Goal: Transaction & Acquisition: Subscribe to service/newsletter

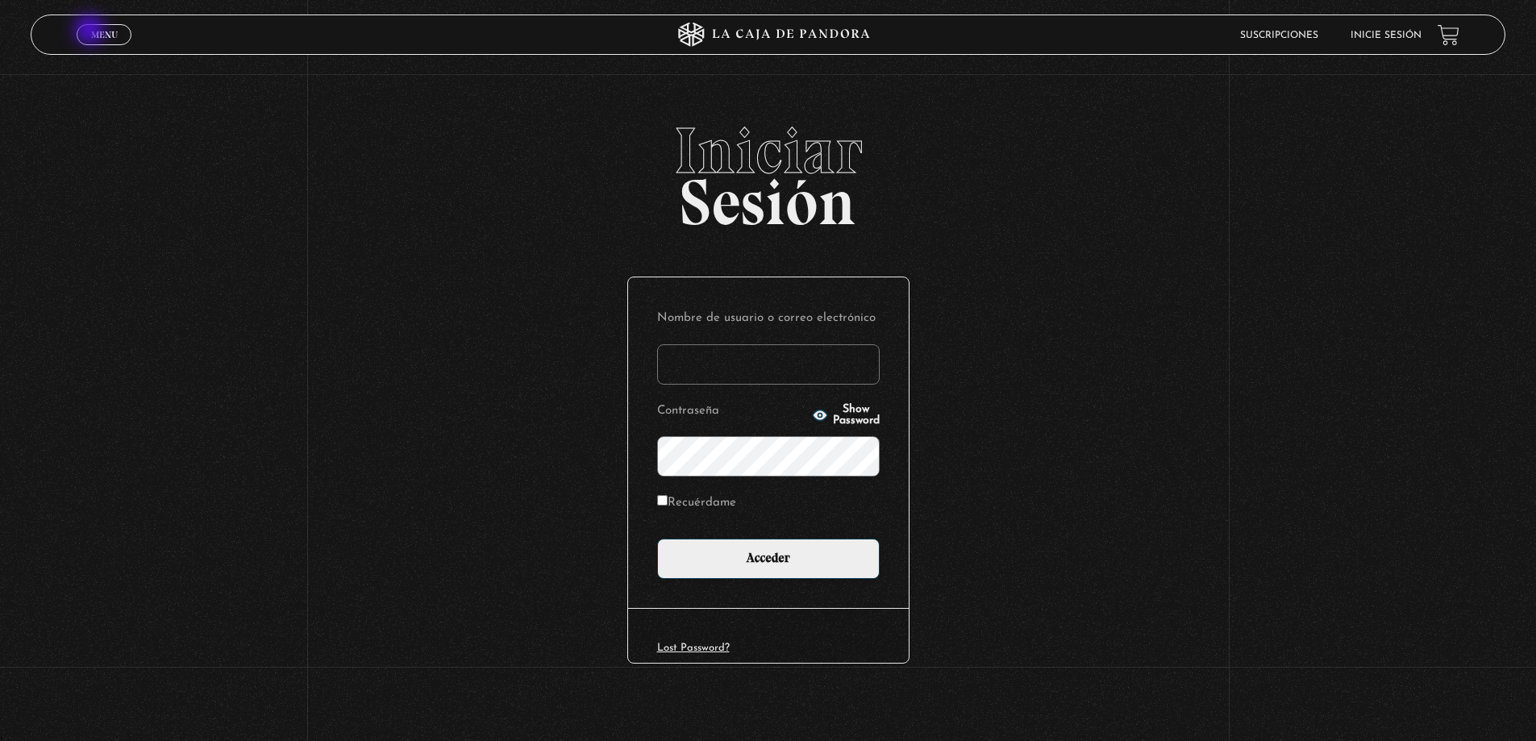
click at [91, 31] on span "Menu" at bounding box center [104, 35] width 27 height 10
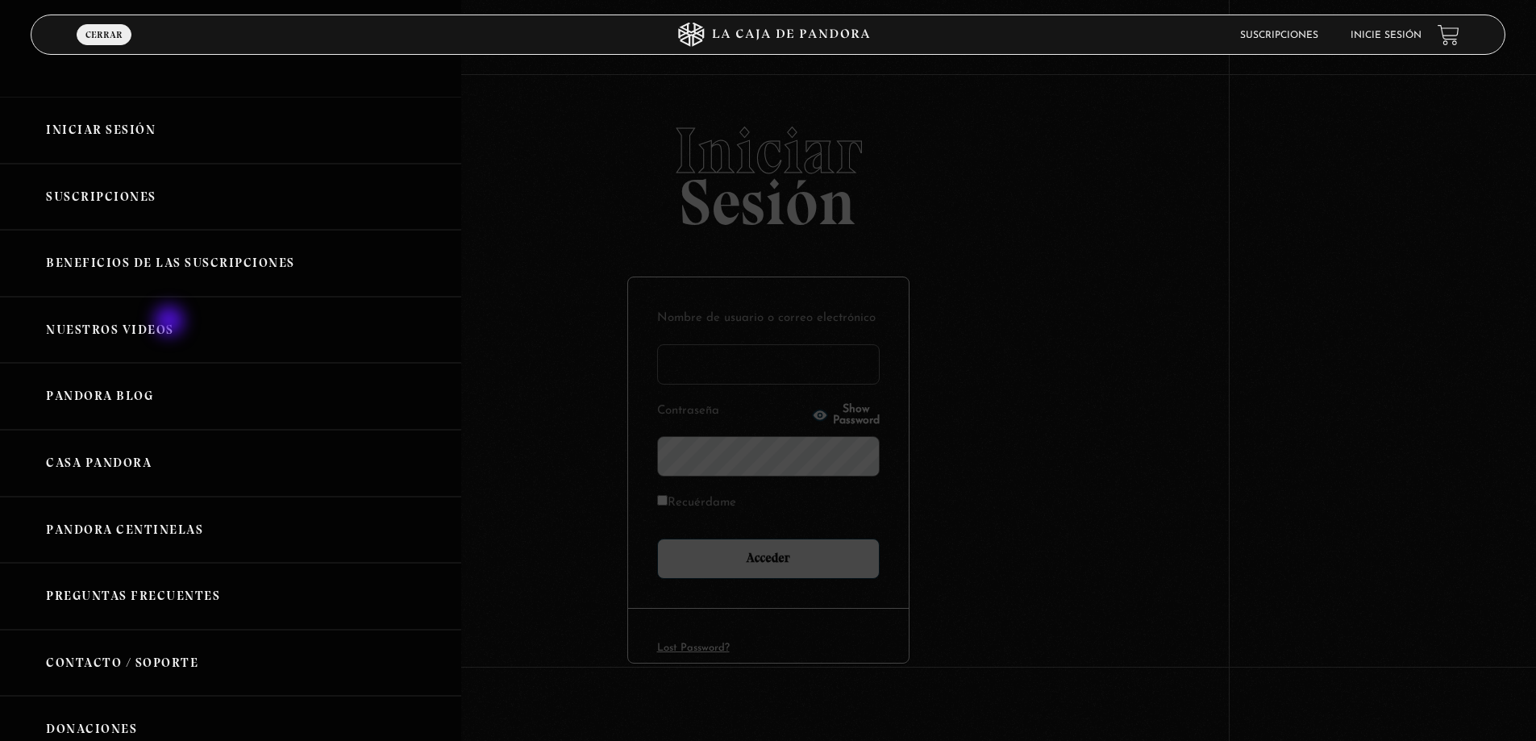
click at [171, 323] on link "Nuestros Videos" at bounding box center [230, 330] width 461 height 67
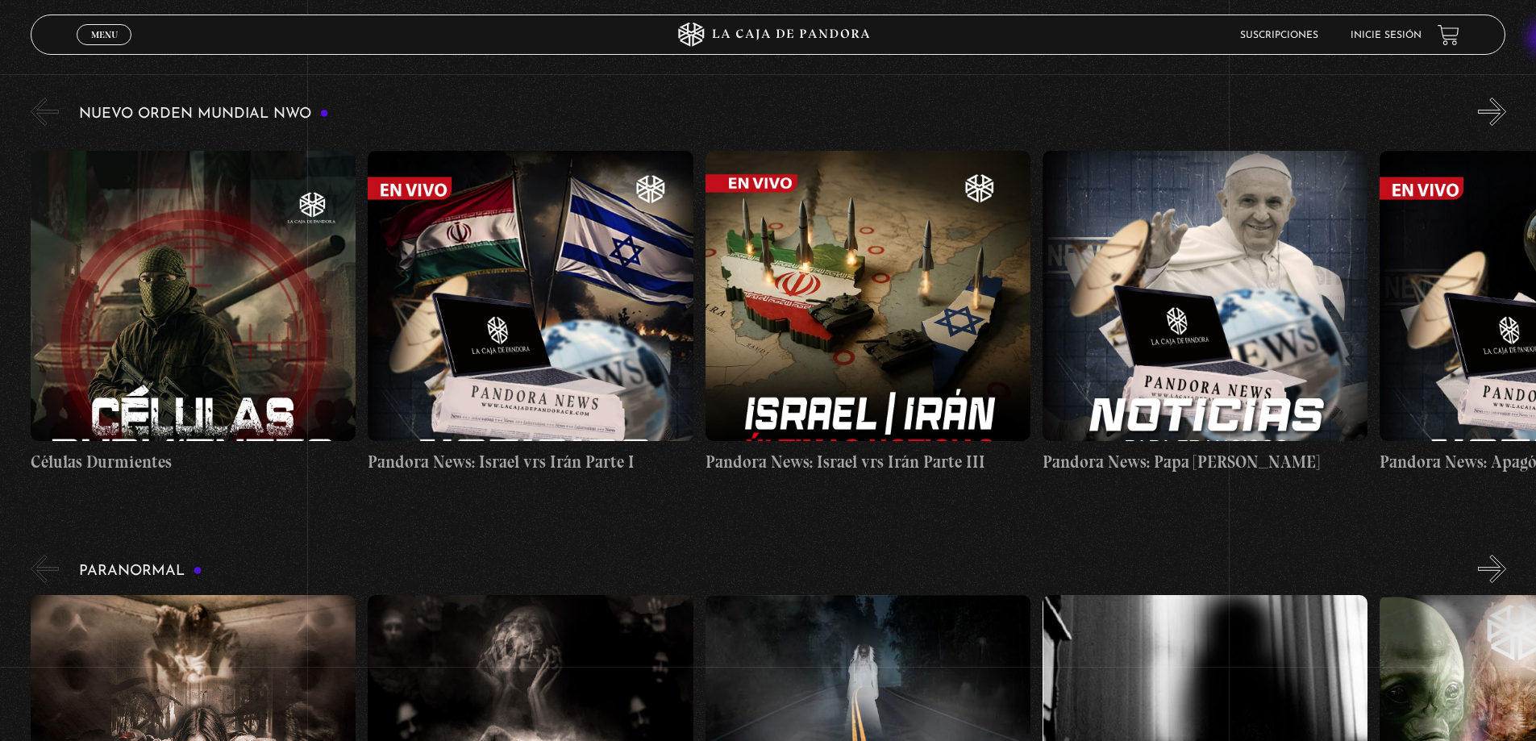
scroll to position [358, 0]
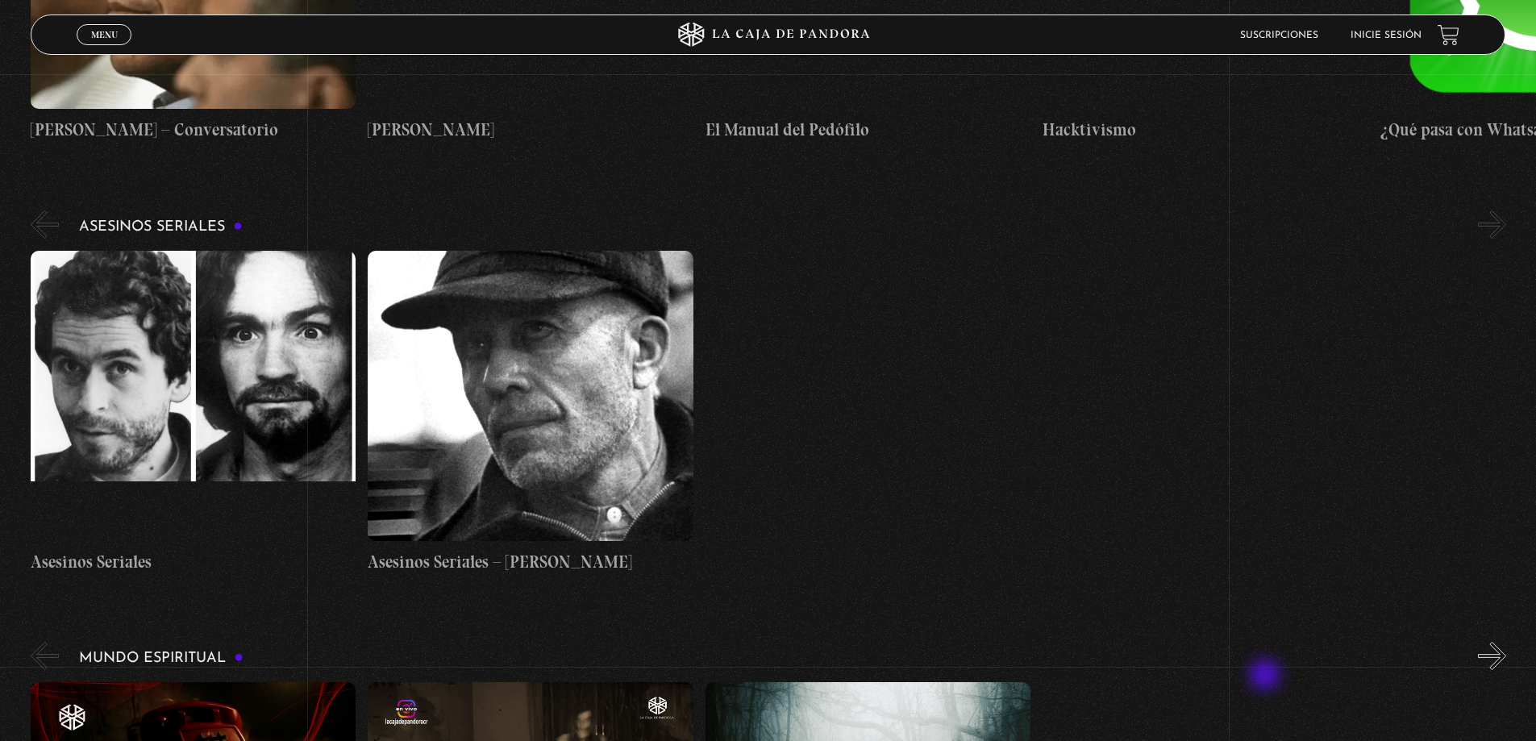
scroll to position [4471, 0]
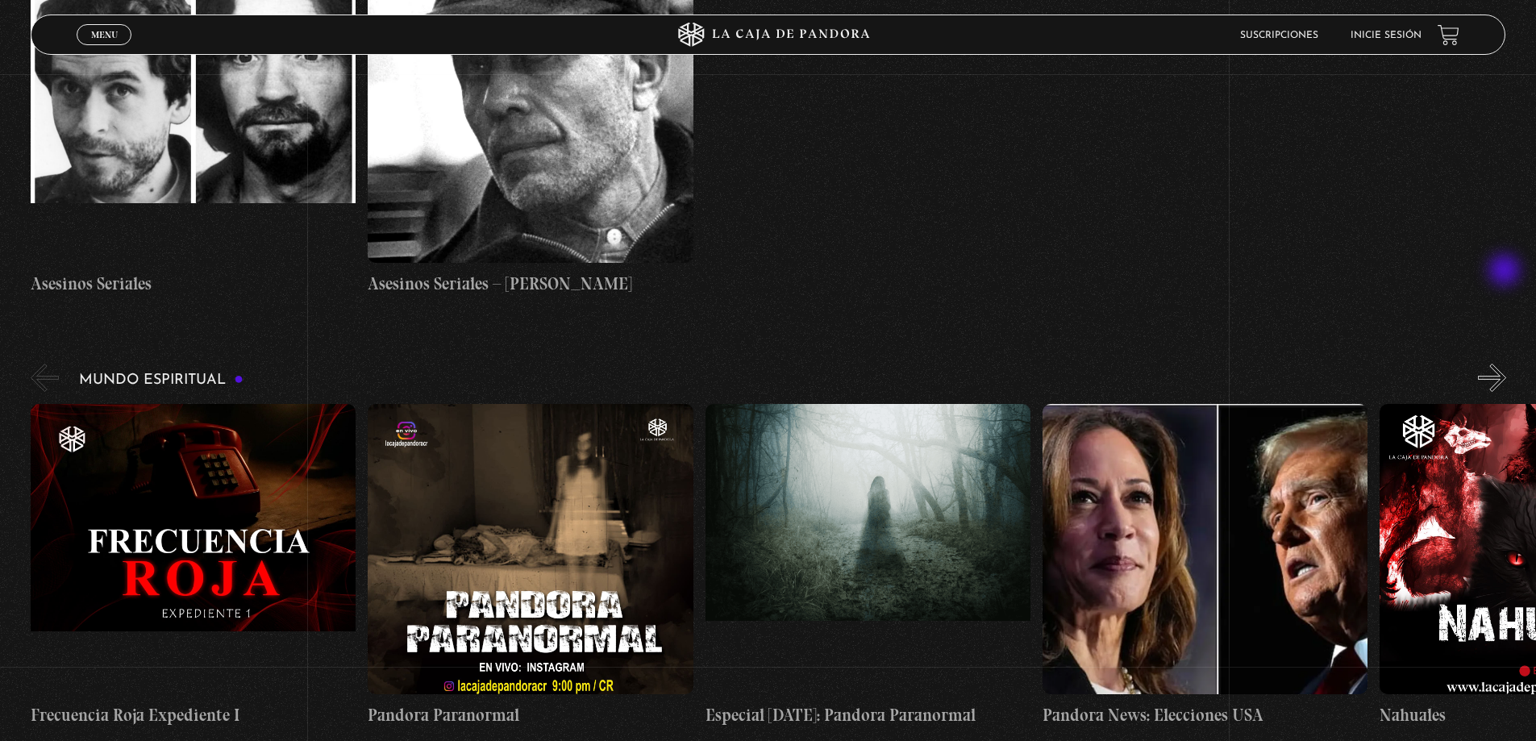
click at [1507, 364] on button "»" at bounding box center [1492, 378] width 28 height 28
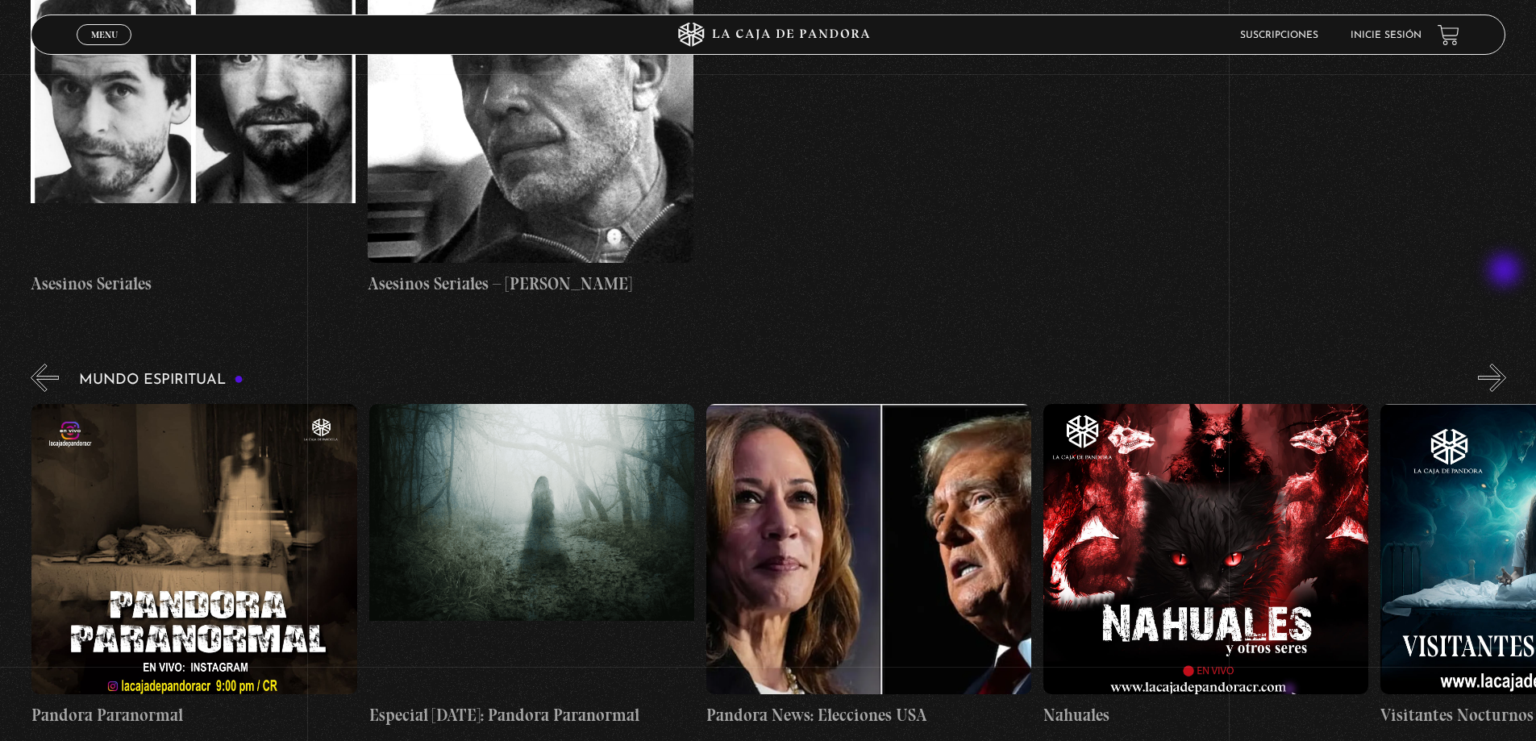
scroll to position [0, 337]
click at [1507, 364] on button "»" at bounding box center [1492, 378] width 28 height 28
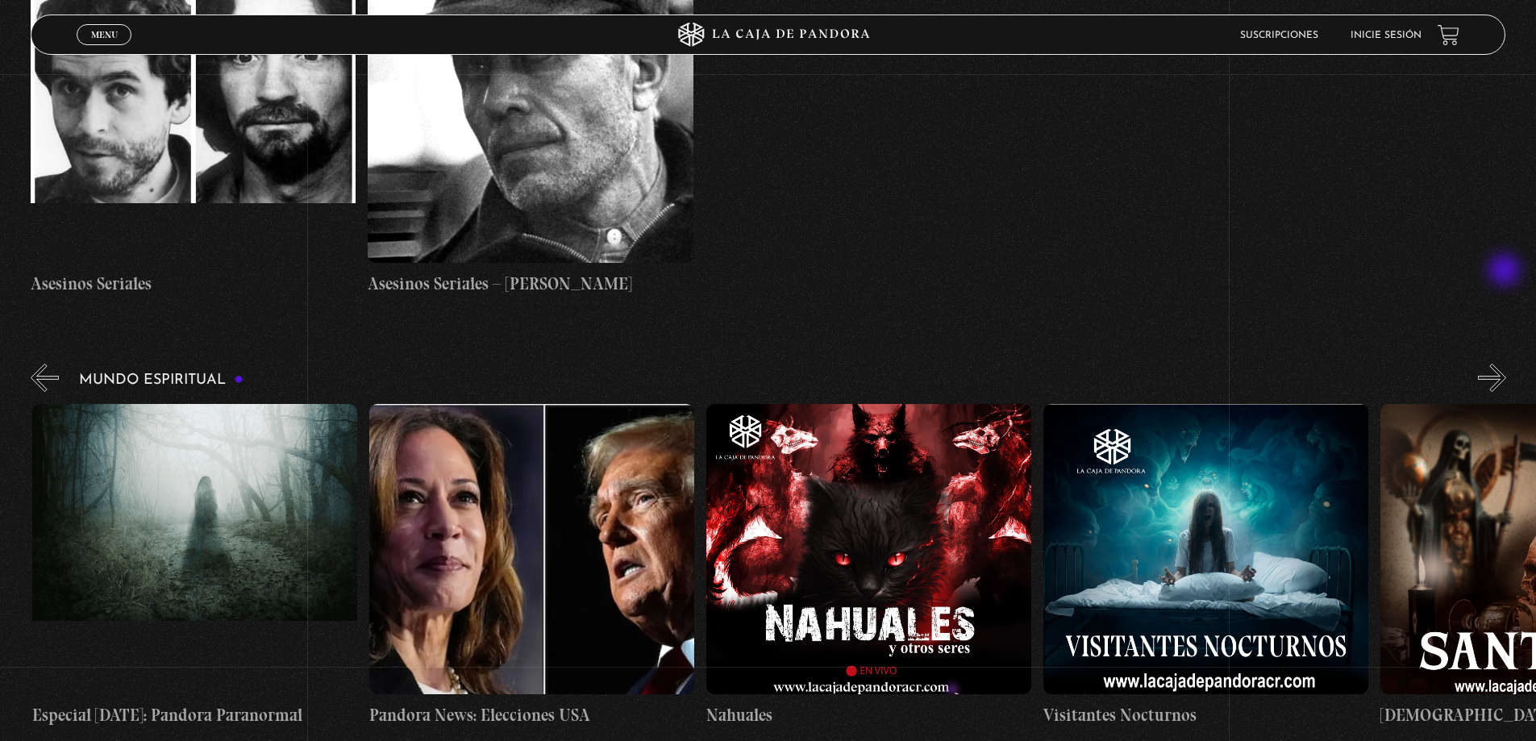
scroll to position [0, 674]
click at [1507, 364] on button "»" at bounding box center [1492, 378] width 28 height 28
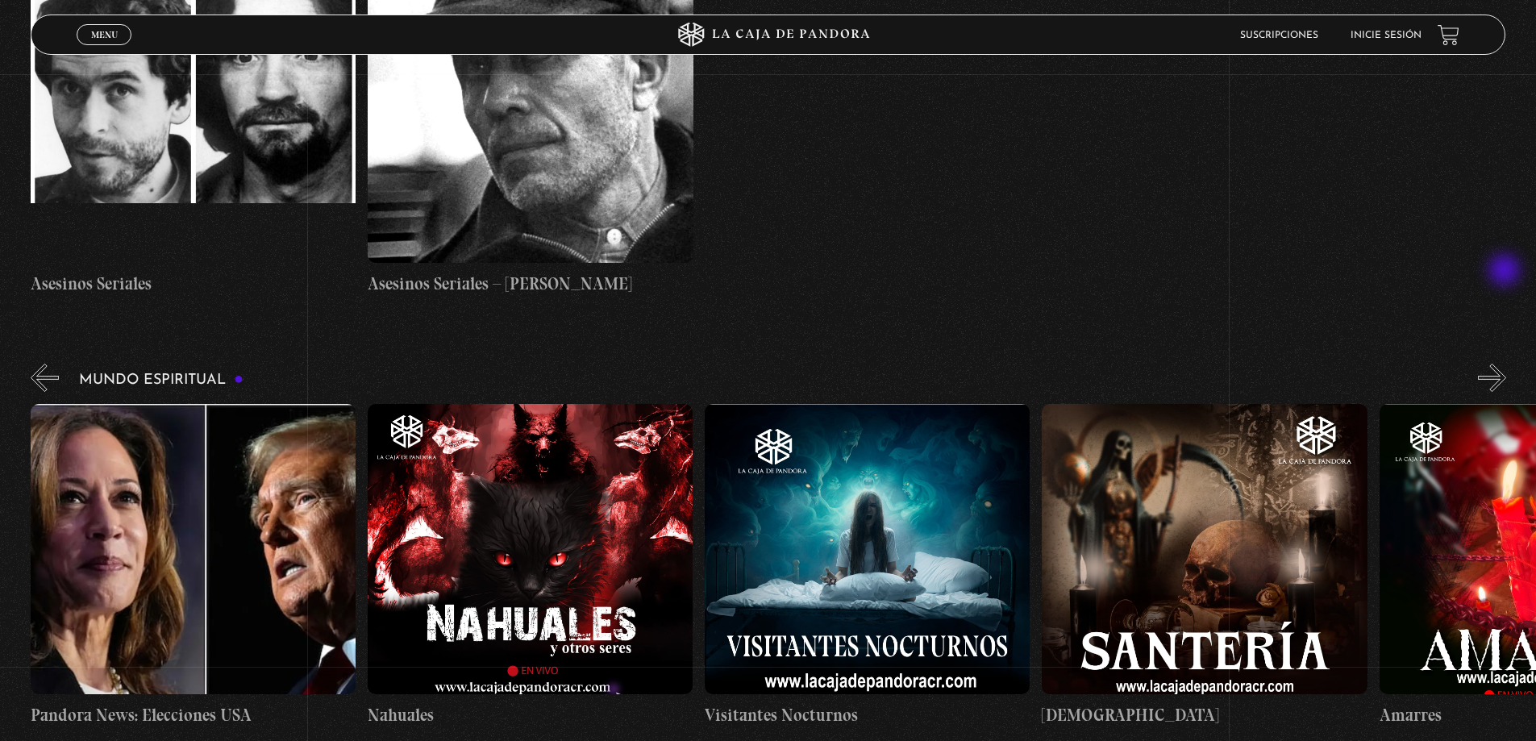
click at [1507, 364] on button "»" at bounding box center [1492, 378] width 28 height 28
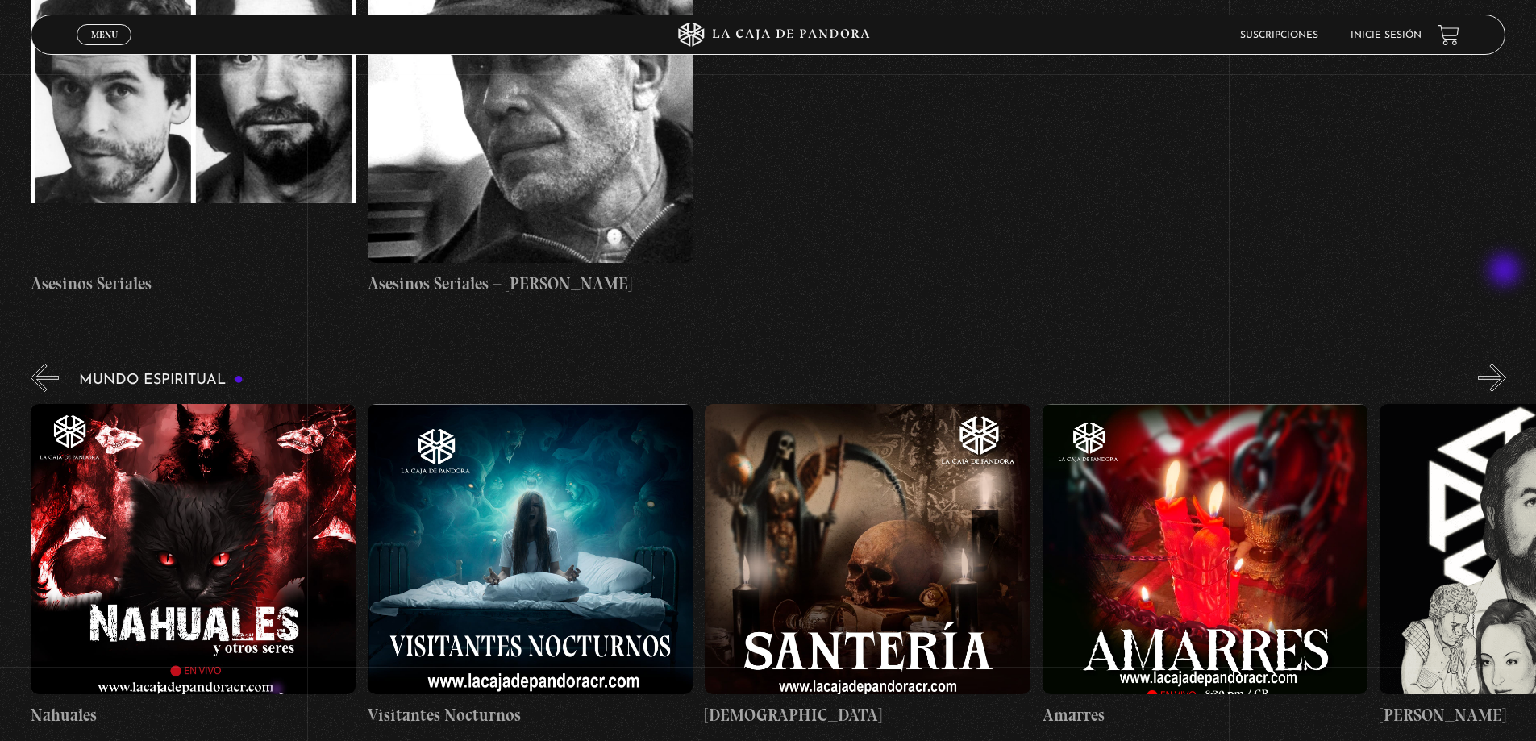
click at [1507, 364] on button "»" at bounding box center [1492, 378] width 28 height 28
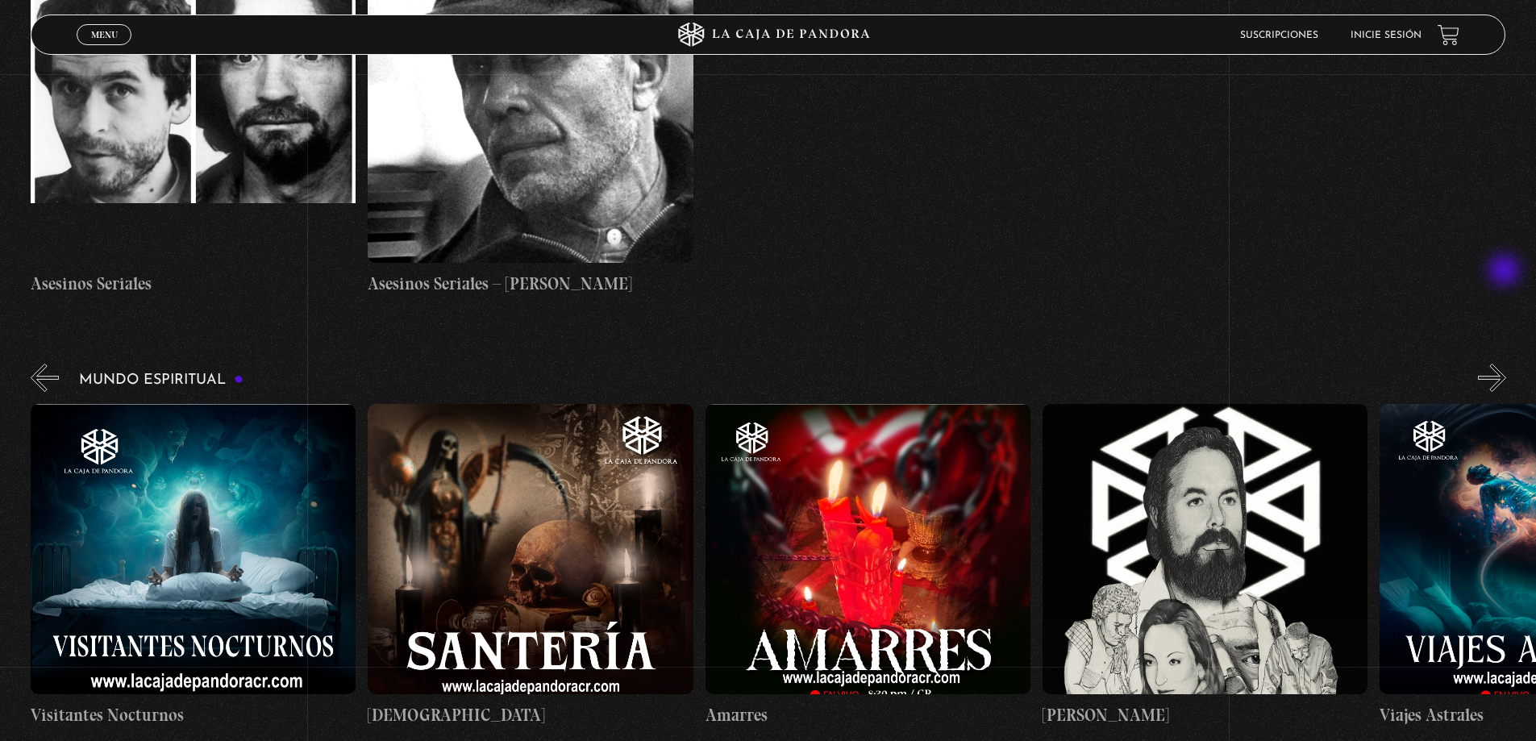
click at [1507, 364] on button "»" at bounding box center [1492, 378] width 28 height 28
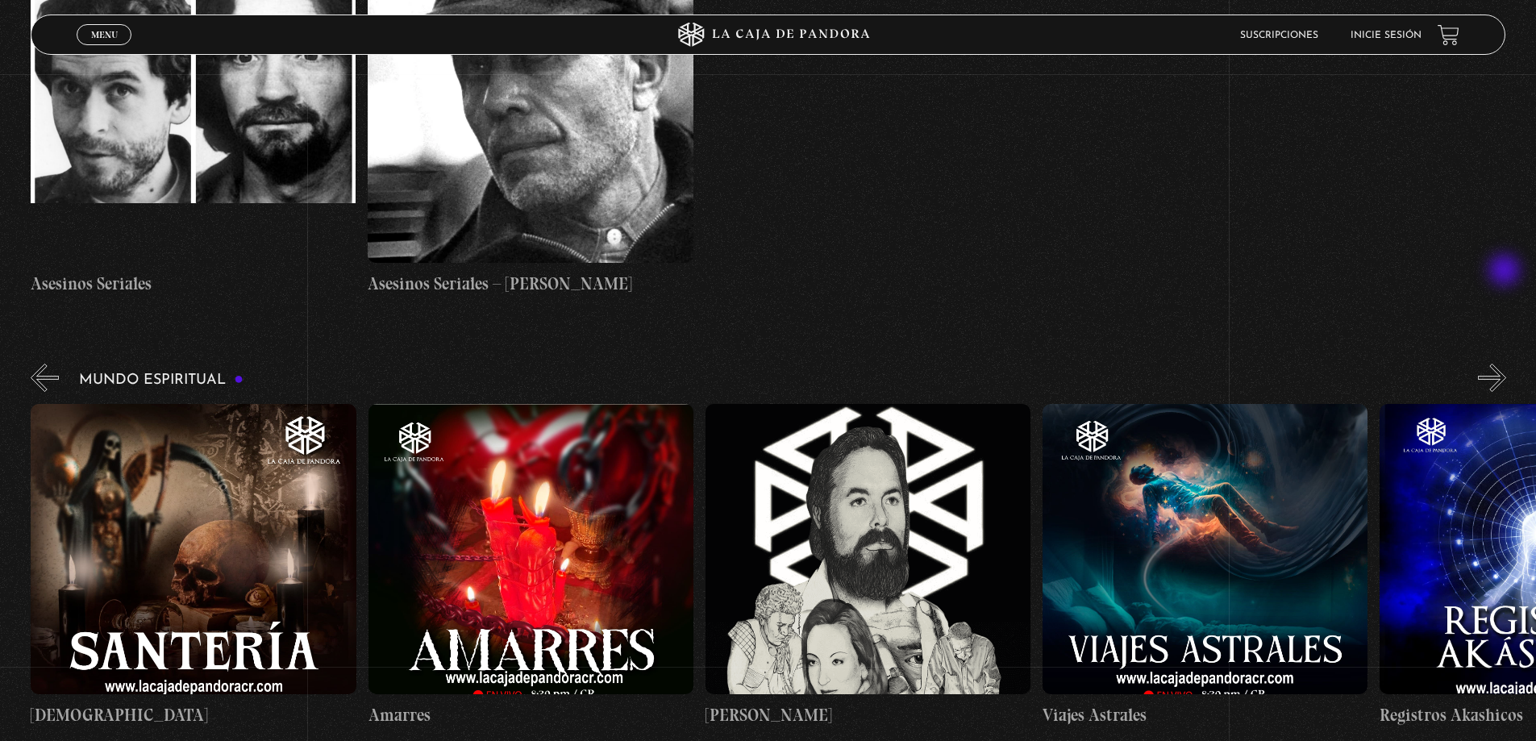
click at [1507, 364] on button "»" at bounding box center [1492, 378] width 28 height 28
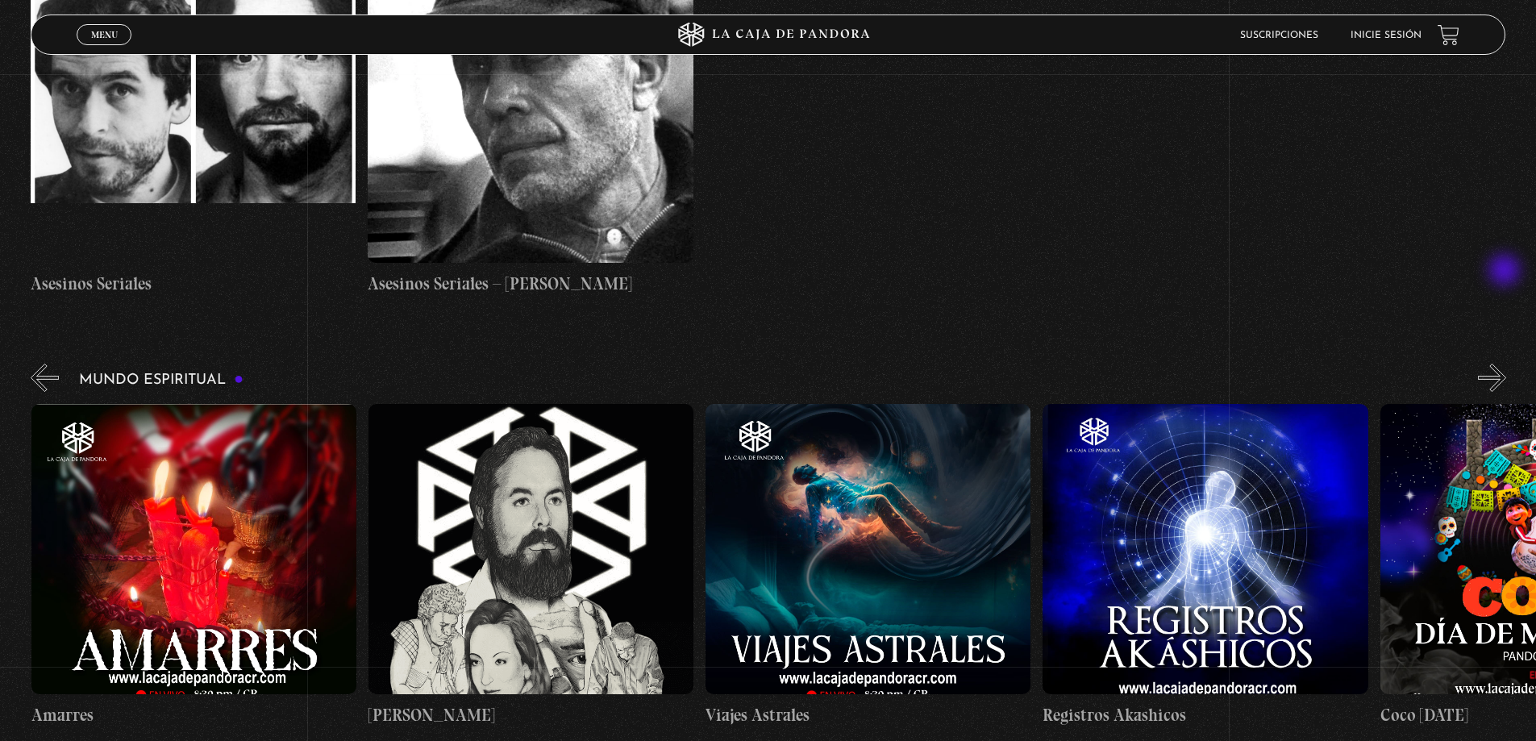
click at [1507, 364] on button "»" at bounding box center [1492, 378] width 28 height 28
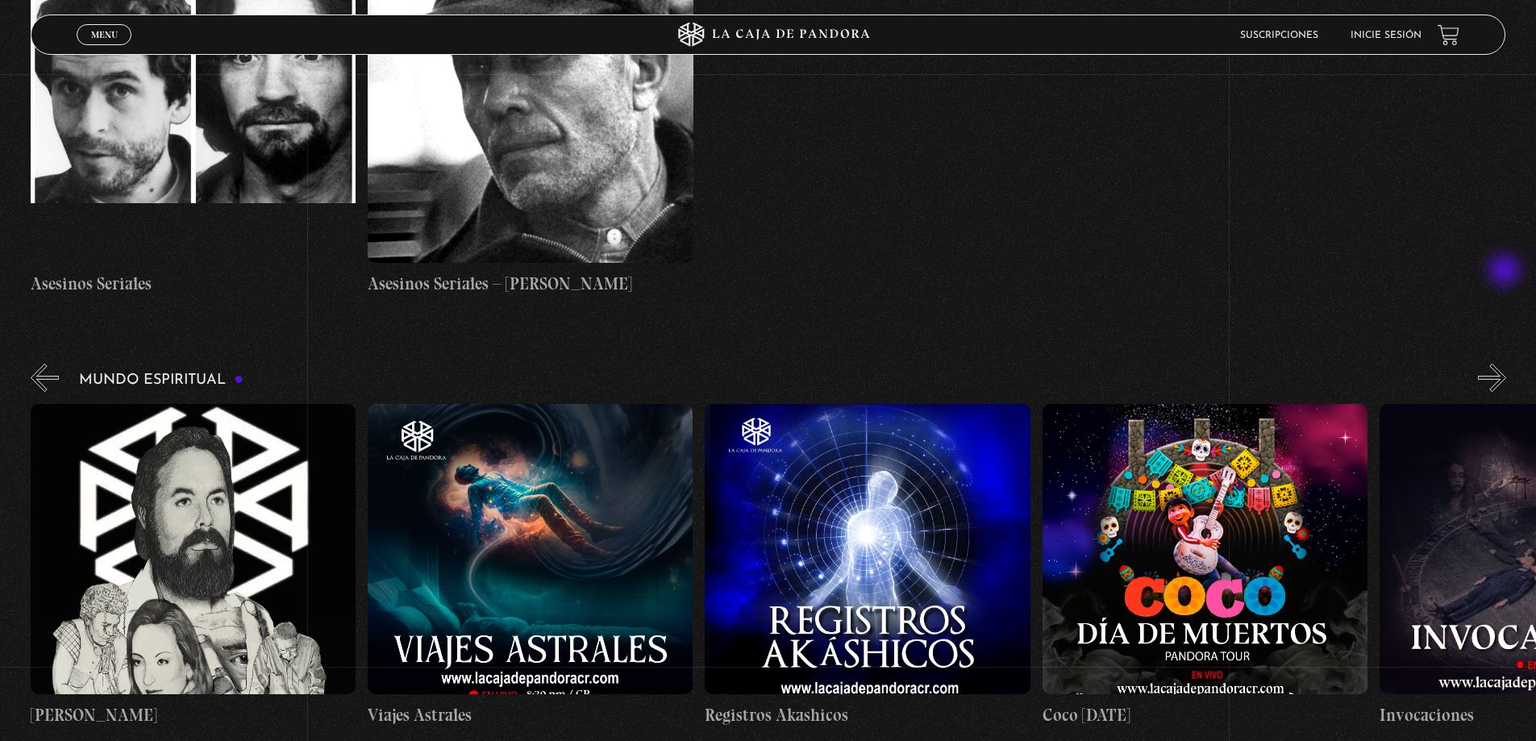
click at [1507, 364] on button "»" at bounding box center [1492, 378] width 28 height 28
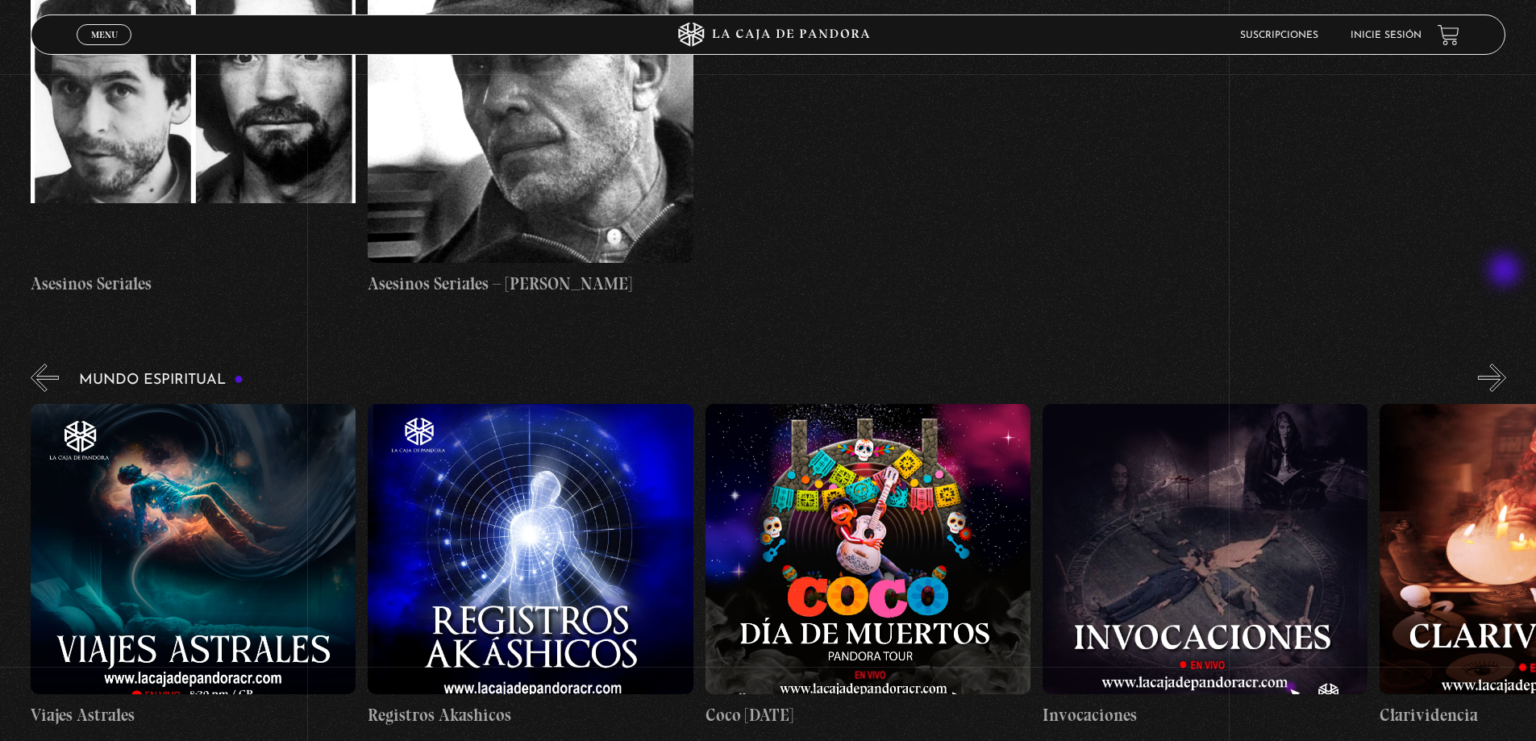
click at [1507, 364] on button "»" at bounding box center [1492, 378] width 28 height 28
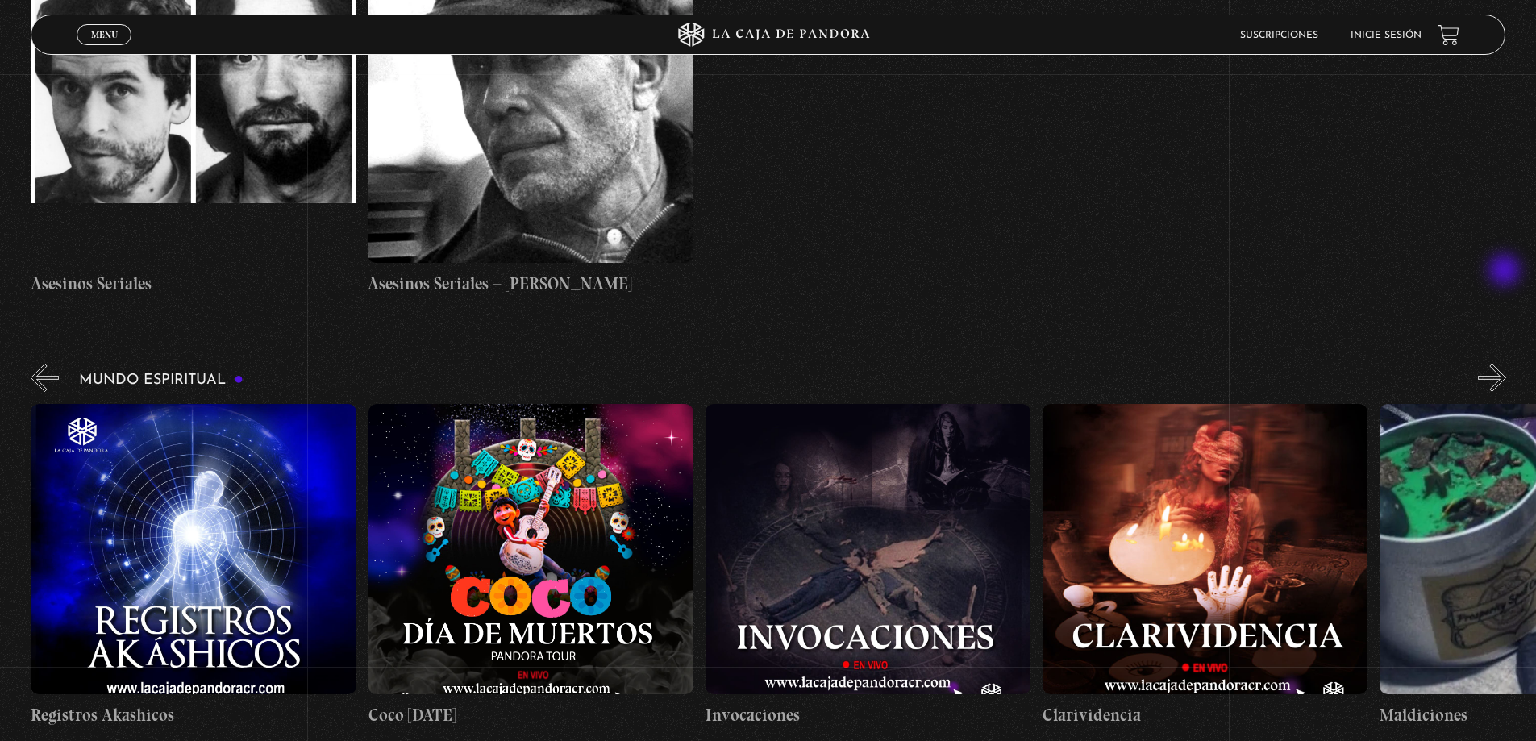
click at [1507, 364] on button "»" at bounding box center [1492, 378] width 28 height 28
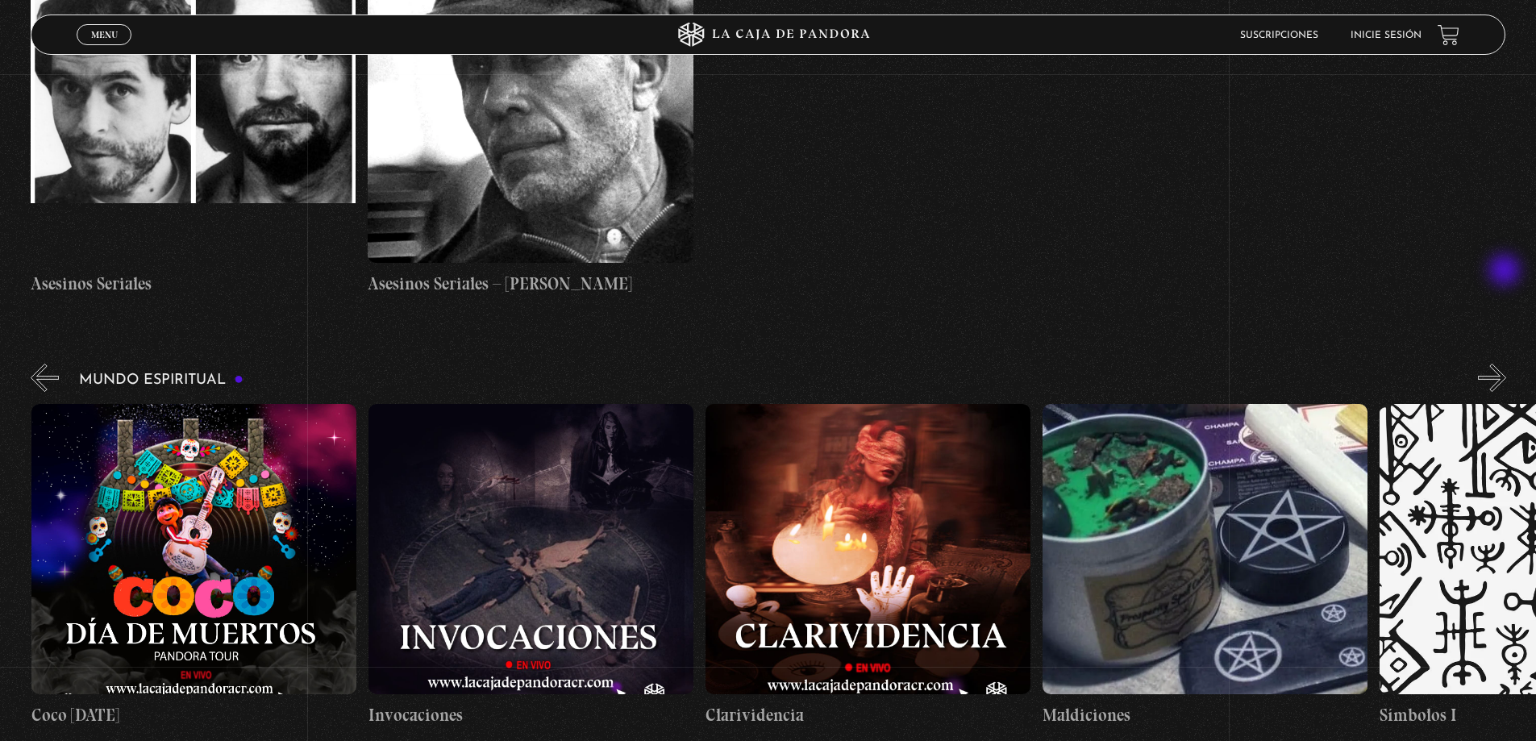
click at [1507, 364] on button "»" at bounding box center [1492, 378] width 28 height 28
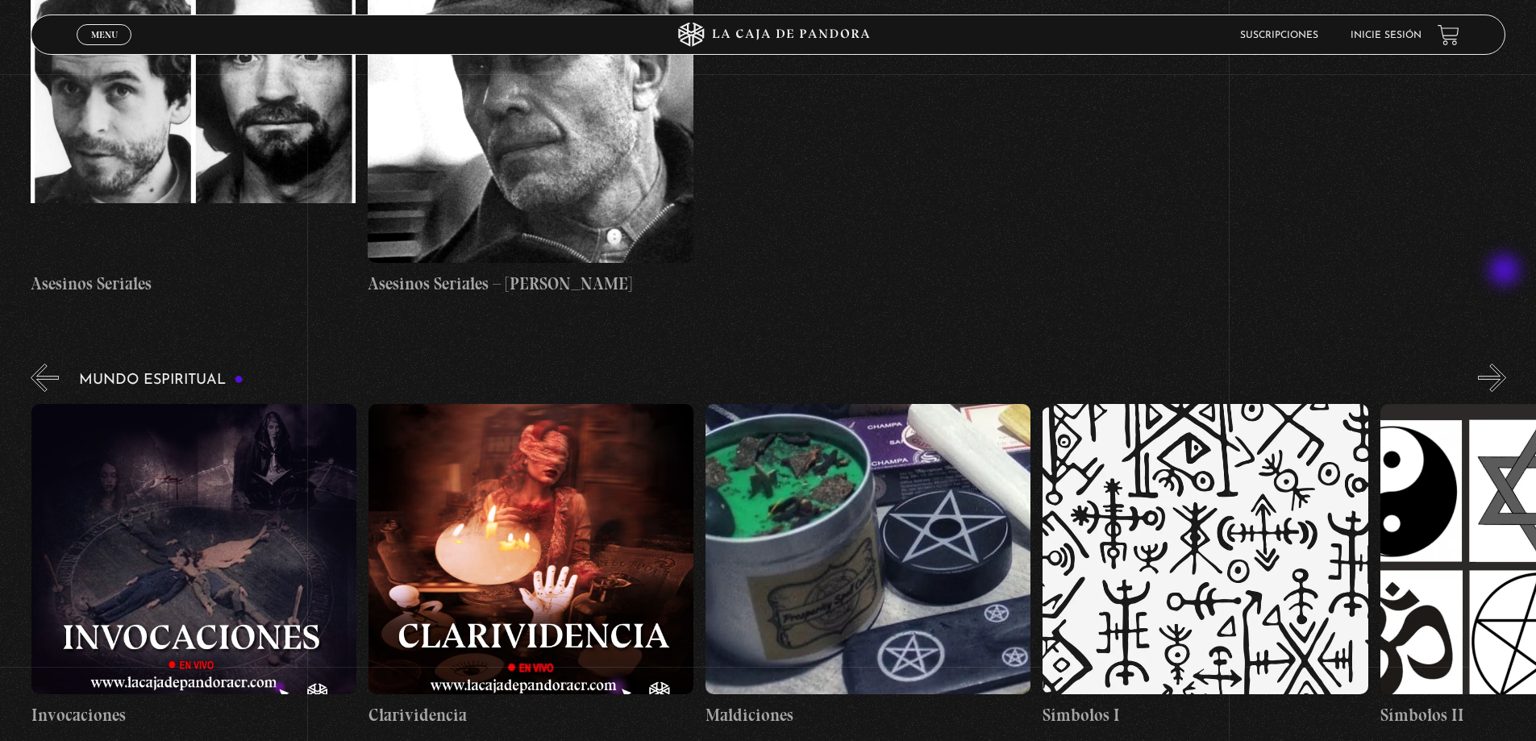
click at [1507, 364] on button "»" at bounding box center [1492, 378] width 28 height 28
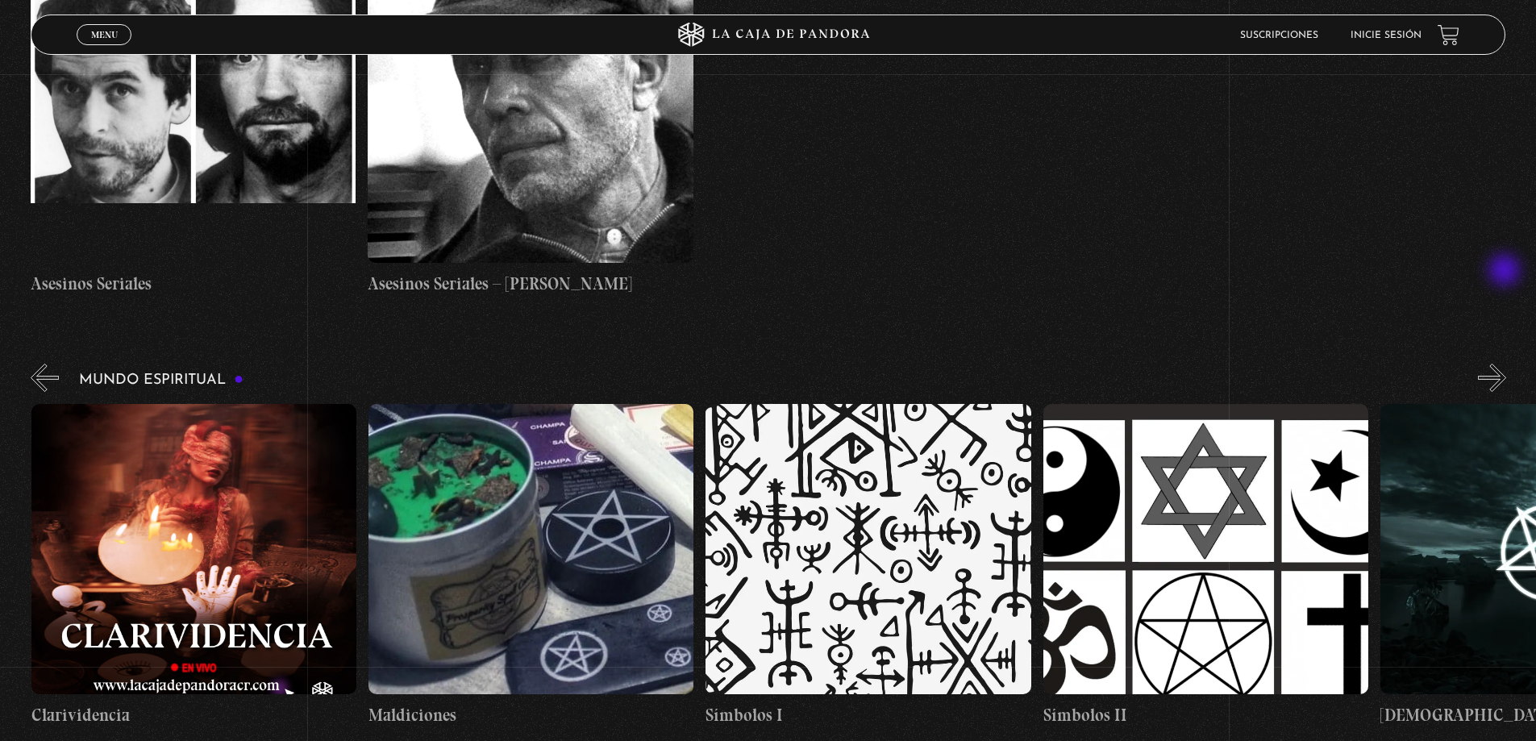
click at [1507, 364] on button "»" at bounding box center [1492, 378] width 28 height 28
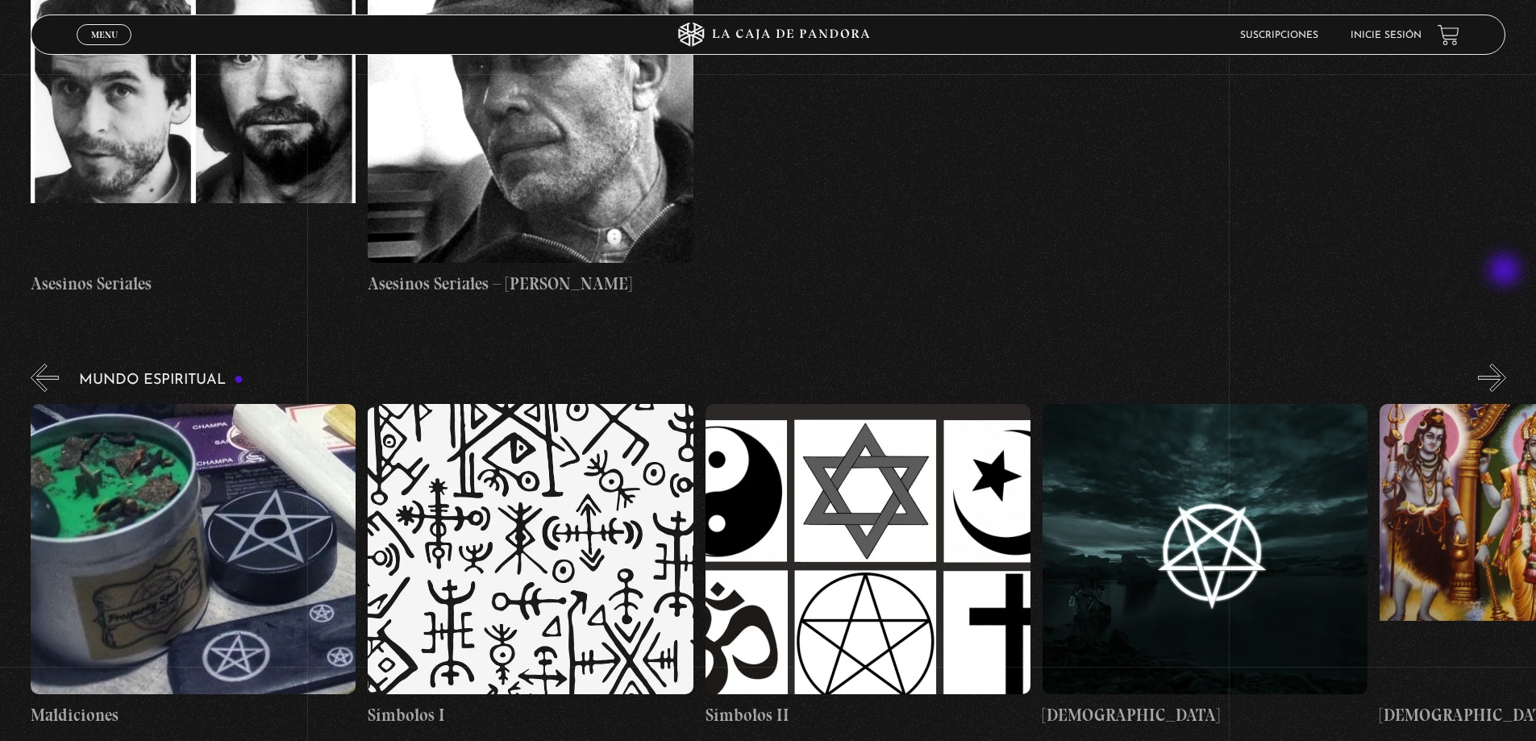
click at [1507, 364] on button "»" at bounding box center [1492, 378] width 28 height 28
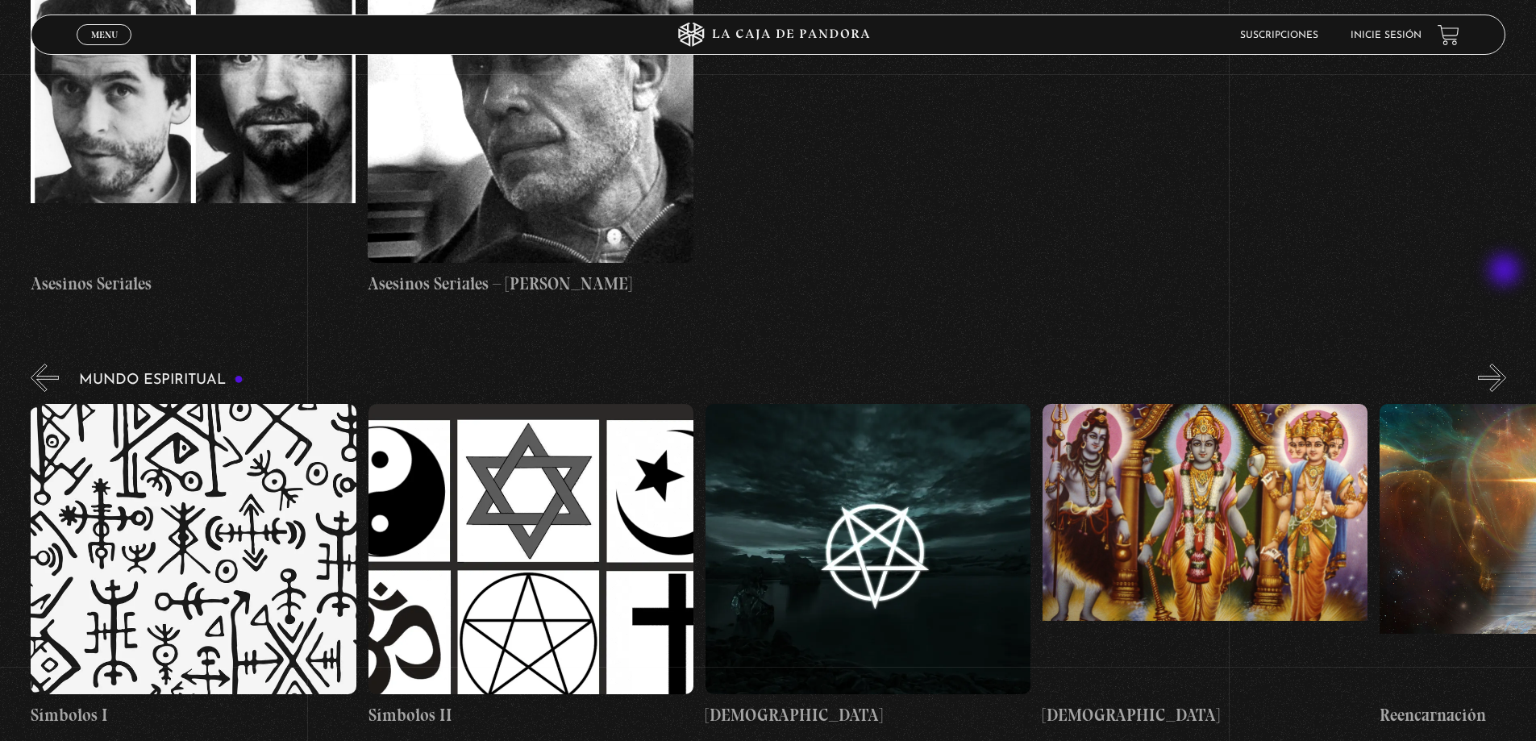
click at [1507, 364] on button "»" at bounding box center [1492, 378] width 28 height 28
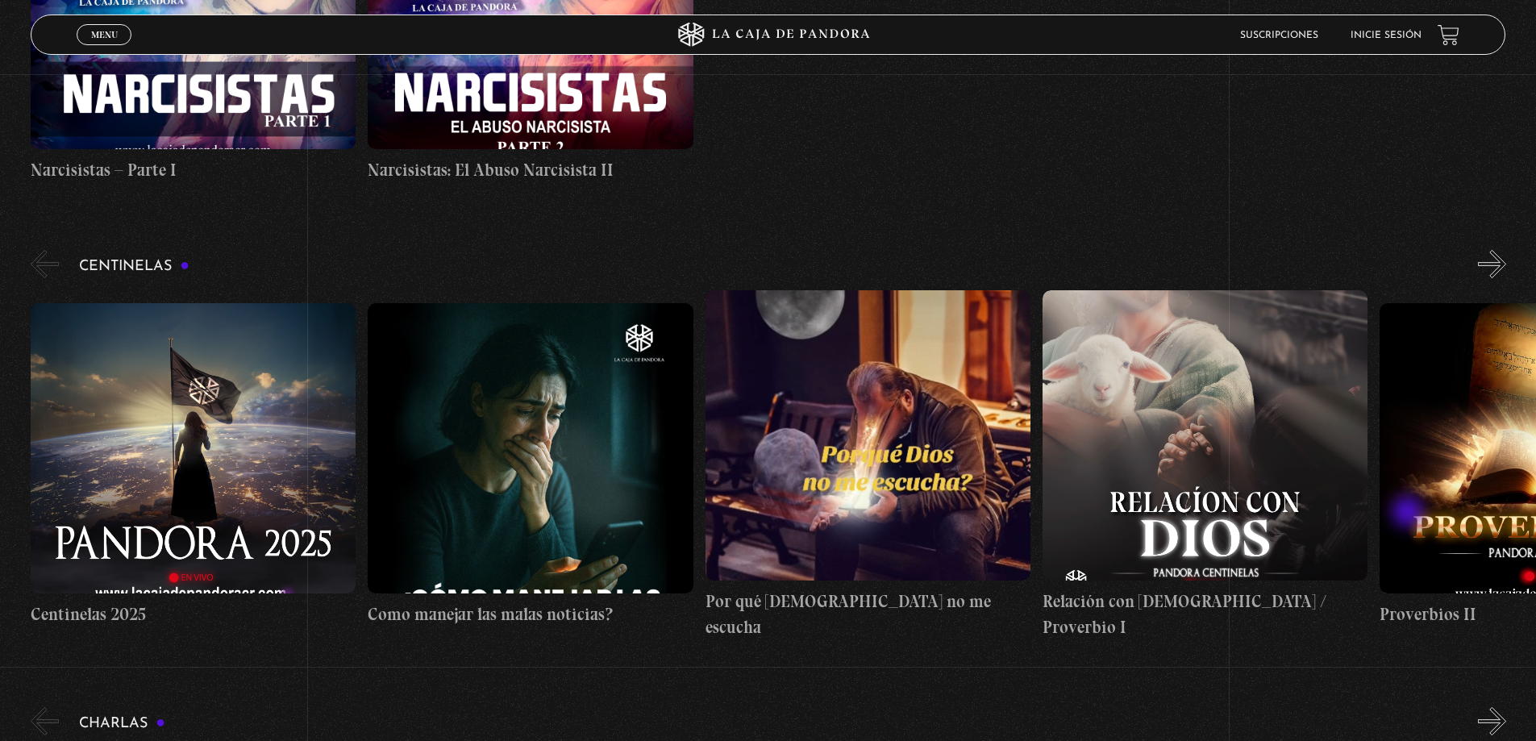
scroll to position [6308, 0]
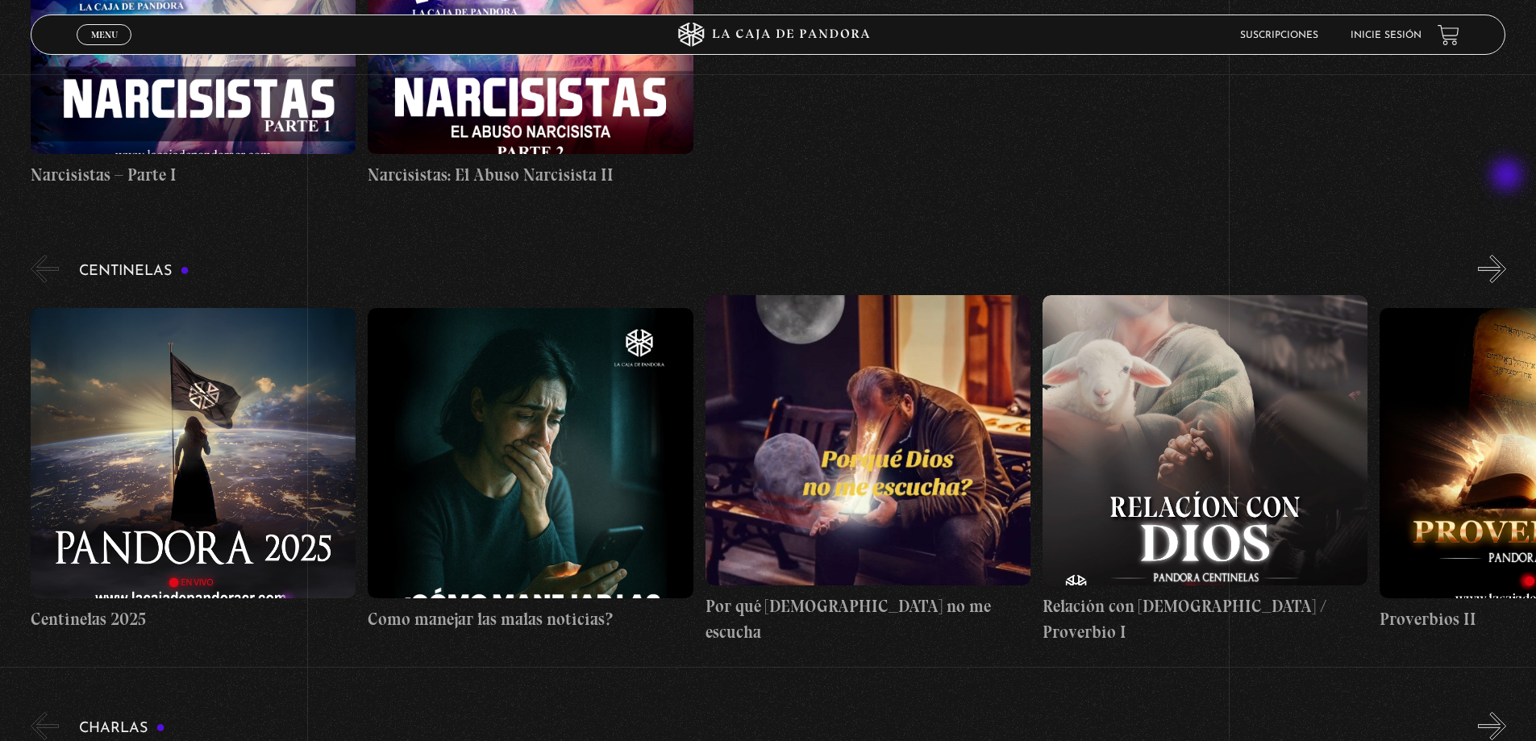
click at [1507, 255] on button "»" at bounding box center [1492, 269] width 28 height 28
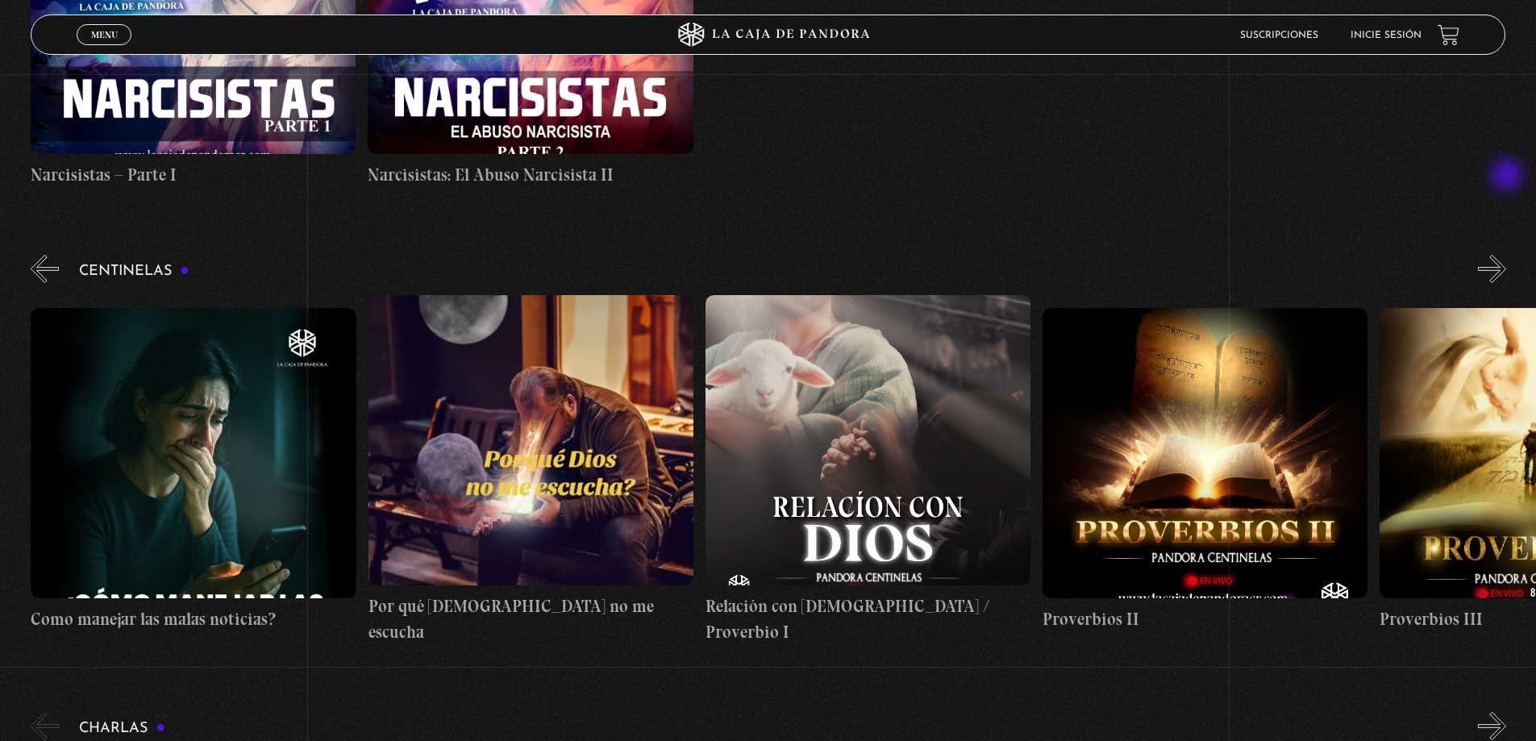
click at [1507, 255] on button "»" at bounding box center [1492, 269] width 28 height 28
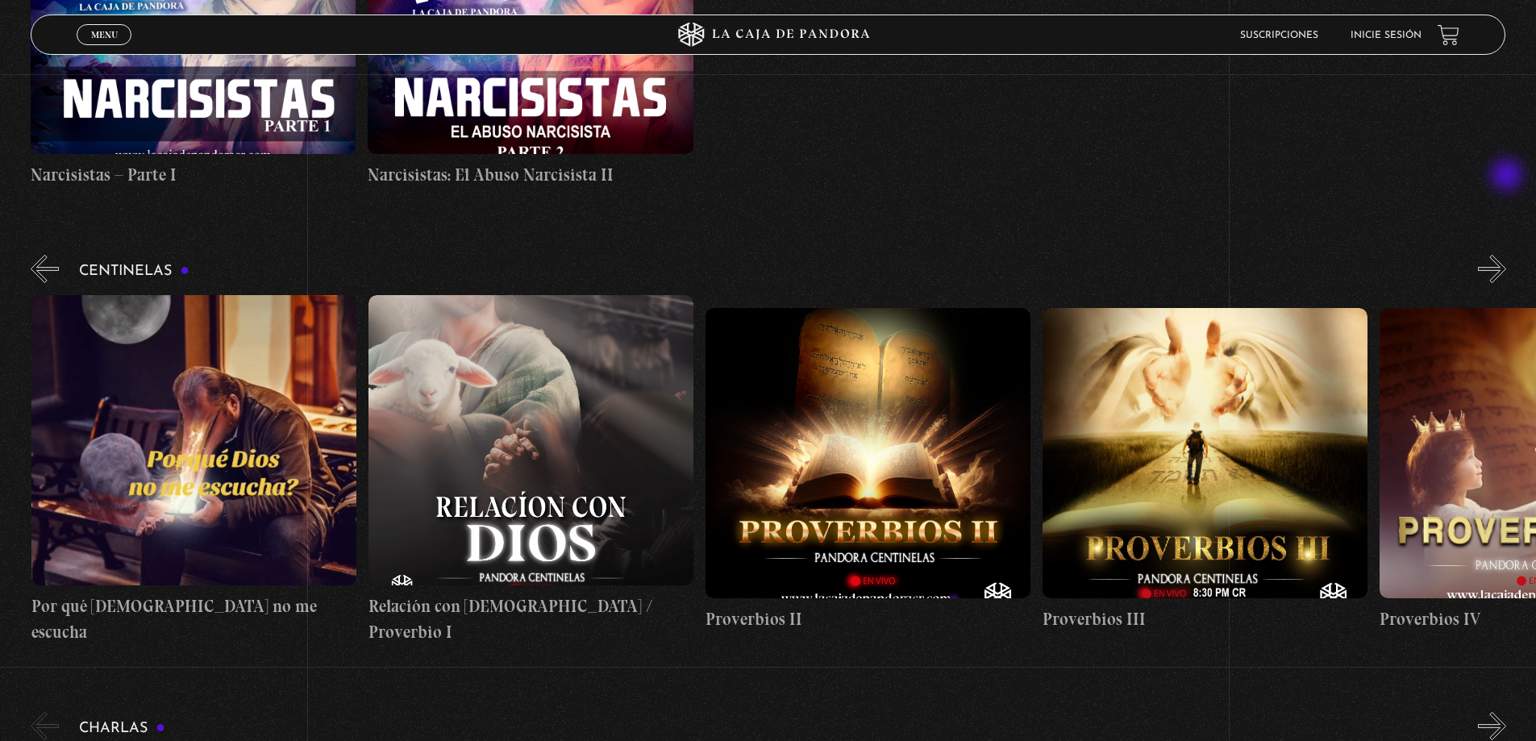
click at [1507, 255] on button "»" at bounding box center [1492, 269] width 28 height 28
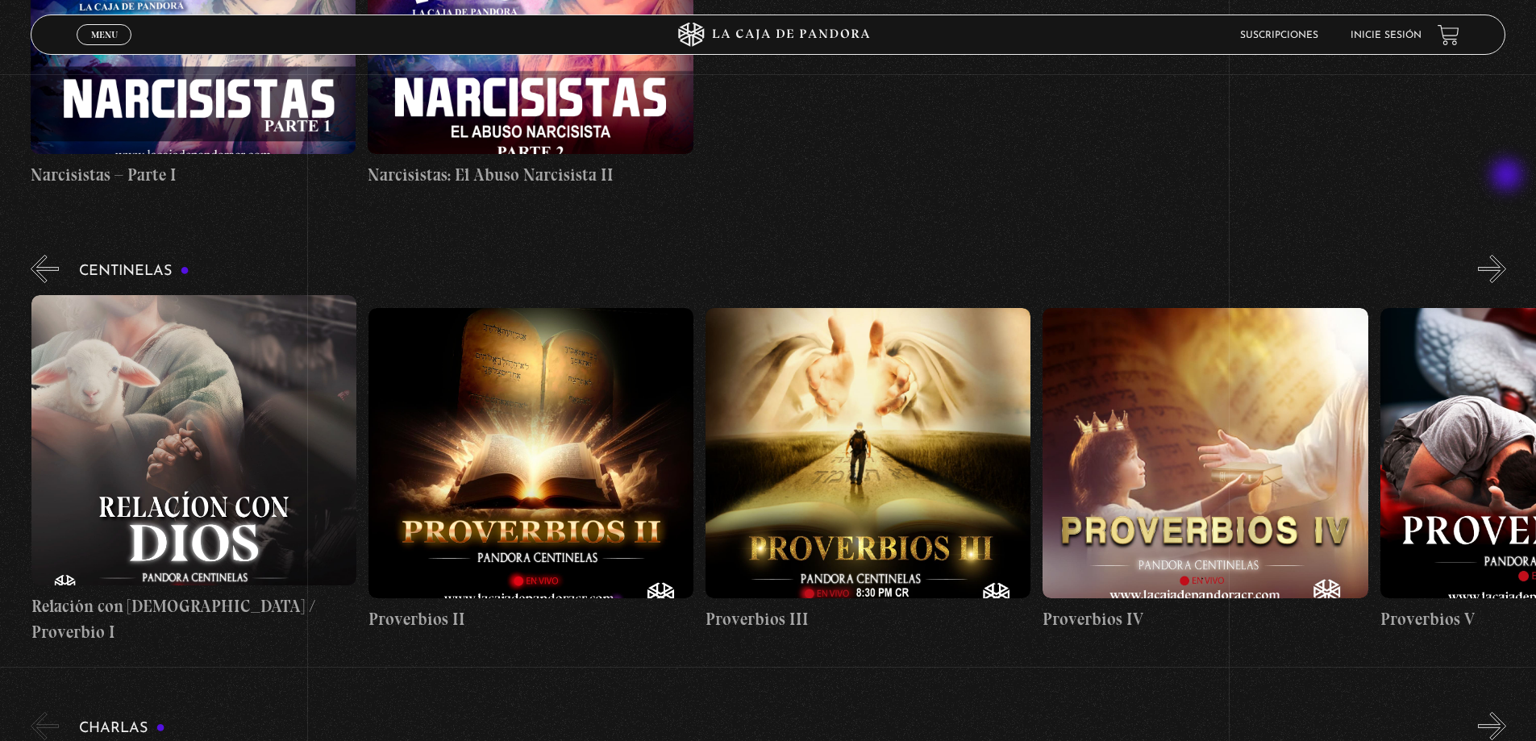
click at [1507, 255] on button "»" at bounding box center [1492, 269] width 28 height 28
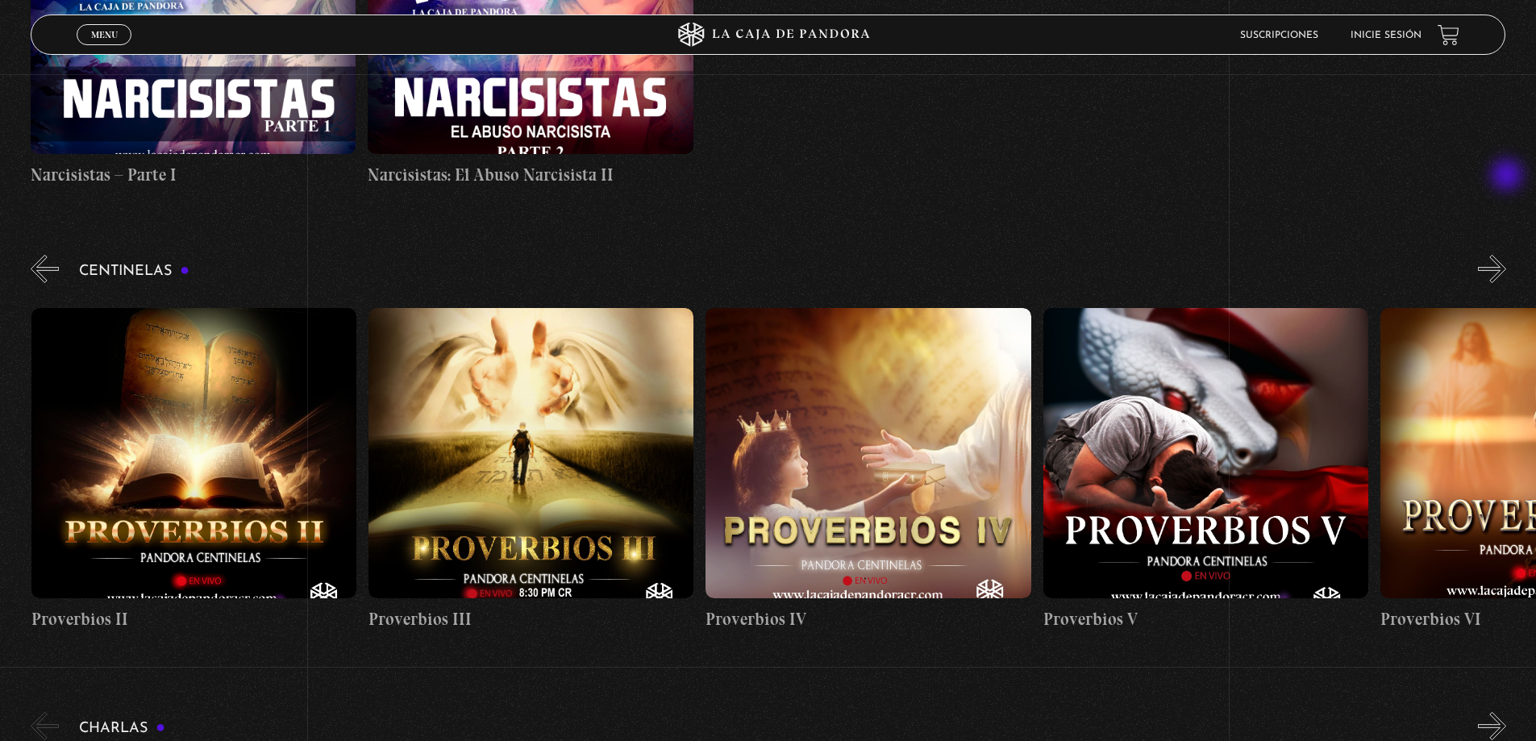
click at [1507, 255] on button "»" at bounding box center [1492, 269] width 28 height 28
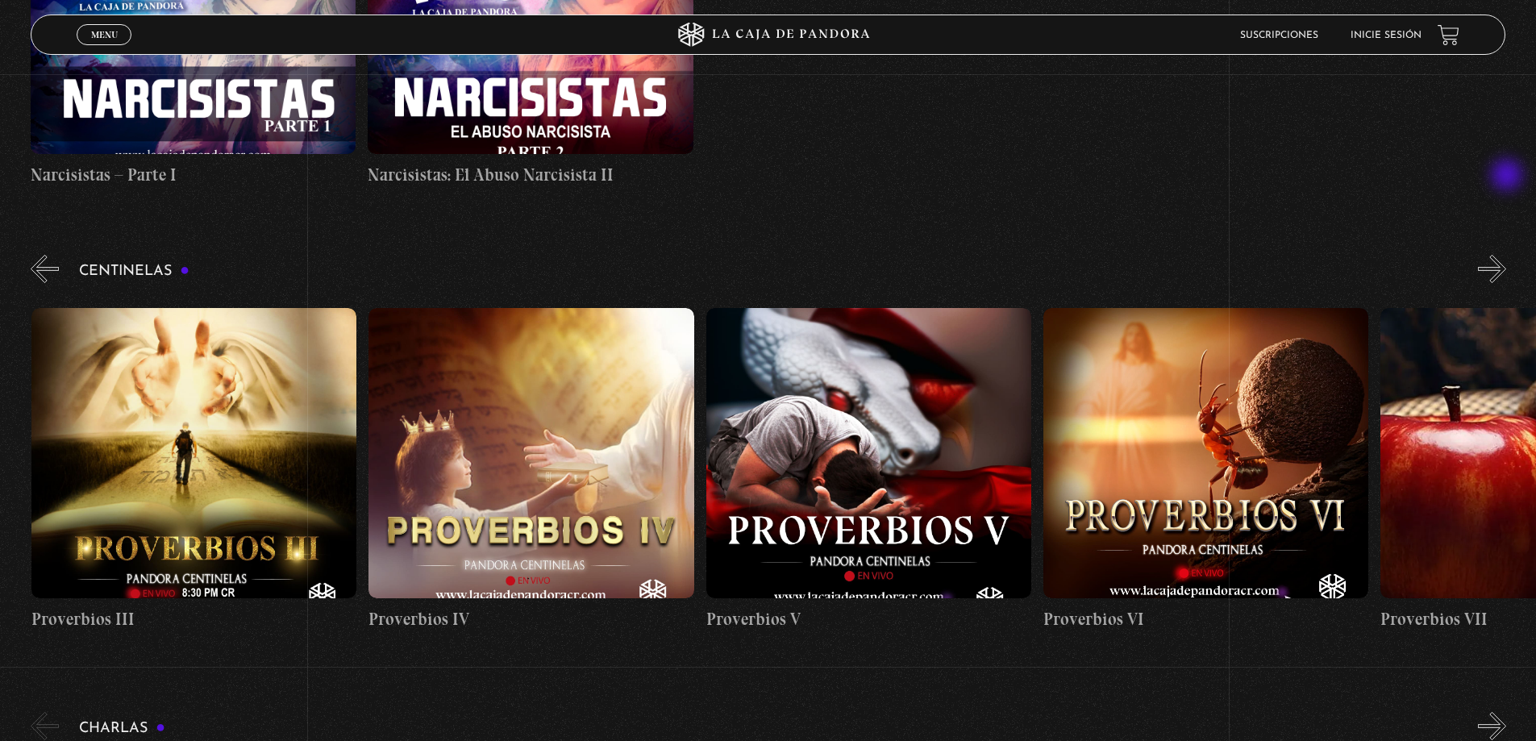
click at [1507, 255] on button "»" at bounding box center [1492, 269] width 28 height 28
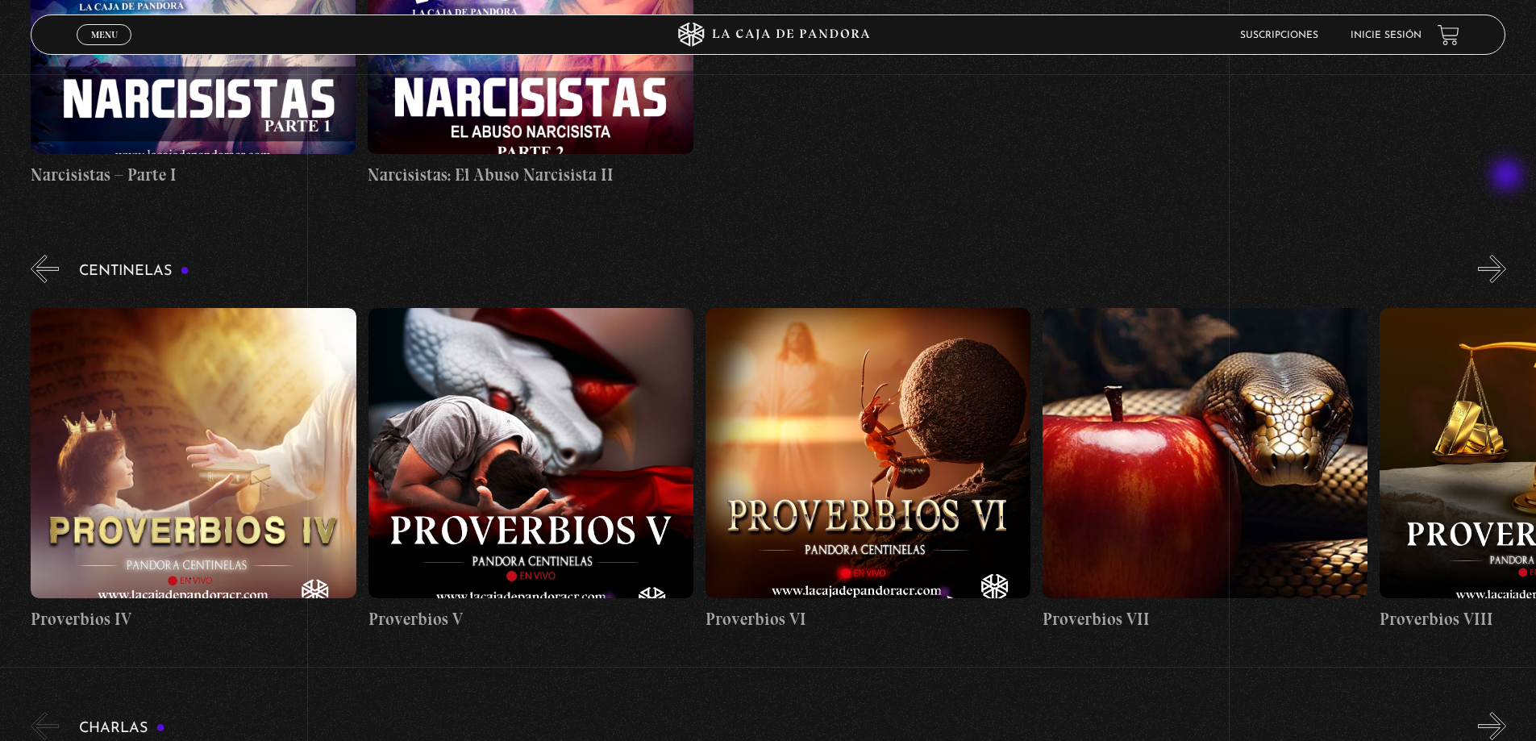
click at [1507, 255] on button "»" at bounding box center [1492, 269] width 28 height 28
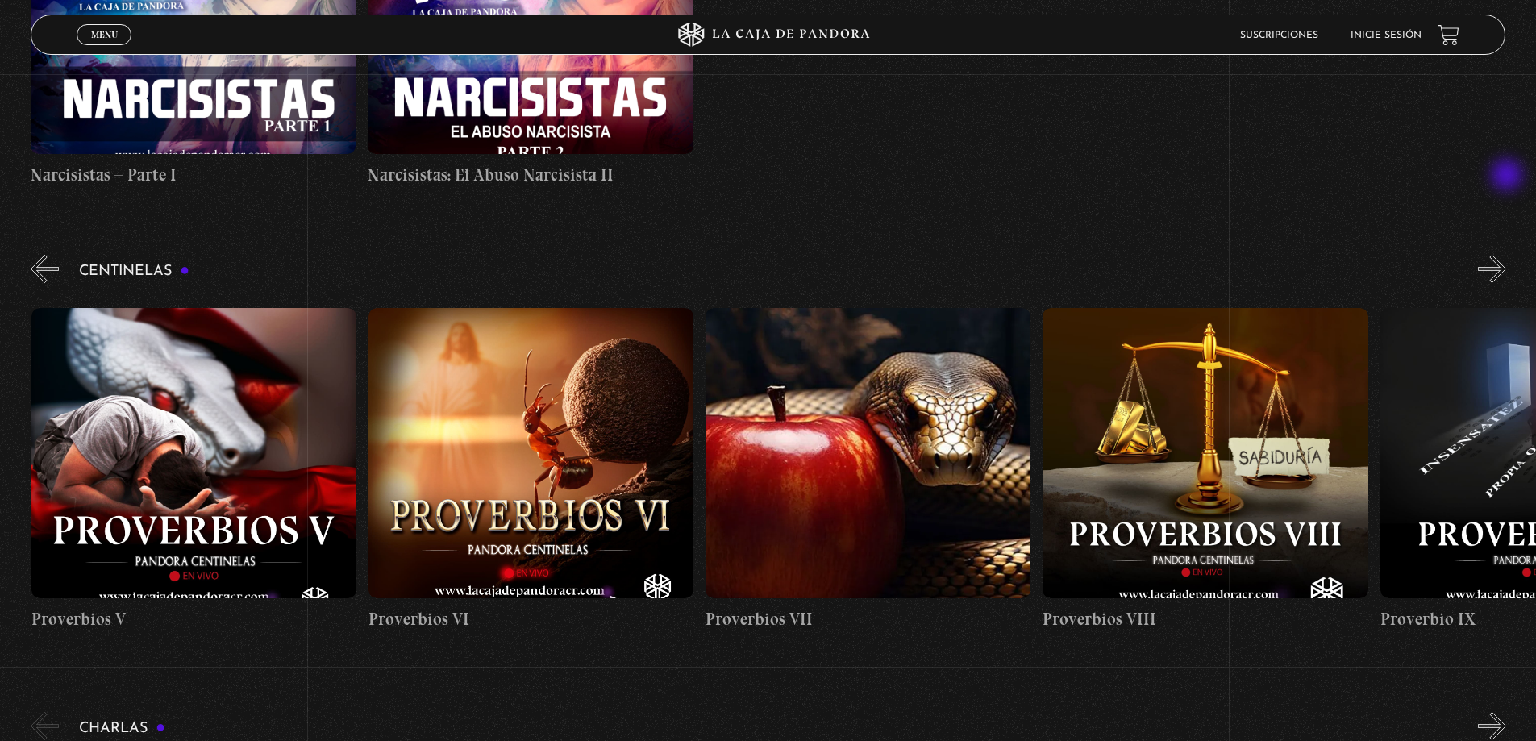
click at [1507, 255] on button "»" at bounding box center [1492, 269] width 28 height 28
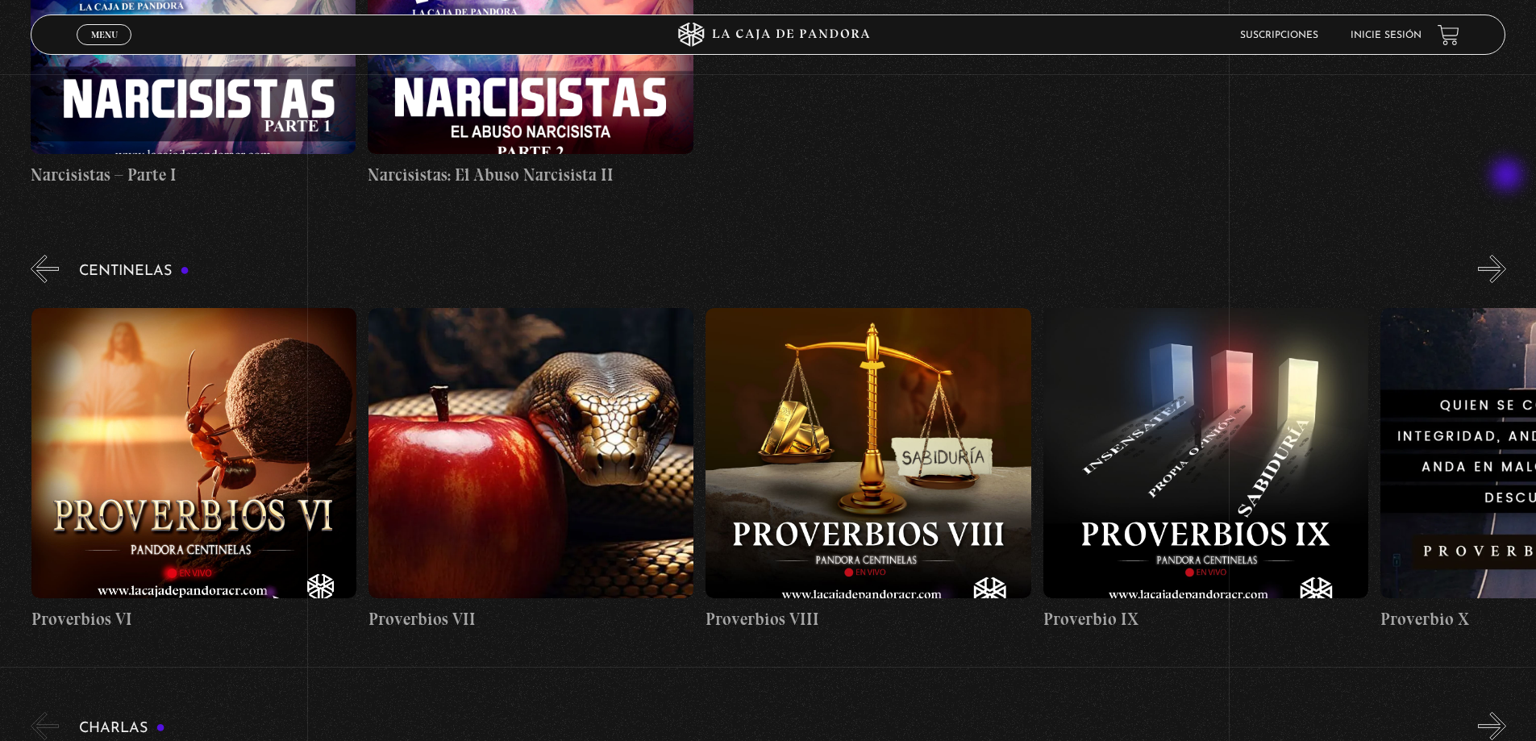
click at [1507, 255] on button "»" at bounding box center [1492, 269] width 28 height 28
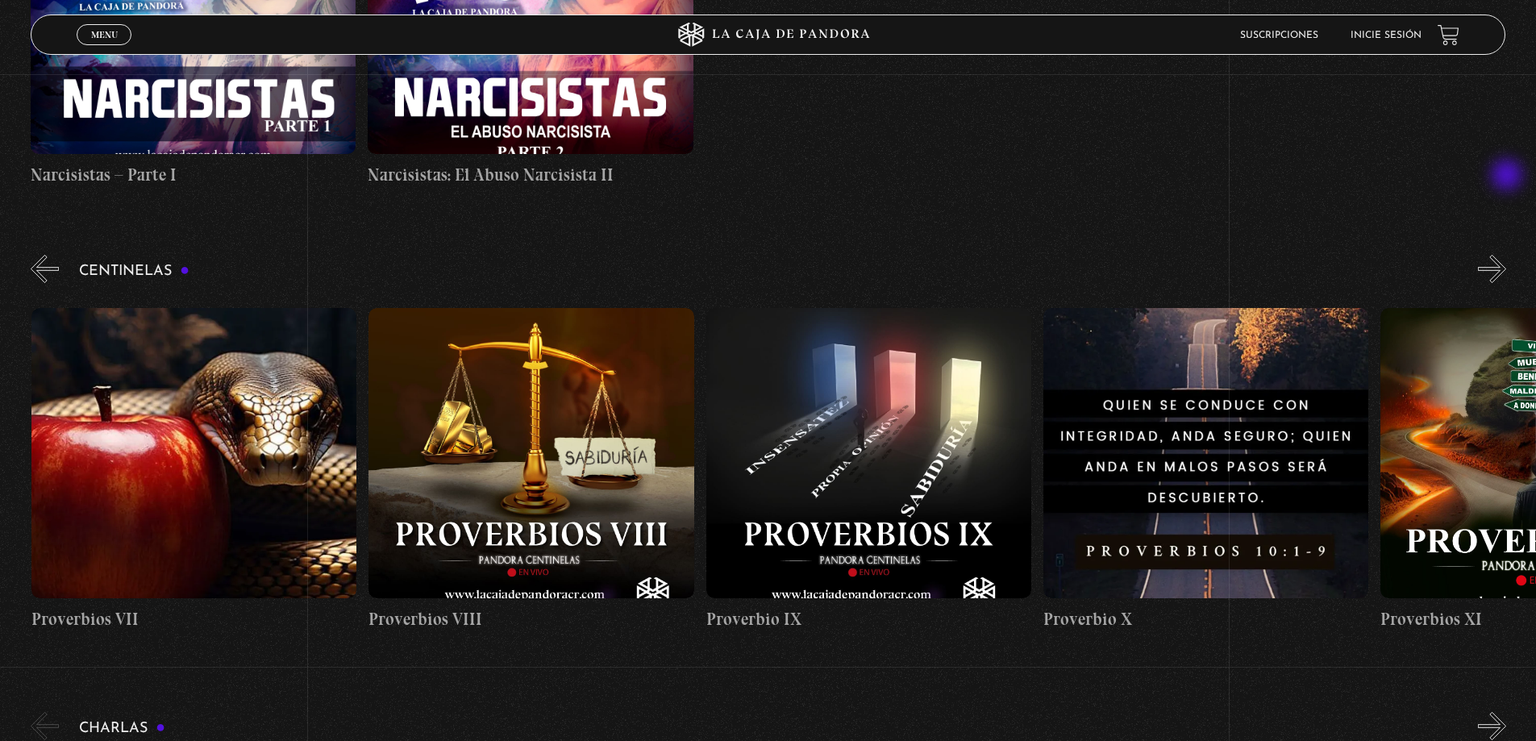
click at [1507, 255] on button "»" at bounding box center [1492, 269] width 28 height 28
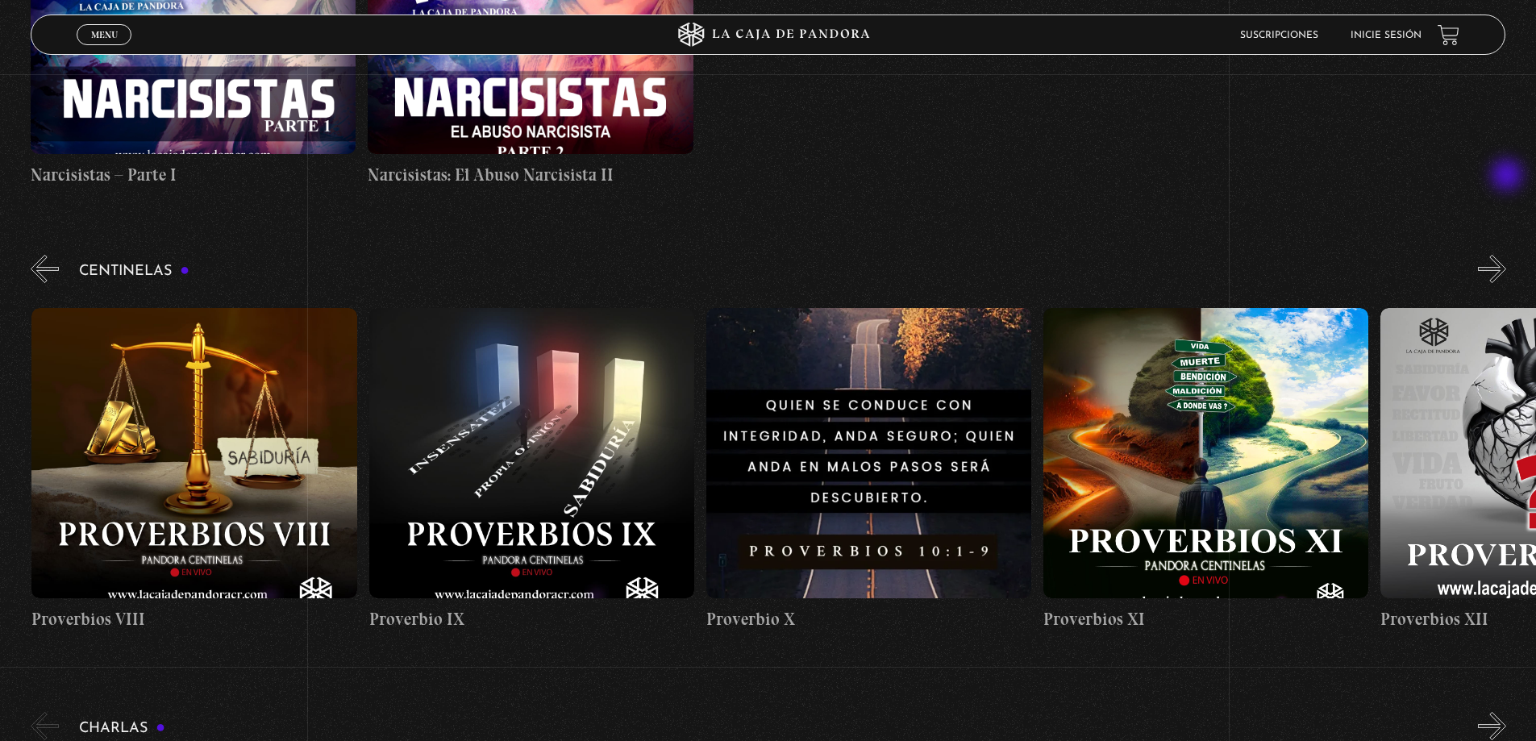
click at [1507, 255] on button "»" at bounding box center [1492, 269] width 28 height 28
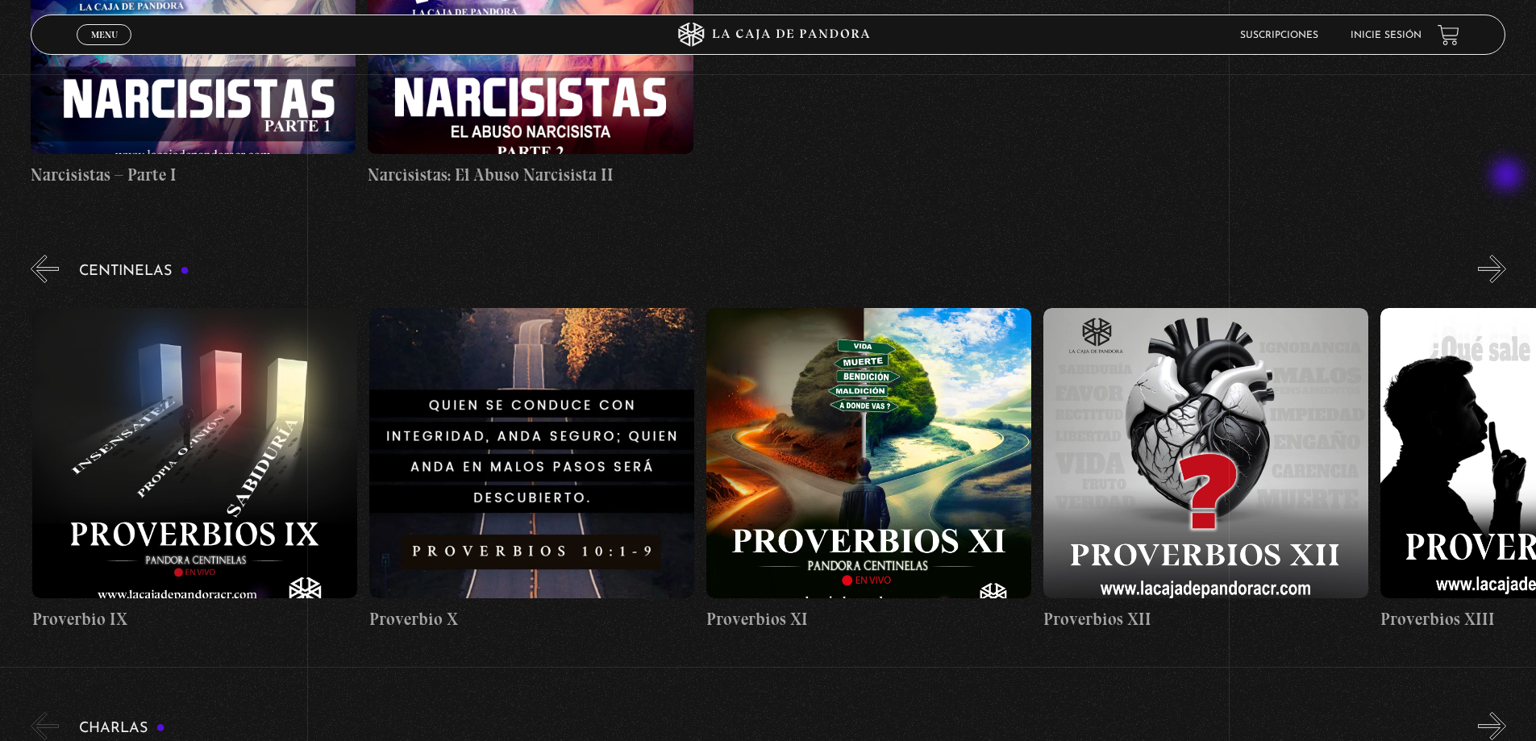
click at [1507, 255] on button "»" at bounding box center [1492, 269] width 28 height 28
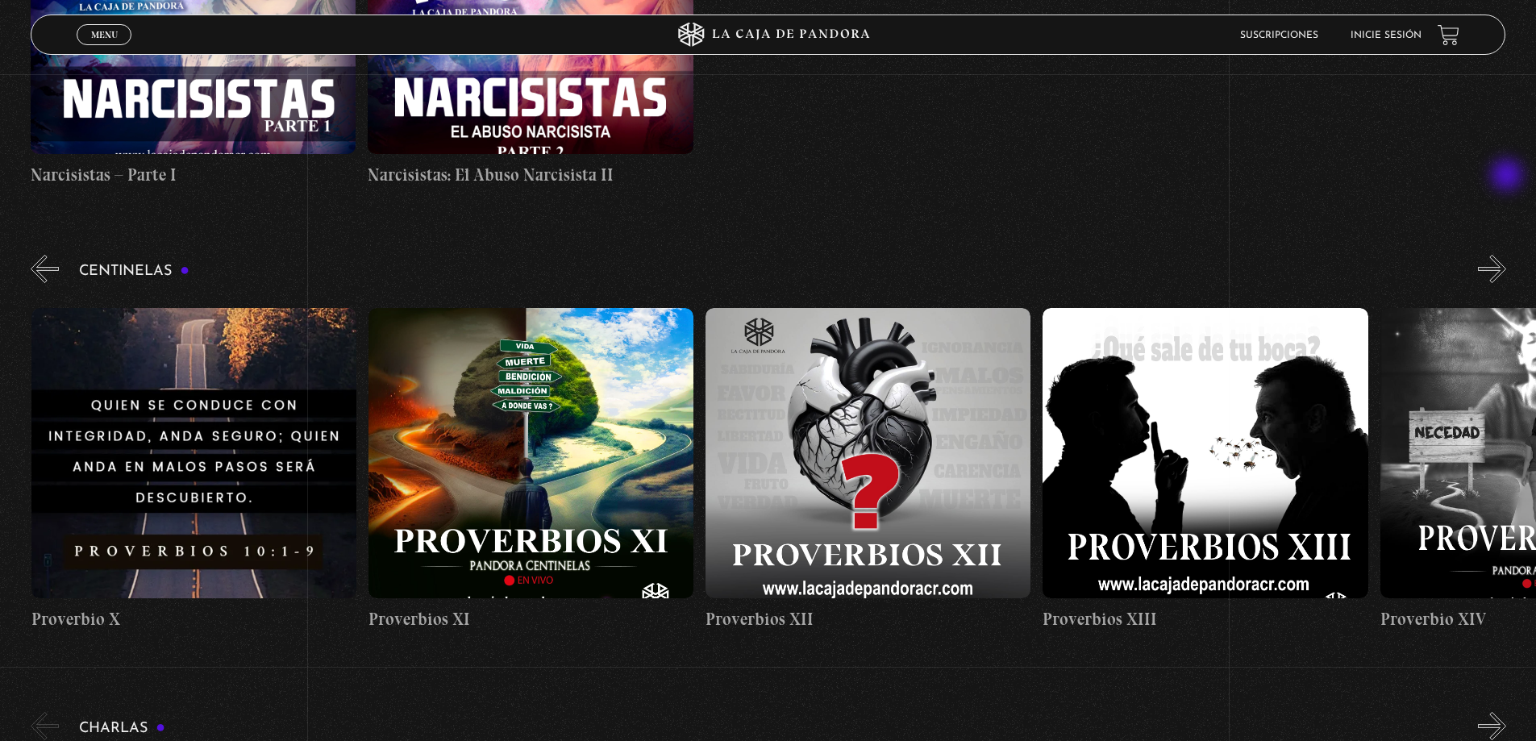
click at [1507, 255] on button "»" at bounding box center [1492, 269] width 28 height 28
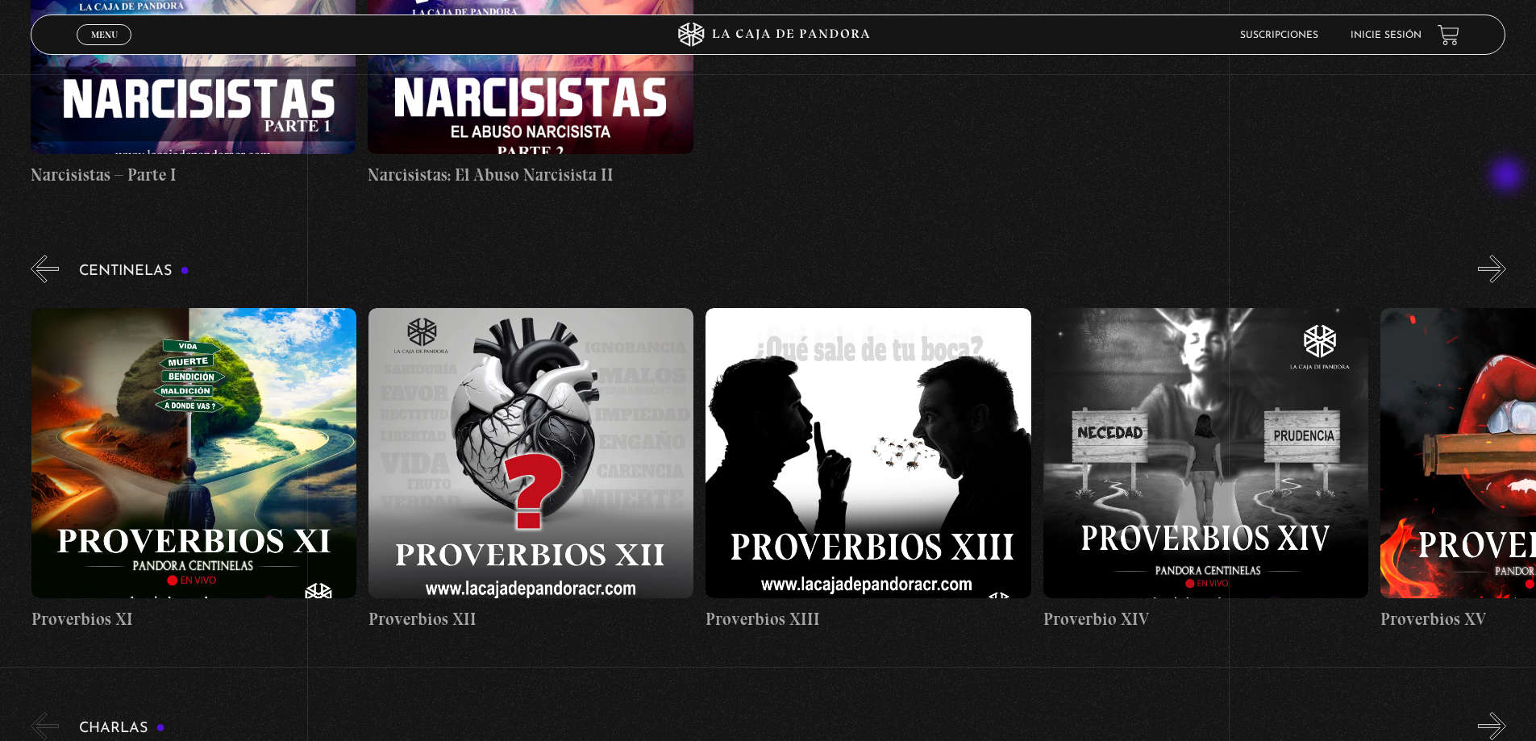
click at [1507, 255] on button "»" at bounding box center [1492, 269] width 28 height 28
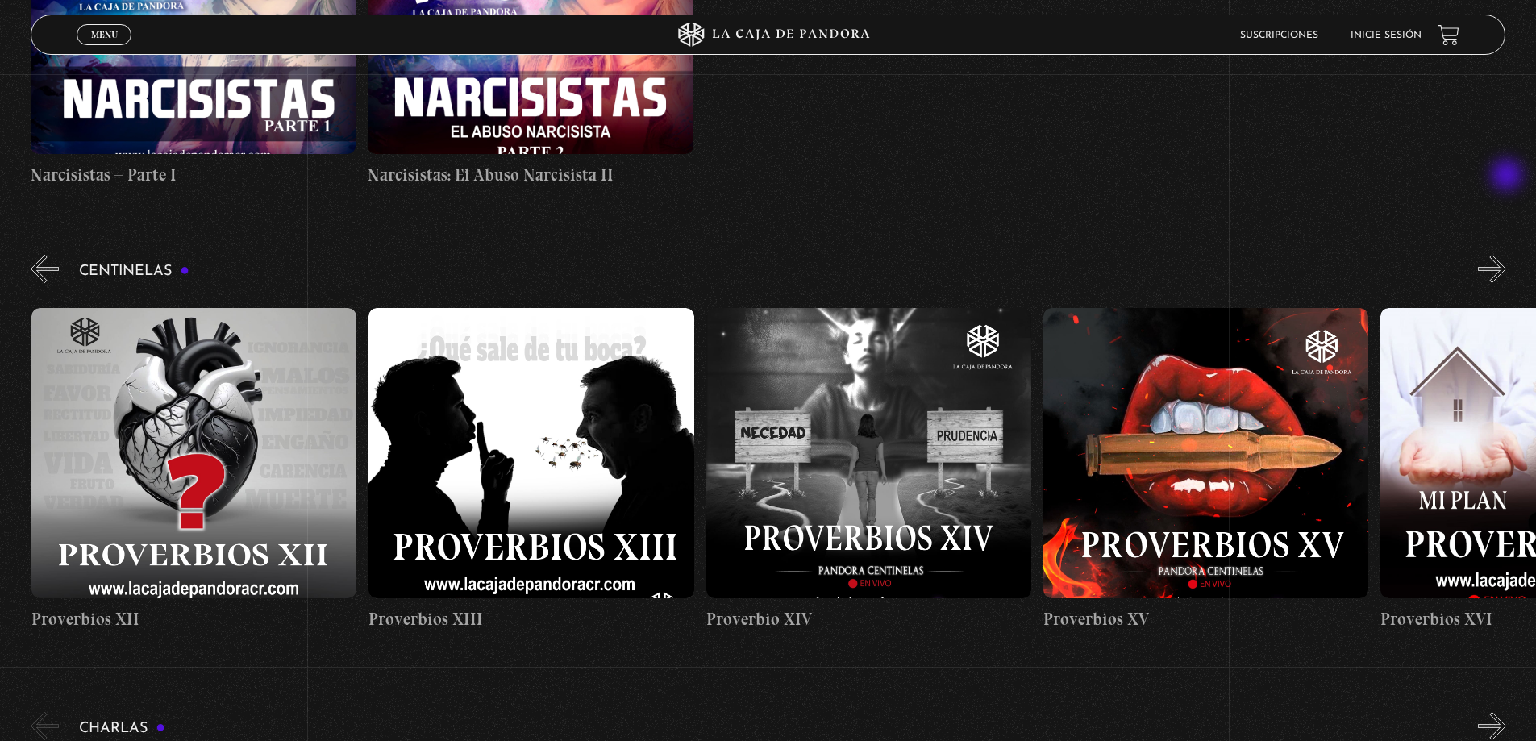
click at [1507, 255] on button "»" at bounding box center [1492, 269] width 28 height 28
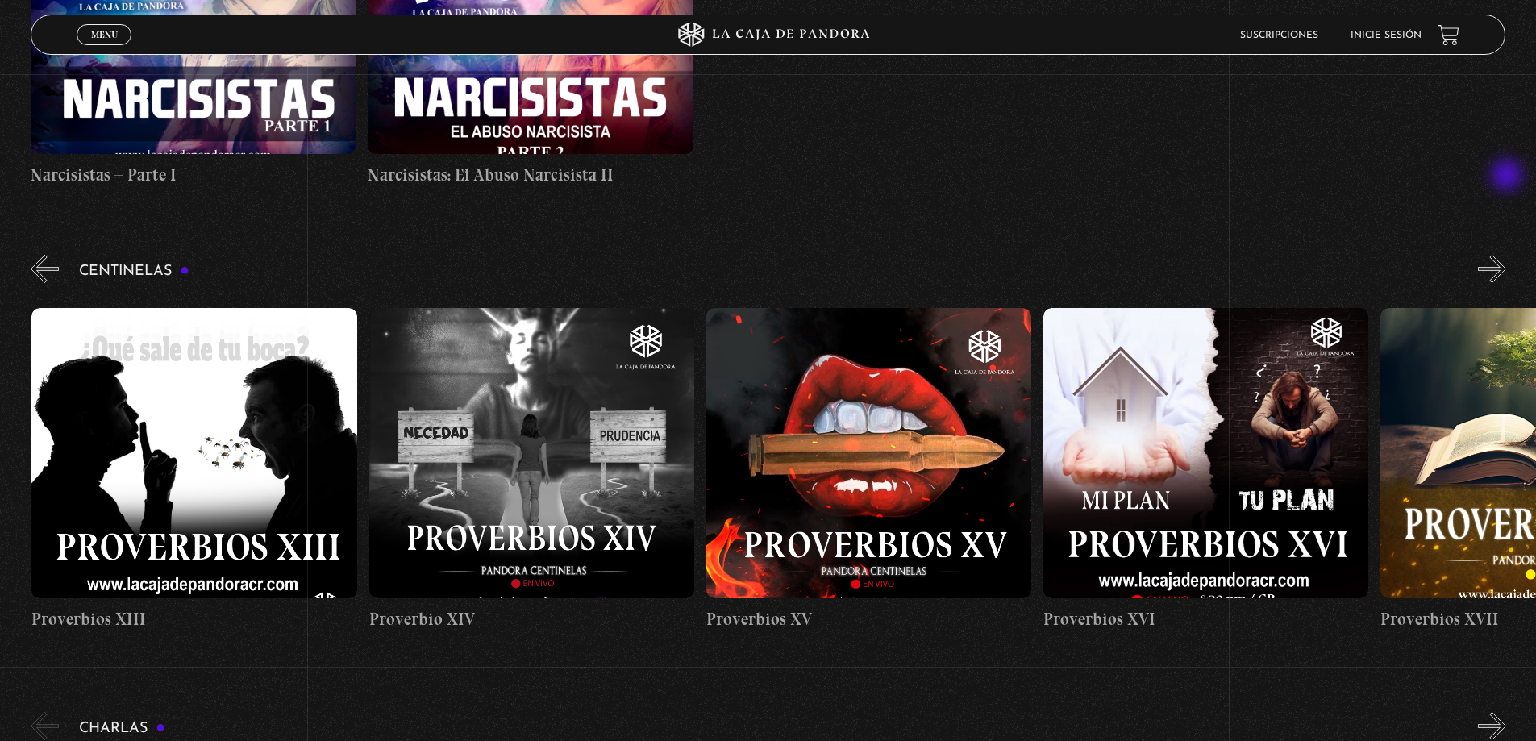
click at [1507, 255] on button "»" at bounding box center [1492, 269] width 28 height 28
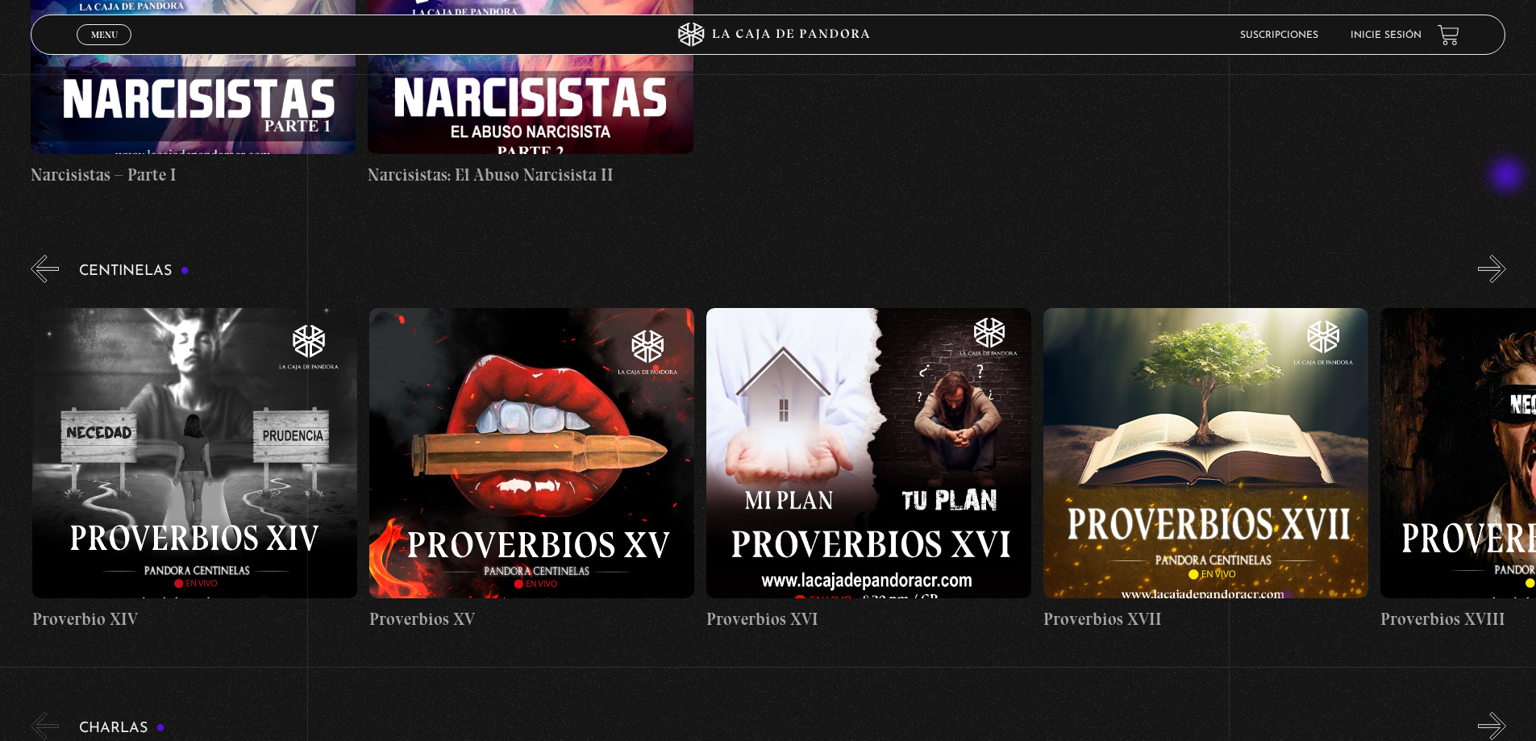
click at [1507, 255] on button "»" at bounding box center [1492, 269] width 28 height 28
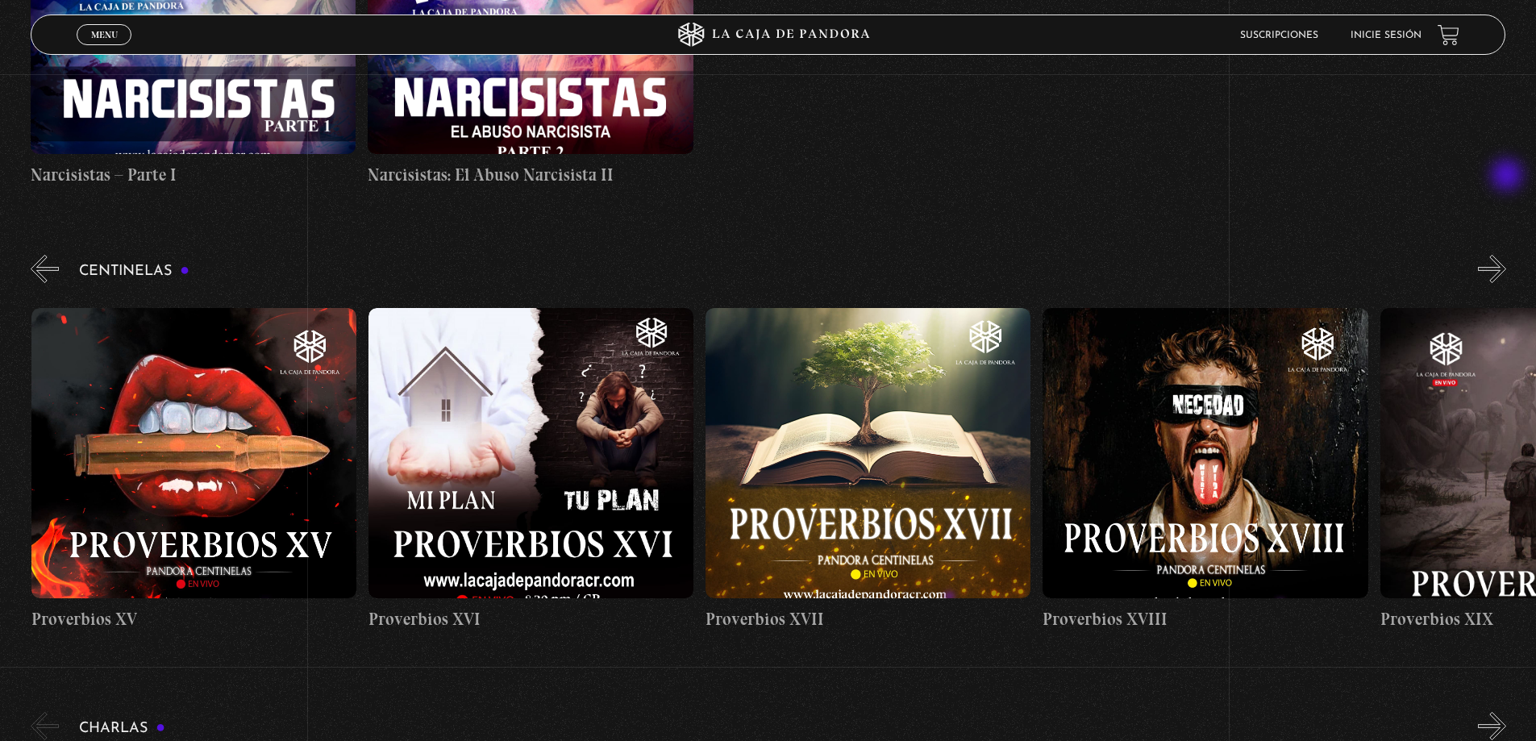
click at [1507, 255] on button "»" at bounding box center [1492, 269] width 28 height 28
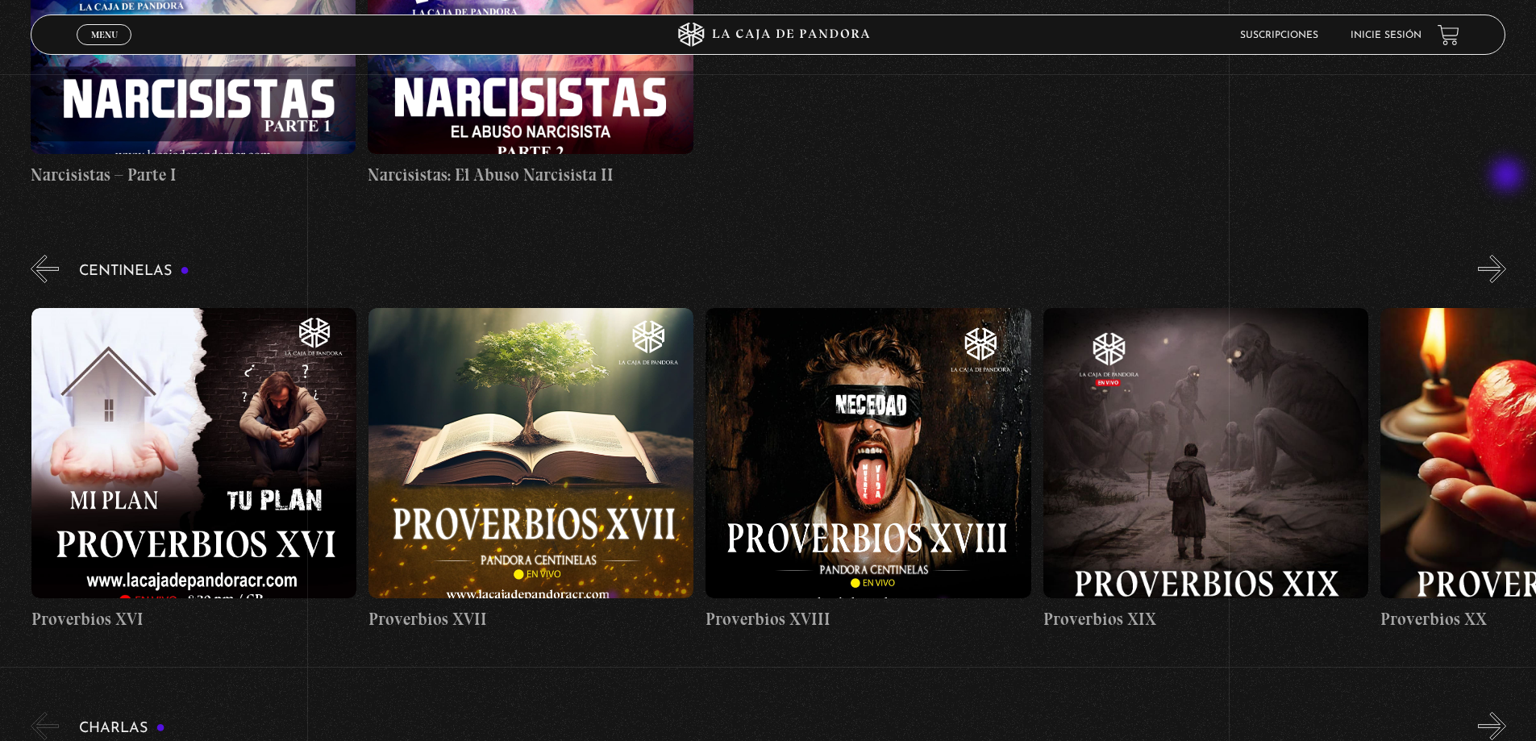
click at [1507, 255] on button "»" at bounding box center [1492, 269] width 28 height 28
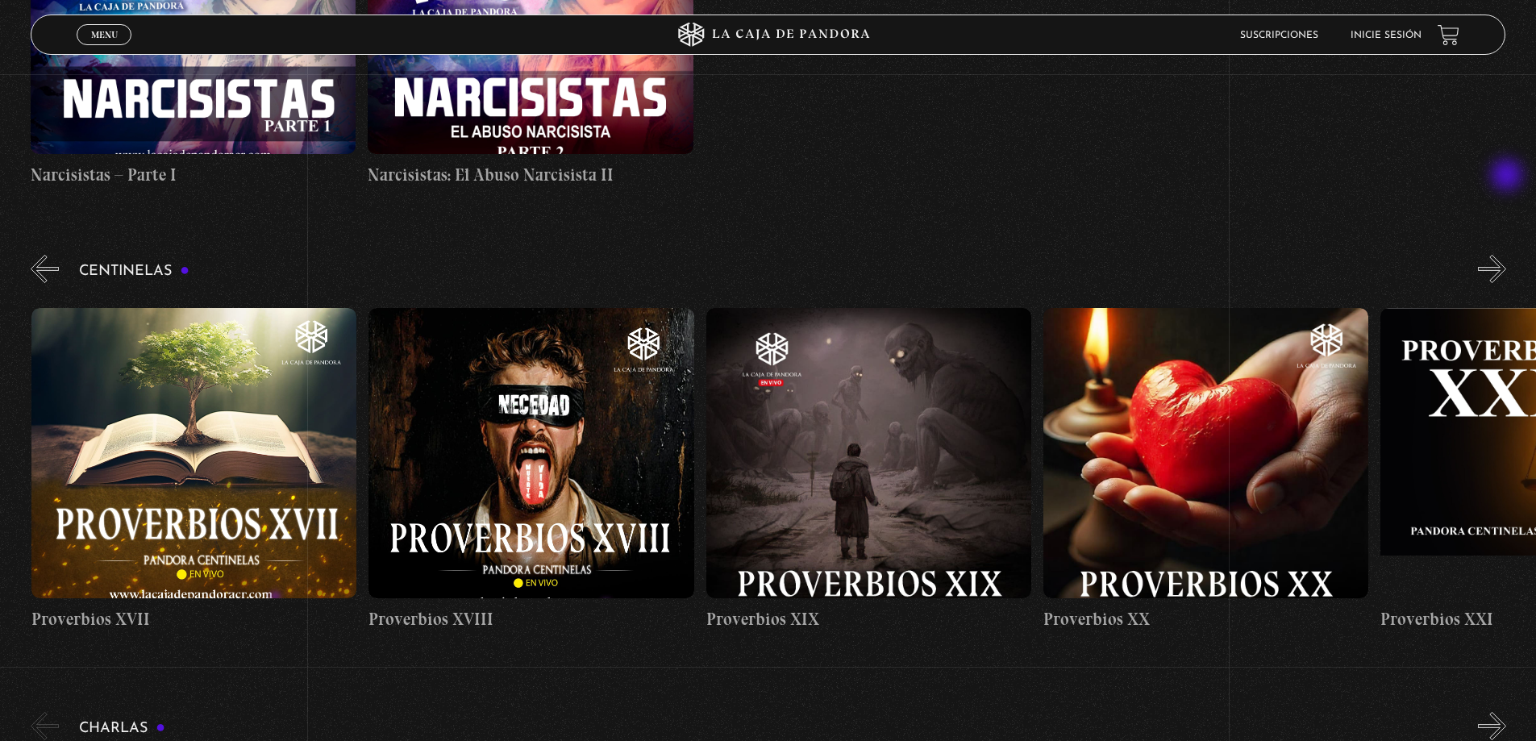
click at [1507, 255] on button "»" at bounding box center [1492, 269] width 28 height 28
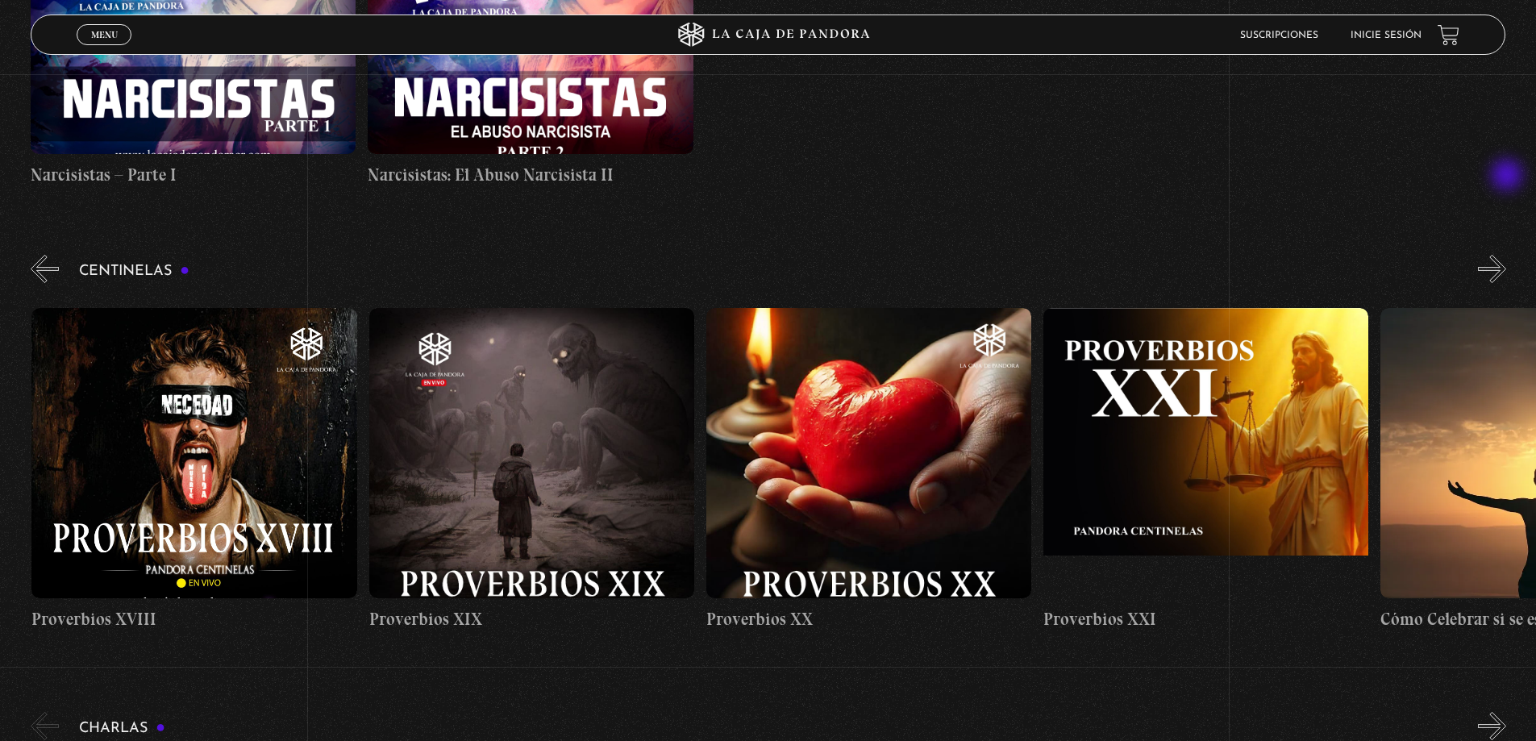
click at [1507, 255] on button "»" at bounding box center [1492, 269] width 28 height 28
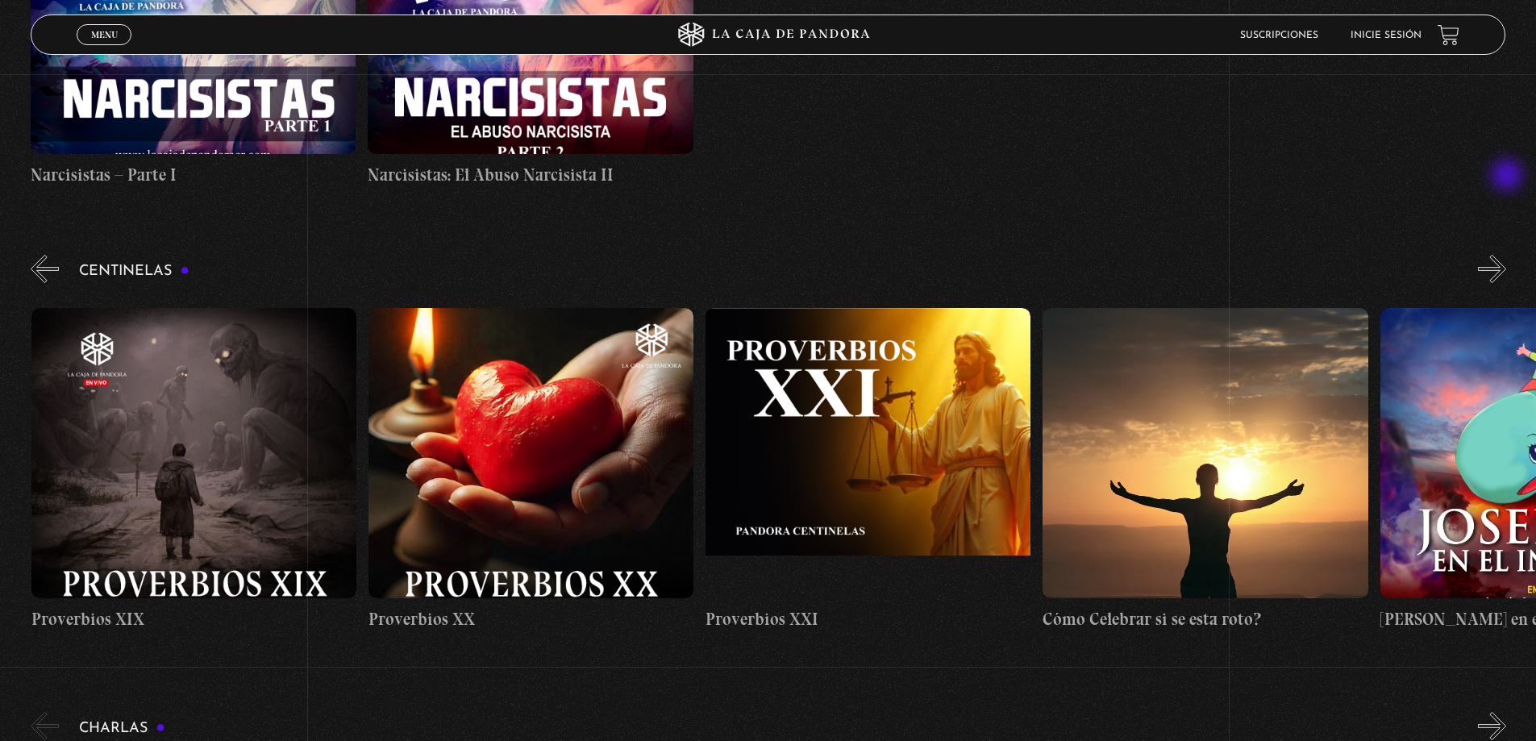
click at [1507, 255] on button "»" at bounding box center [1492, 269] width 28 height 28
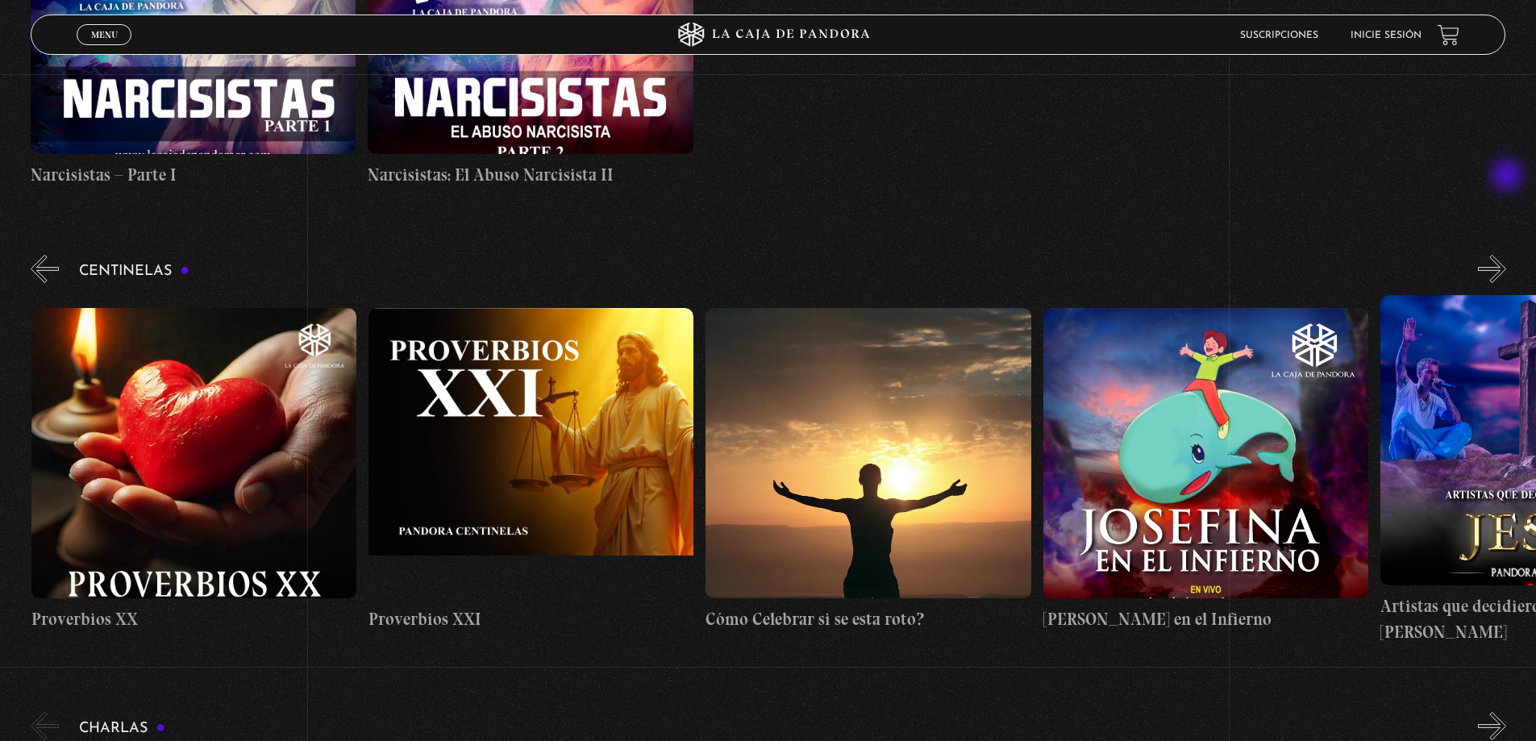
scroll to position [0, 7420]
click at [1507, 255] on button "»" at bounding box center [1492, 269] width 28 height 28
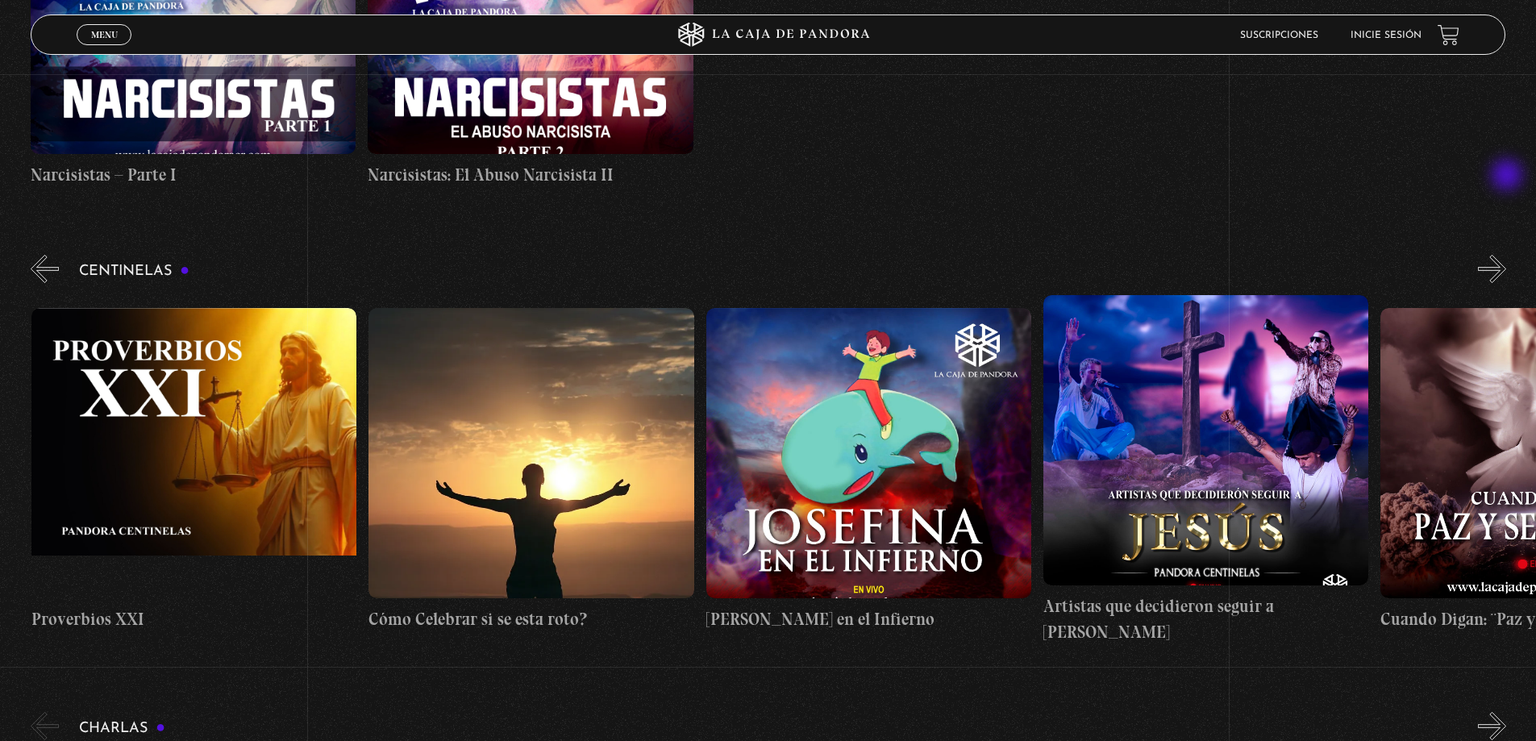
scroll to position [0, 7758]
click at [1507, 255] on button "»" at bounding box center [1492, 269] width 28 height 28
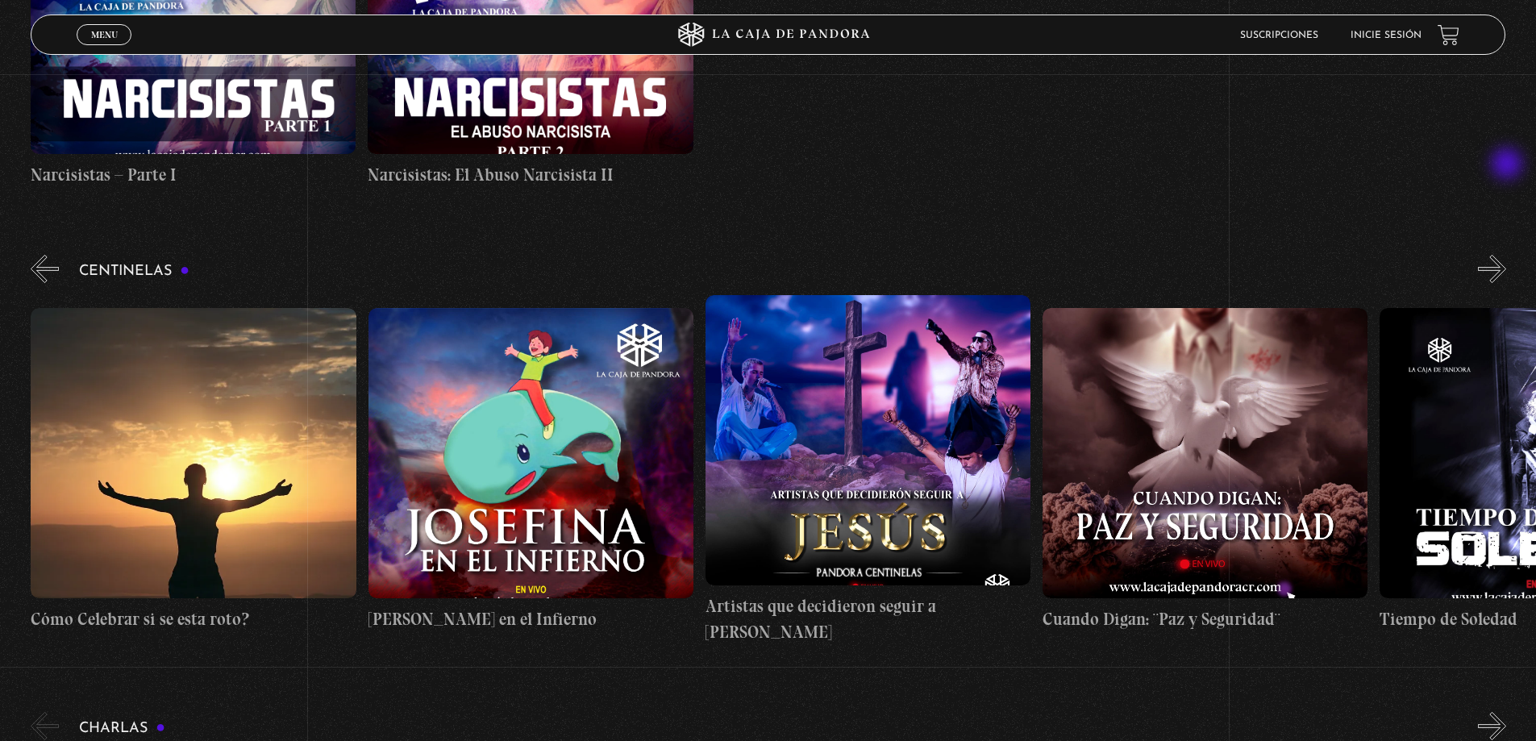
click at [1507, 255] on button "»" at bounding box center [1492, 269] width 28 height 28
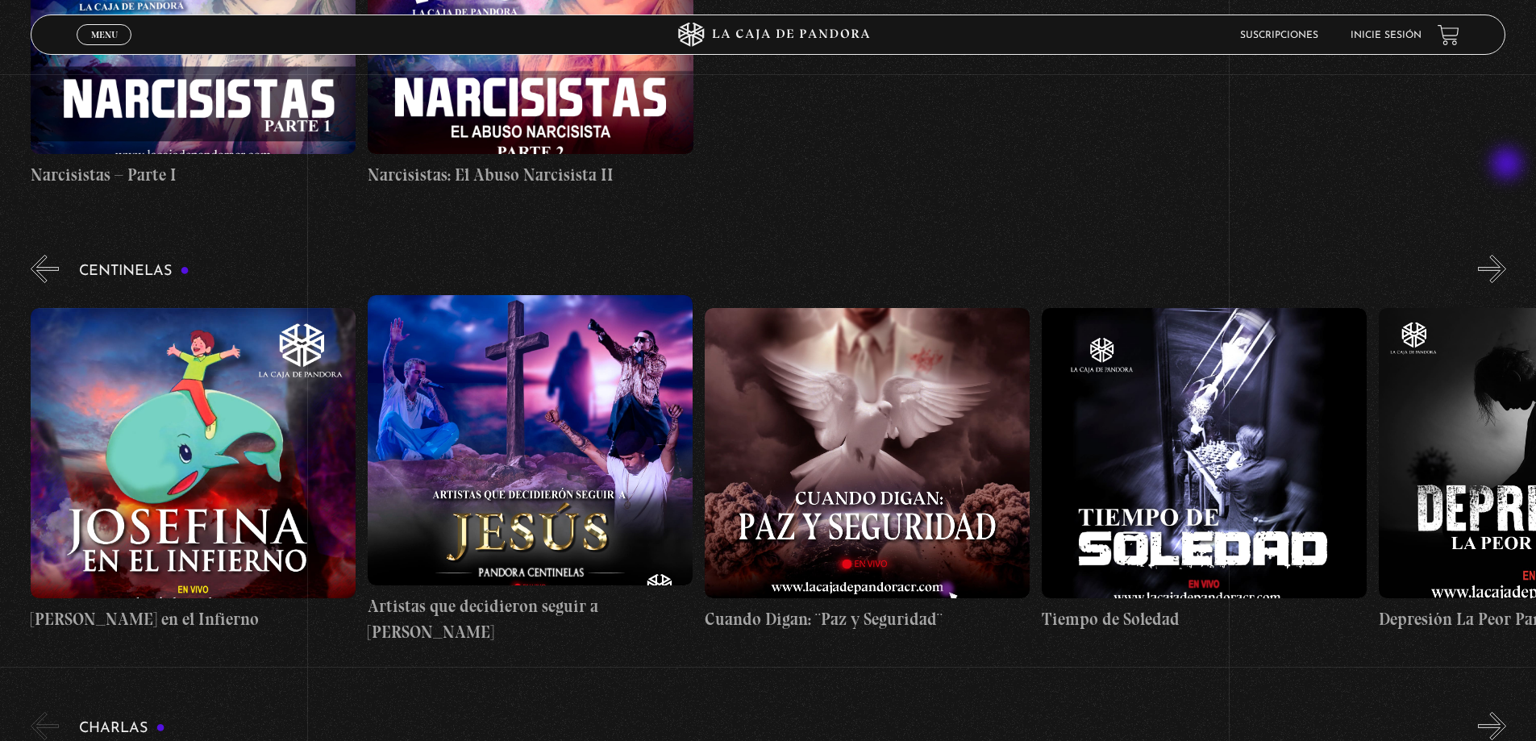
click at [1507, 255] on button "»" at bounding box center [1492, 269] width 28 height 28
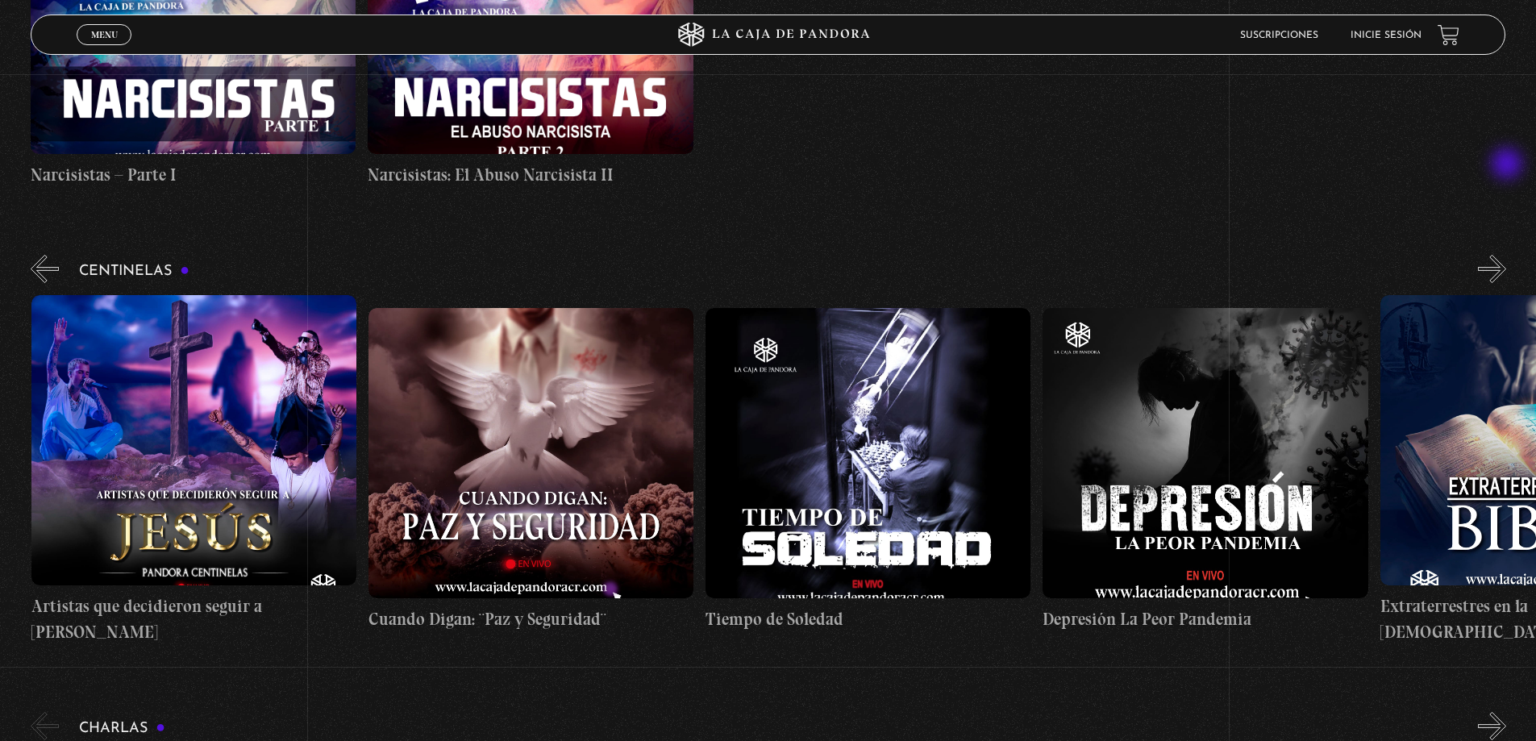
scroll to position [0, 8770]
click at [1507, 255] on button "»" at bounding box center [1492, 269] width 28 height 28
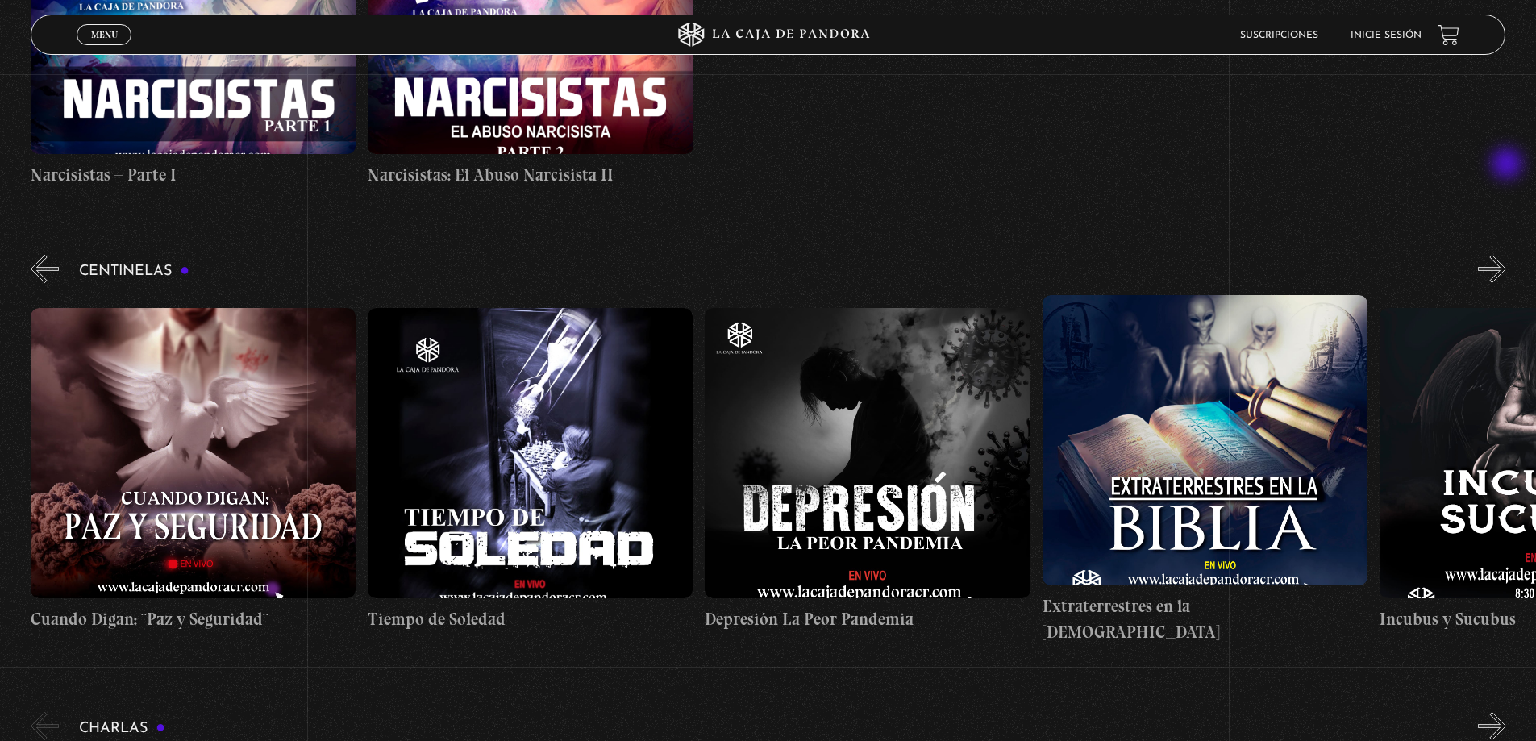
click at [1507, 255] on button "»" at bounding box center [1492, 269] width 28 height 28
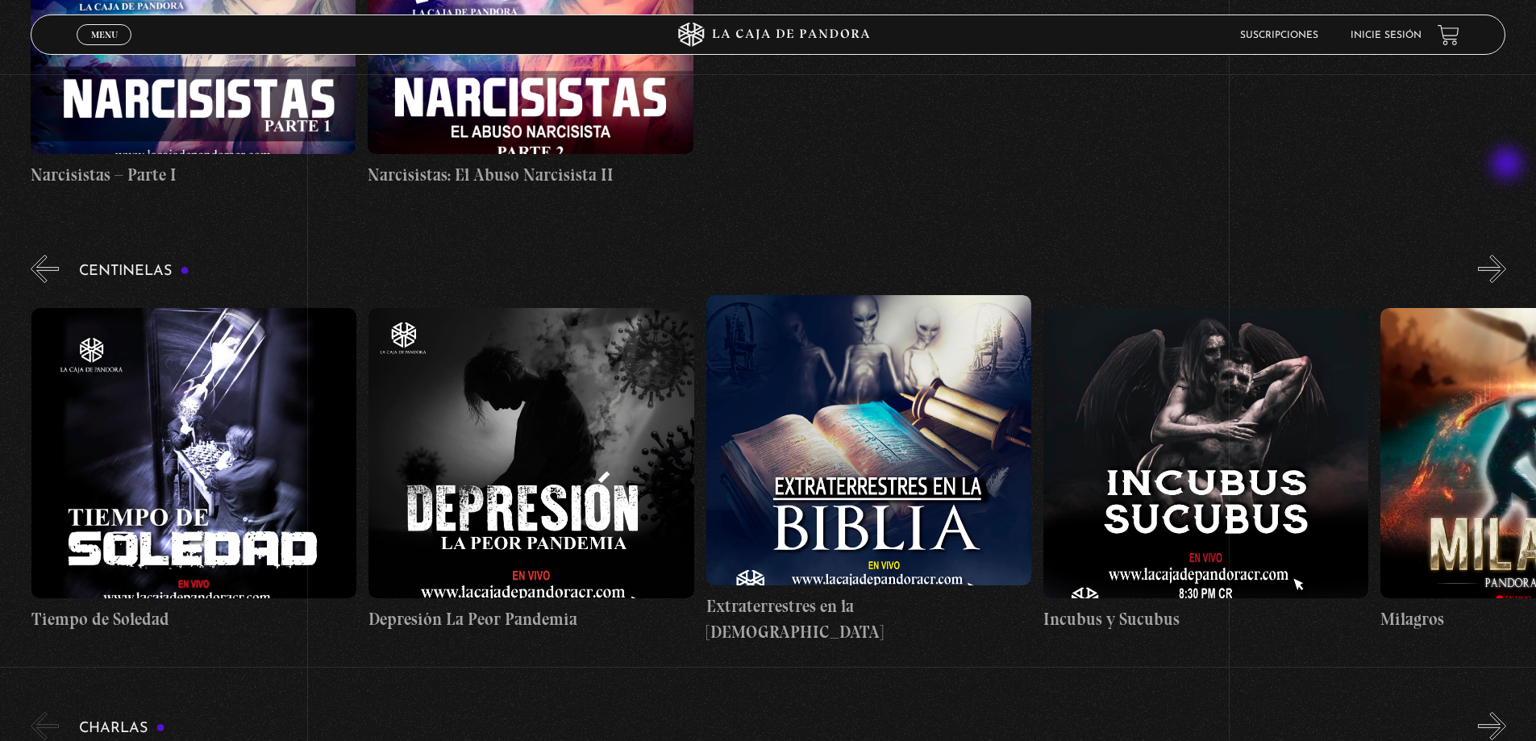
scroll to position [0, 9444]
click at [1507, 255] on button "»" at bounding box center [1492, 269] width 28 height 28
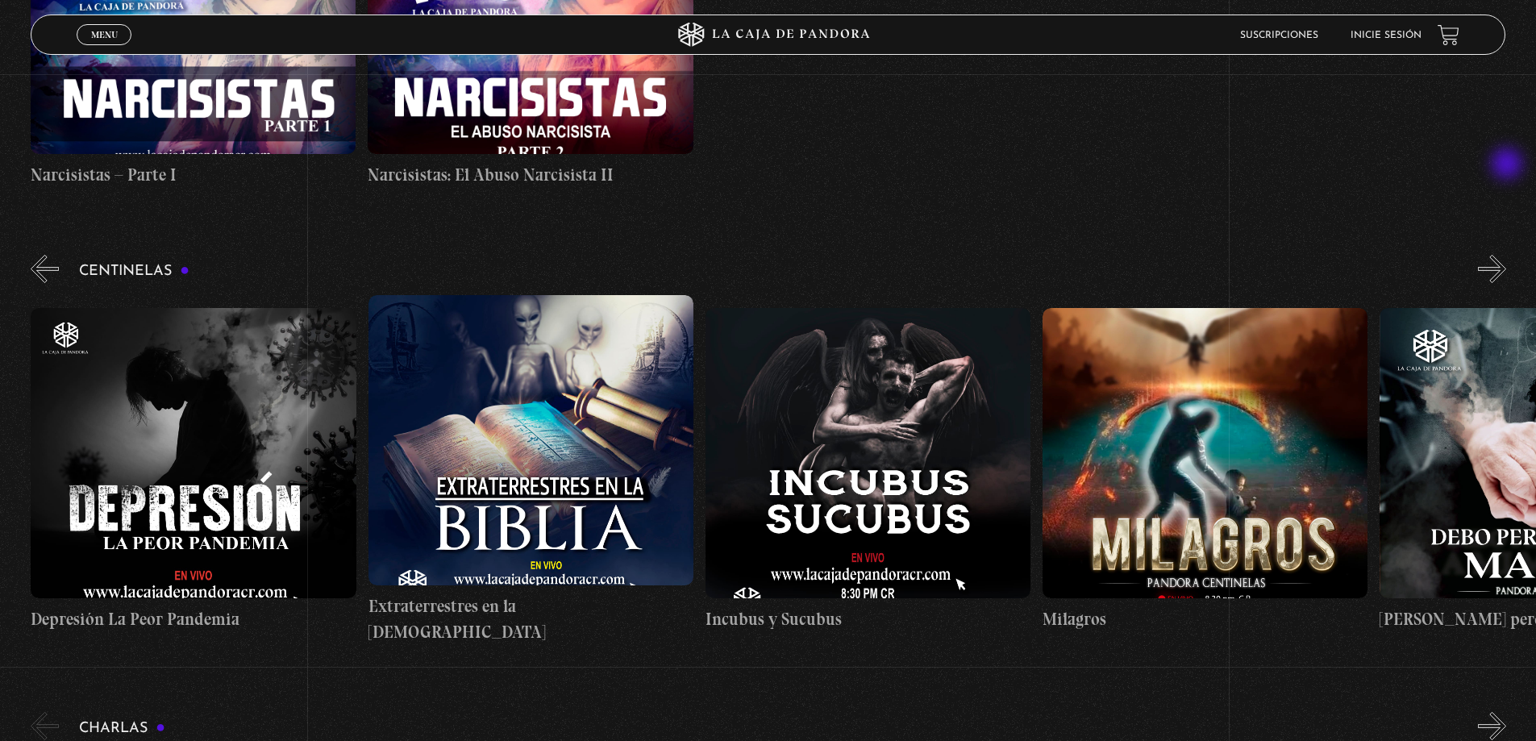
click at [1507, 255] on button "»" at bounding box center [1492, 269] width 28 height 28
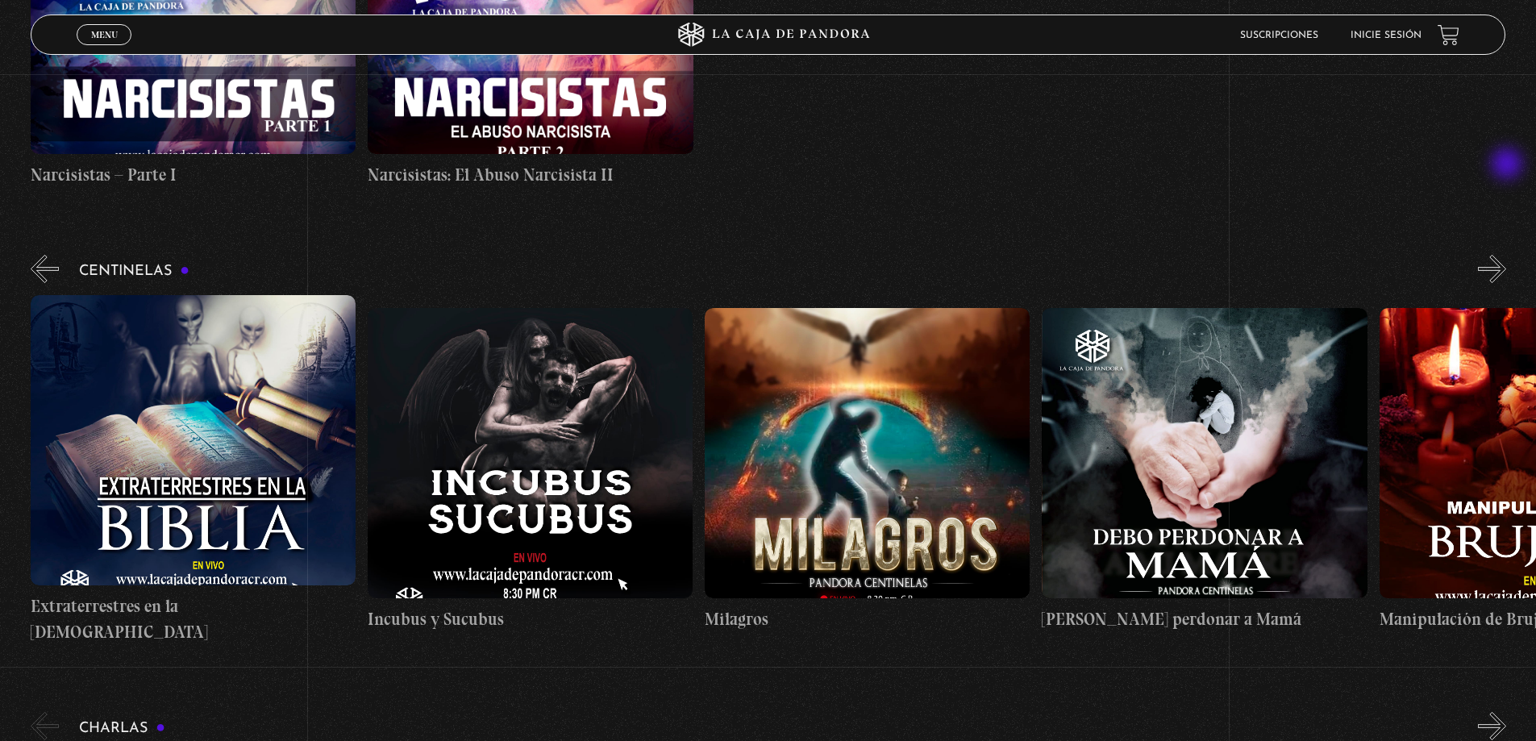
click at [1507, 255] on button "»" at bounding box center [1492, 269] width 28 height 28
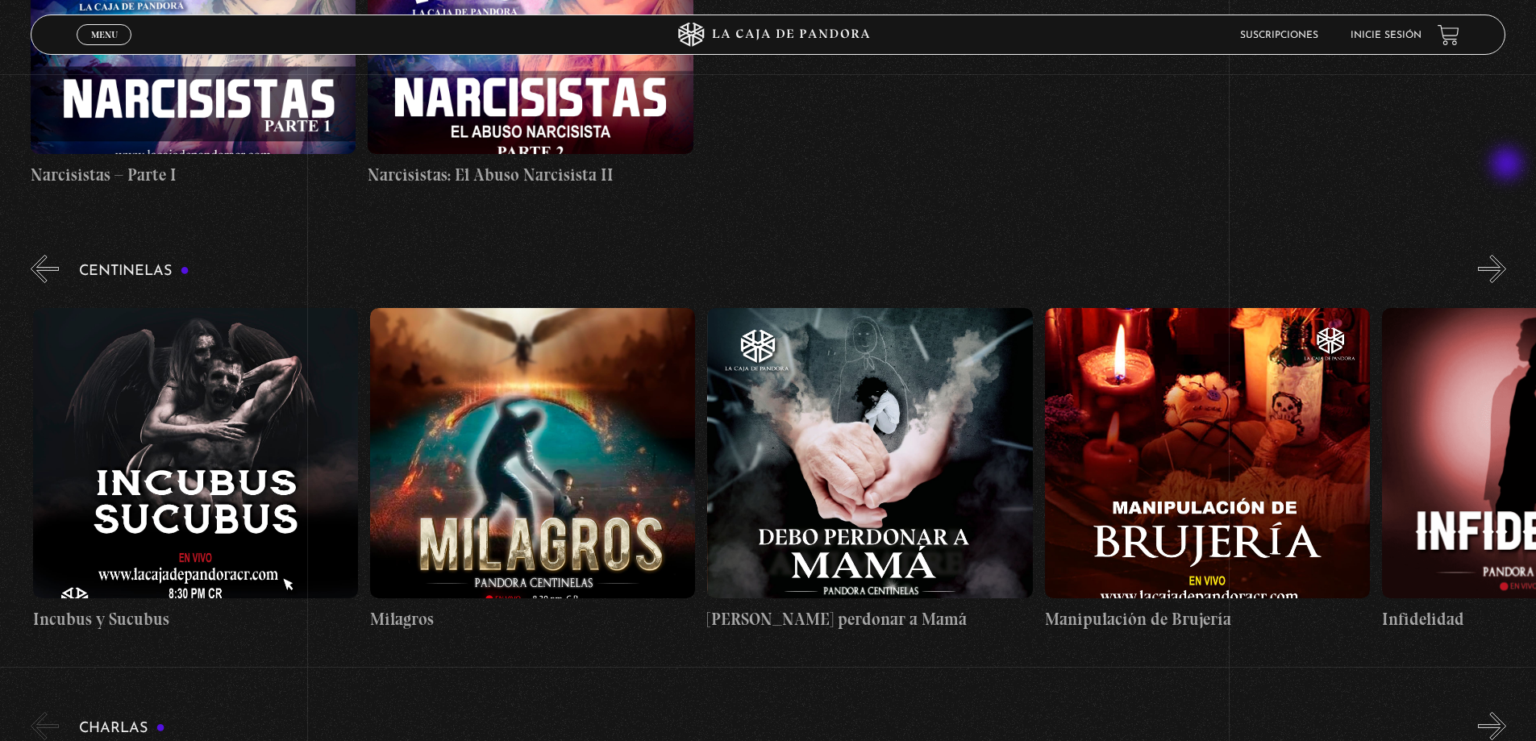
click at [1507, 255] on button "»" at bounding box center [1492, 269] width 28 height 28
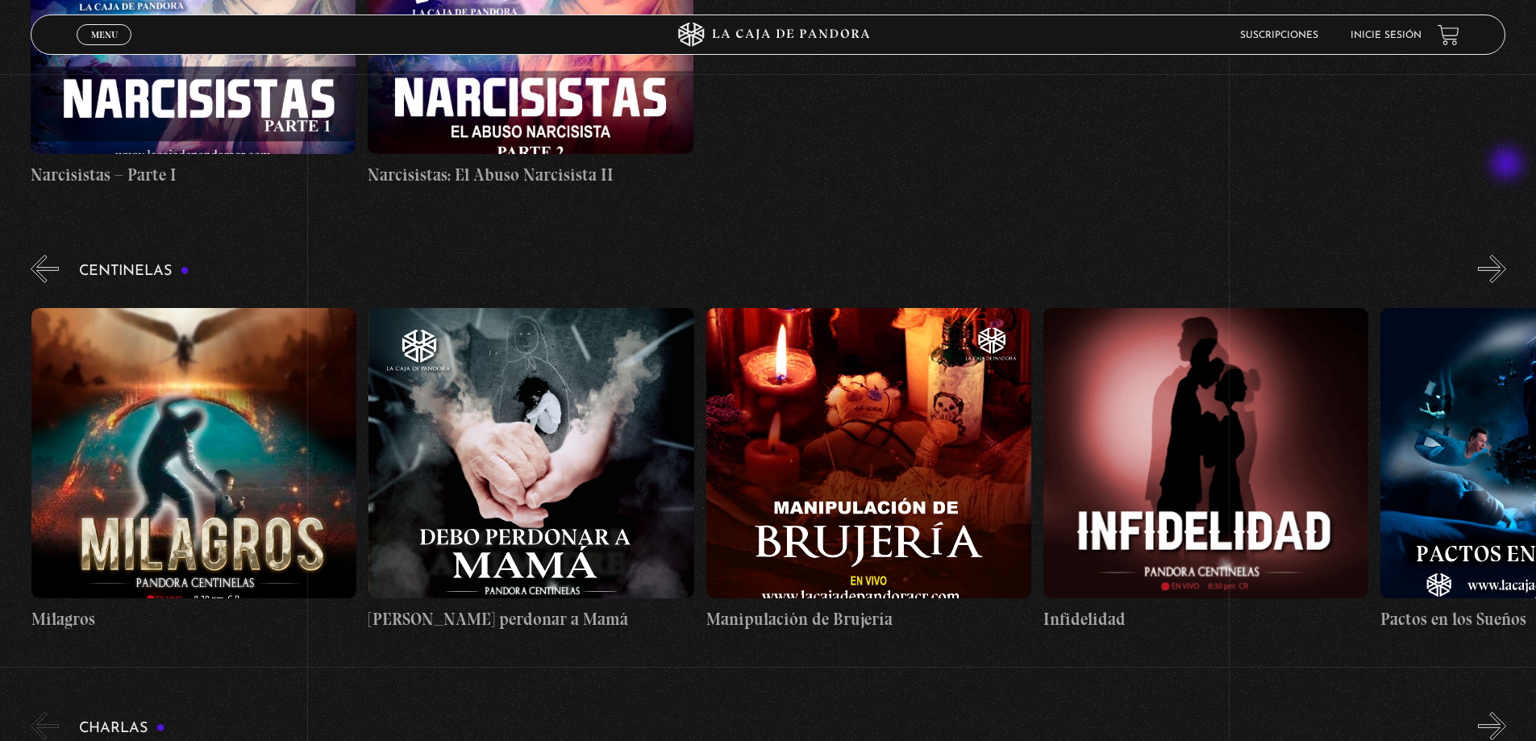
click at [1507, 255] on button "»" at bounding box center [1492, 269] width 28 height 28
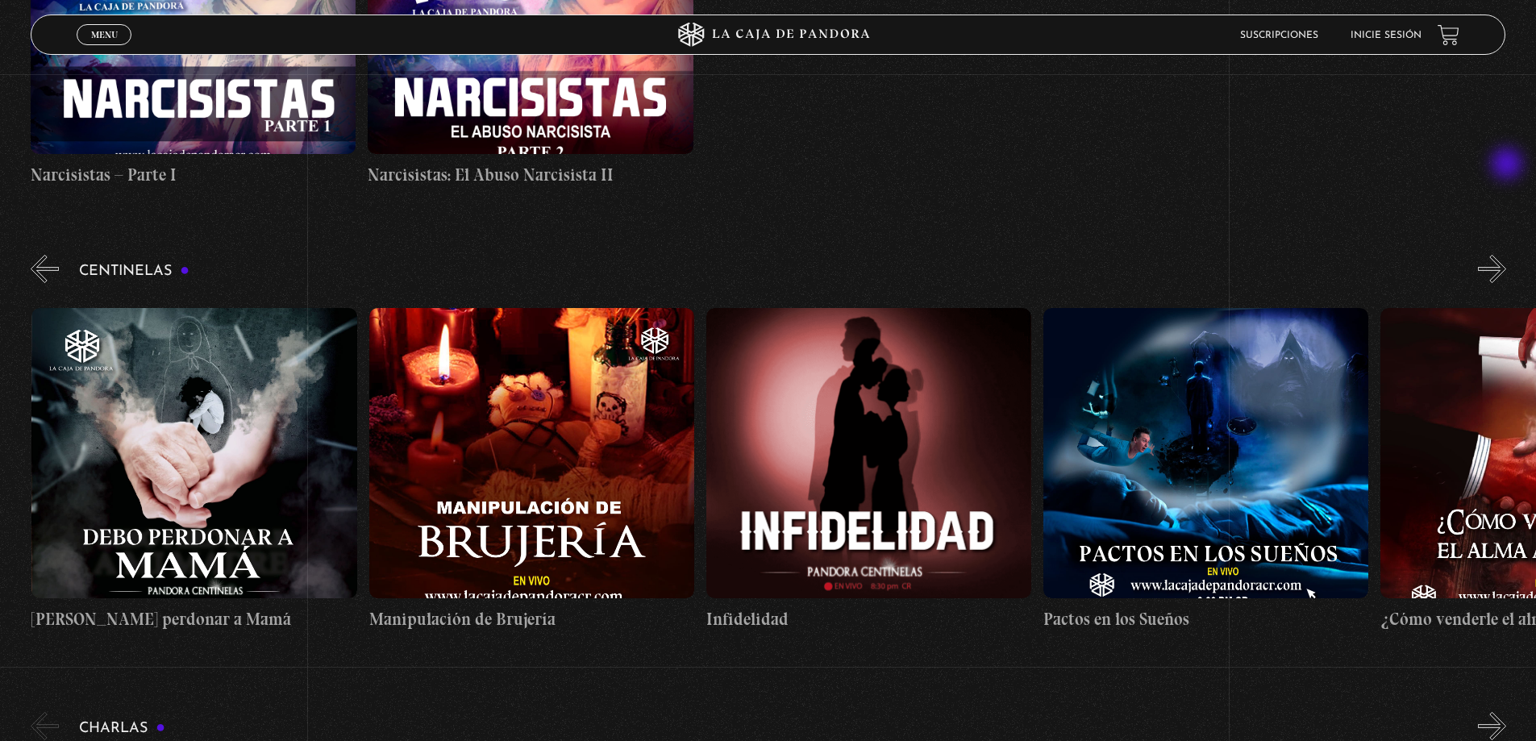
click at [1507, 255] on button "»" at bounding box center [1492, 269] width 28 height 28
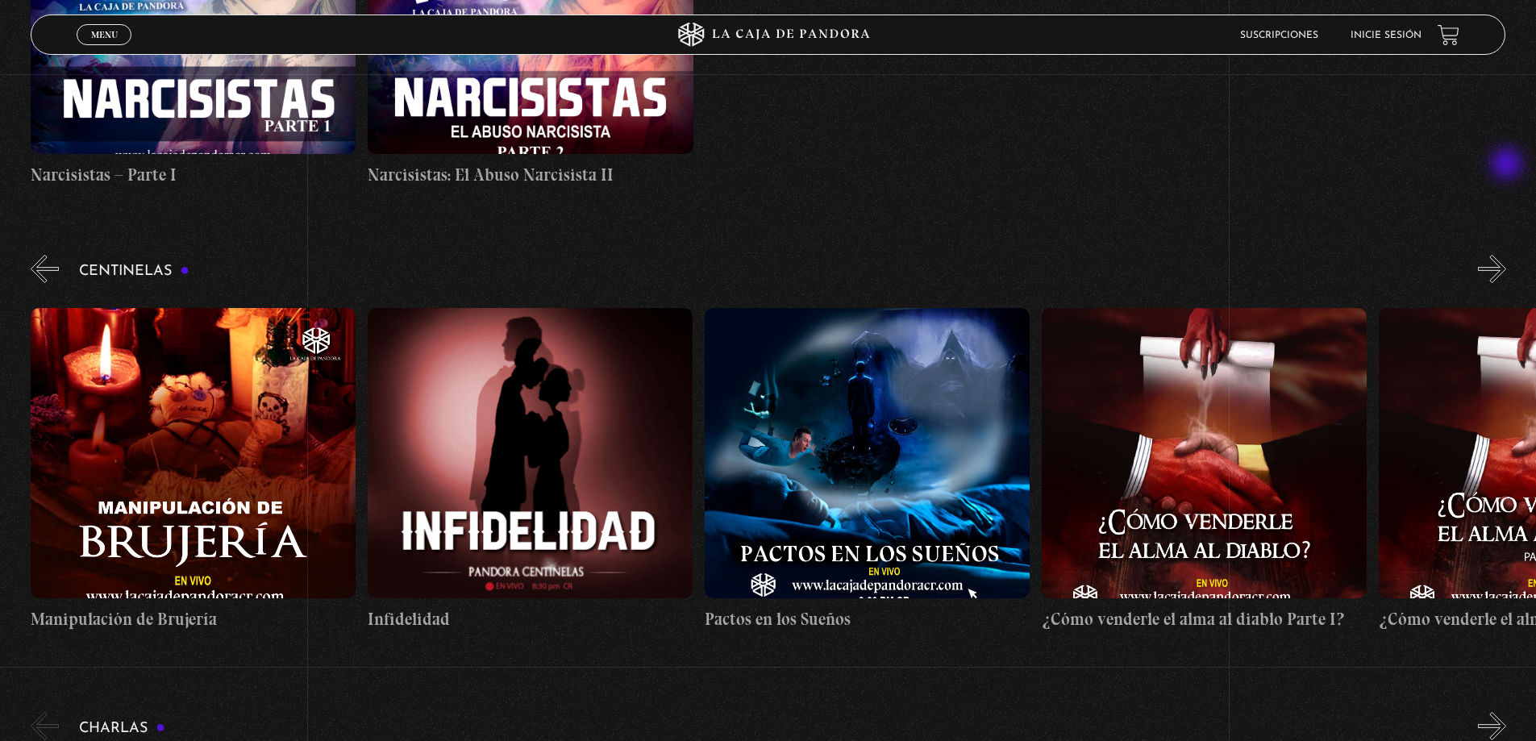
click at [1507, 255] on button "»" at bounding box center [1492, 269] width 28 height 28
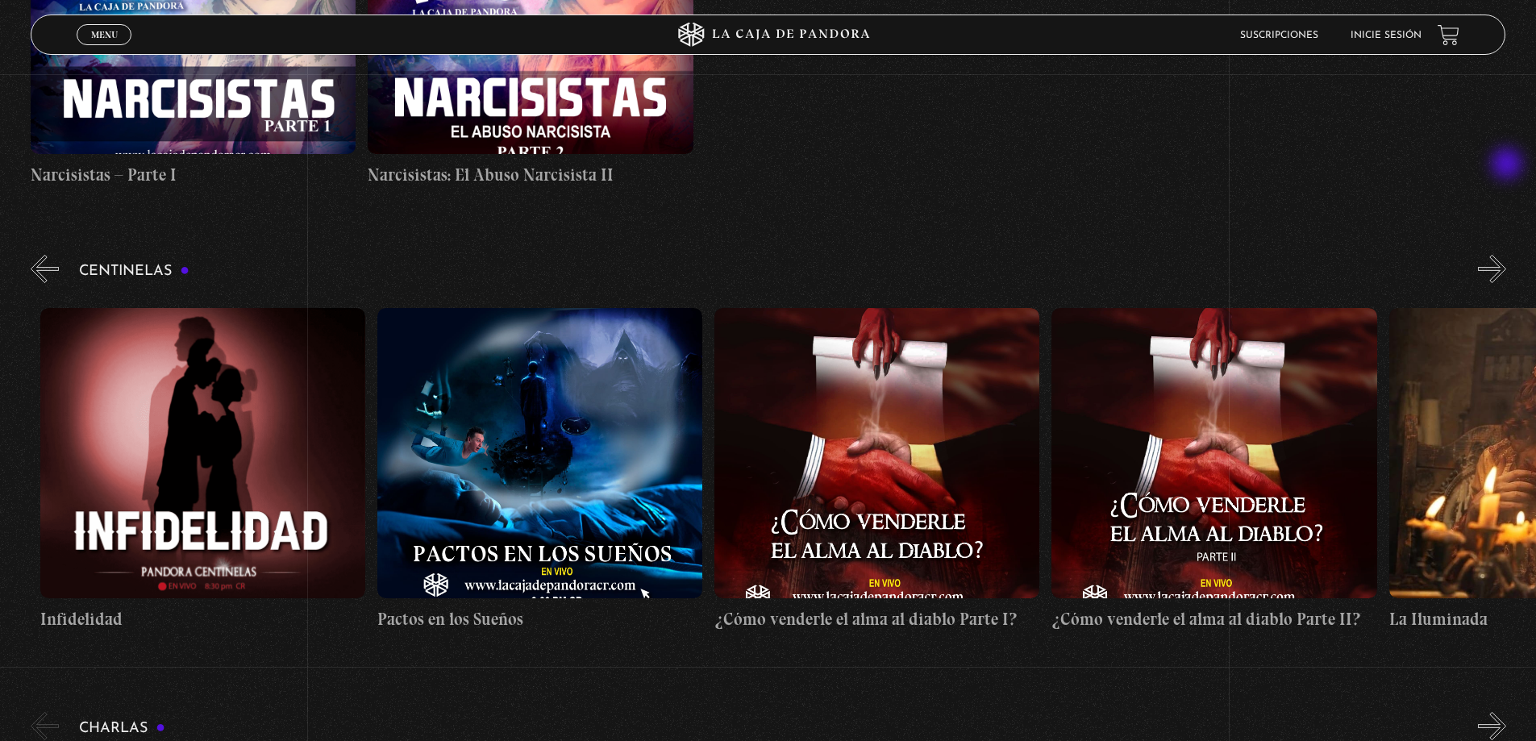
click at [1507, 255] on button "»" at bounding box center [1492, 269] width 28 height 28
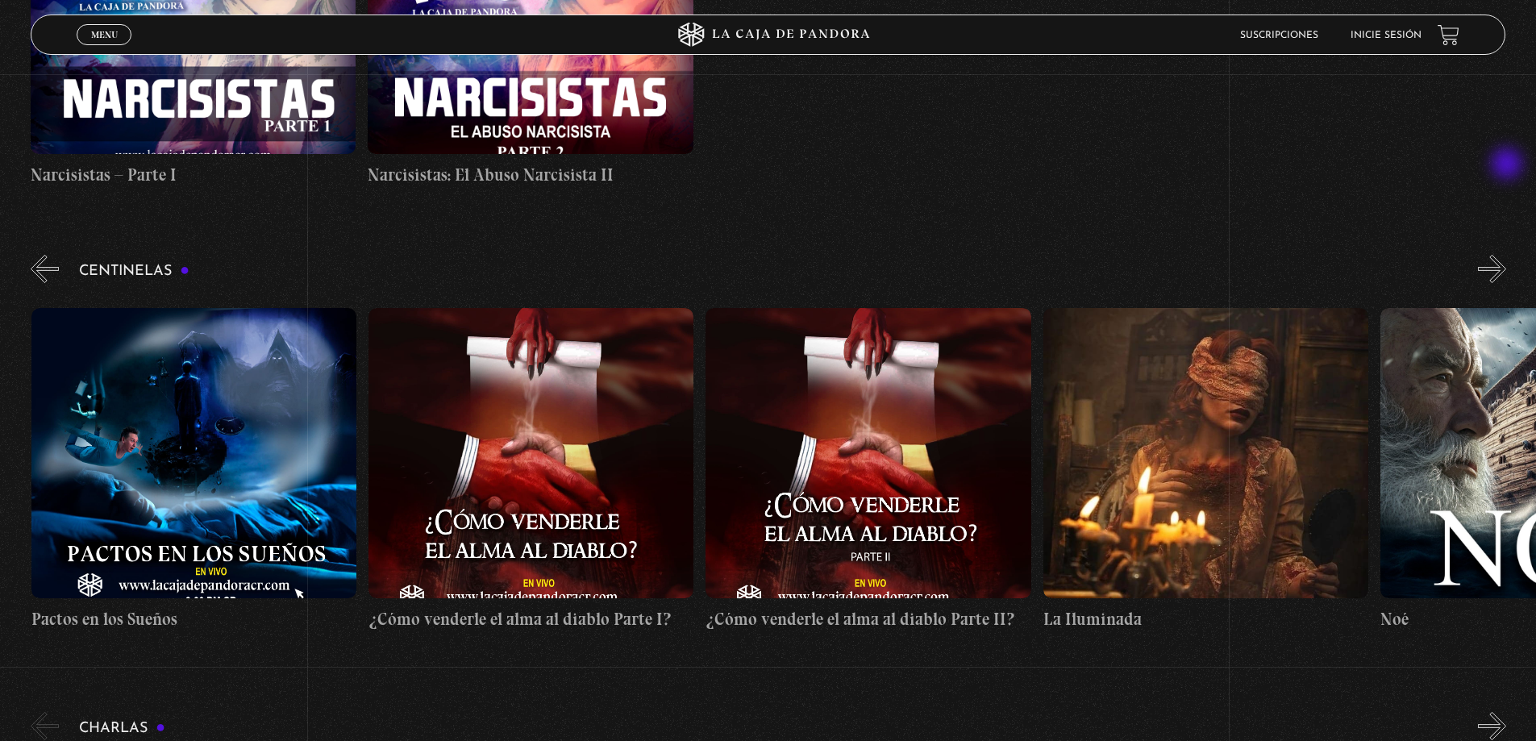
click at [1507, 255] on button "»" at bounding box center [1492, 269] width 28 height 28
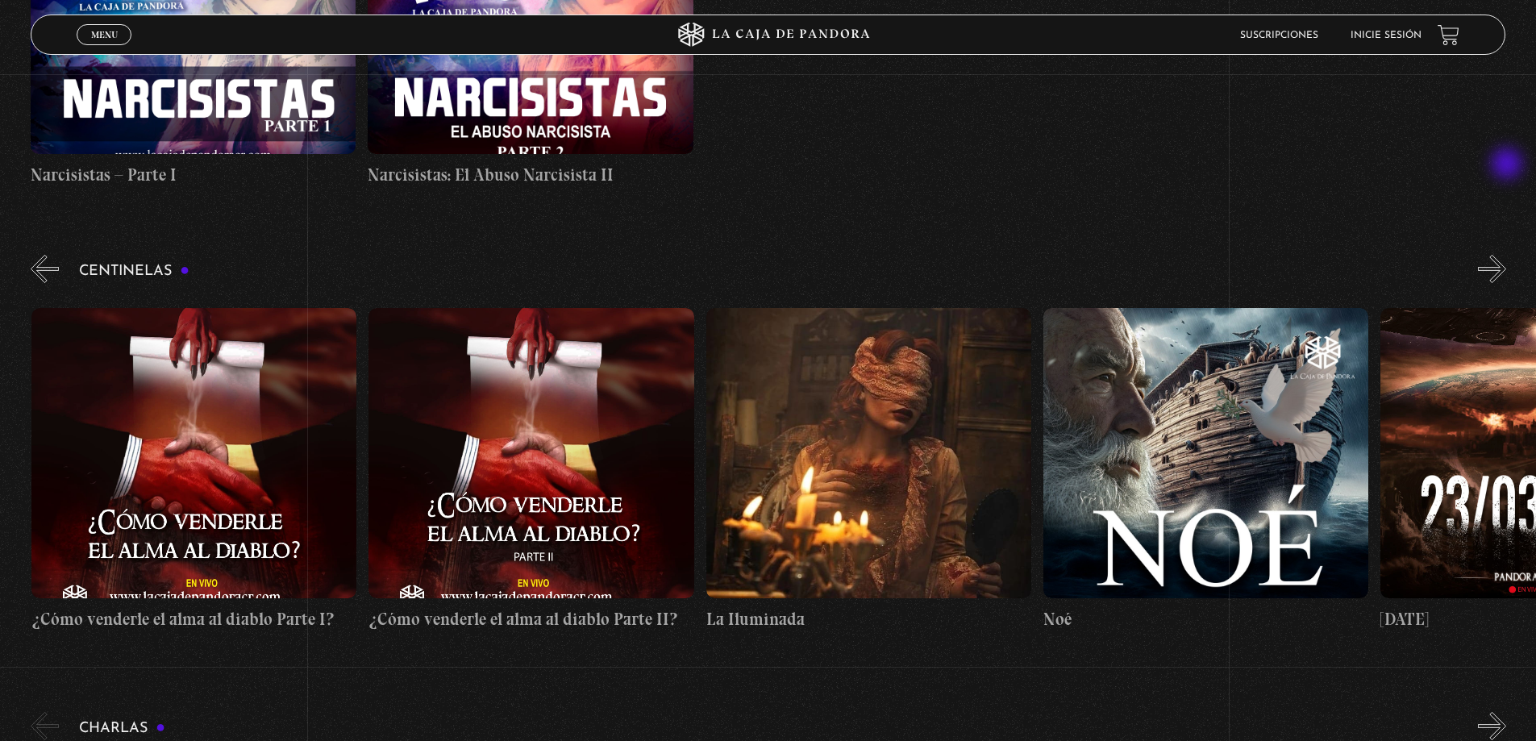
click at [1507, 255] on button "»" at bounding box center [1492, 269] width 28 height 28
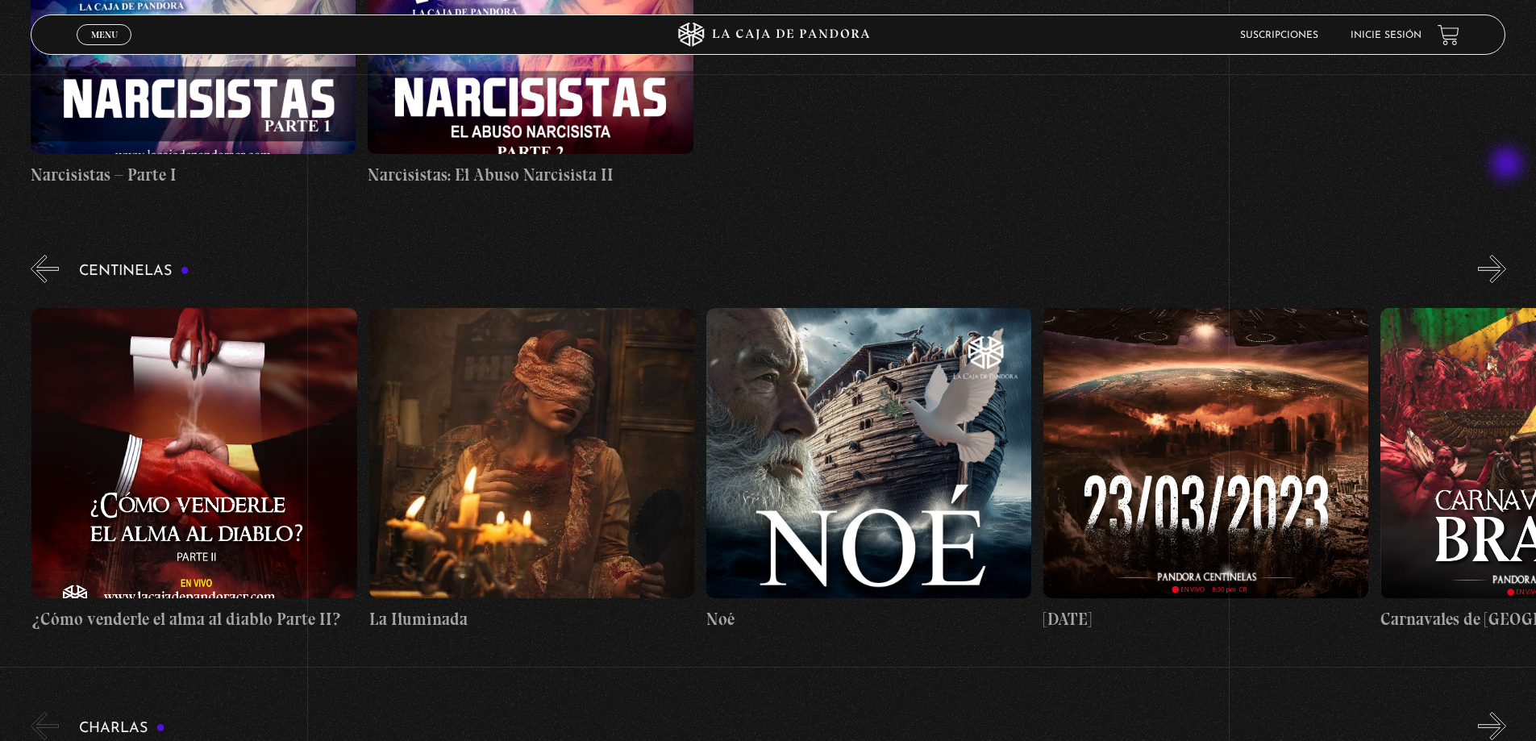
click at [1507, 255] on button "»" at bounding box center [1492, 269] width 28 height 28
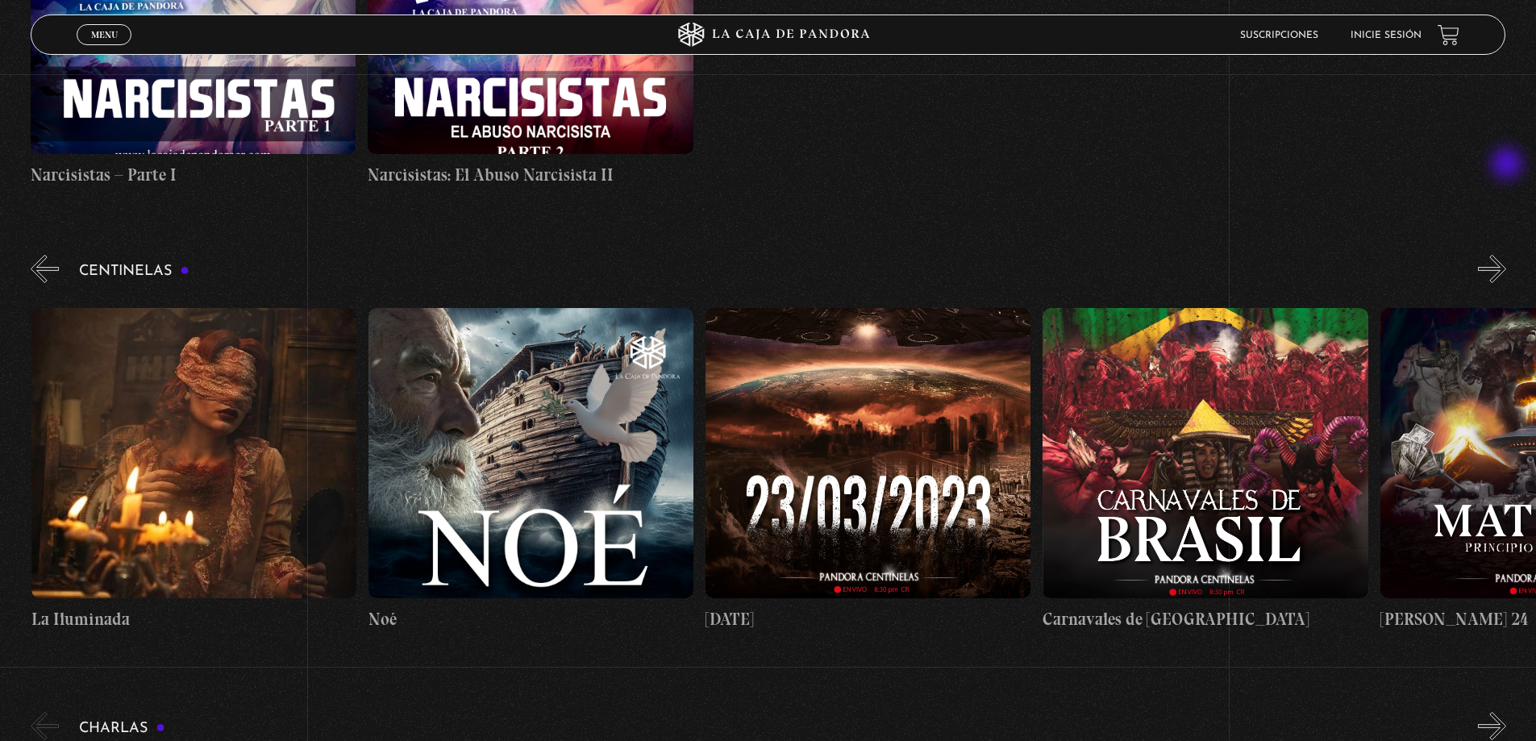
click at [1507, 255] on button "»" at bounding box center [1492, 269] width 28 height 28
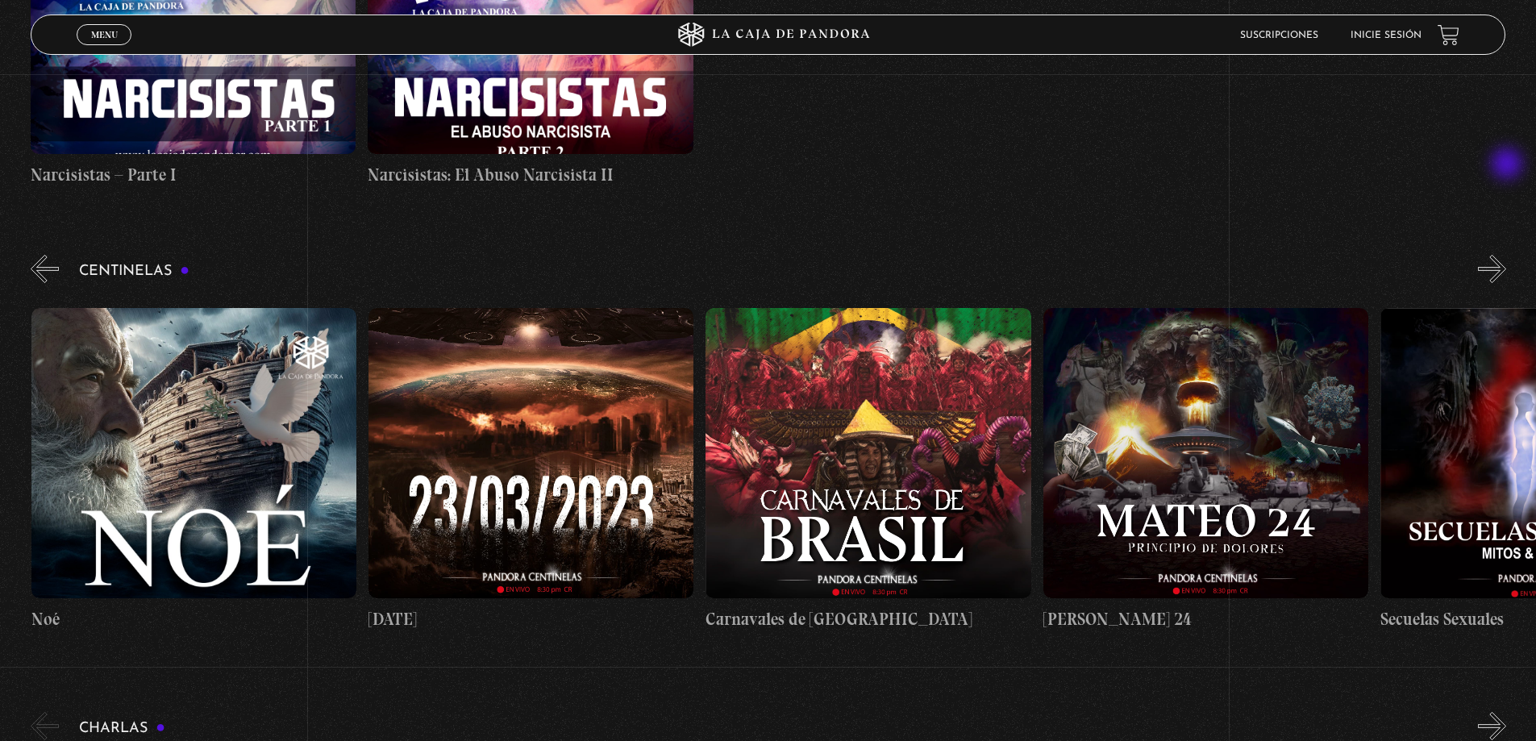
click at [1507, 255] on button "»" at bounding box center [1492, 269] width 28 height 28
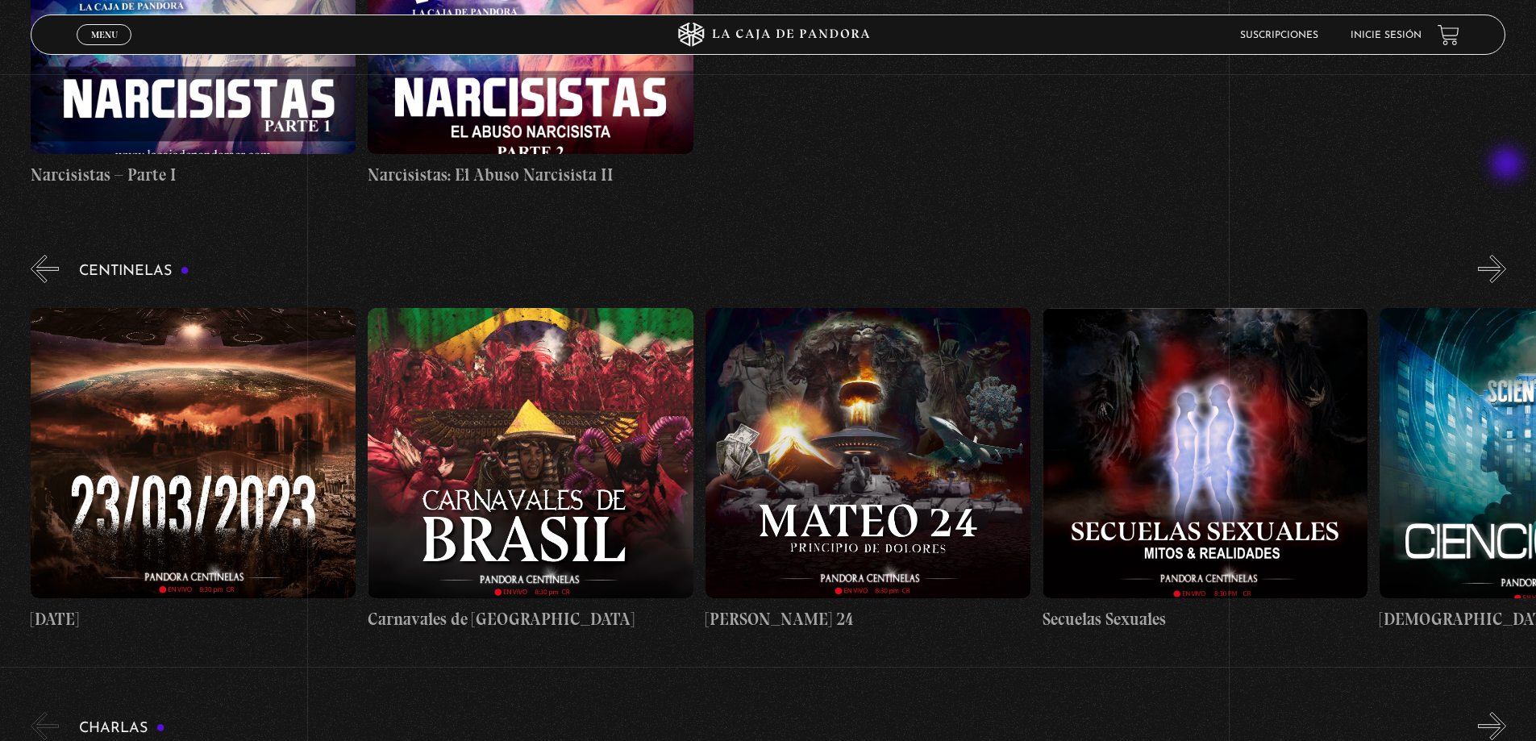
click at [1507, 255] on button "»" at bounding box center [1492, 269] width 28 height 28
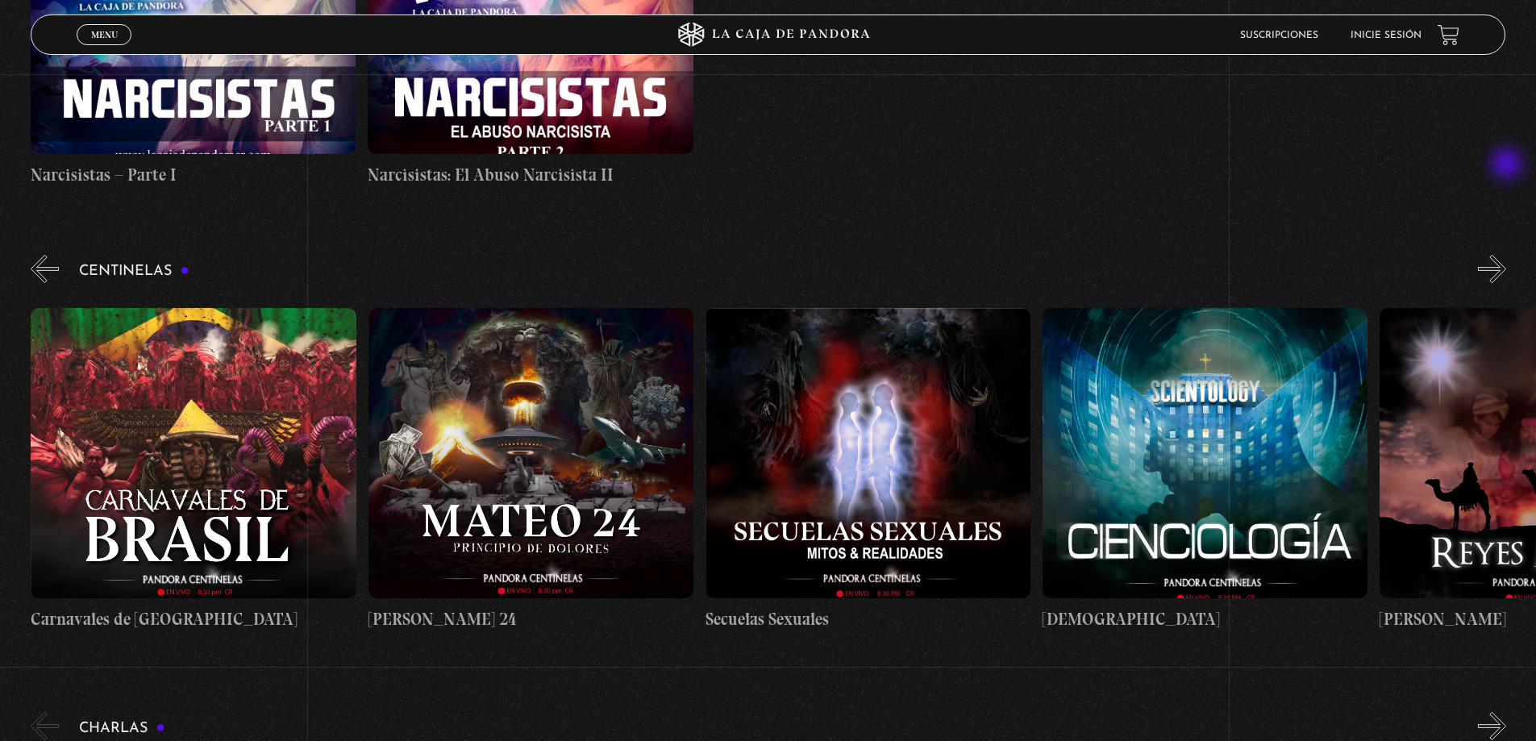
click at [1507, 255] on button "»" at bounding box center [1492, 269] width 28 height 28
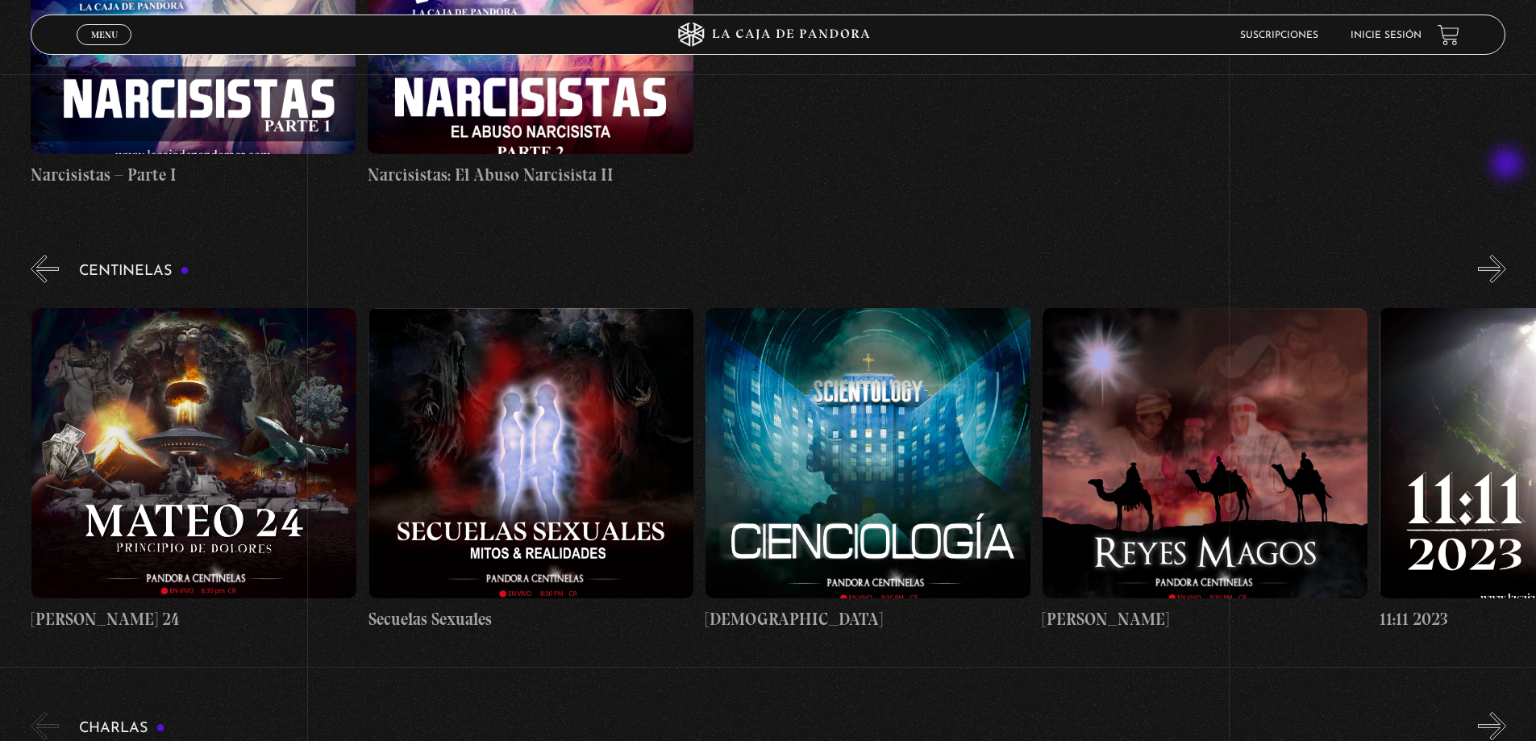
click at [1507, 255] on button "»" at bounding box center [1492, 269] width 28 height 28
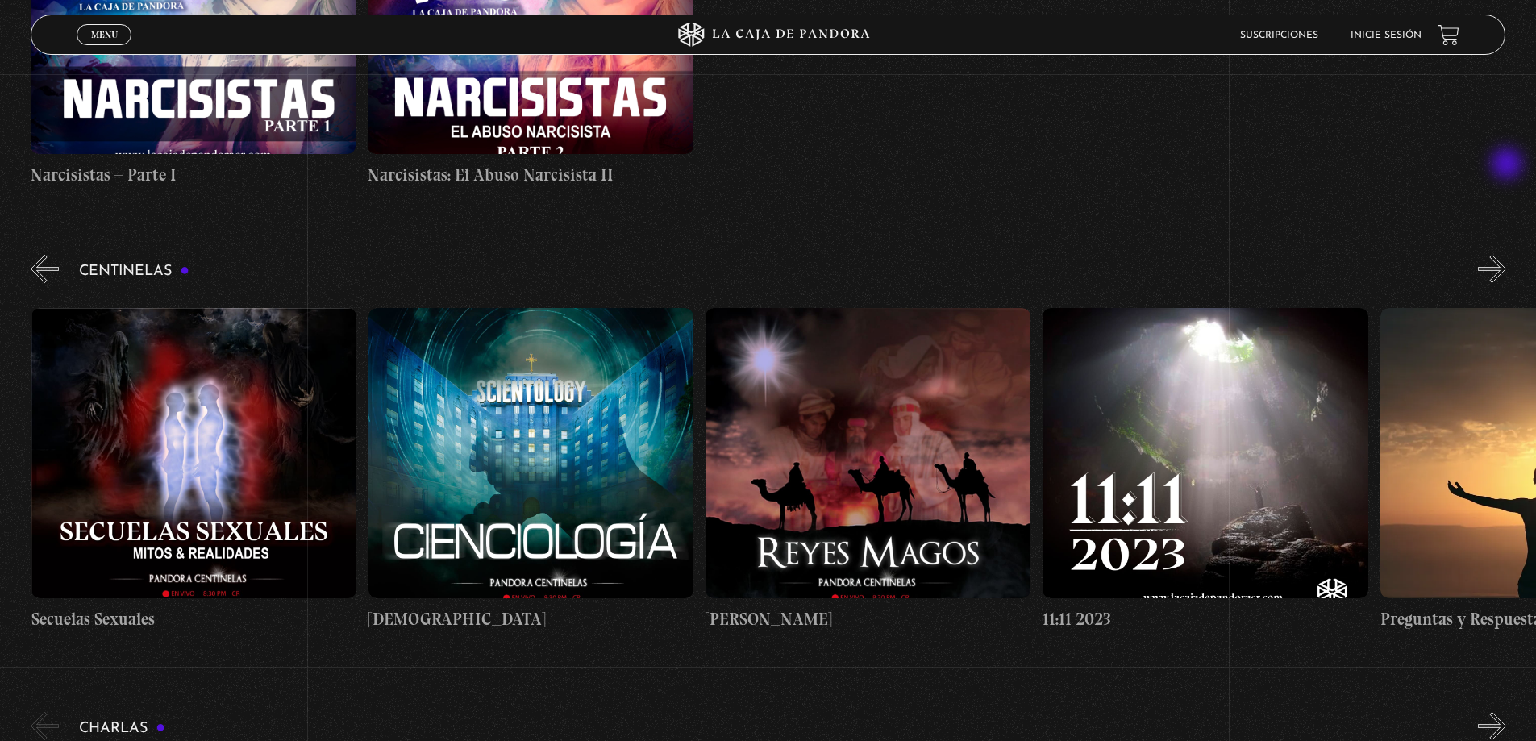
click at [1507, 255] on button "»" at bounding box center [1492, 269] width 28 height 28
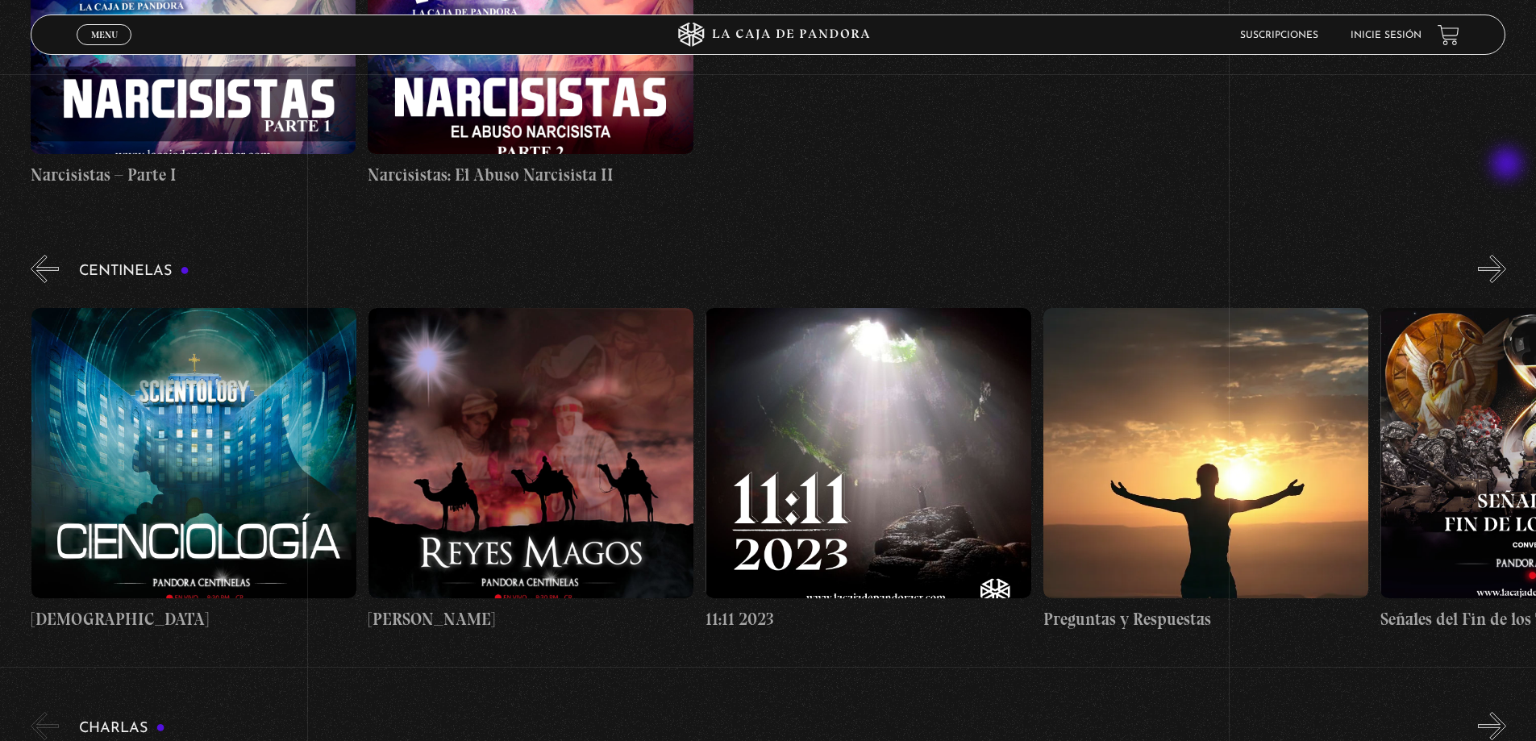
click at [1507, 255] on button "»" at bounding box center [1492, 269] width 28 height 28
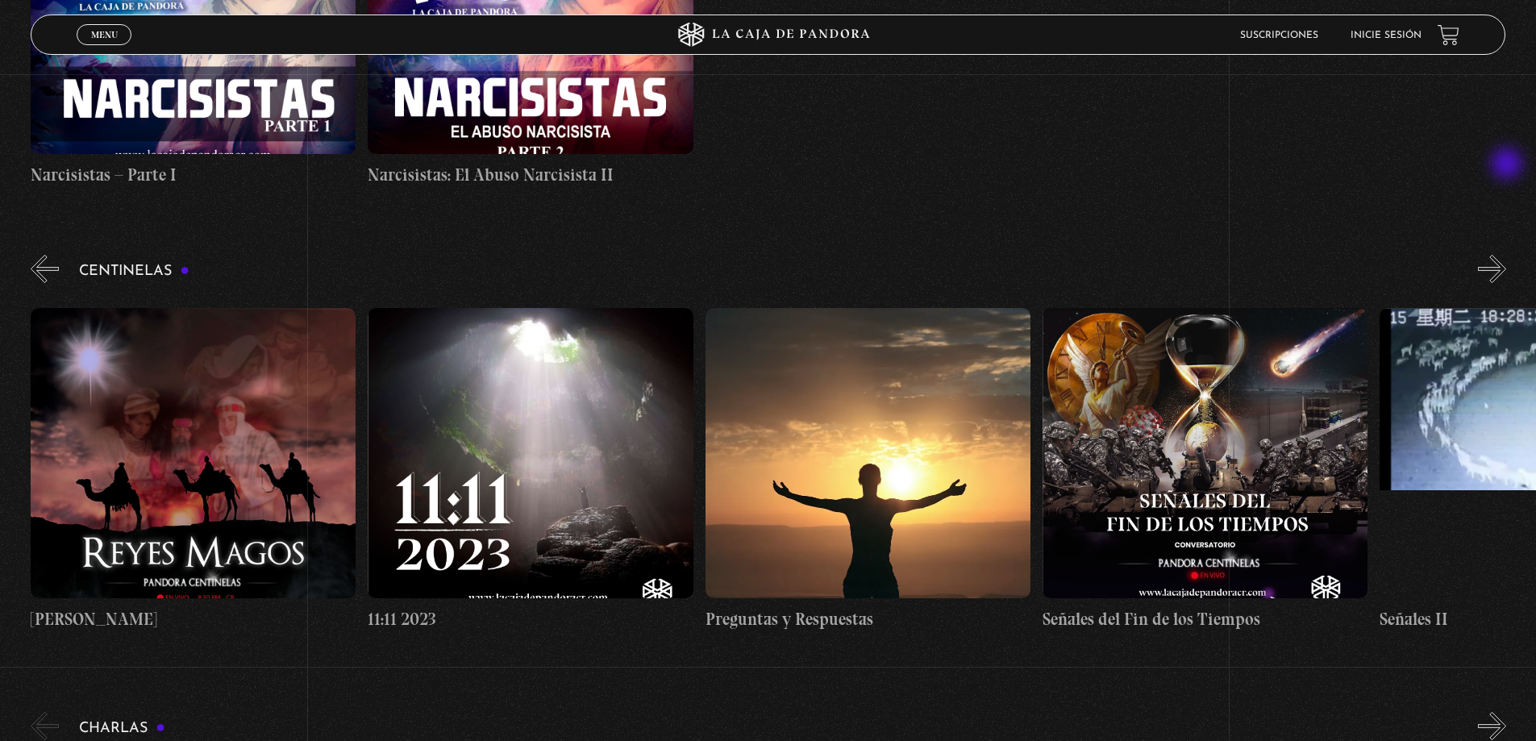
click at [1507, 255] on button "»" at bounding box center [1492, 269] width 28 height 28
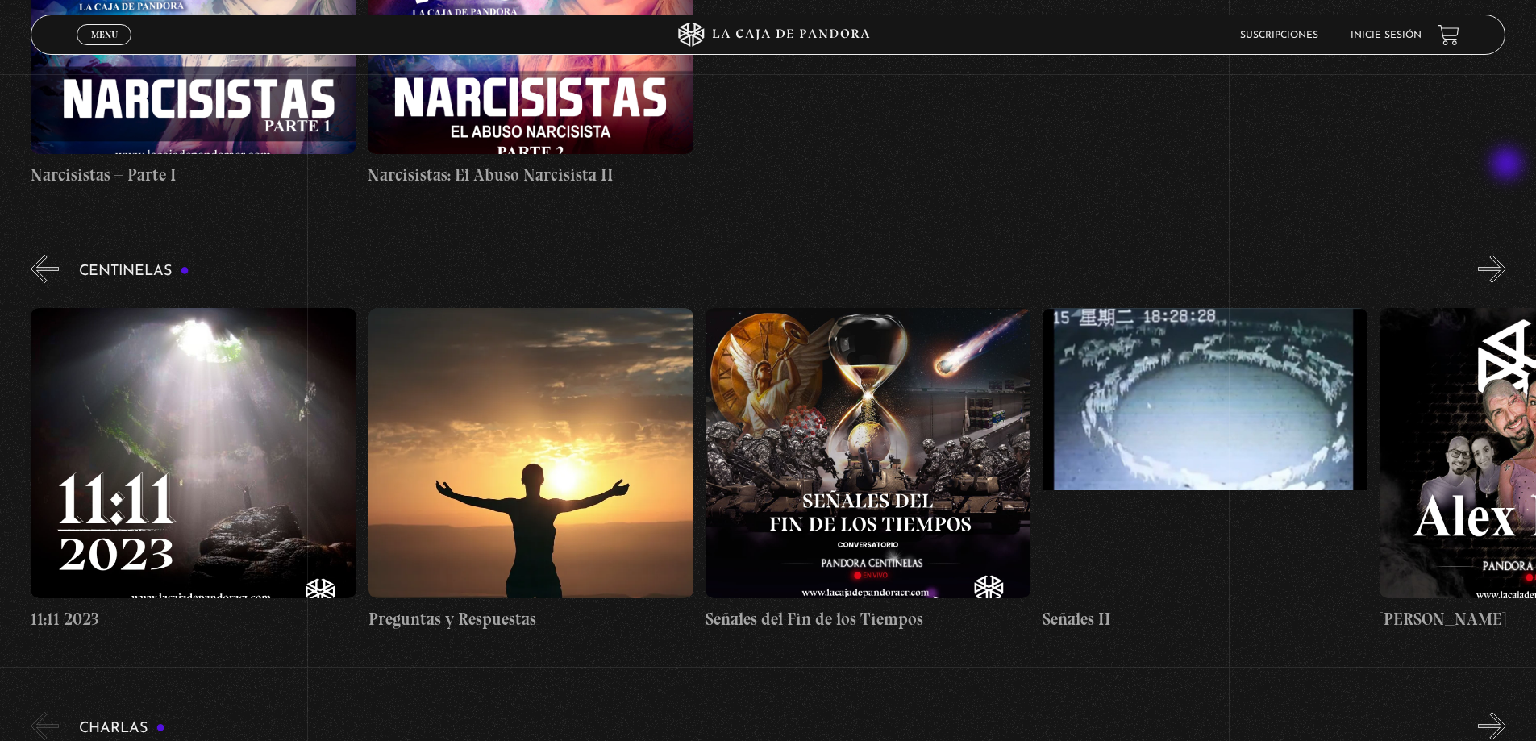
click at [1507, 255] on button "»" at bounding box center [1492, 269] width 28 height 28
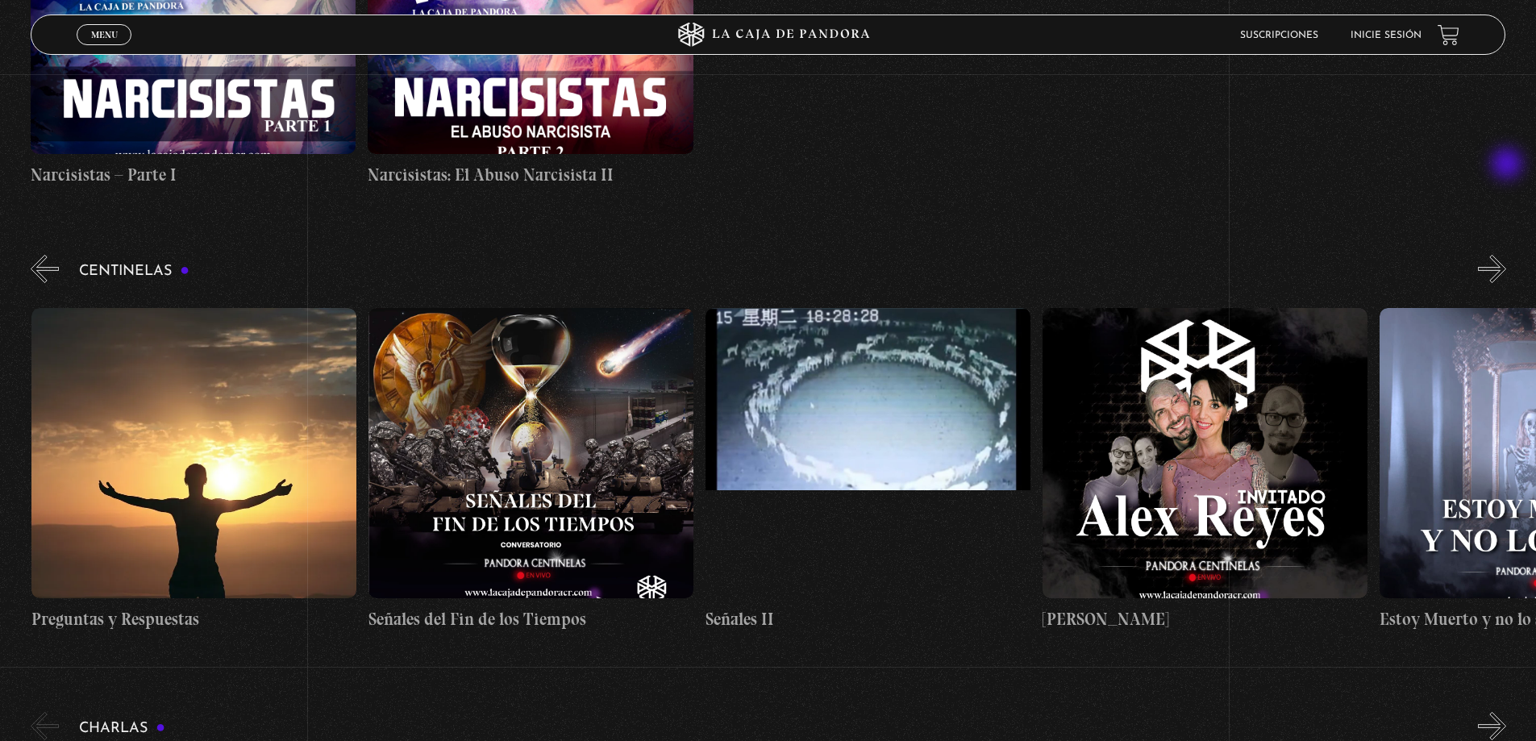
click at [1507, 255] on button "»" at bounding box center [1492, 269] width 28 height 28
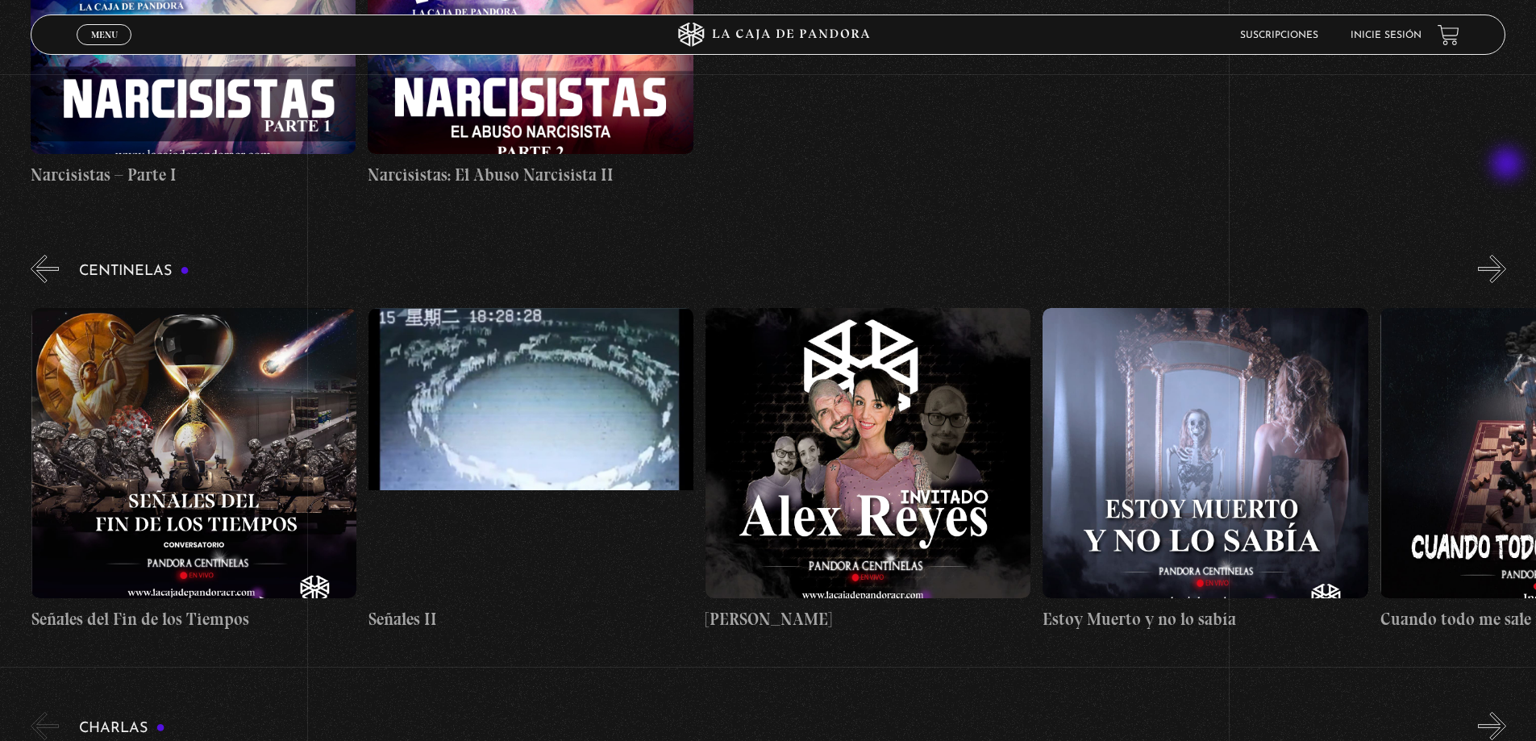
click at [1507, 255] on button "»" at bounding box center [1492, 269] width 28 height 28
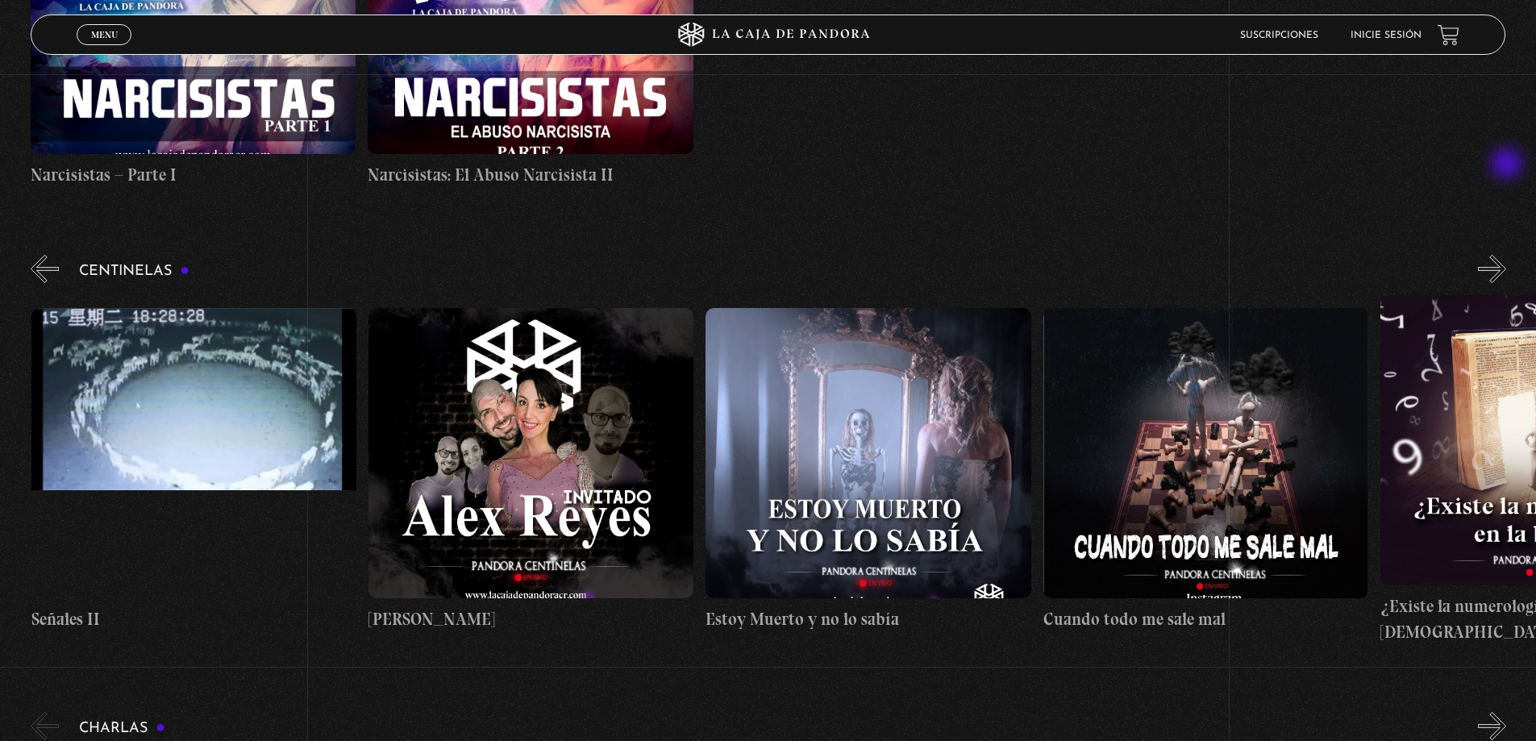
click at [1507, 255] on button "»" at bounding box center [1492, 269] width 28 height 28
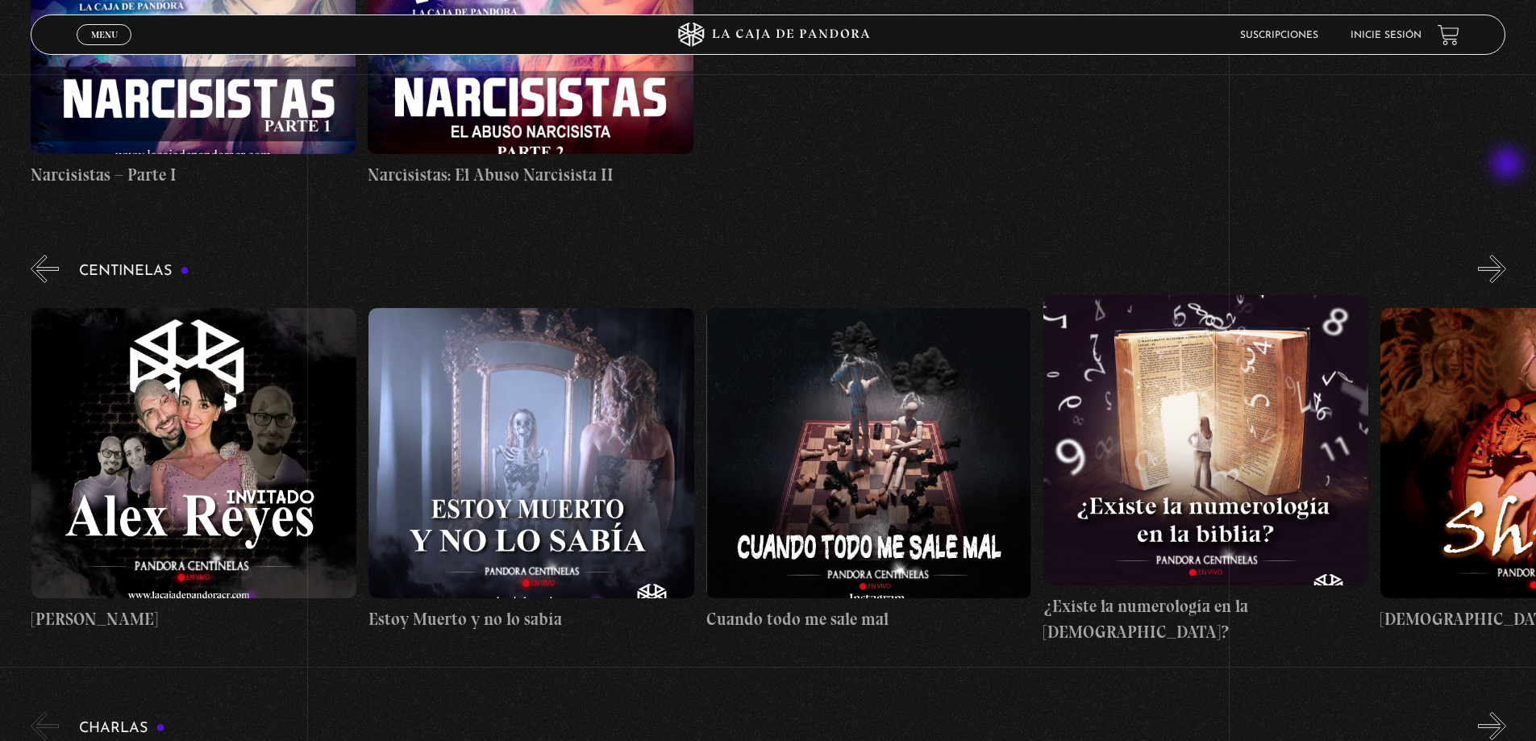
click at [1507, 255] on button "»" at bounding box center [1492, 269] width 28 height 28
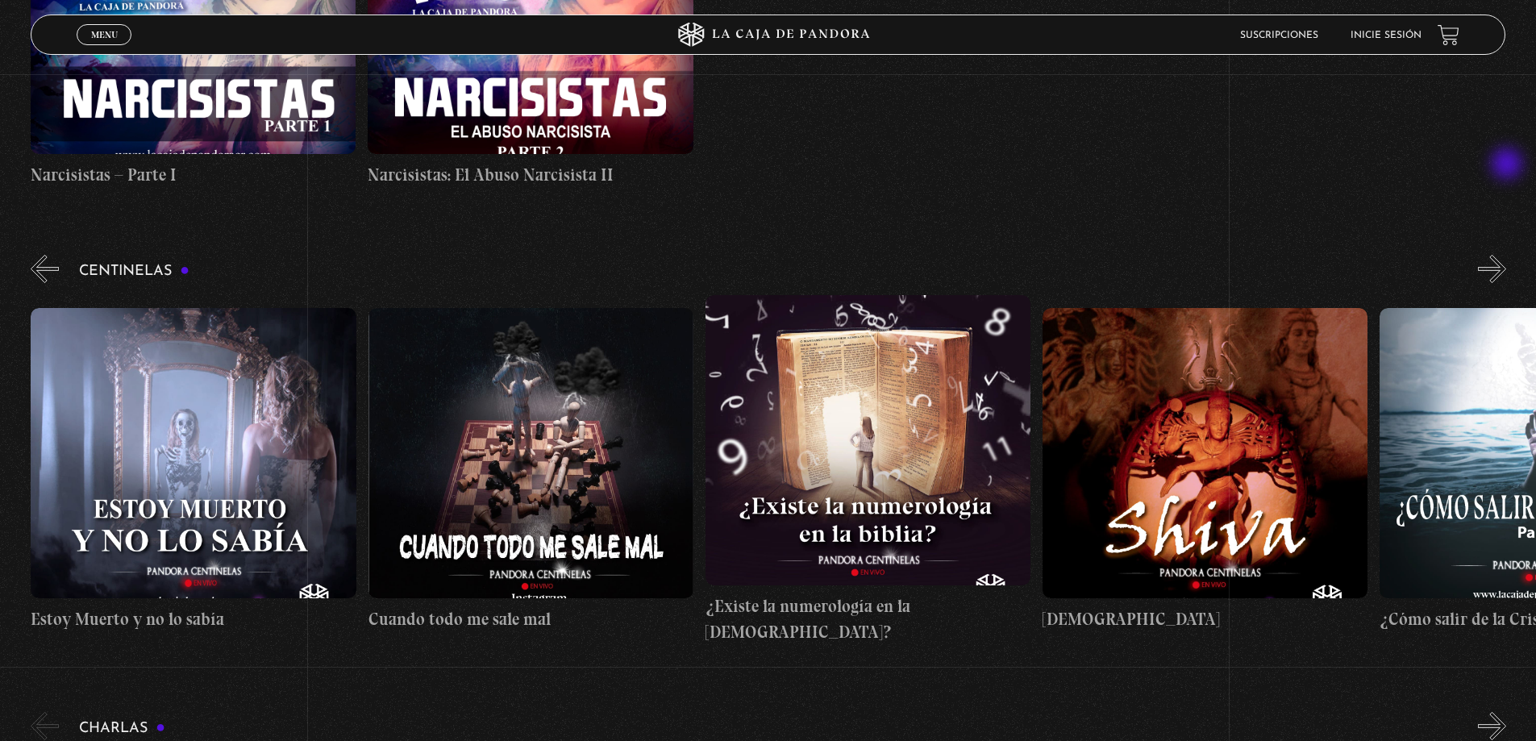
click at [1507, 255] on button "»" at bounding box center [1492, 269] width 28 height 28
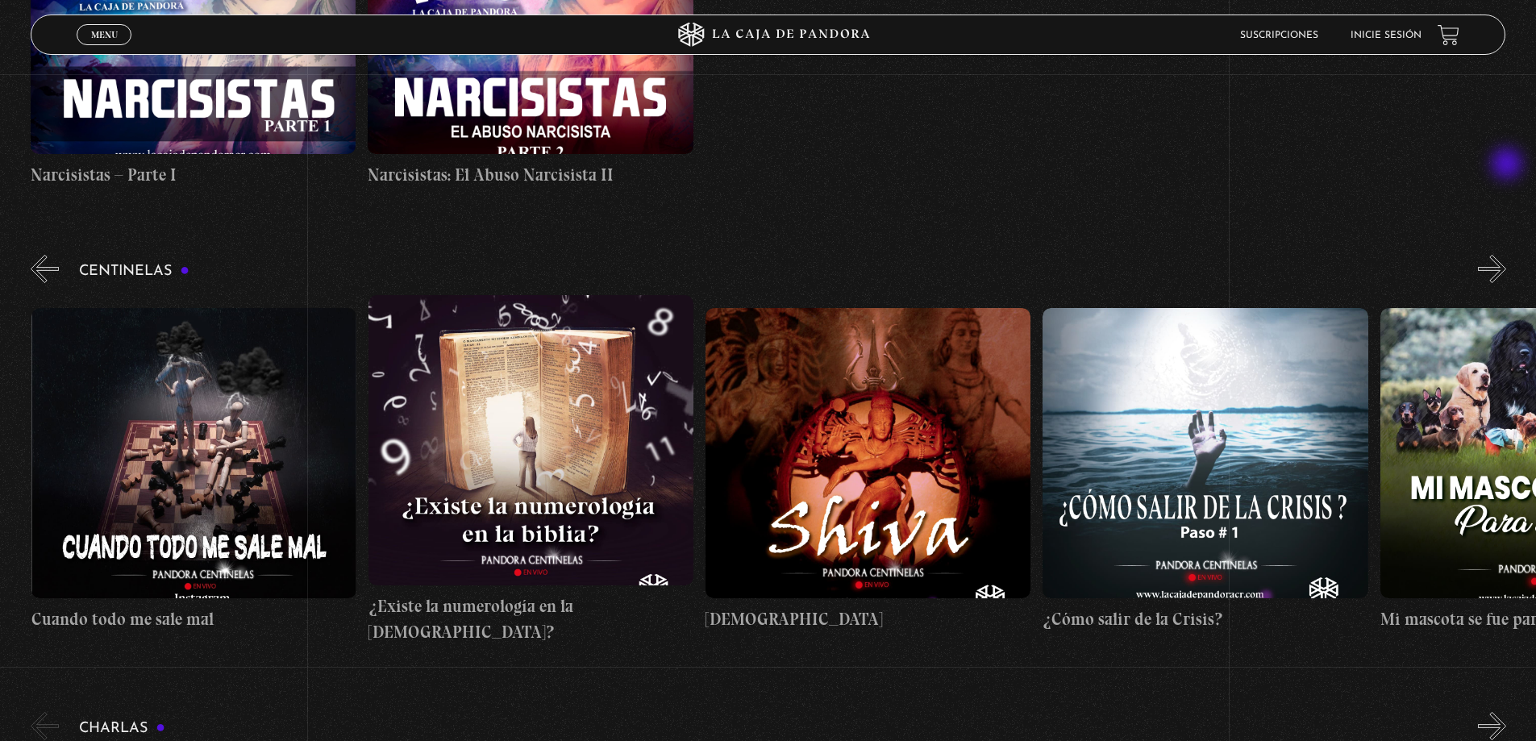
click at [1507, 255] on button "»" at bounding box center [1492, 269] width 28 height 28
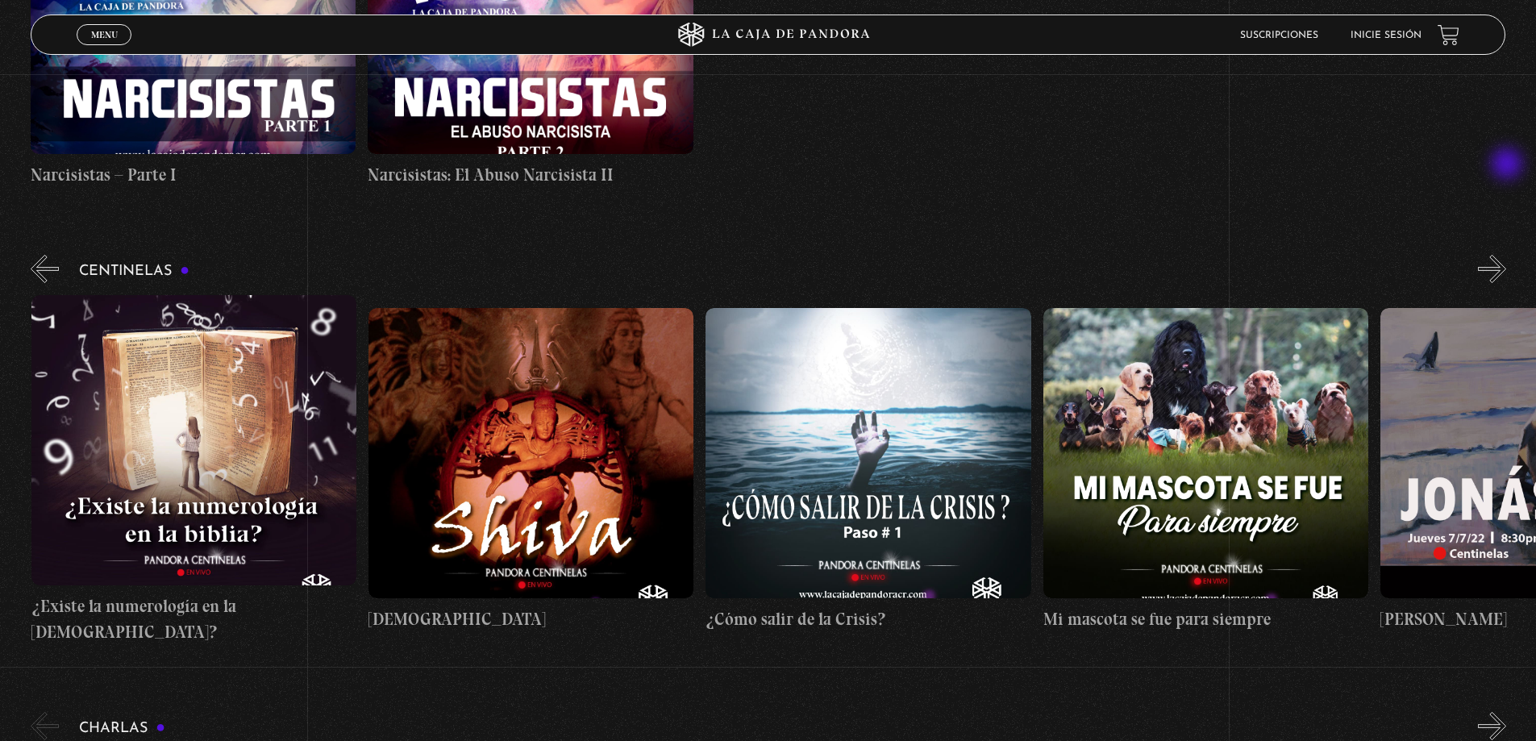
scroll to position [0, 18214]
click at [1507, 255] on button "»" at bounding box center [1492, 269] width 28 height 28
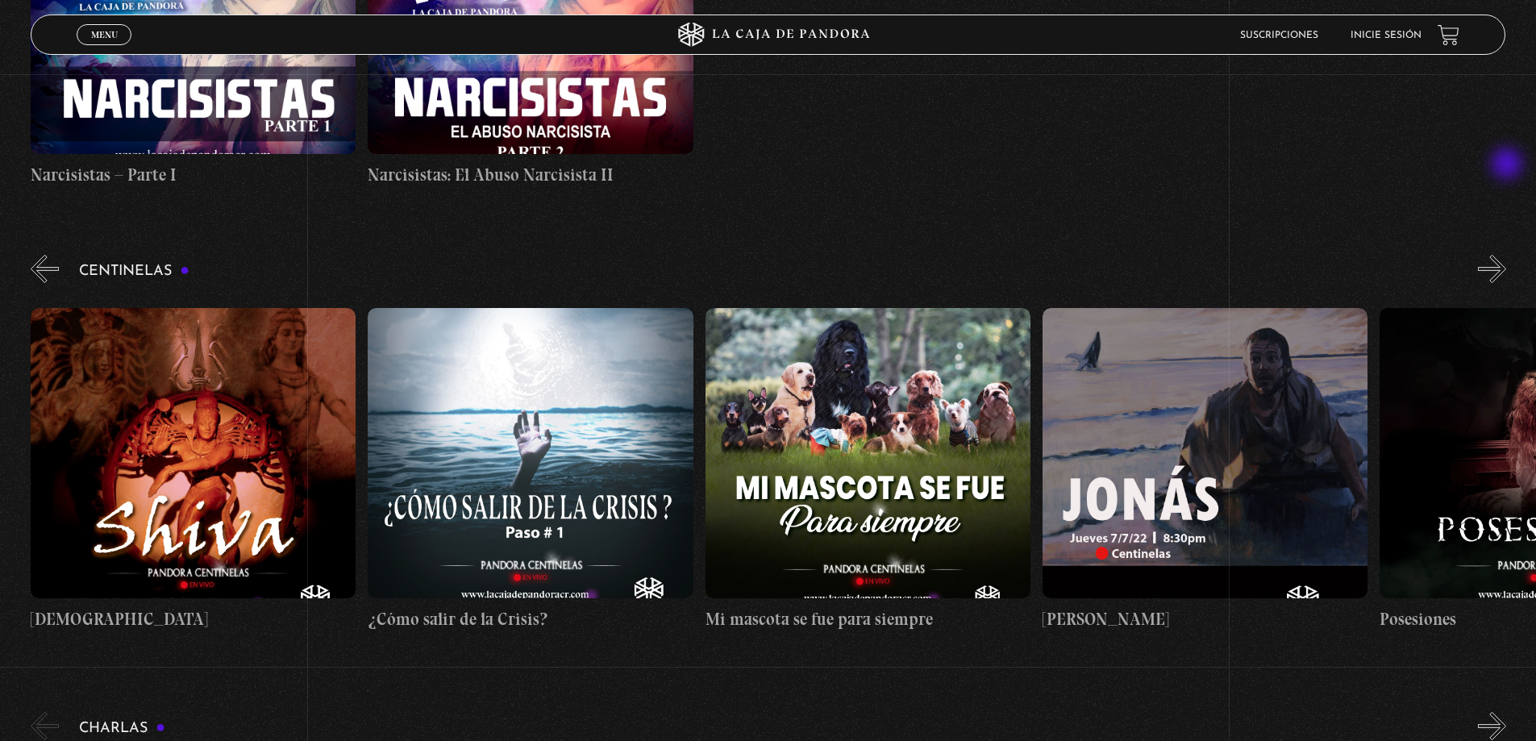
click at [1507, 255] on button "»" at bounding box center [1492, 269] width 28 height 28
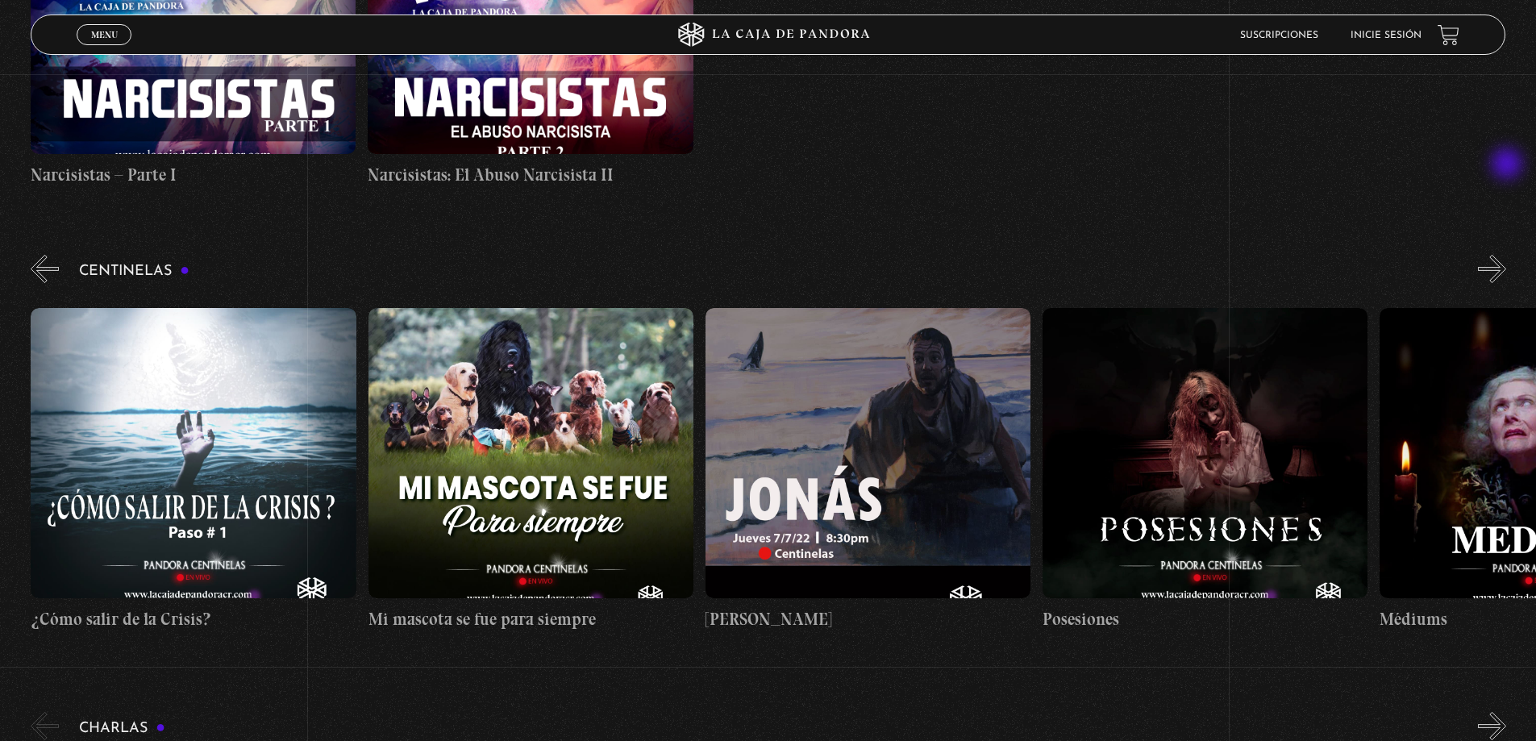
click at [1507, 255] on button "»" at bounding box center [1492, 269] width 28 height 28
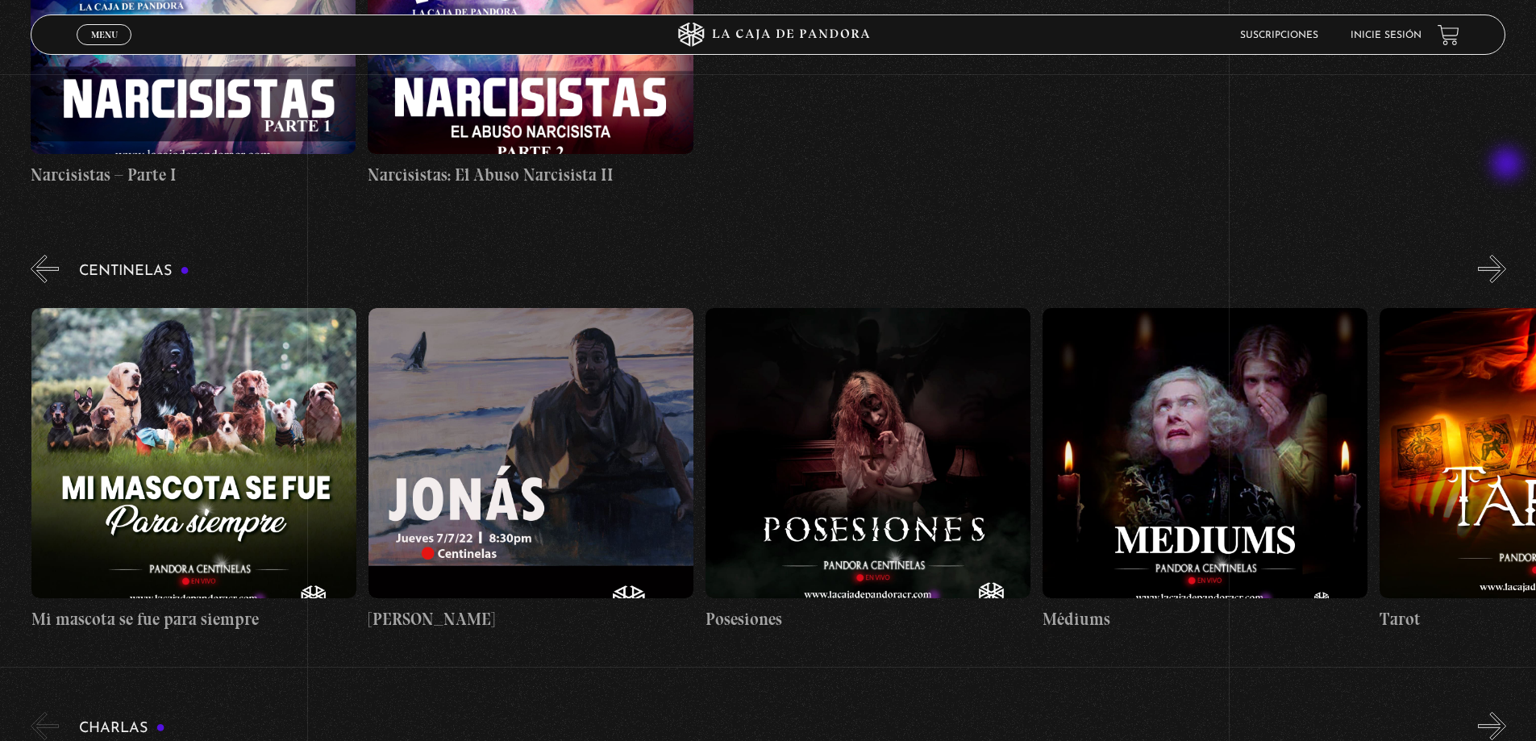
click at [1507, 255] on button "»" at bounding box center [1492, 269] width 28 height 28
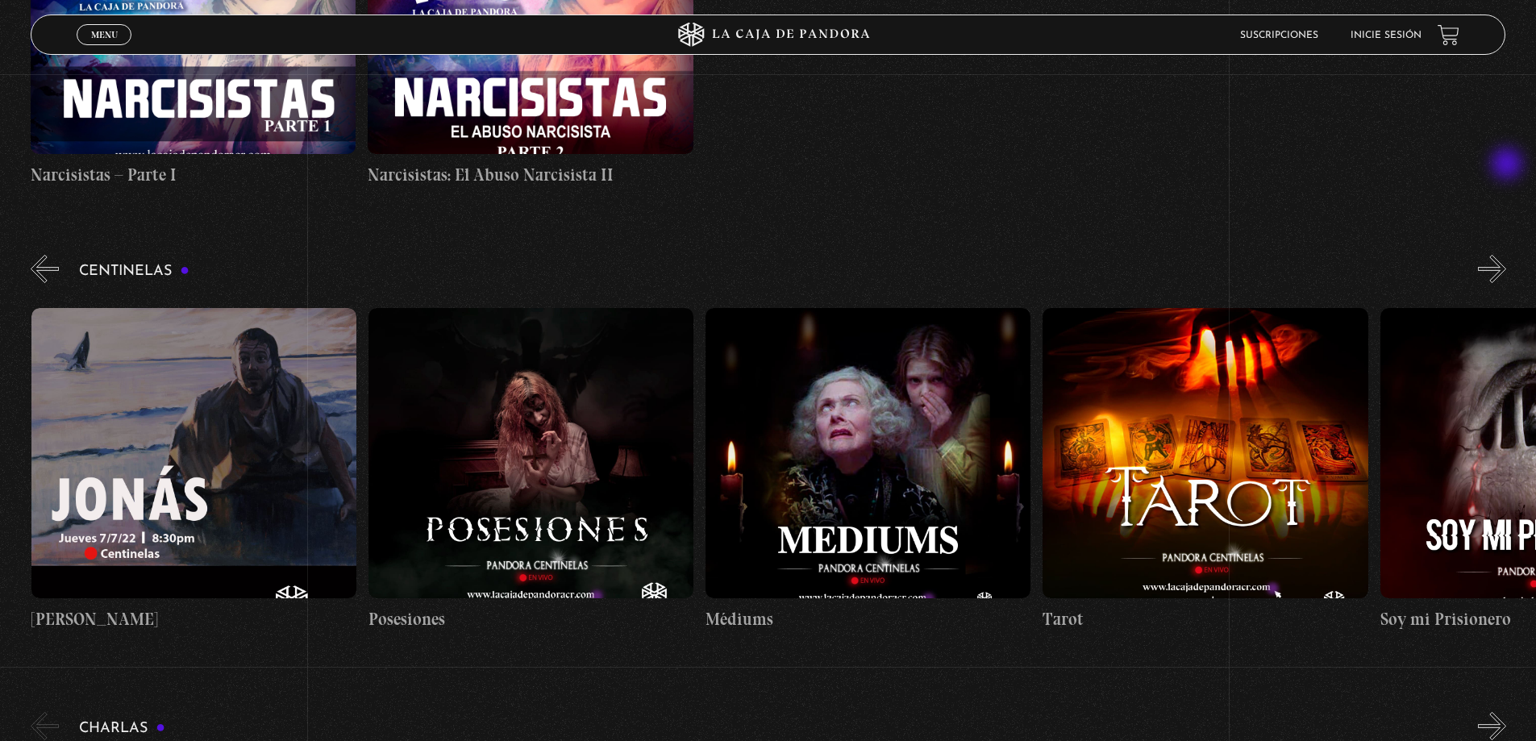
click at [1507, 255] on button "»" at bounding box center [1492, 269] width 28 height 28
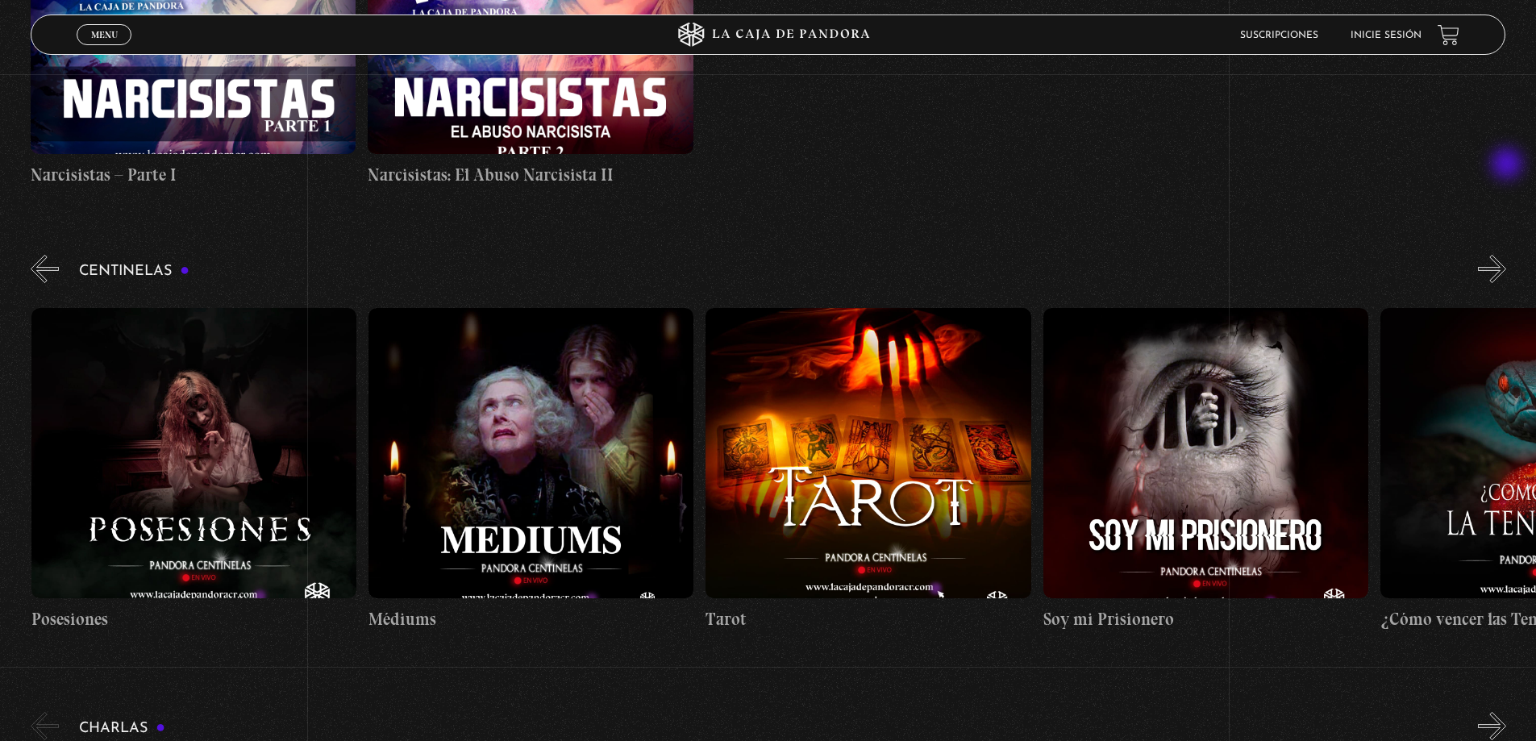
click at [1507, 255] on button "»" at bounding box center [1492, 269] width 28 height 28
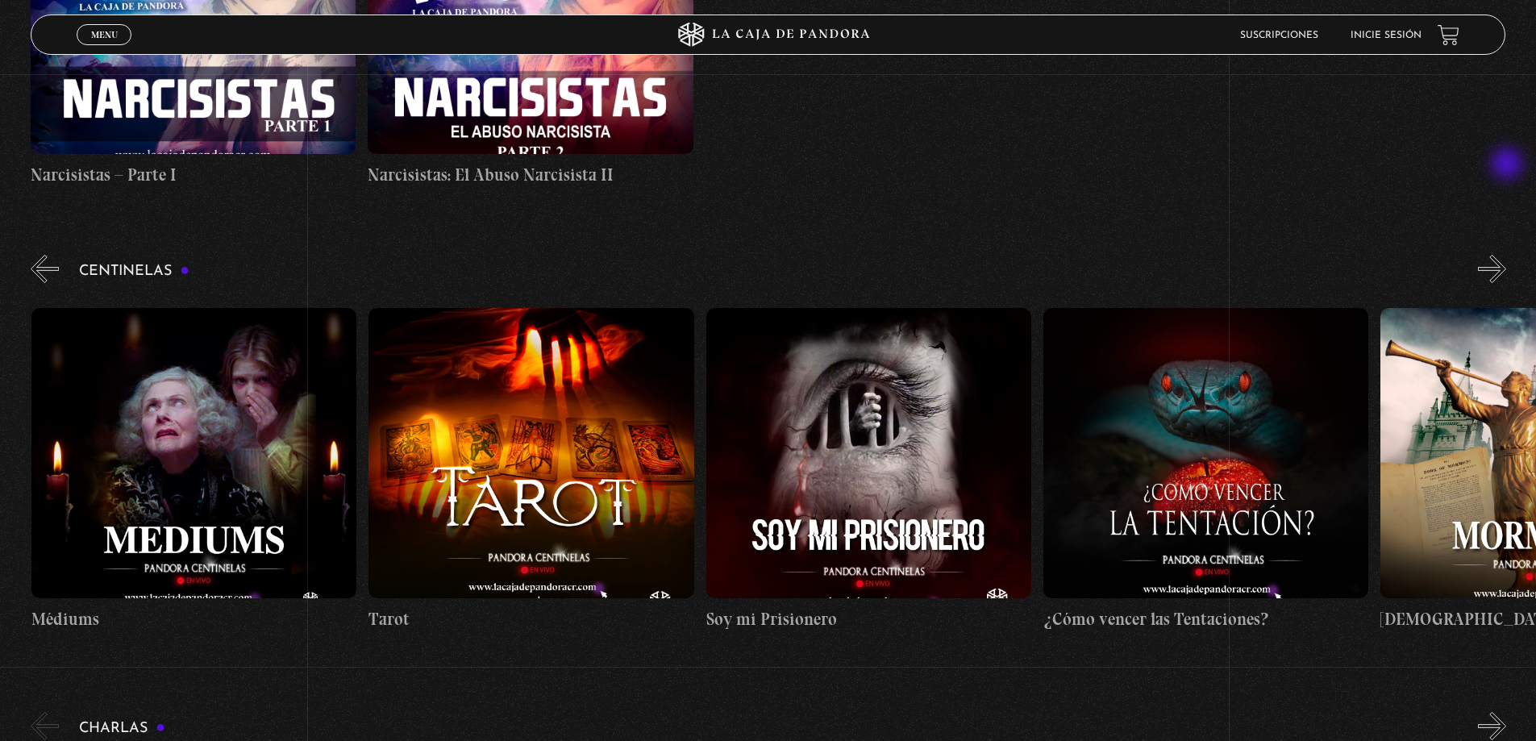
click at [1507, 255] on button "»" at bounding box center [1492, 269] width 28 height 28
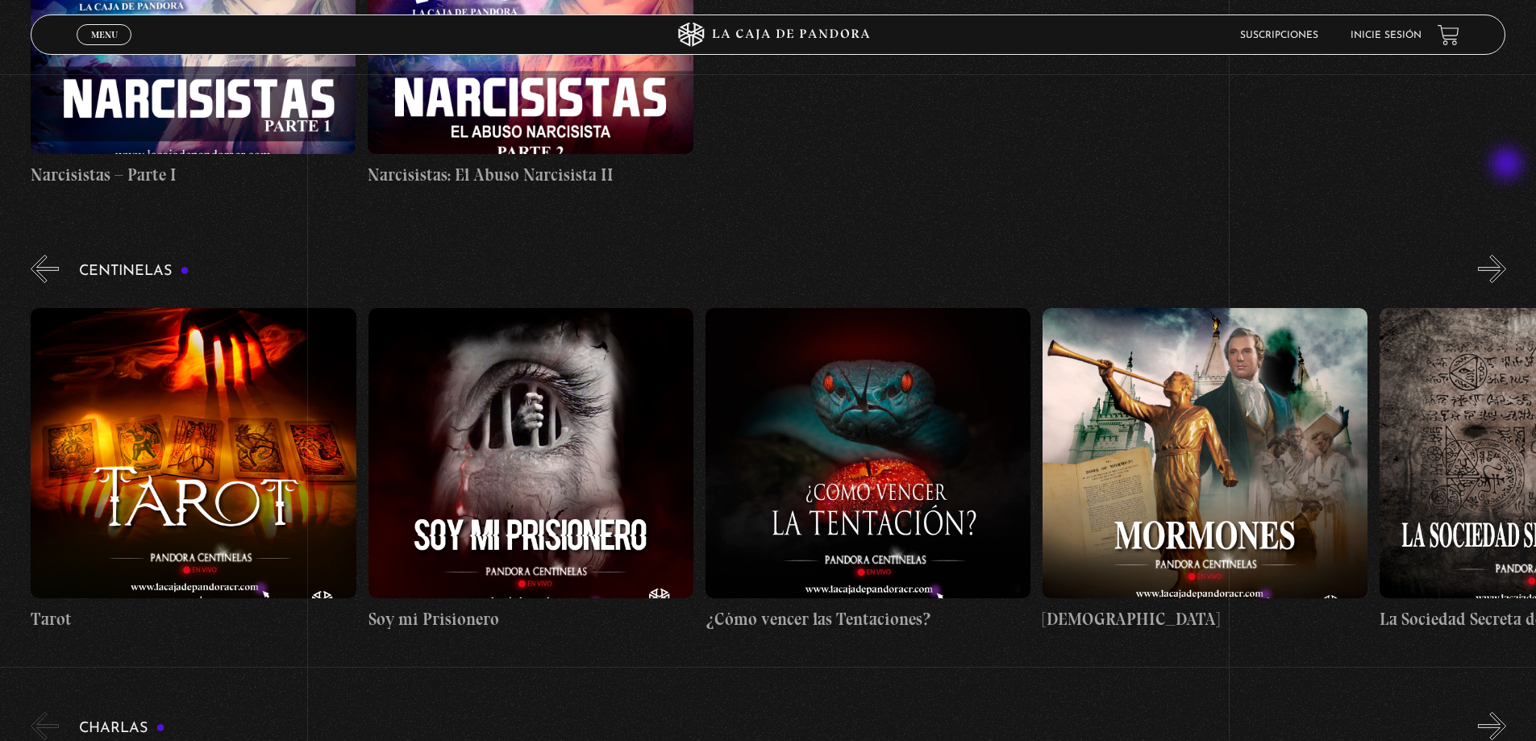
click at [1507, 255] on button "»" at bounding box center [1492, 269] width 28 height 28
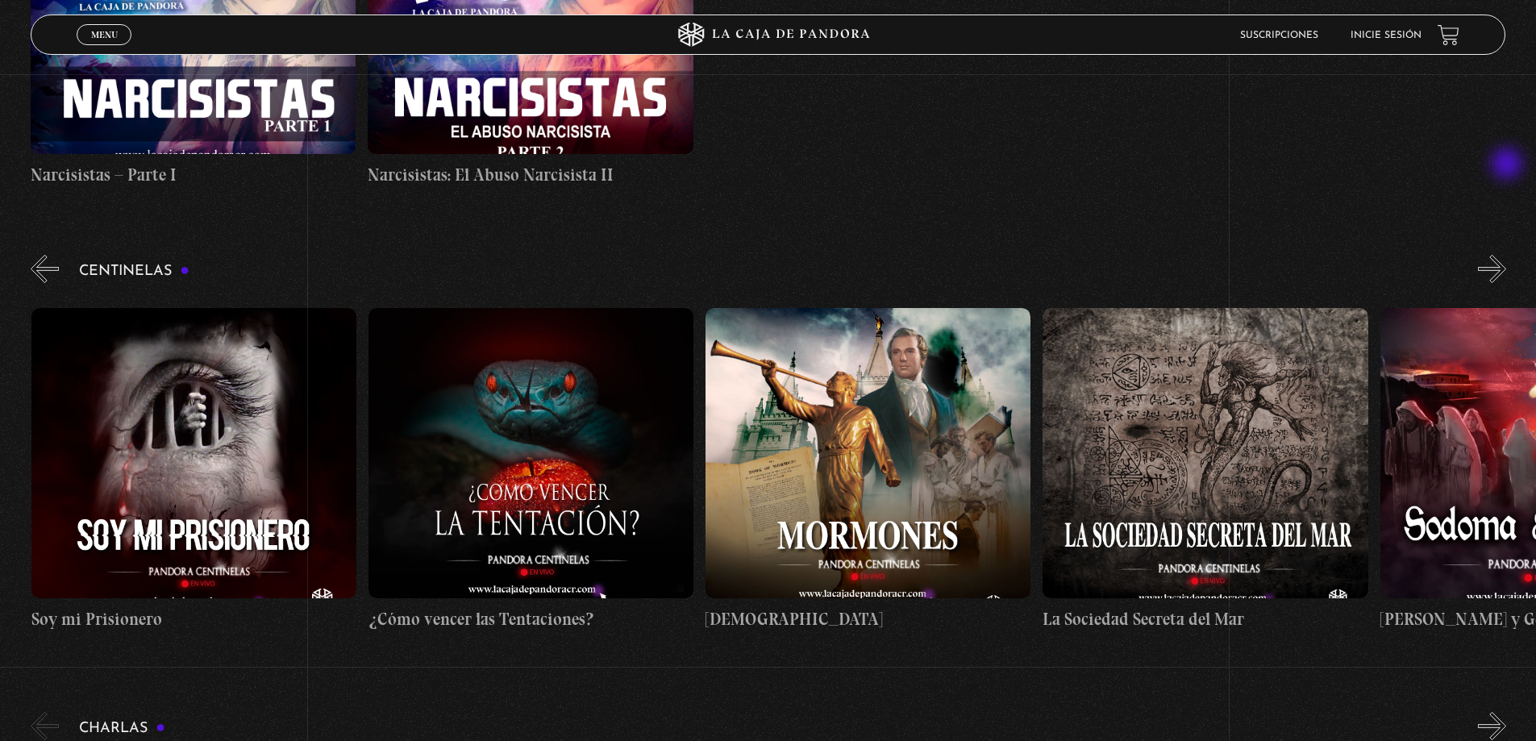
click at [1507, 255] on button "»" at bounding box center [1492, 269] width 28 height 28
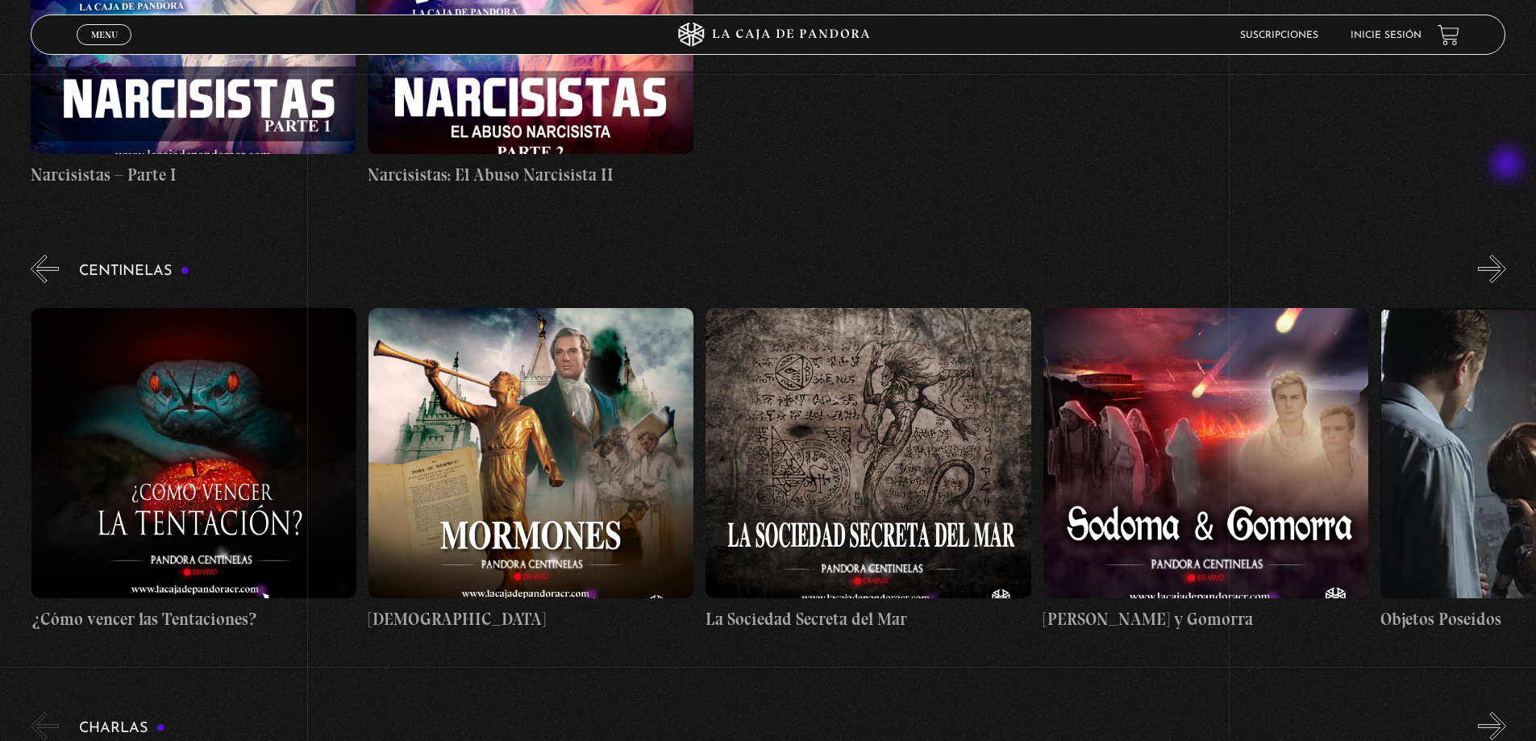
click at [1507, 255] on button "»" at bounding box center [1492, 269] width 28 height 28
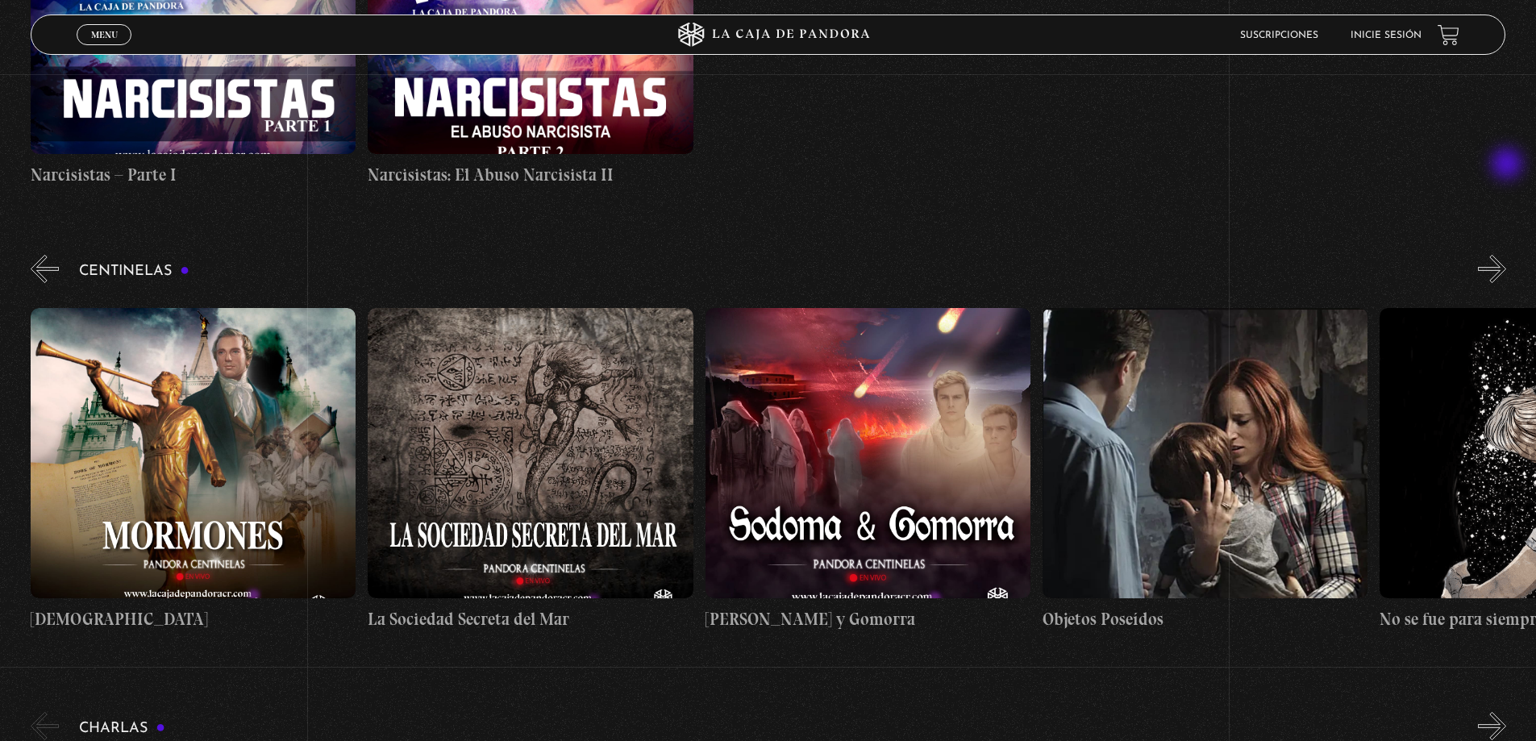
click at [1507, 255] on button "»" at bounding box center [1492, 269] width 28 height 28
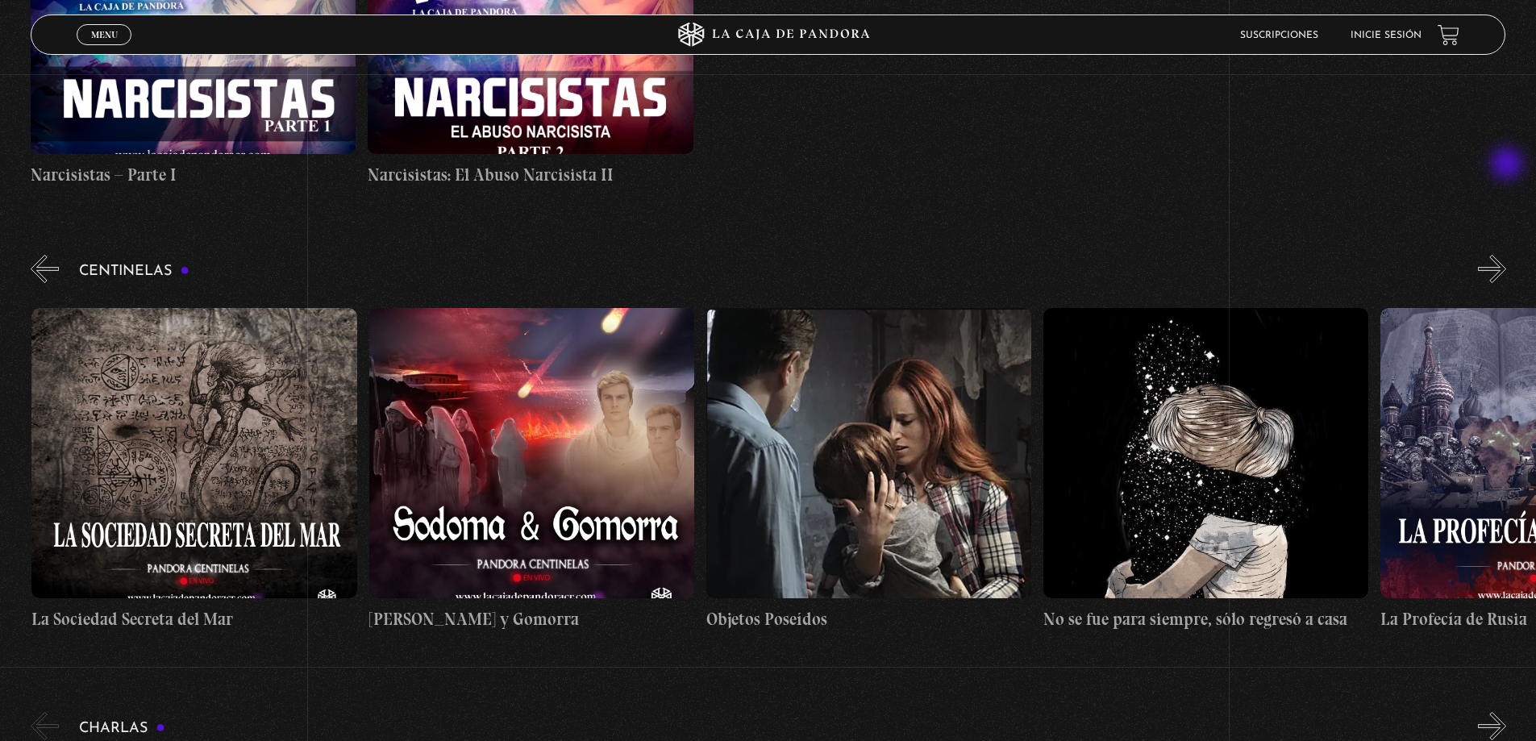
scroll to position [0, 21923]
click at [1507, 255] on button "»" at bounding box center [1492, 269] width 28 height 28
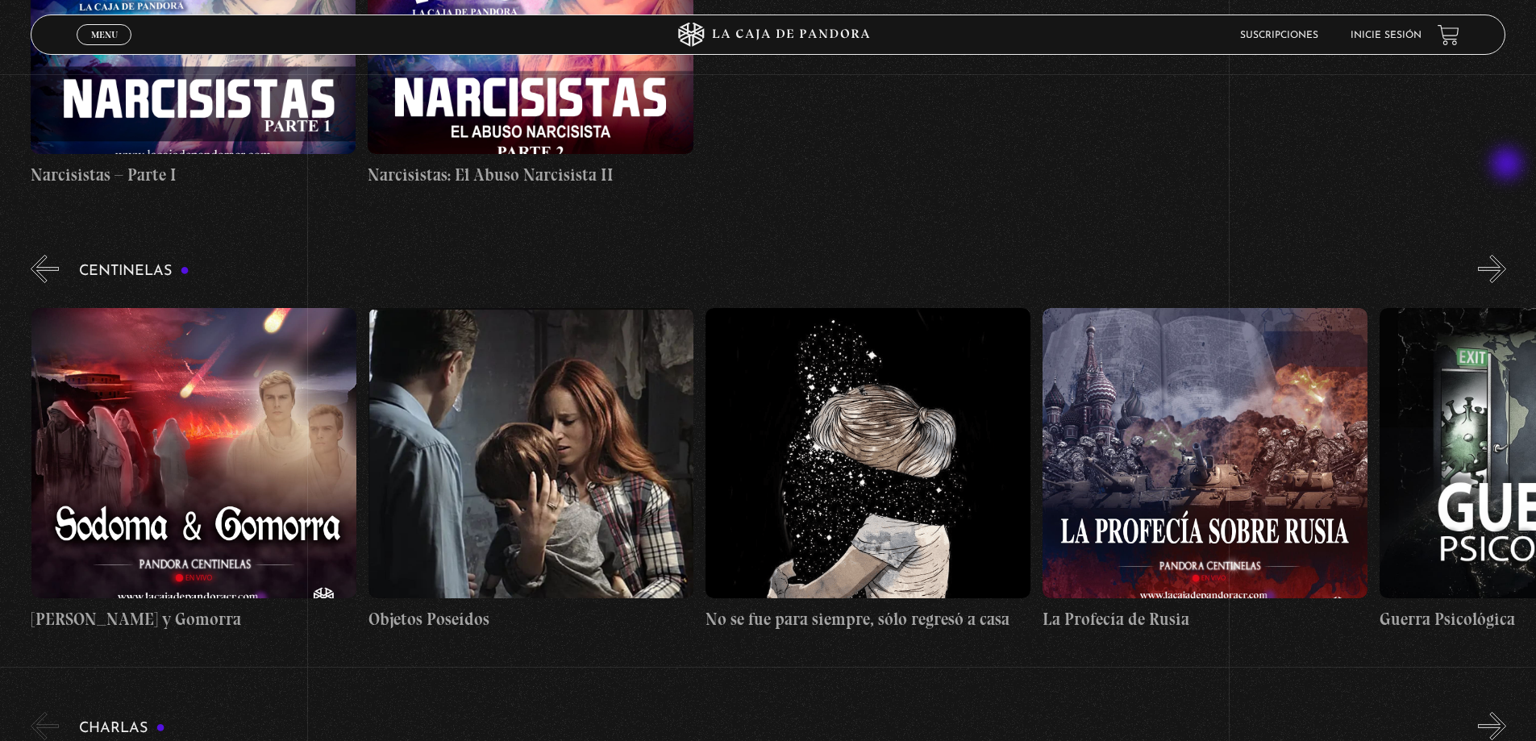
click at [1507, 255] on button "»" at bounding box center [1492, 269] width 28 height 28
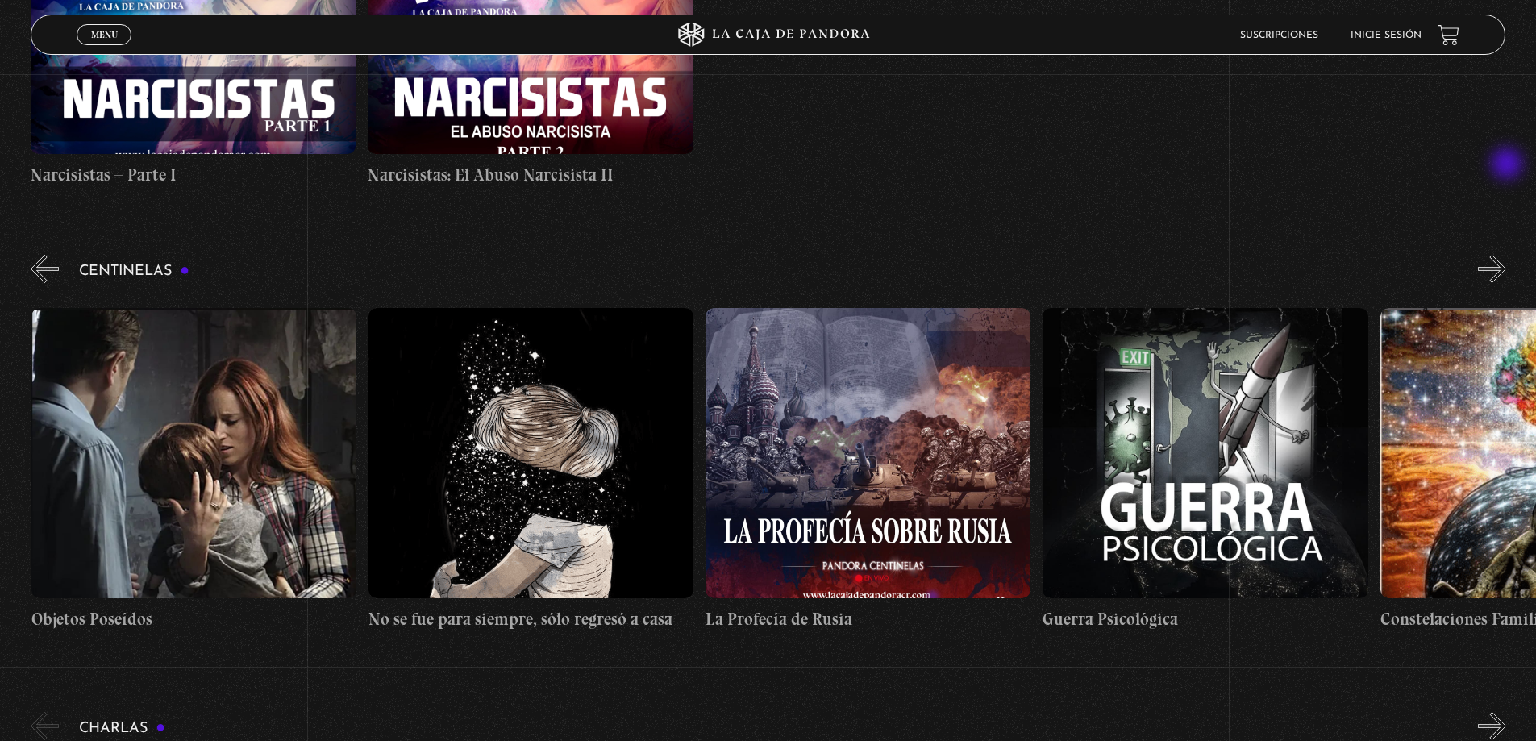
click at [1507, 255] on button "»" at bounding box center [1492, 269] width 28 height 28
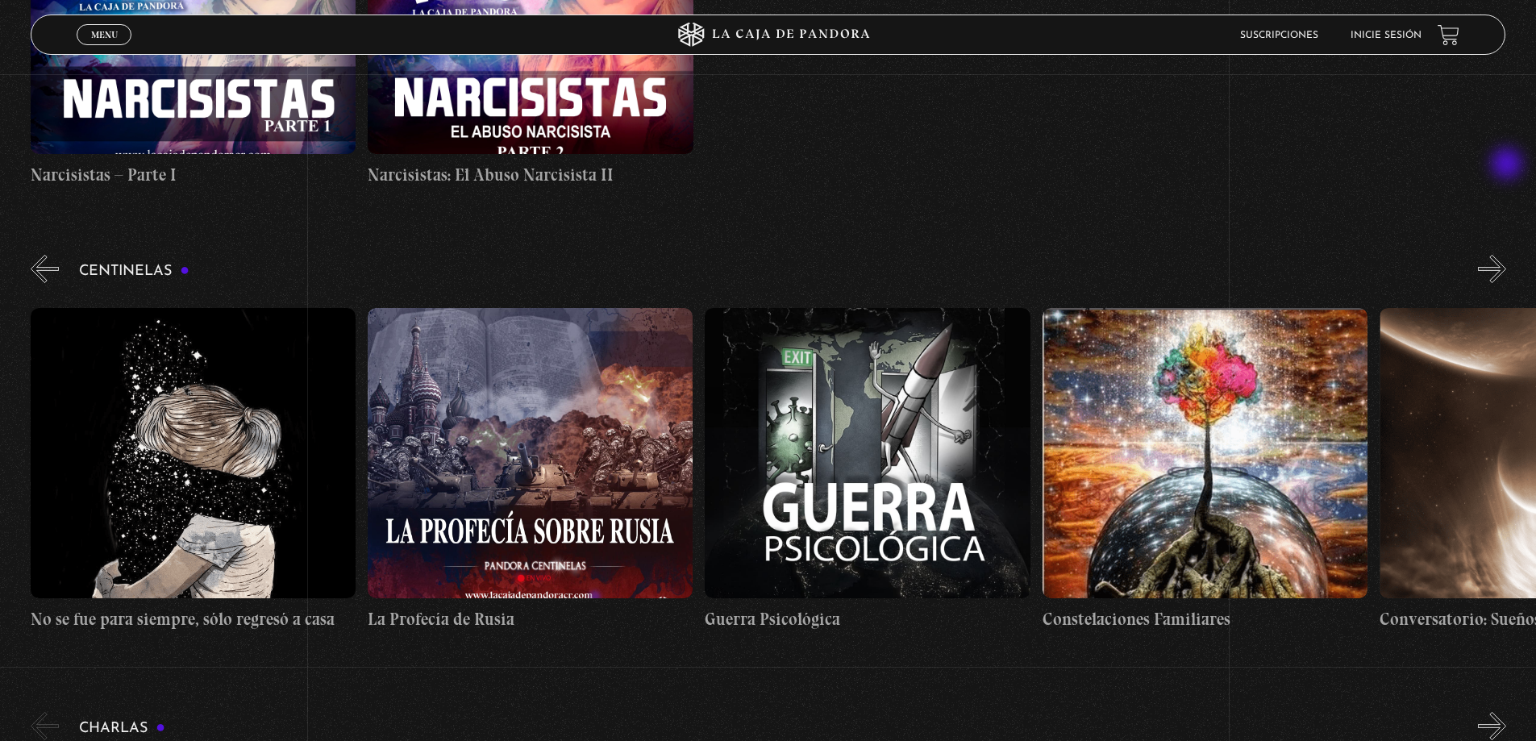
click at [1507, 255] on button "»" at bounding box center [1492, 269] width 28 height 28
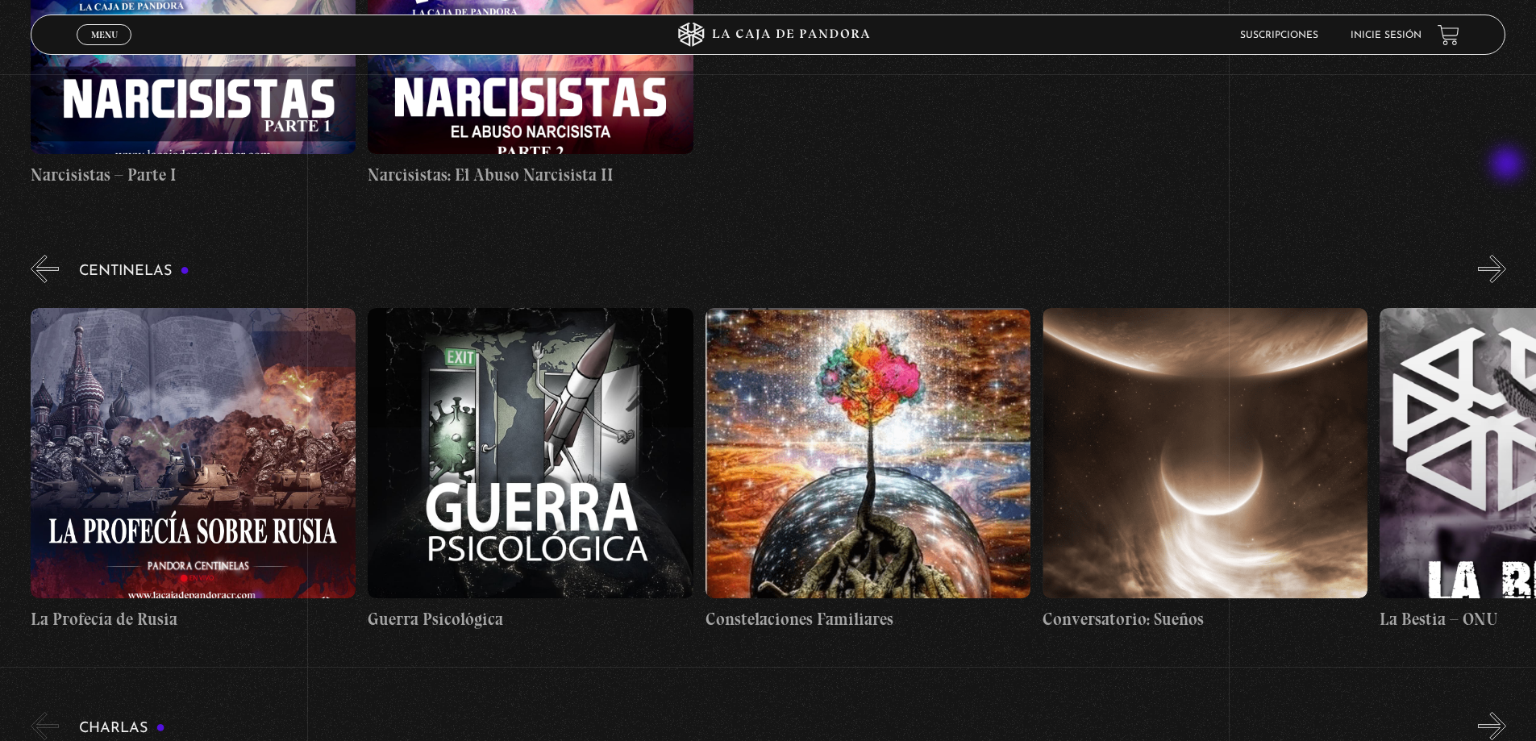
click at [1507, 255] on button "»" at bounding box center [1492, 269] width 28 height 28
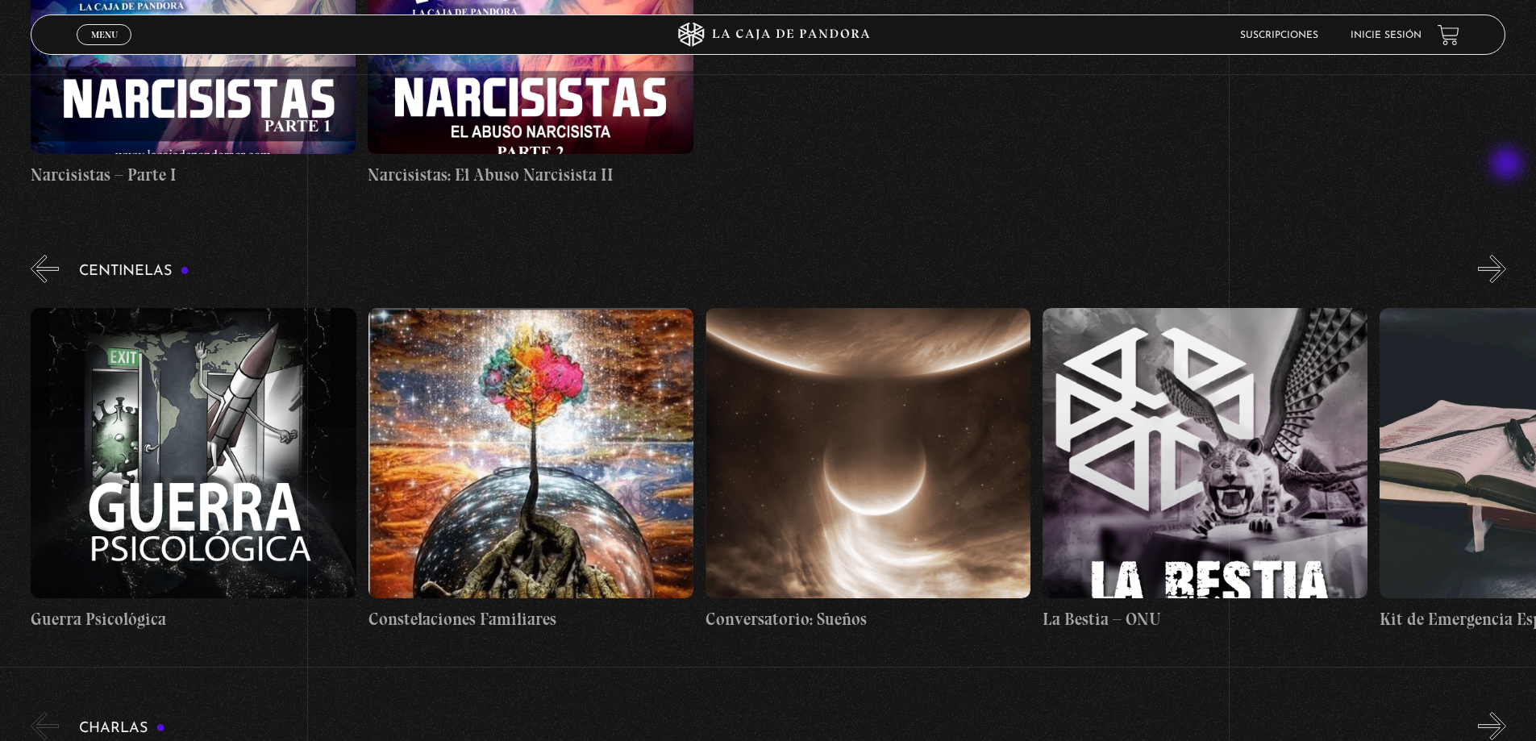
scroll to position [0, 23611]
click at [1507, 255] on button "»" at bounding box center [1492, 269] width 28 height 28
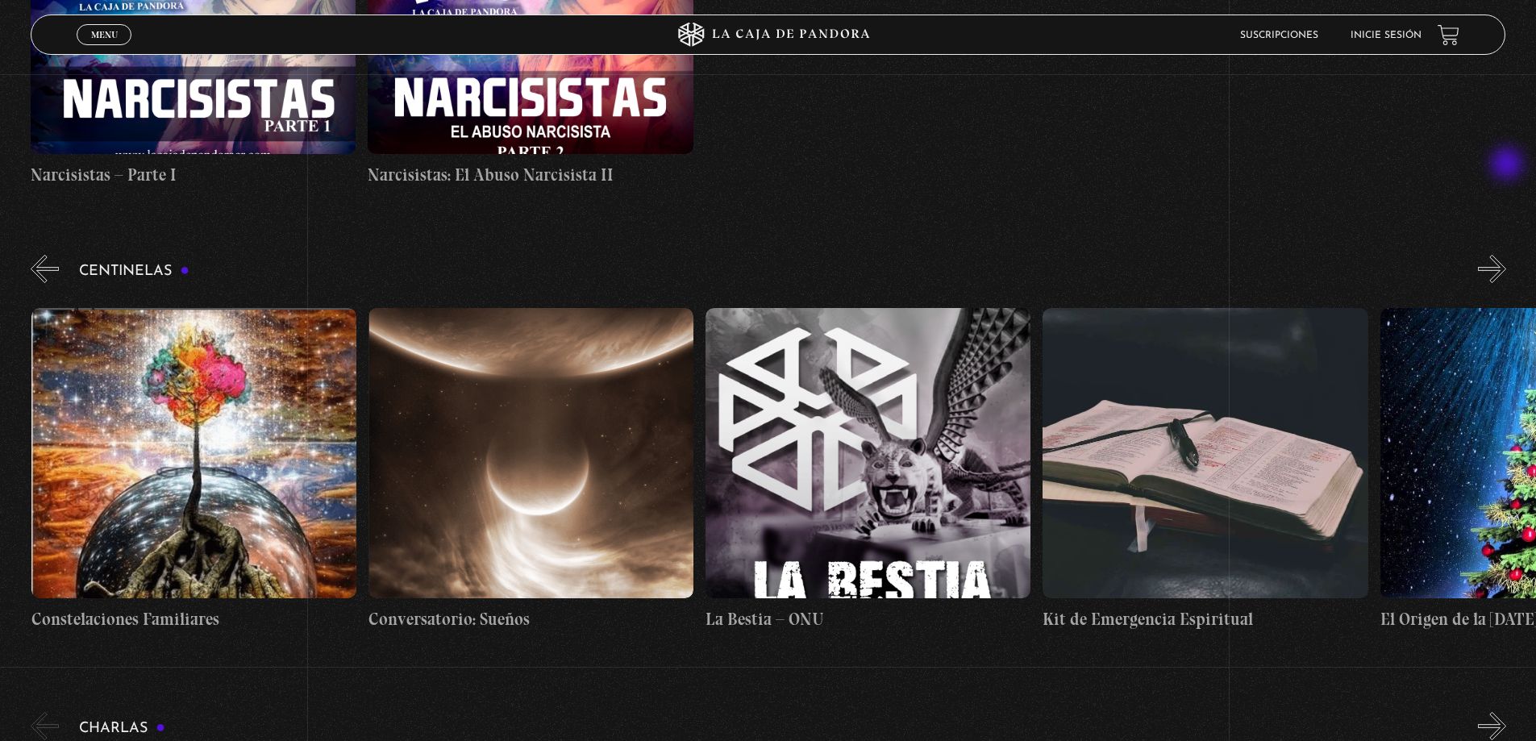
click at [1507, 255] on button "»" at bounding box center [1492, 269] width 28 height 28
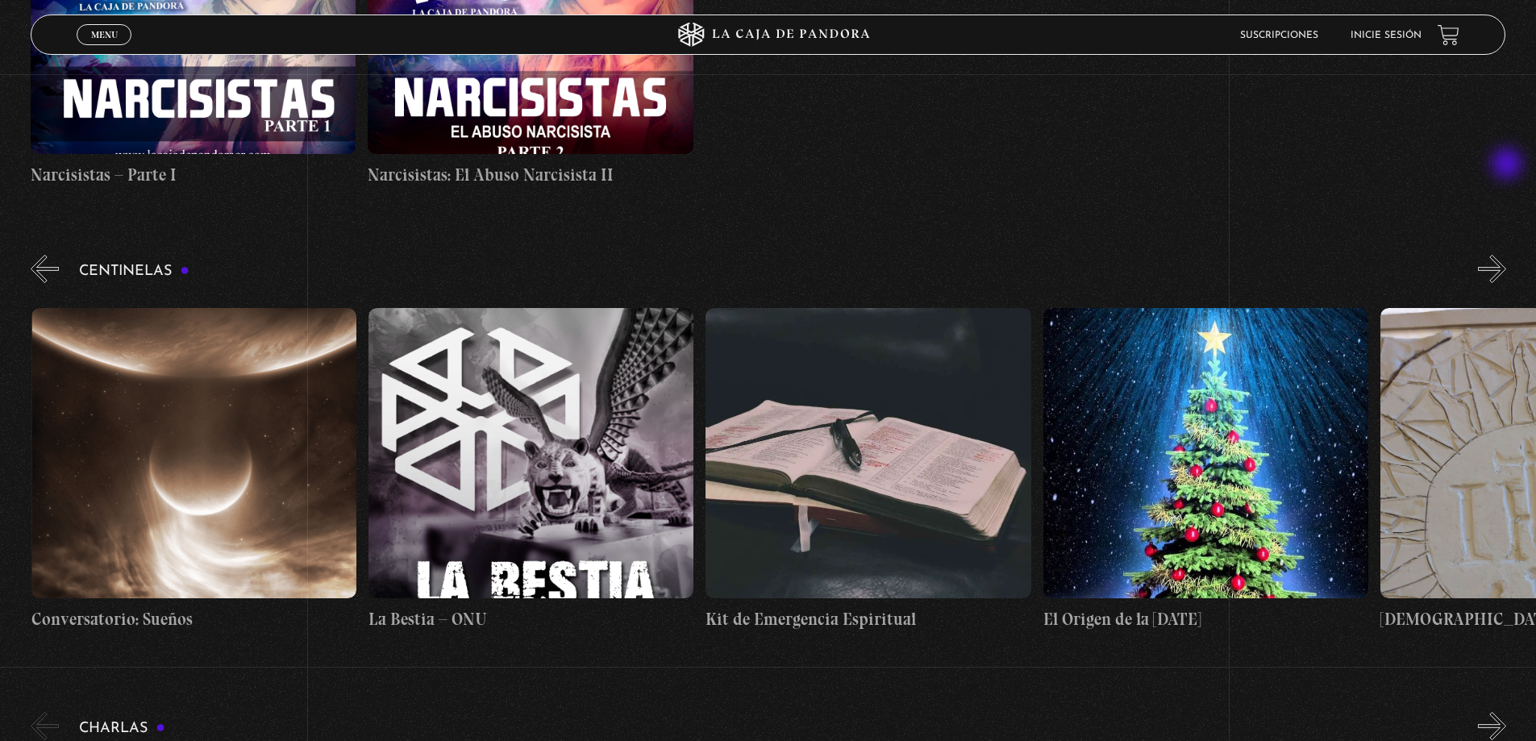
click at [1507, 255] on button "»" at bounding box center [1492, 269] width 28 height 28
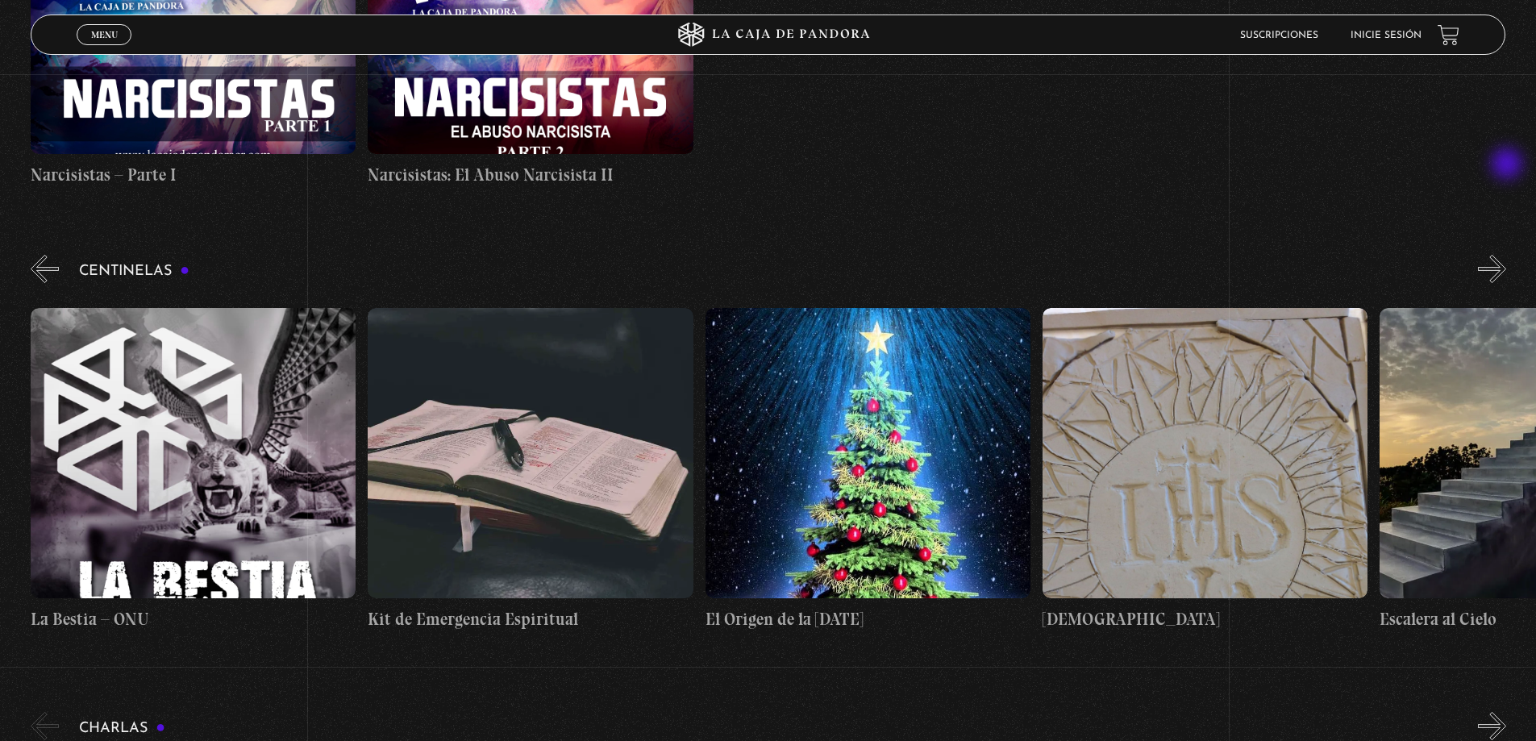
click at [1507, 255] on button "»" at bounding box center [1492, 269] width 28 height 28
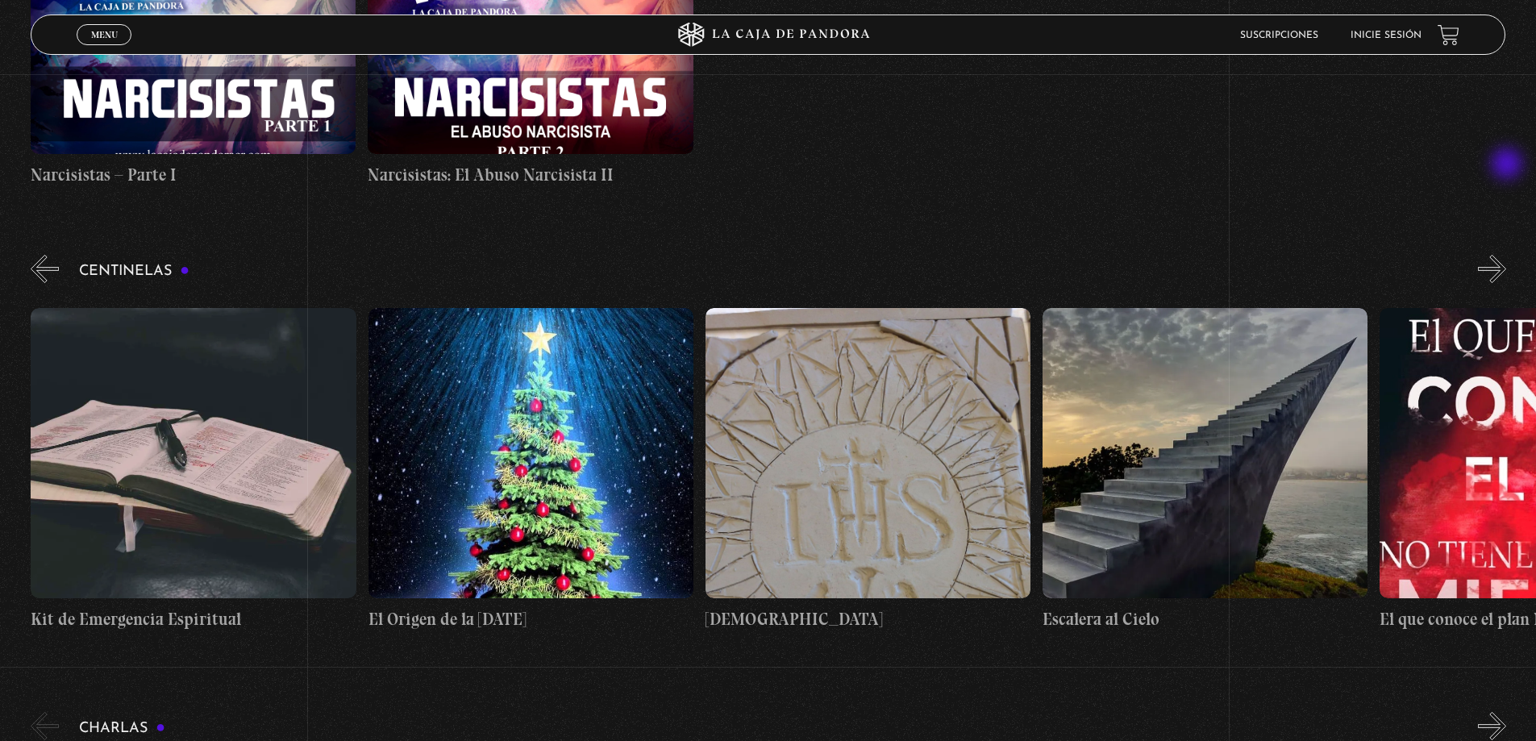
click at [1507, 255] on button "»" at bounding box center [1492, 269] width 28 height 28
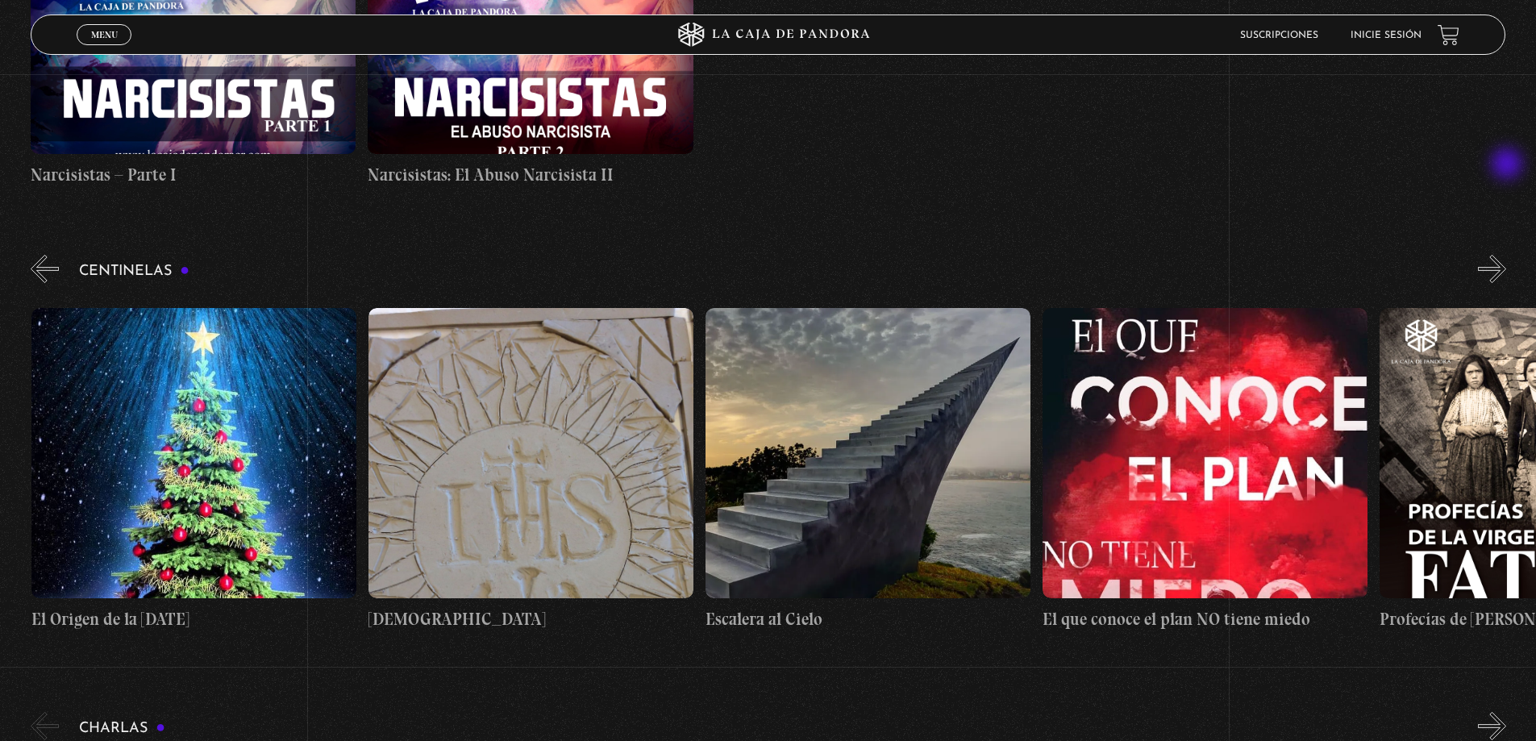
click at [1507, 255] on button "»" at bounding box center [1492, 269] width 28 height 28
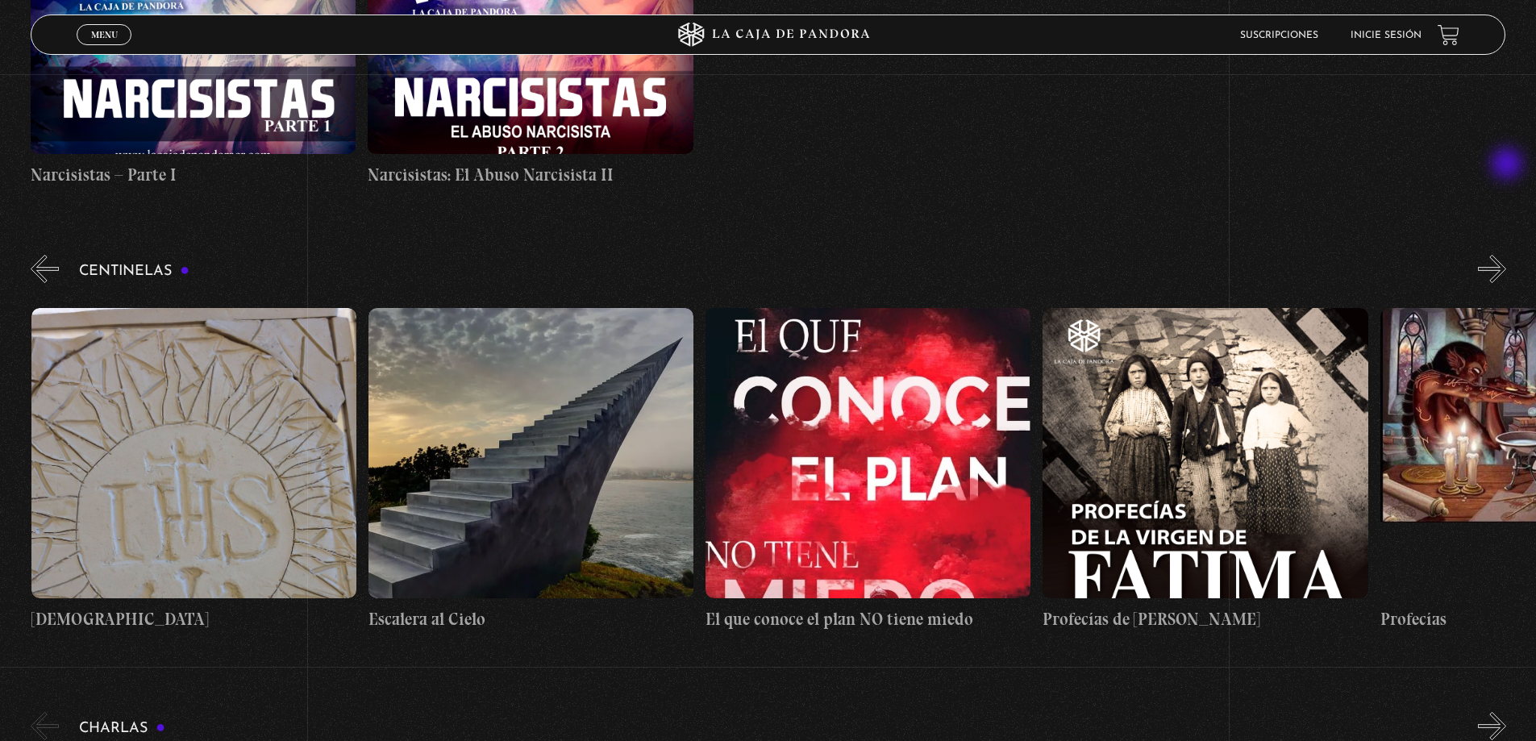
scroll to position [0, 25634]
click at [44, 255] on button "«" at bounding box center [45, 269] width 28 height 28
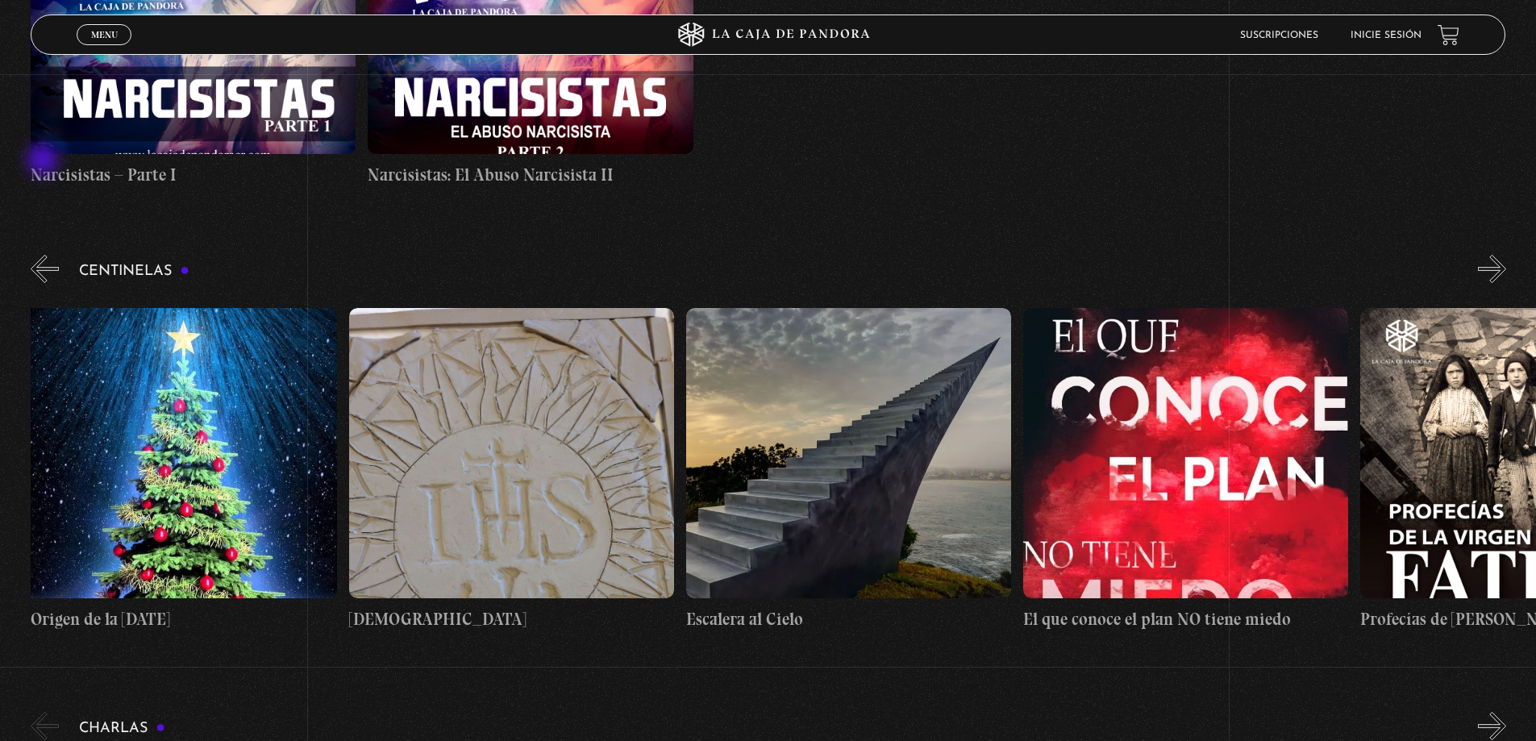
click at [44, 255] on button "«" at bounding box center [45, 269] width 28 height 28
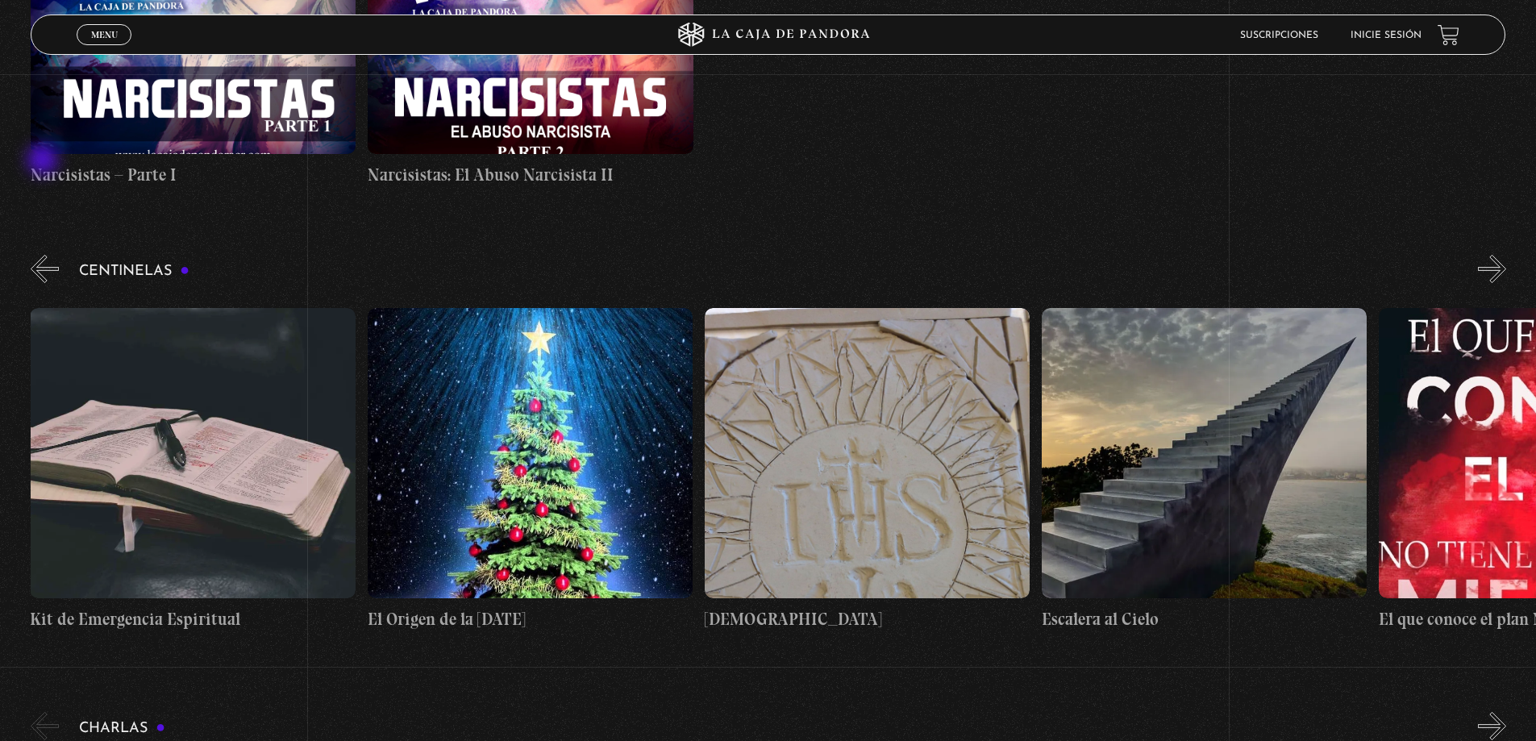
click at [44, 255] on button "«" at bounding box center [45, 269] width 28 height 28
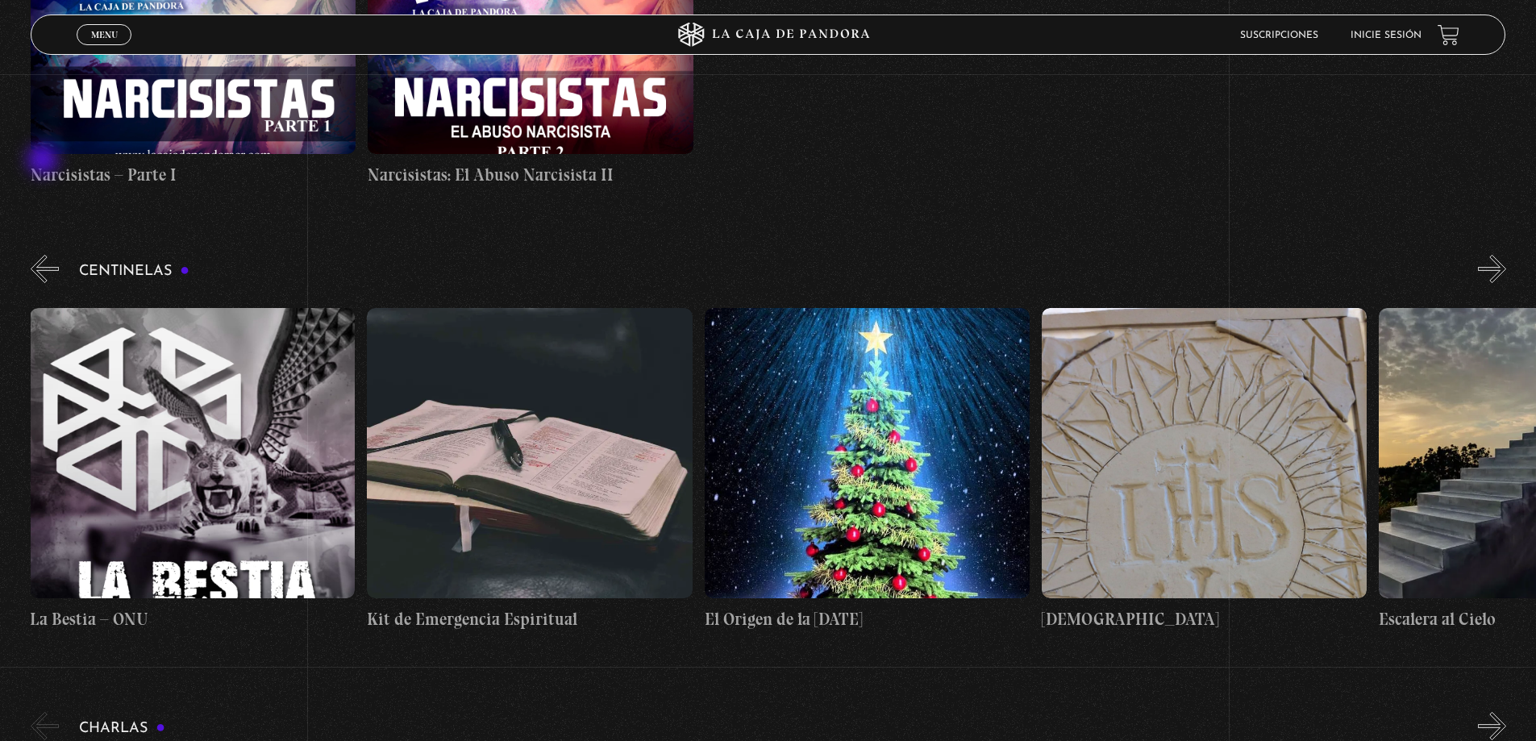
click at [44, 255] on button "«" at bounding box center [45, 269] width 28 height 28
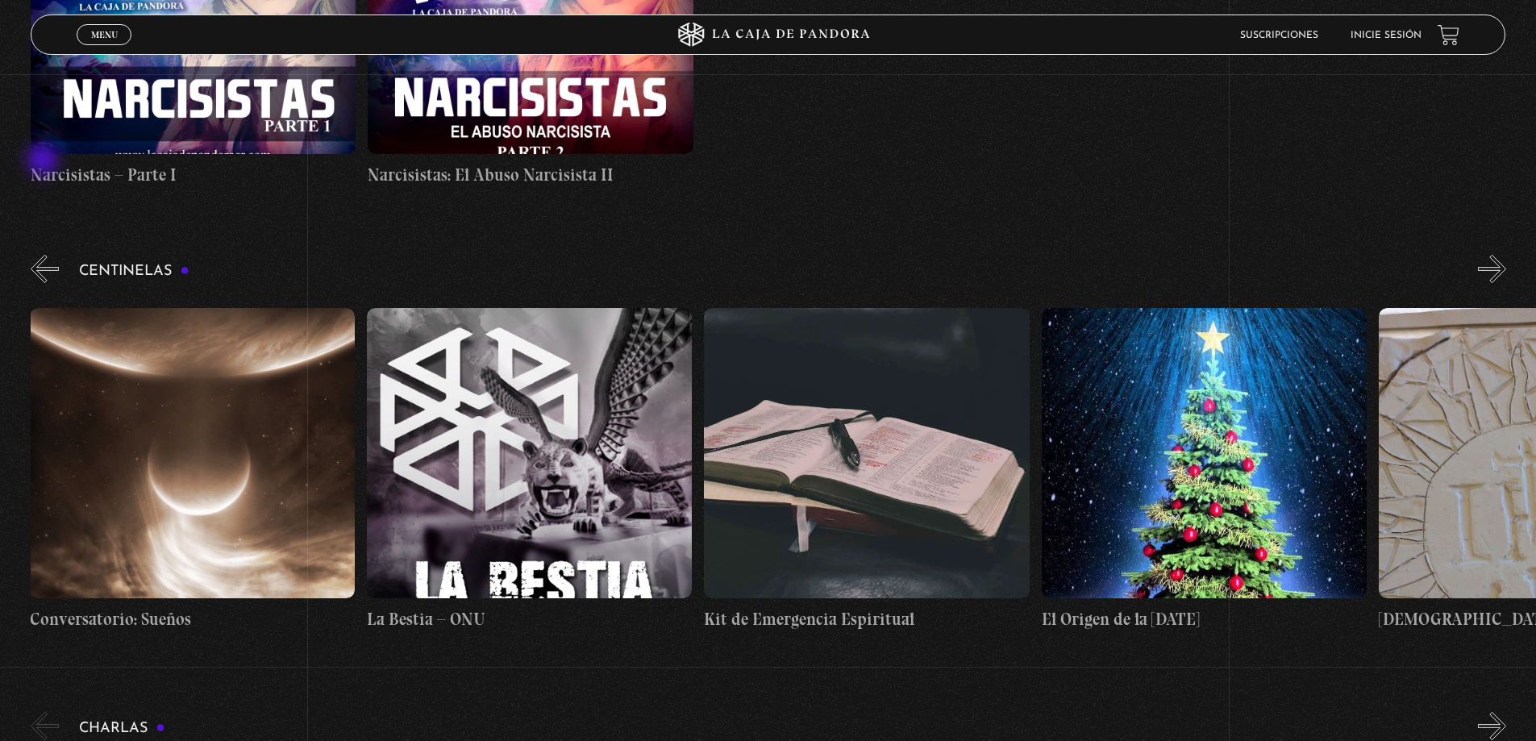
click at [44, 255] on button "«" at bounding box center [45, 269] width 28 height 28
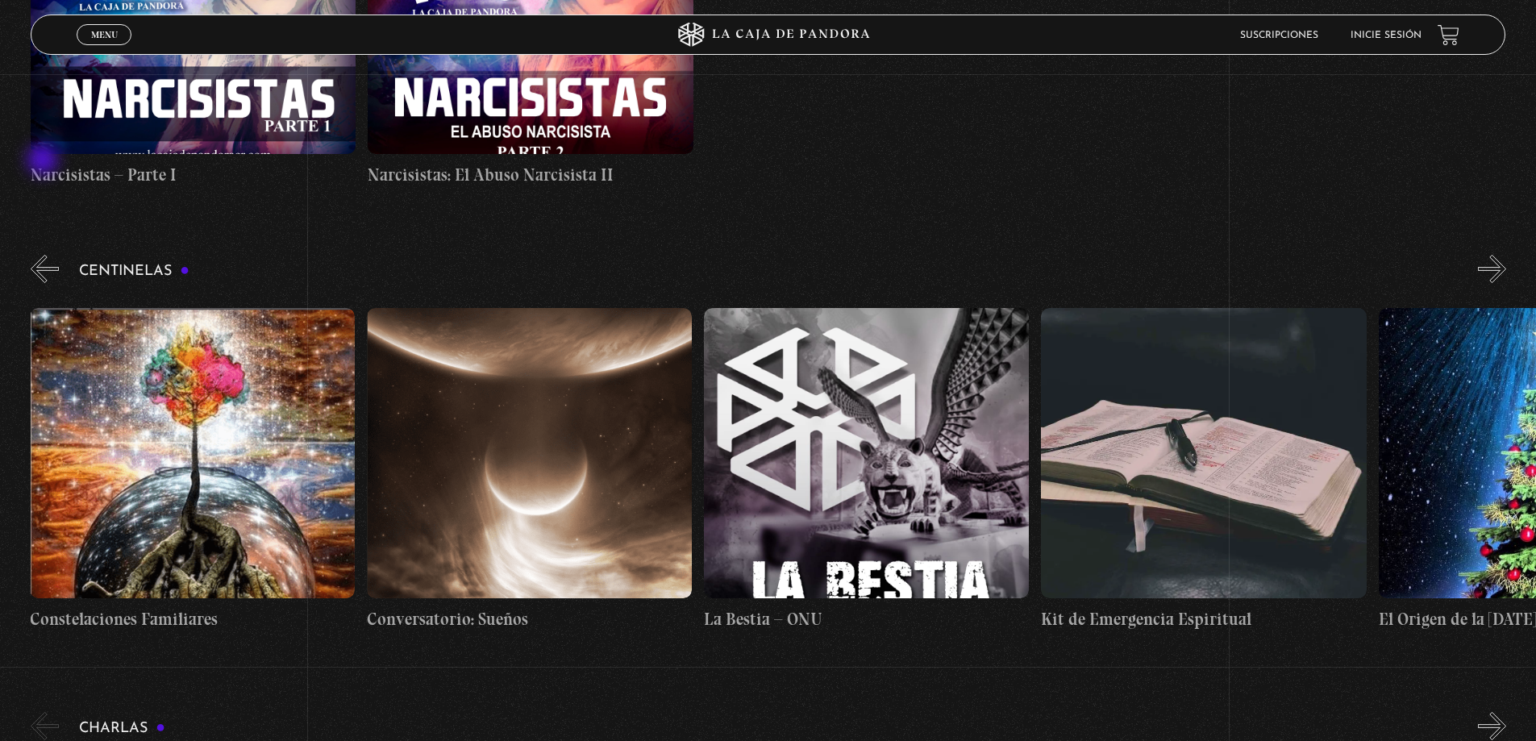
scroll to position [0, 23948]
click at [237, 308] on figure at bounding box center [193, 453] width 325 height 290
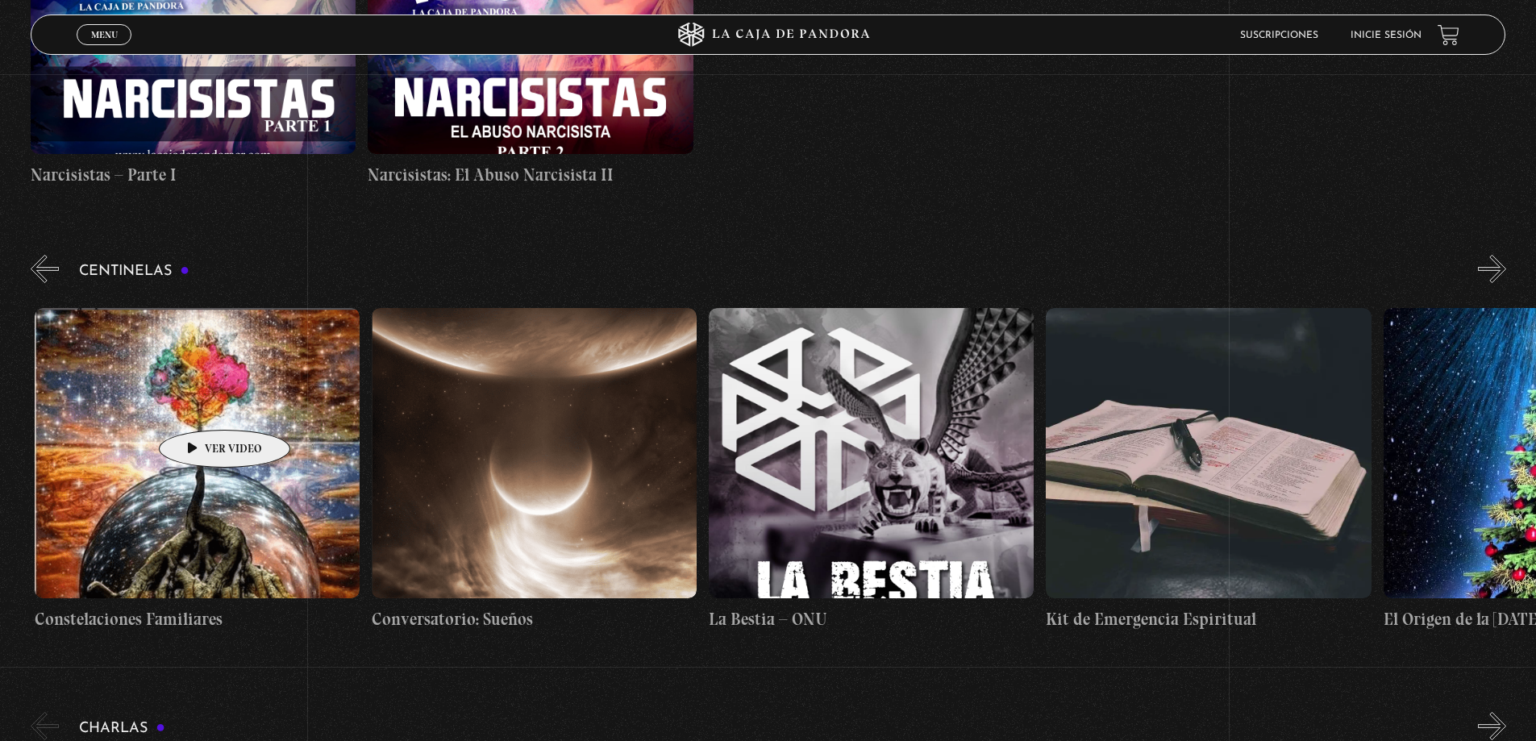
click at [187, 397] on figure at bounding box center [197, 453] width 325 height 290
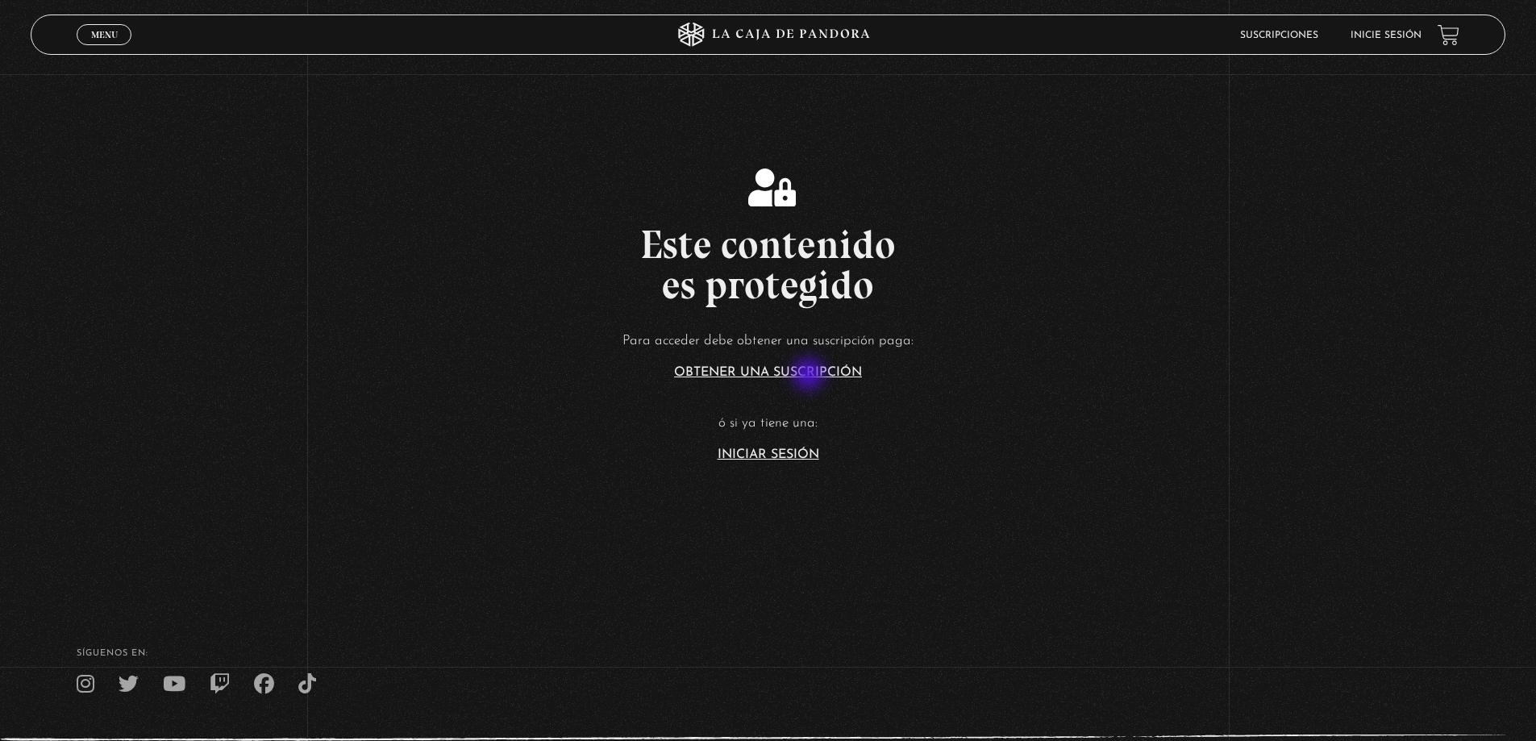
click at [811, 376] on link "Obtener una suscripción" at bounding box center [768, 372] width 188 height 13
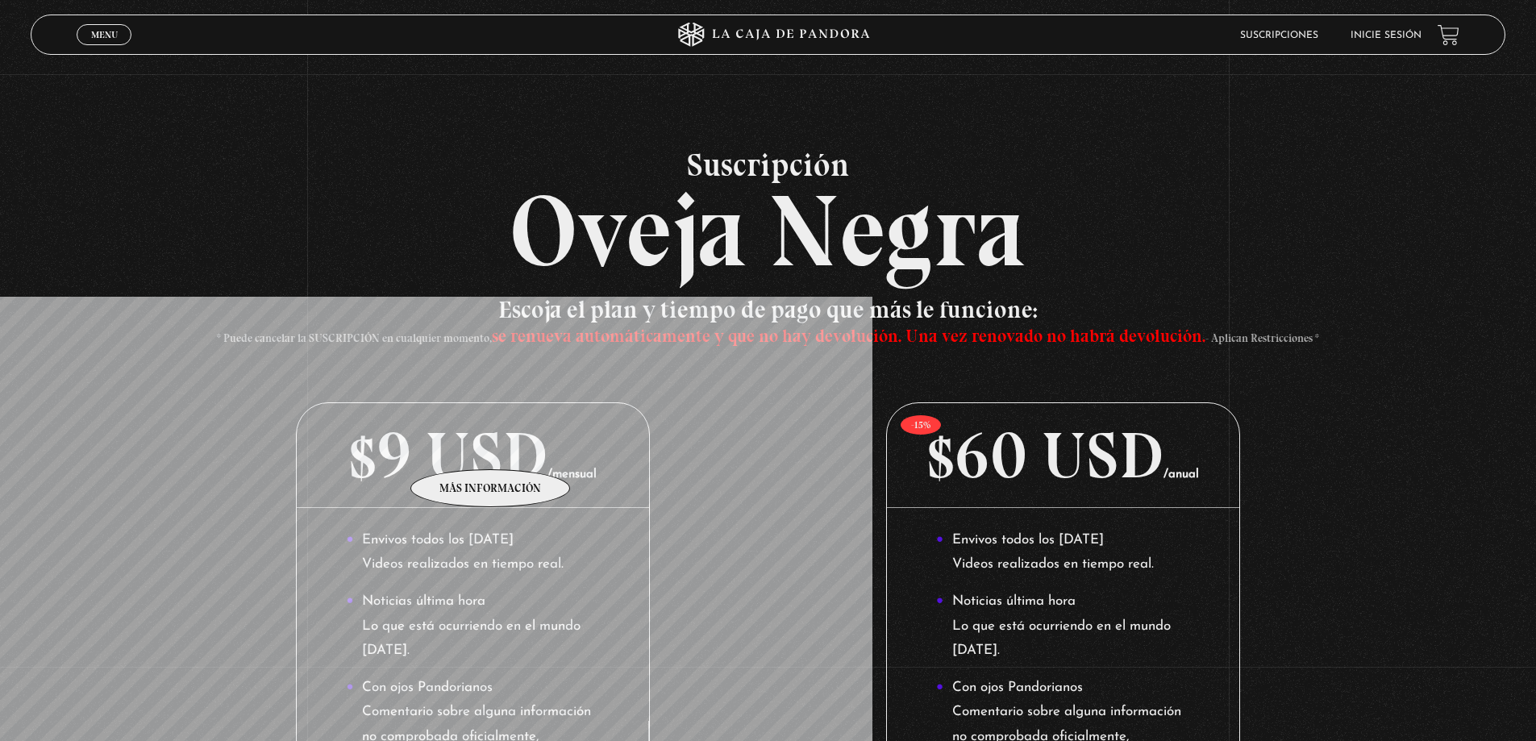
click at [491, 445] on p "$9 USD /mensual" at bounding box center [473, 455] width 352 height 105
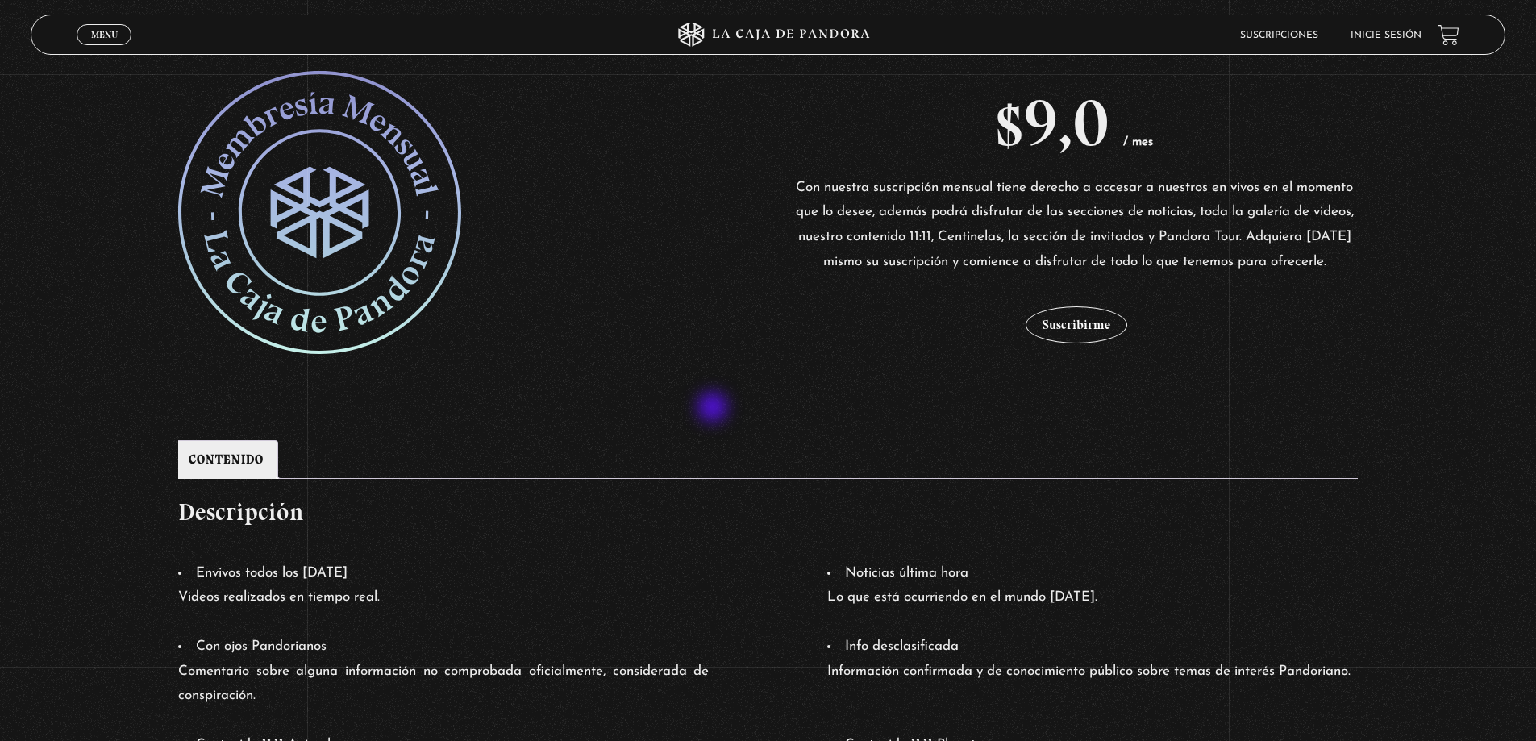
scroll to position [323, 0]
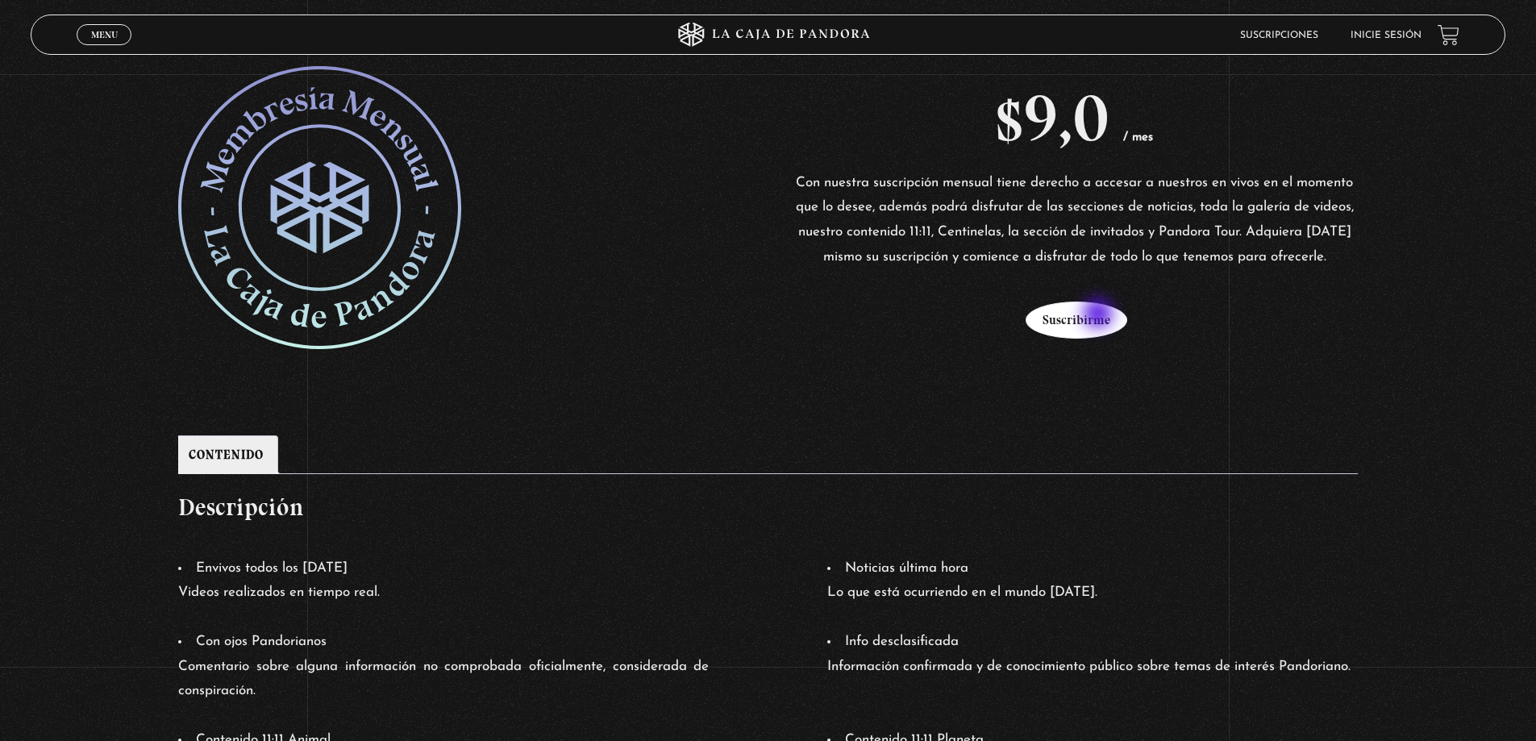
click at [1099, 316] on button "Suscribirme" at bounding box center [1077, 320] width 102 height 37
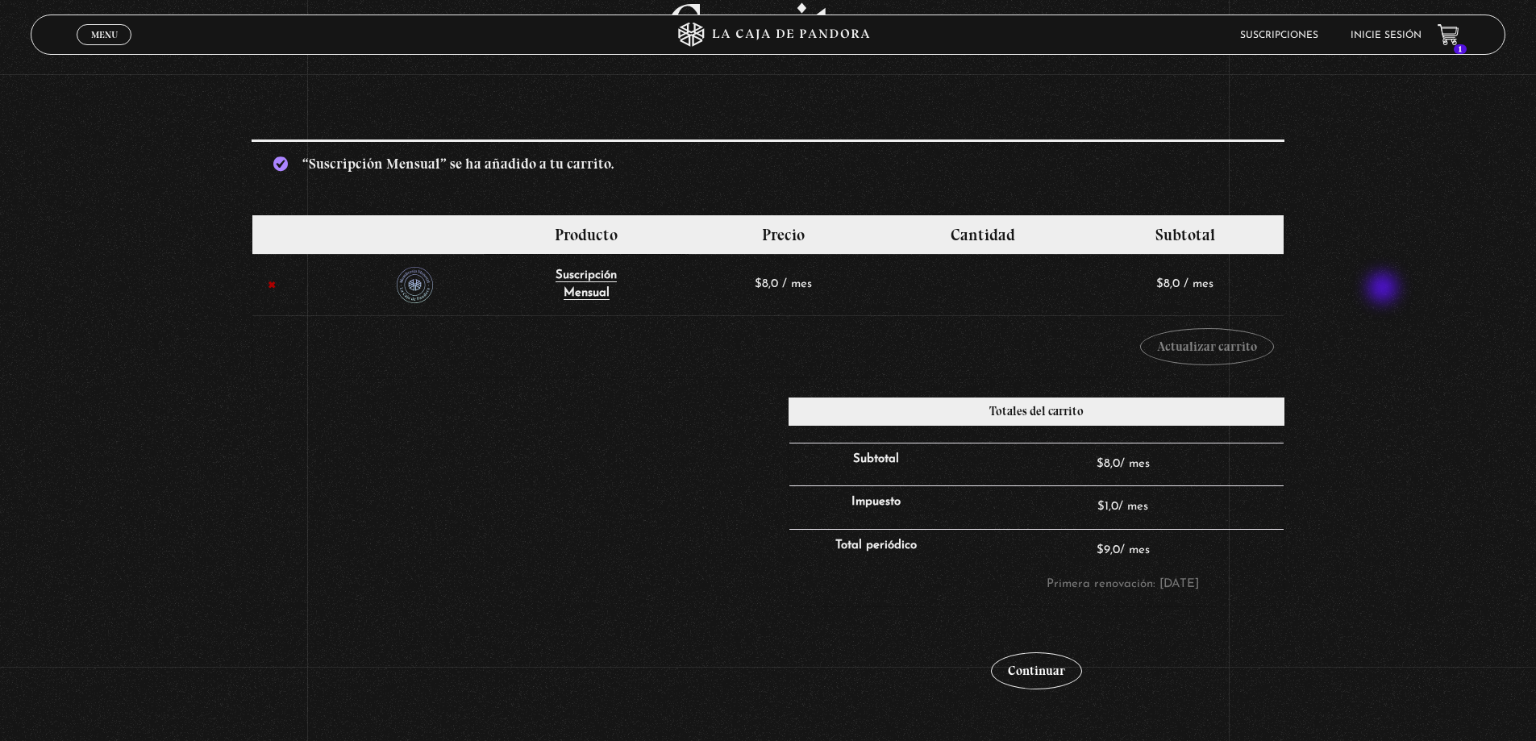
scroll to position [161, 0]
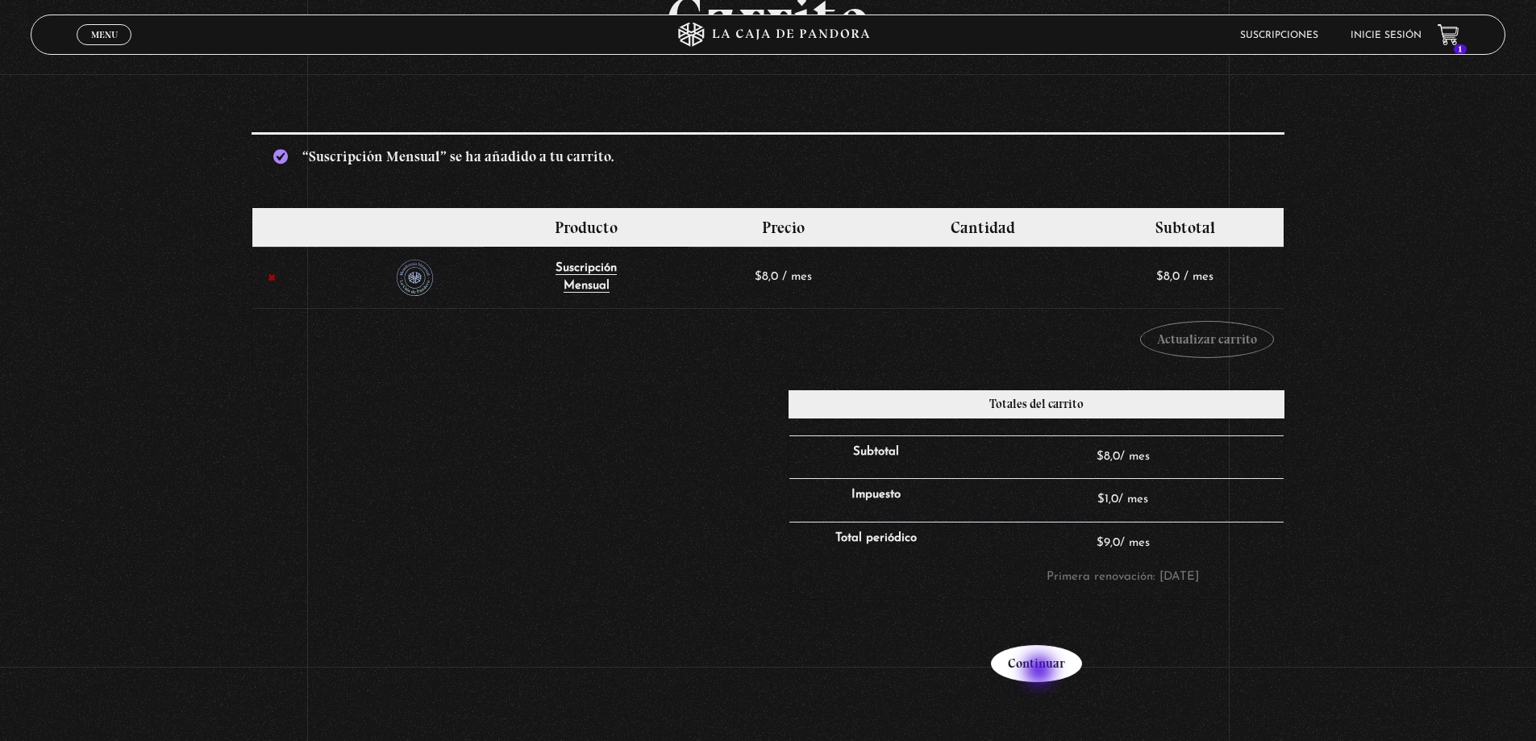
click at [1041, 672] on link "Continuar" at bounding box center [1036, 663] width 91 height 37
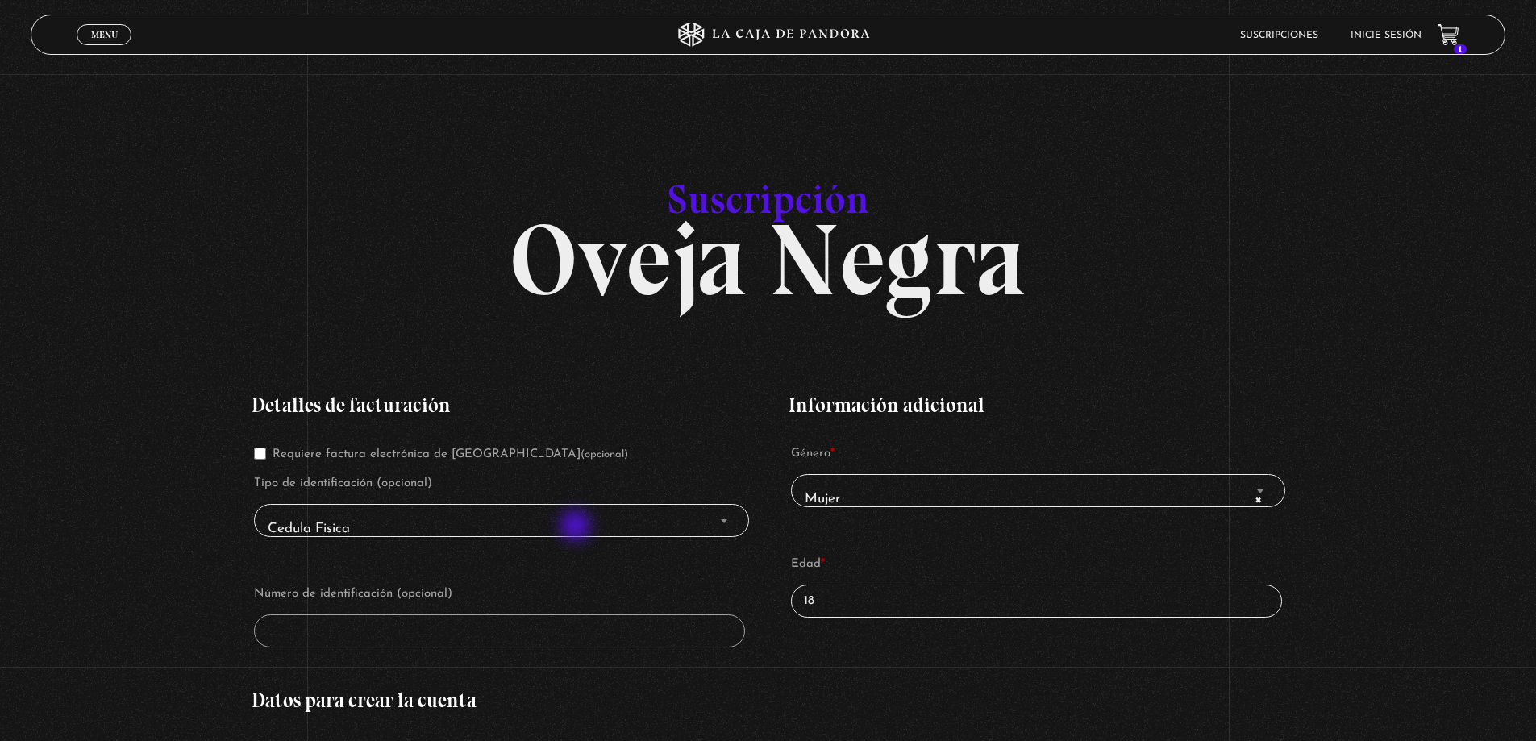
click at [577, 527] on span "Cedula Fisica" at bounding box center [501, 529] width 480 height 36
drag, startPoint x: 581, startPoint y: 520, endPoint x: 708, endPoint y: 521, distance: 127.4
click at [581, 520] on span "Cedula Fisica" at bounding box center [501, 529] width 480 height 36
click at [720, 525] on span "Finalizar compra" at bounding box center [724, 521] width 16 height 21
click at [951, 494] on span "× Mujer" at bounding box center [1038, 499] width 480 height 36
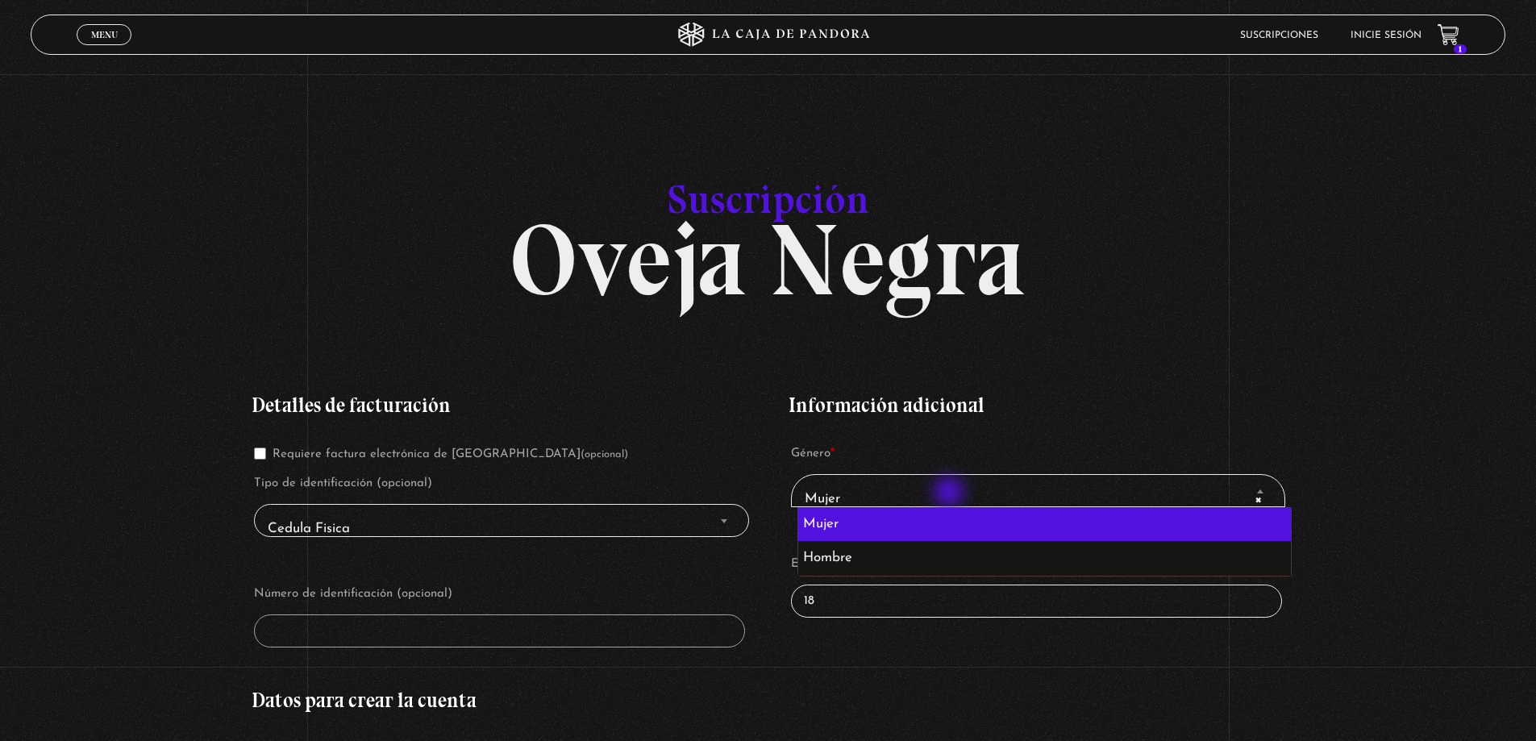
click at [951, 494] on span "× Mujer" at bounding box center [1038, 499] width 480 height 36
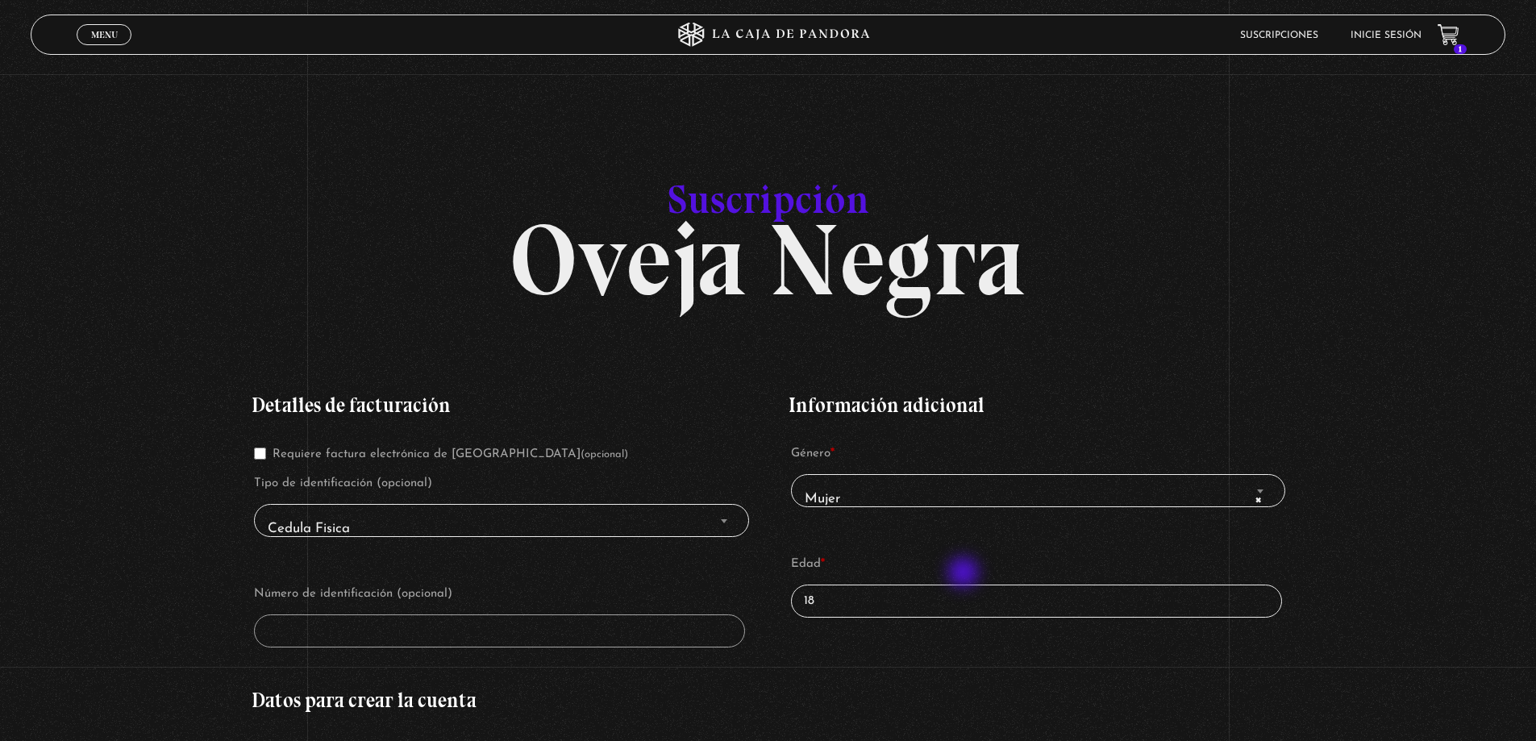
click at [964, 571] on label "Edad *" at bounding box center [1036, 564] width 490 height 24
click at [964, 585] on input "18" at bounding box center [1036, 601] width 490 height 33
click at [955, 602] on input "18" at bounding box center [1036, 601] width 490 height 33
type input "1"
type input "30"
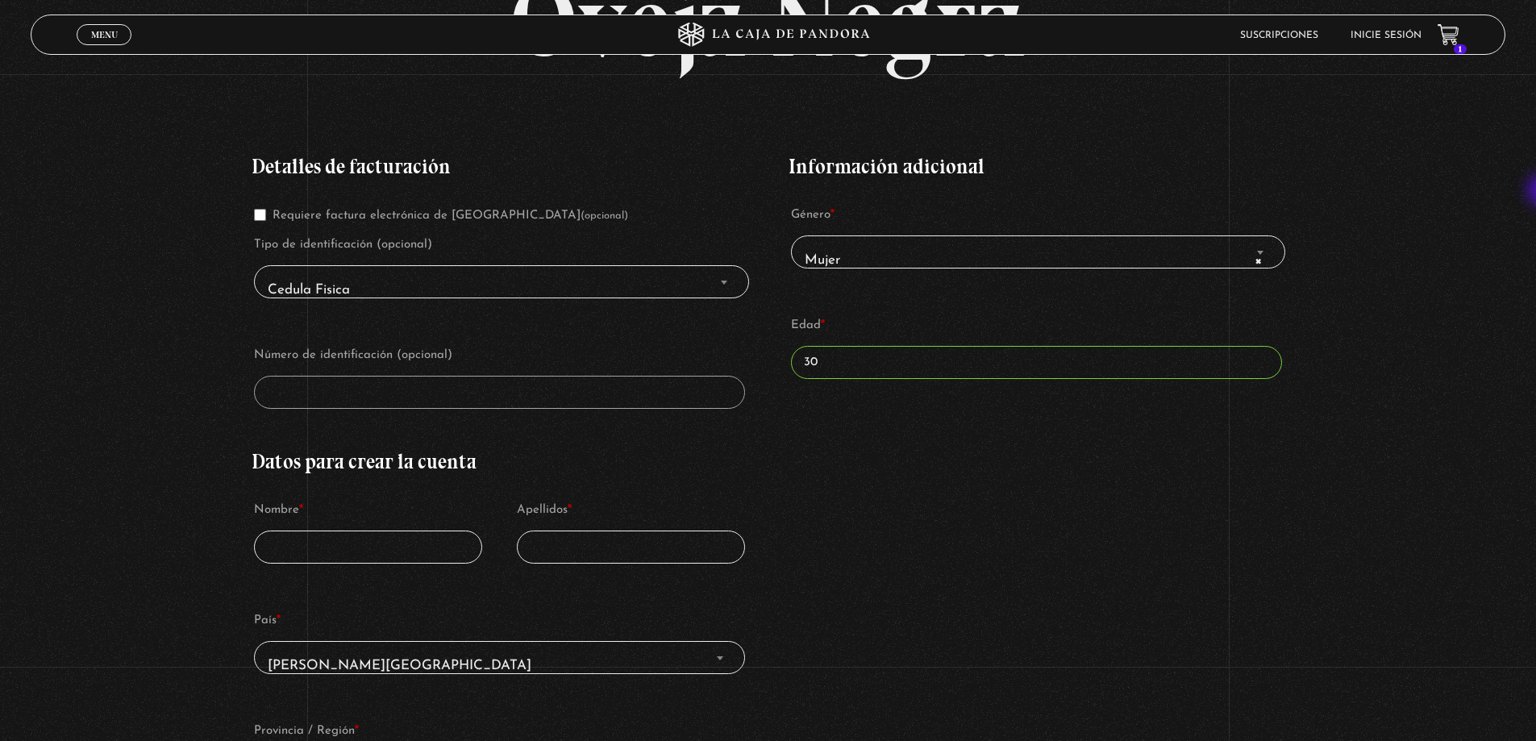
scroll to position [230, 0]
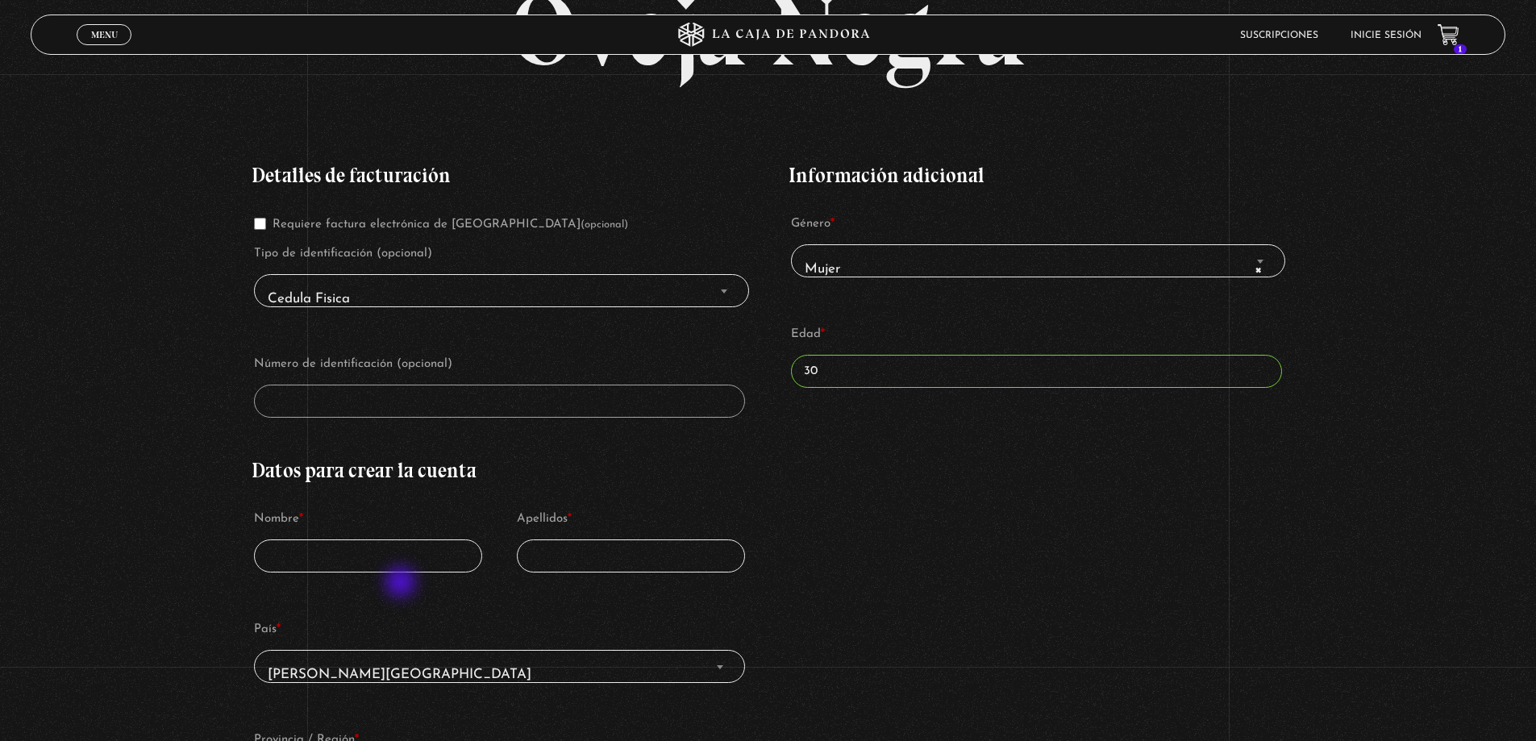
drag, startPoint x: 402, startPoint y: 584, endPoint x: 402, endPoint y: 566, distance: 17.7
click at [402, 583] on div "Datos para crear la cuenta Nombre * Apellidos * País * Selecciona un país/regió…" at bounding box center [499, 739] width 495 height 556
click at [402, 557] on input "Nombre *" at bounding box center [368, 556] width 228 height 33
type input "cindhia"
click at [579, 569] on input "Apellidos *" at bounding box center [631, 556] width 228 height 33
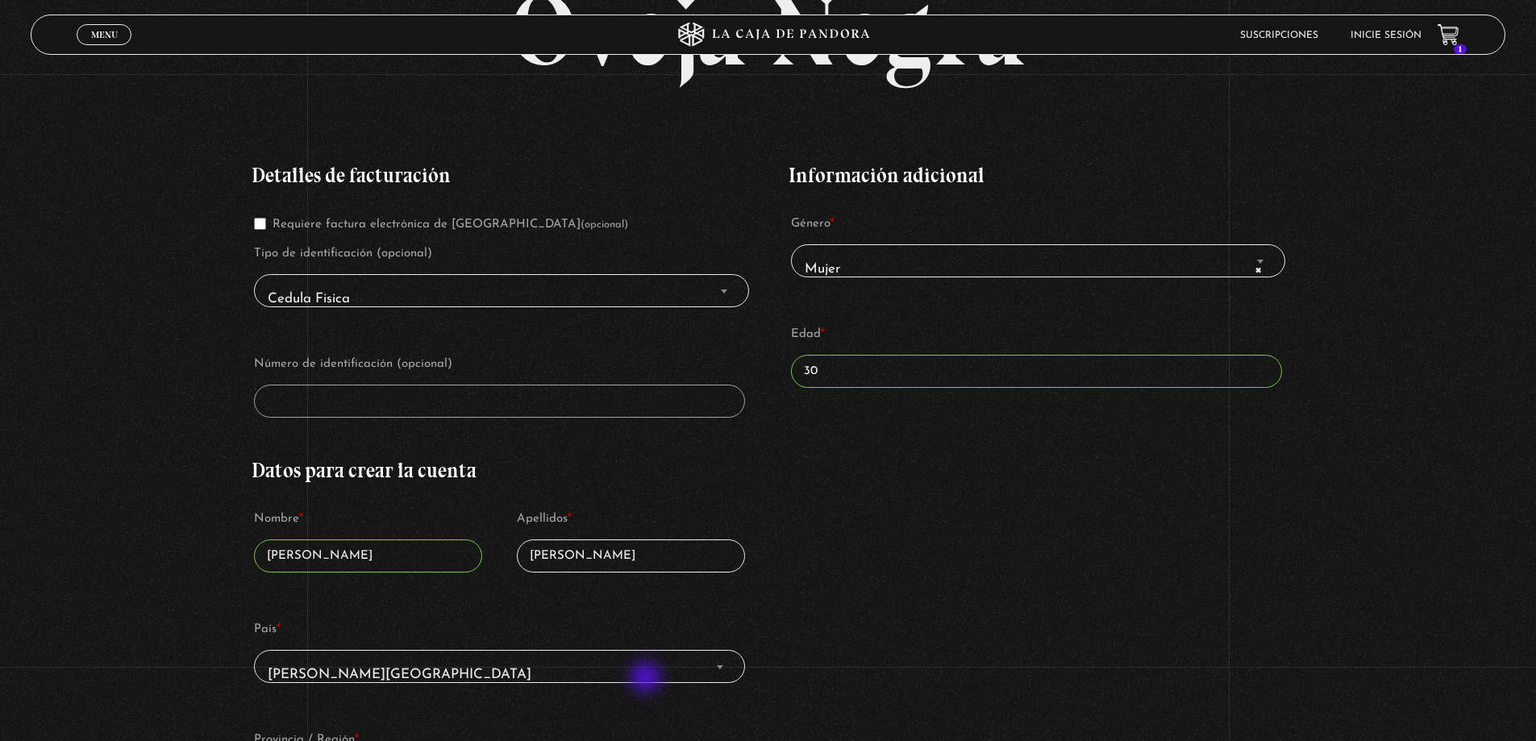
type input "tapia cabrera"
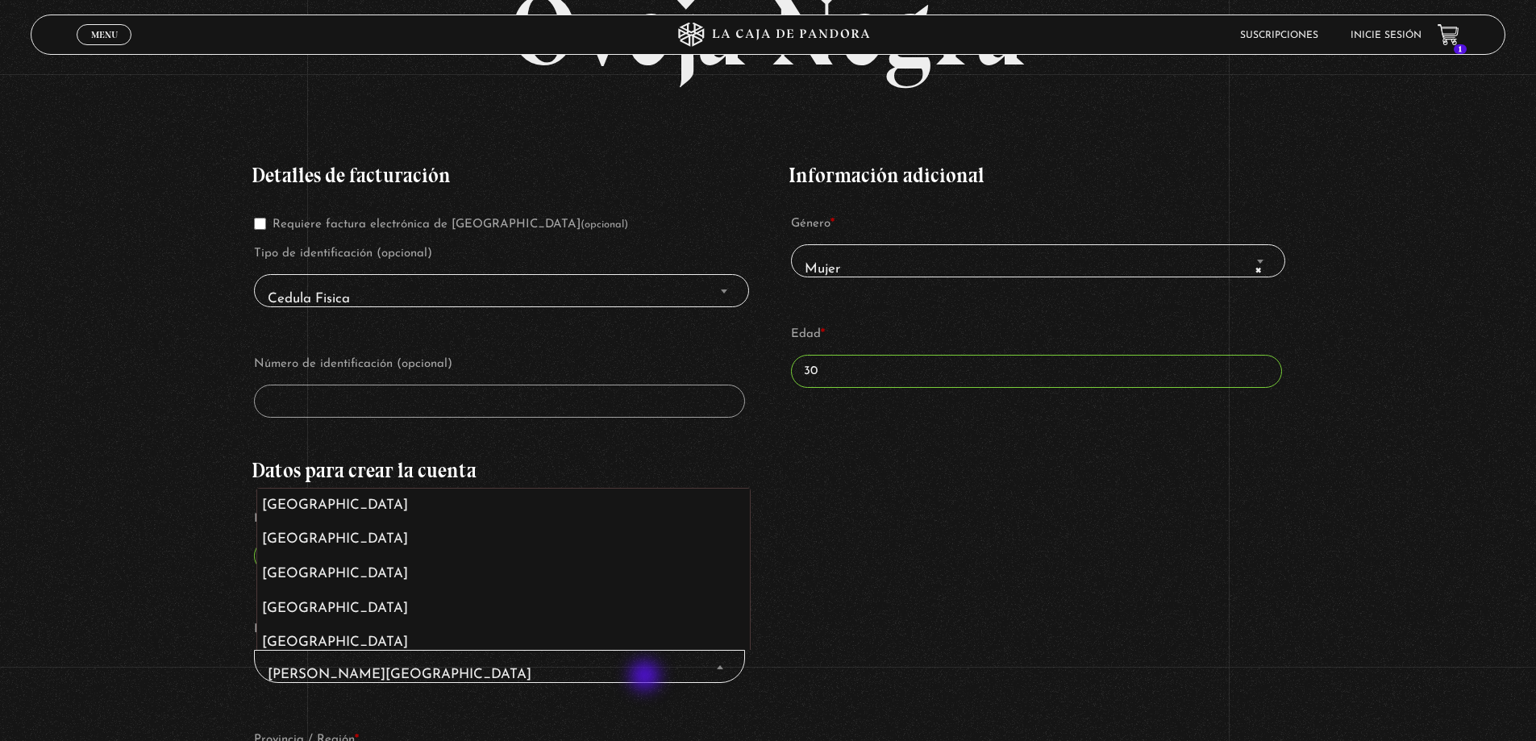
click at [647, 678] on span "Costa Rica" at bounding box center [499, 675] width 476 height 36
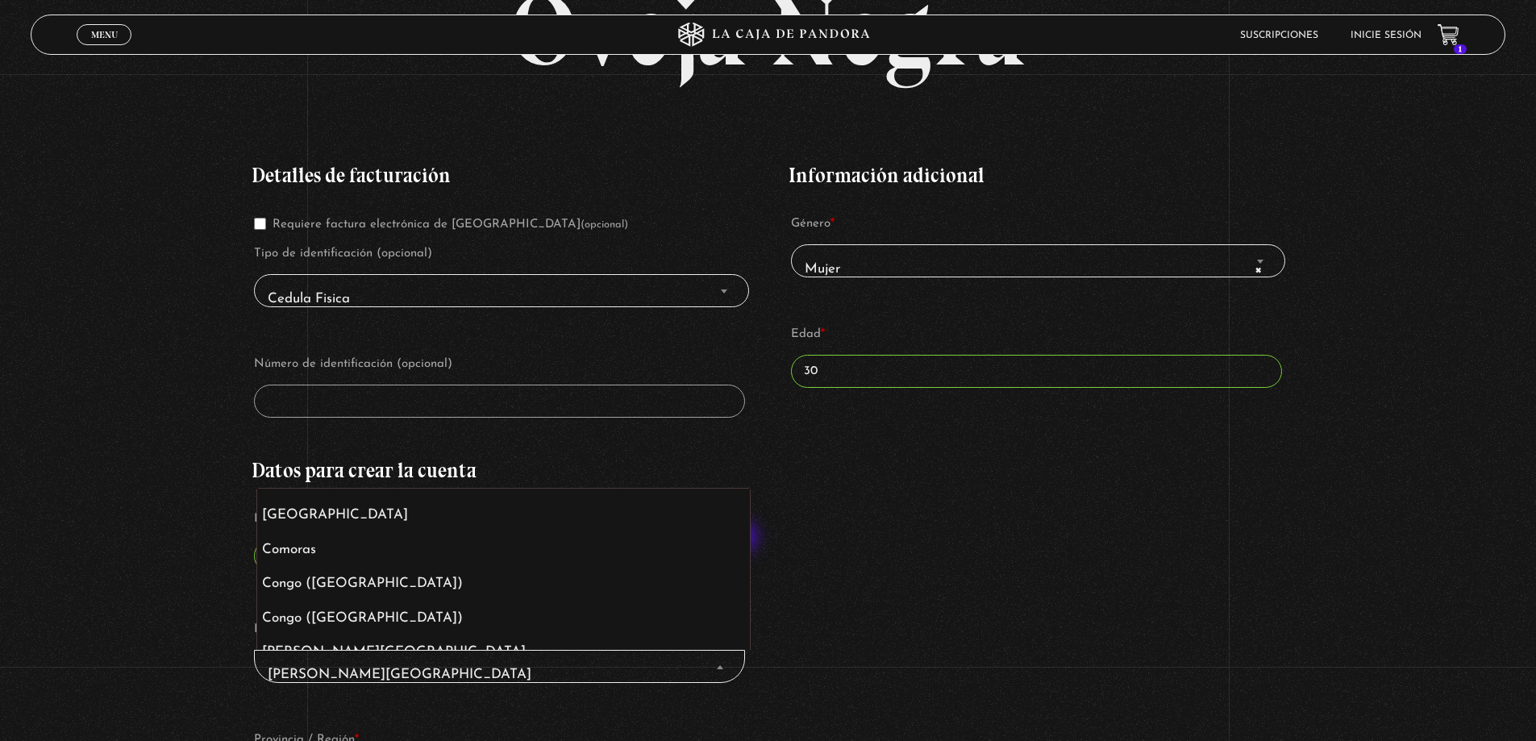
scroll to position [1399, 0]
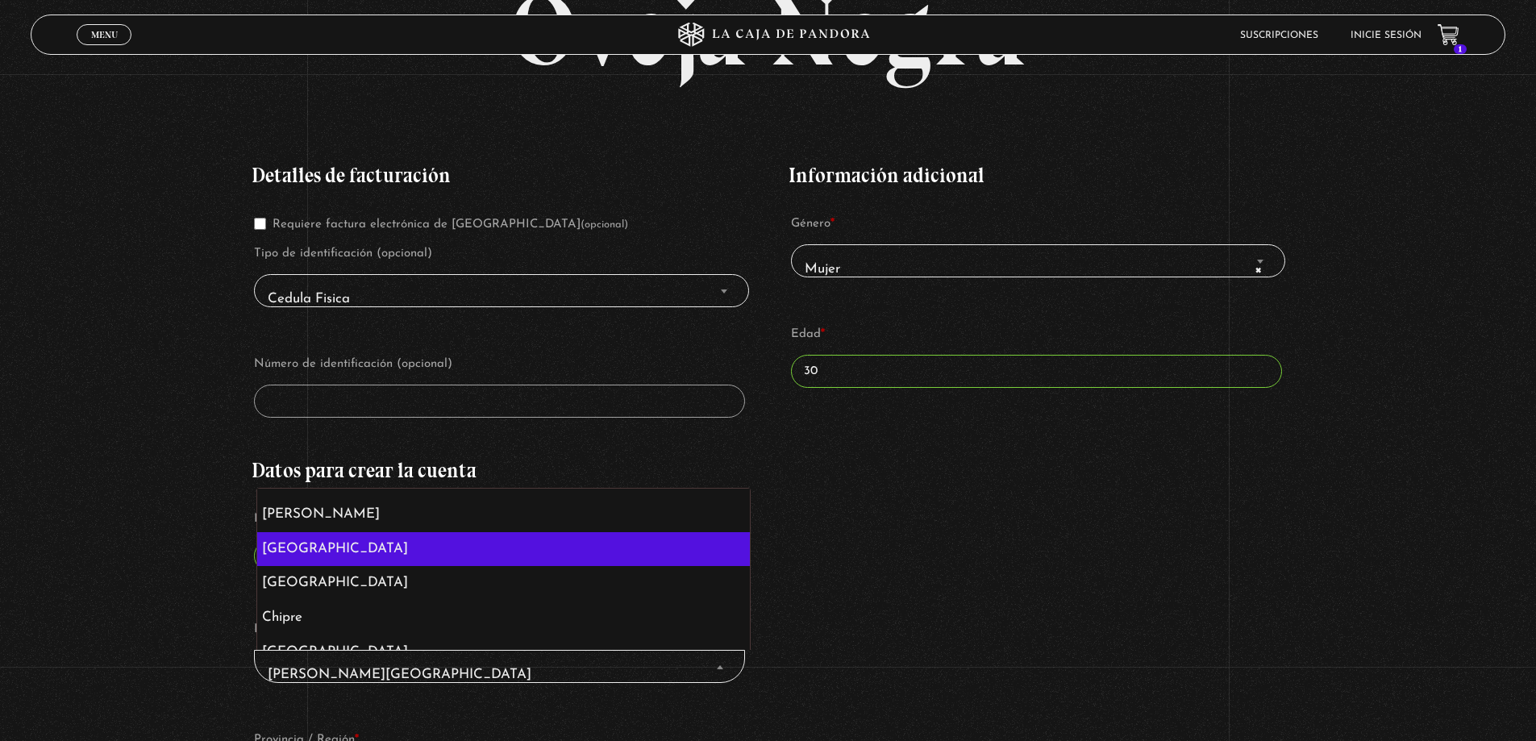
select select "CL"
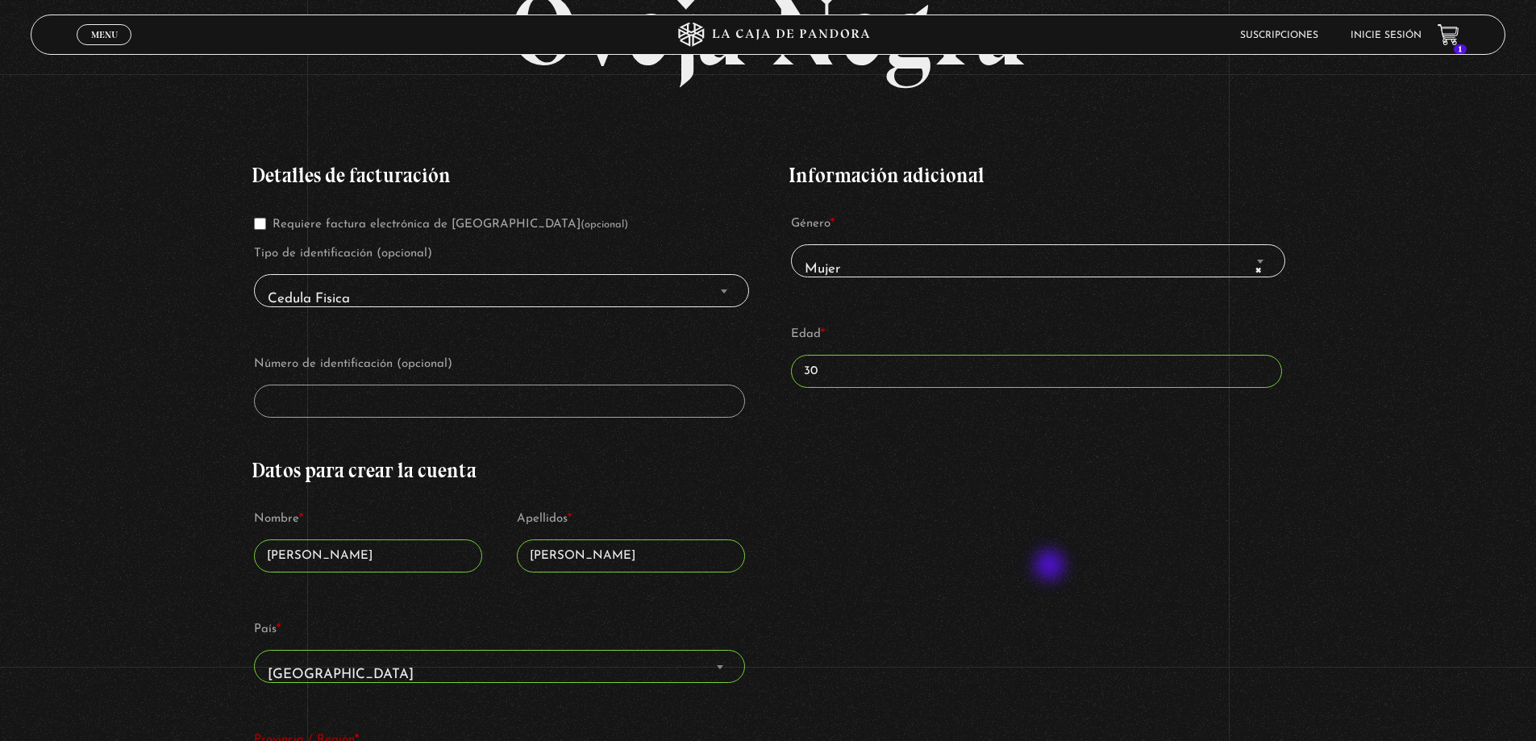
click at [1052, 567] on div "Detalles de facturación Requiere factura electrónica de Costa Rica (opcional) T…" at bounding box center [768, 709] width 1032 height 1137
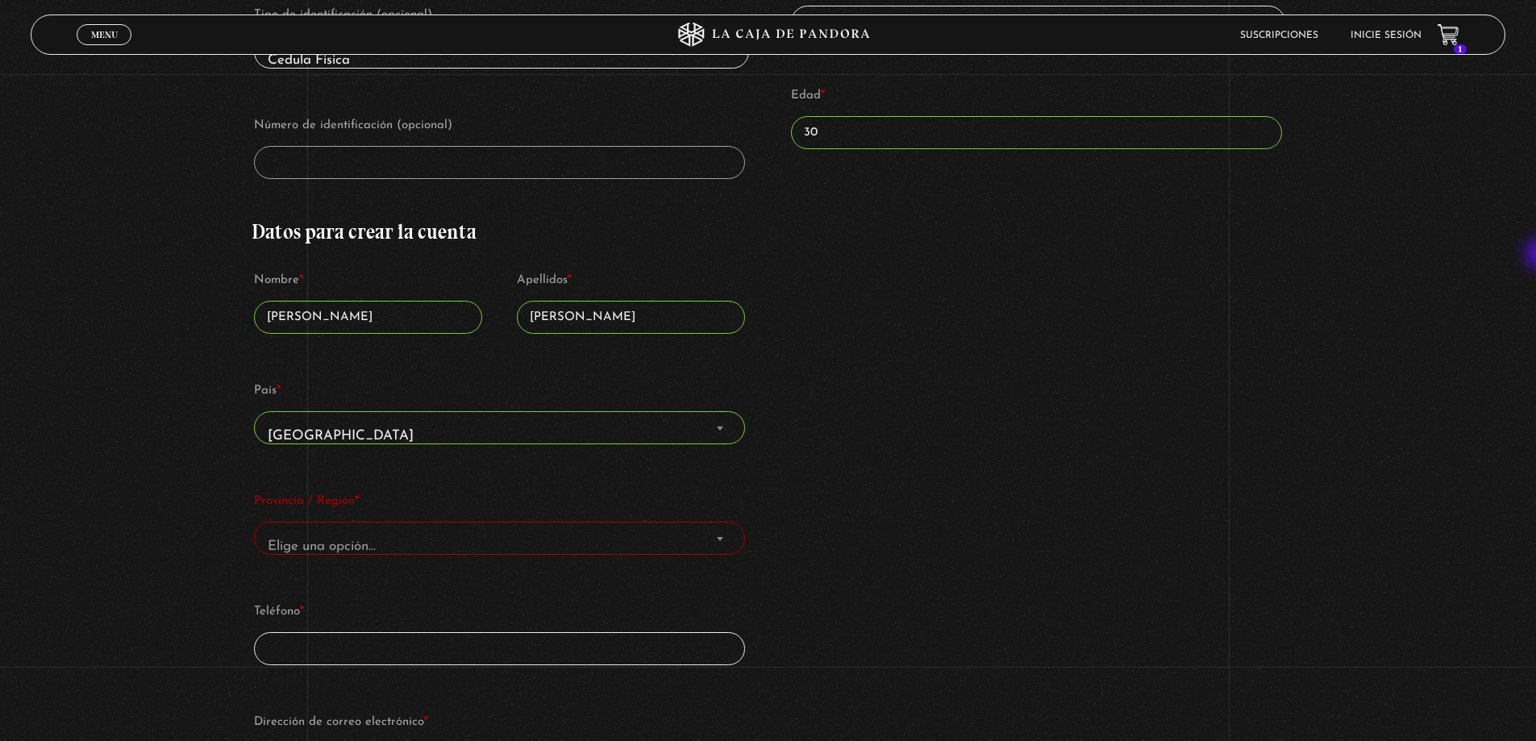
scroll to position [556, 0]
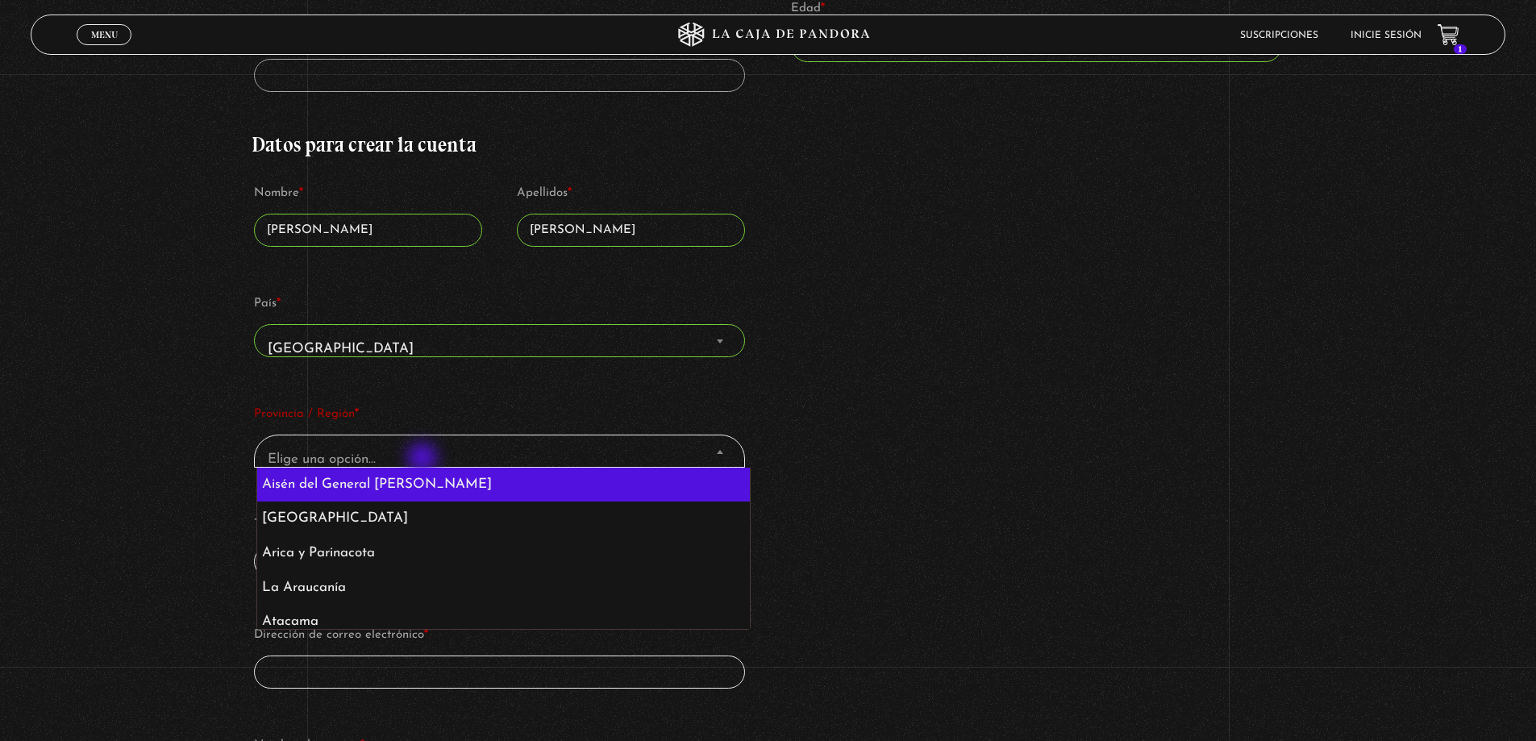
click at [424, 461] on span "Elige una opción…" at bounding box center [499, 460] width 476 height 36
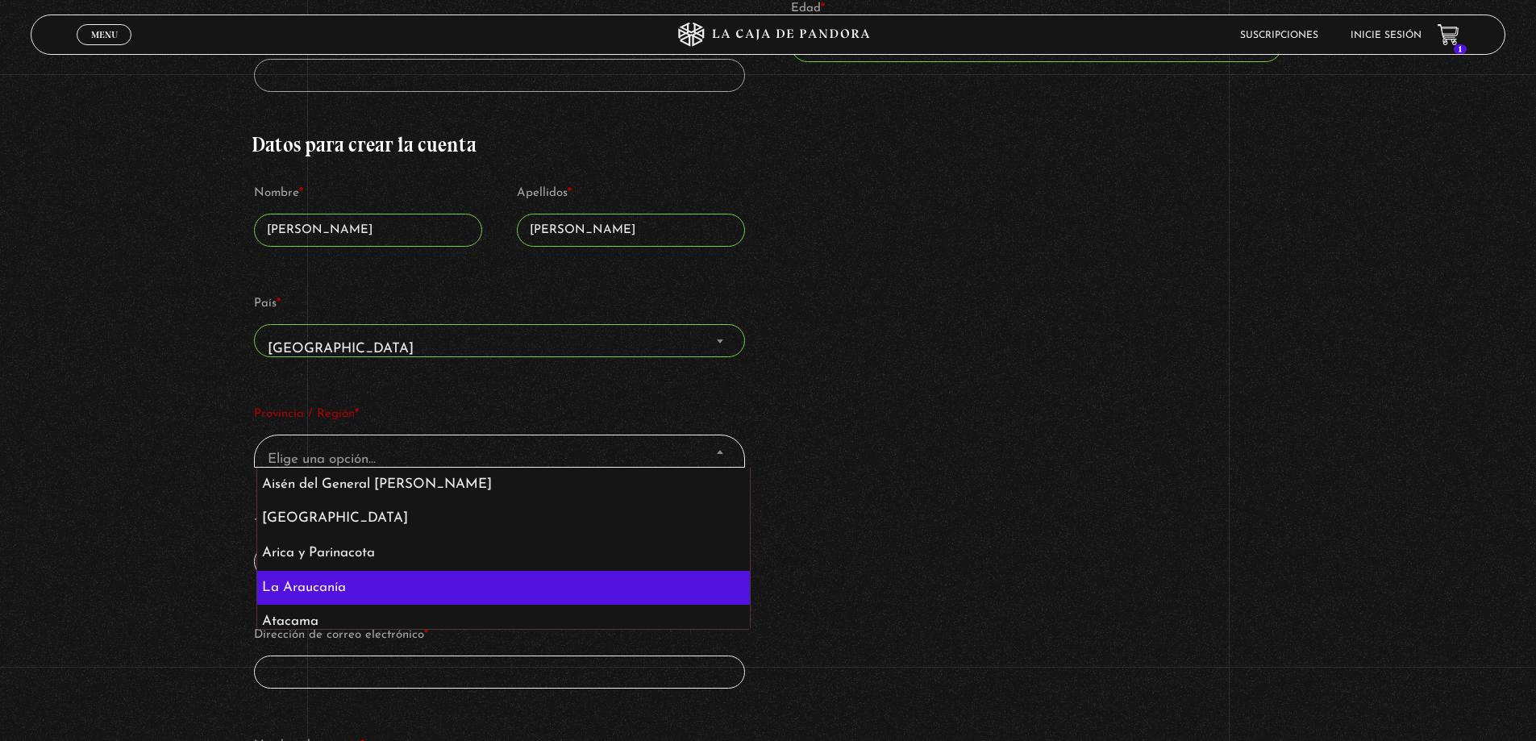
select select "CL-AR"
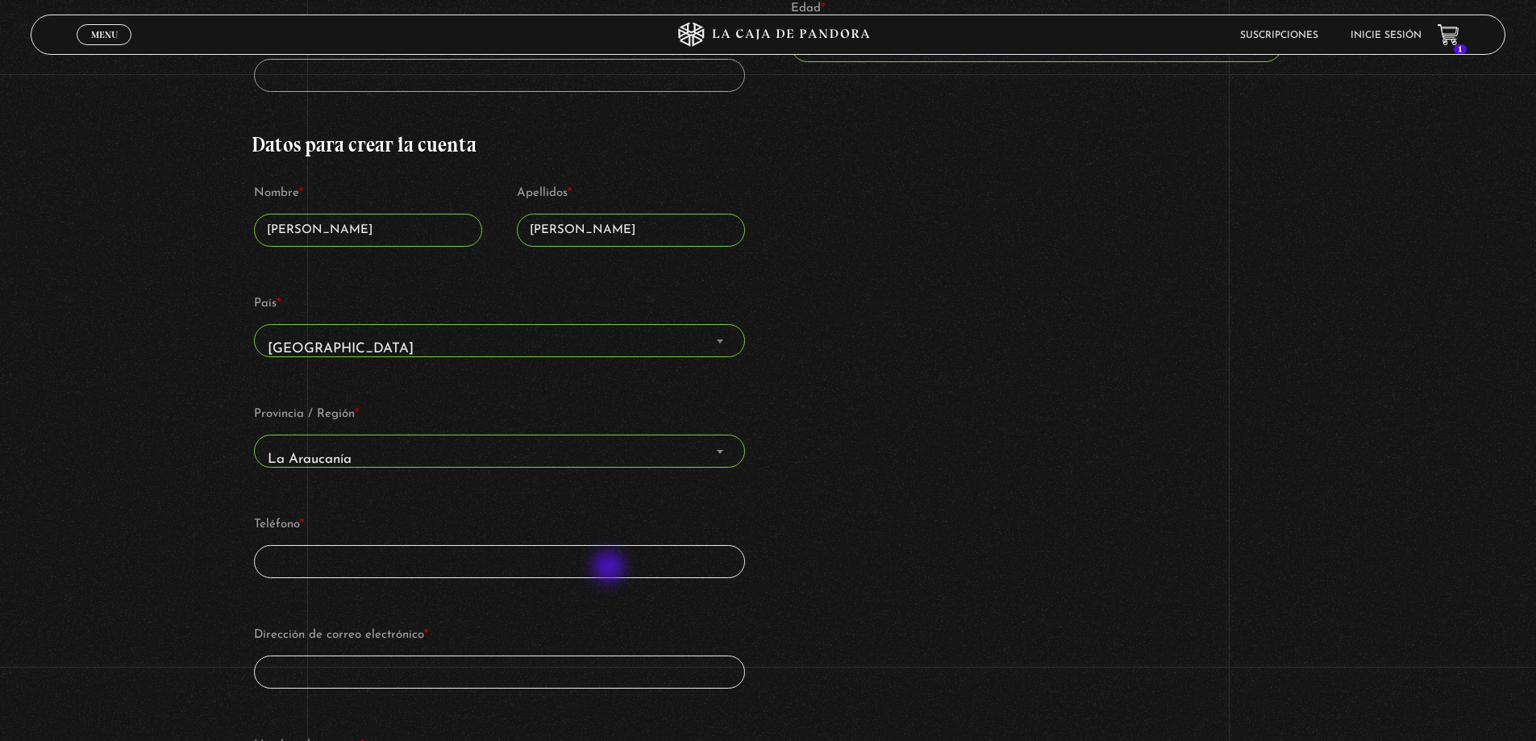
click at [611, 569] on input "Teléfono *" at bounding box center [499, 561] width 490 height 33
type input "+56989250316"
click at [523, 684] on input "Dirección de correo electrónico *" at bounding box center [499, 672] width 490 height 33
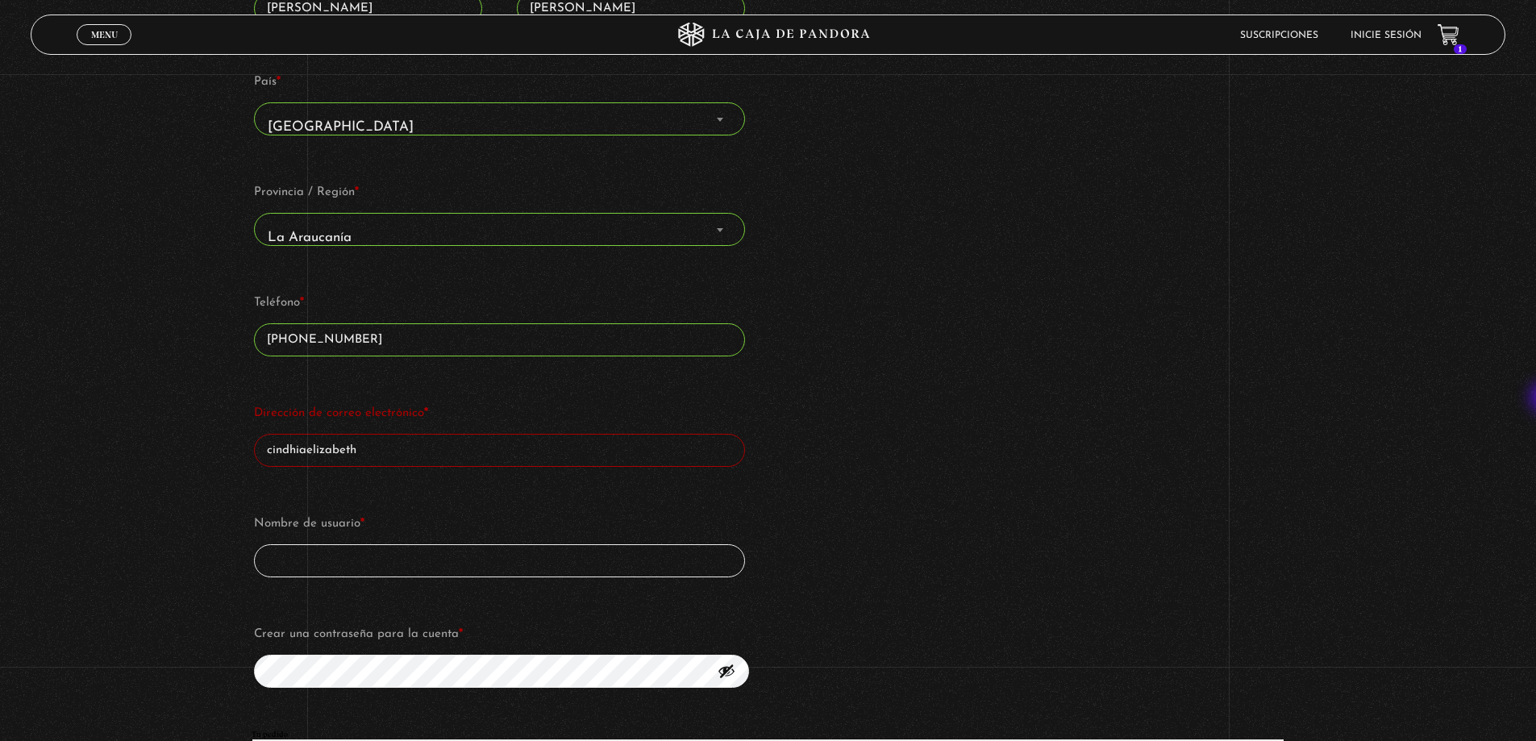
scroll to position [748, 0]
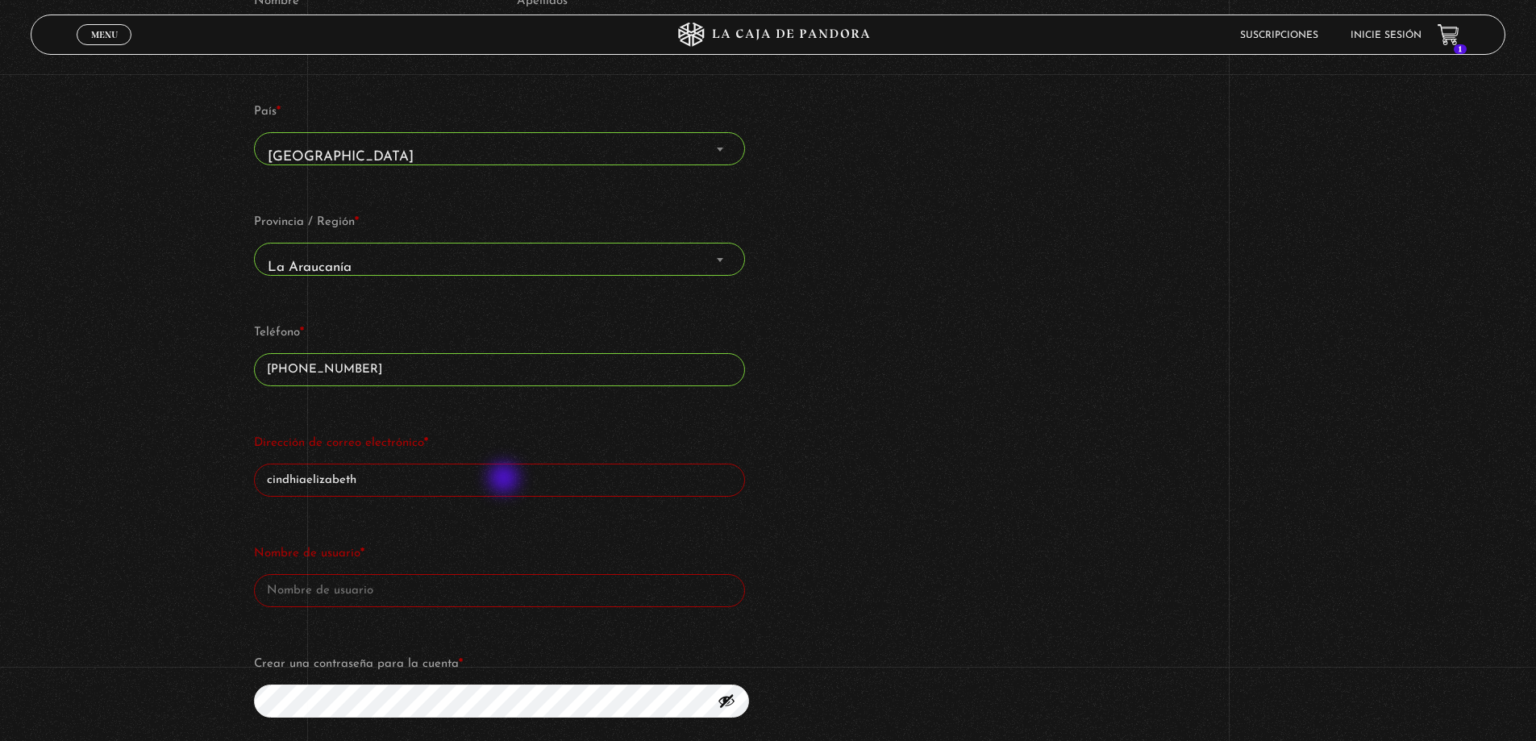
click at [506, 480] on input "cindhiaelizabeth" at bounding box center [499, 480] width 490 height 33
click at [469, 476] on input "cindhiaelizabeth" at bounding box center [499, 480] width 490 height 33
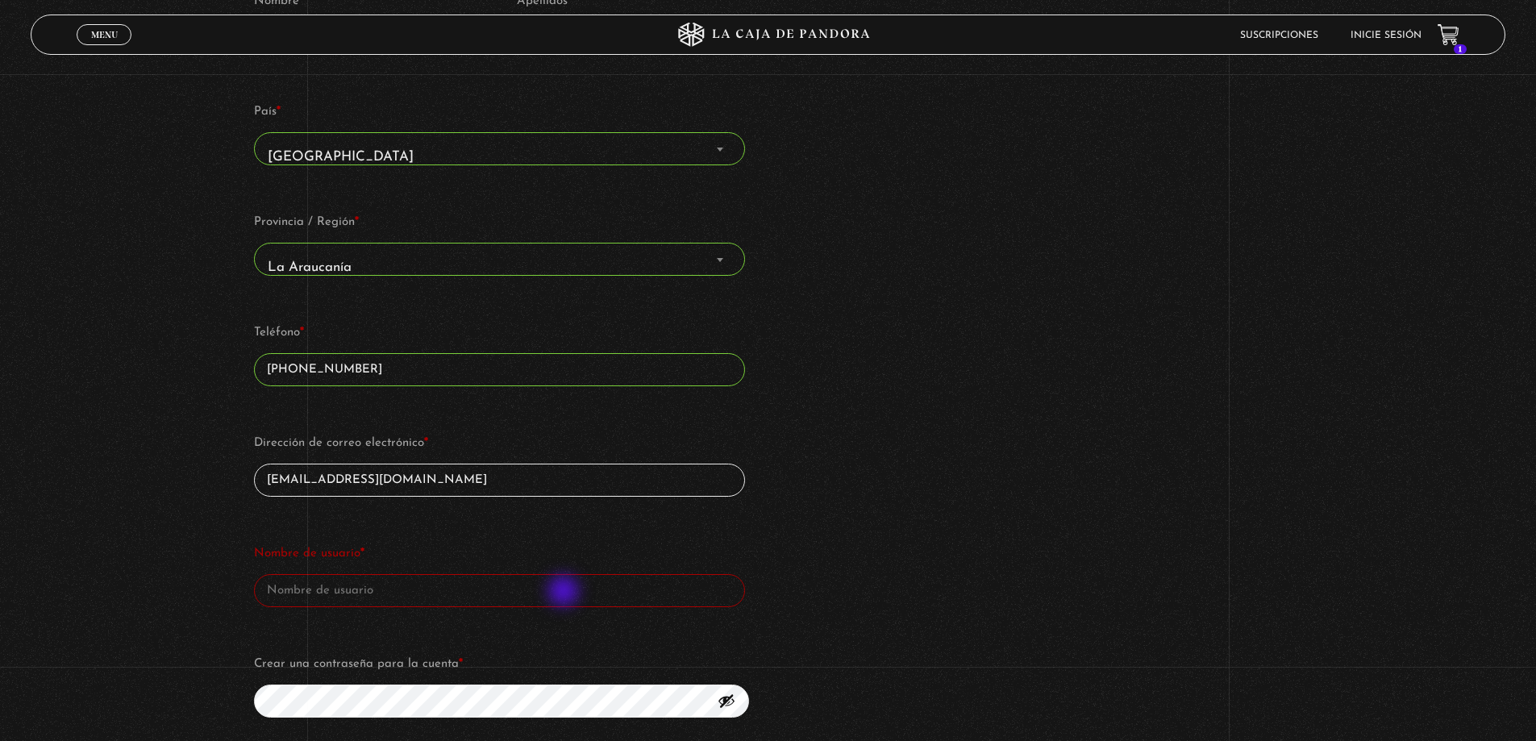
type input "cindhiaelizabeth@gmail.com"
click at [577, 589] on input "Nombre de usuario *" at bounding box center [499, 590] width 490 height 33
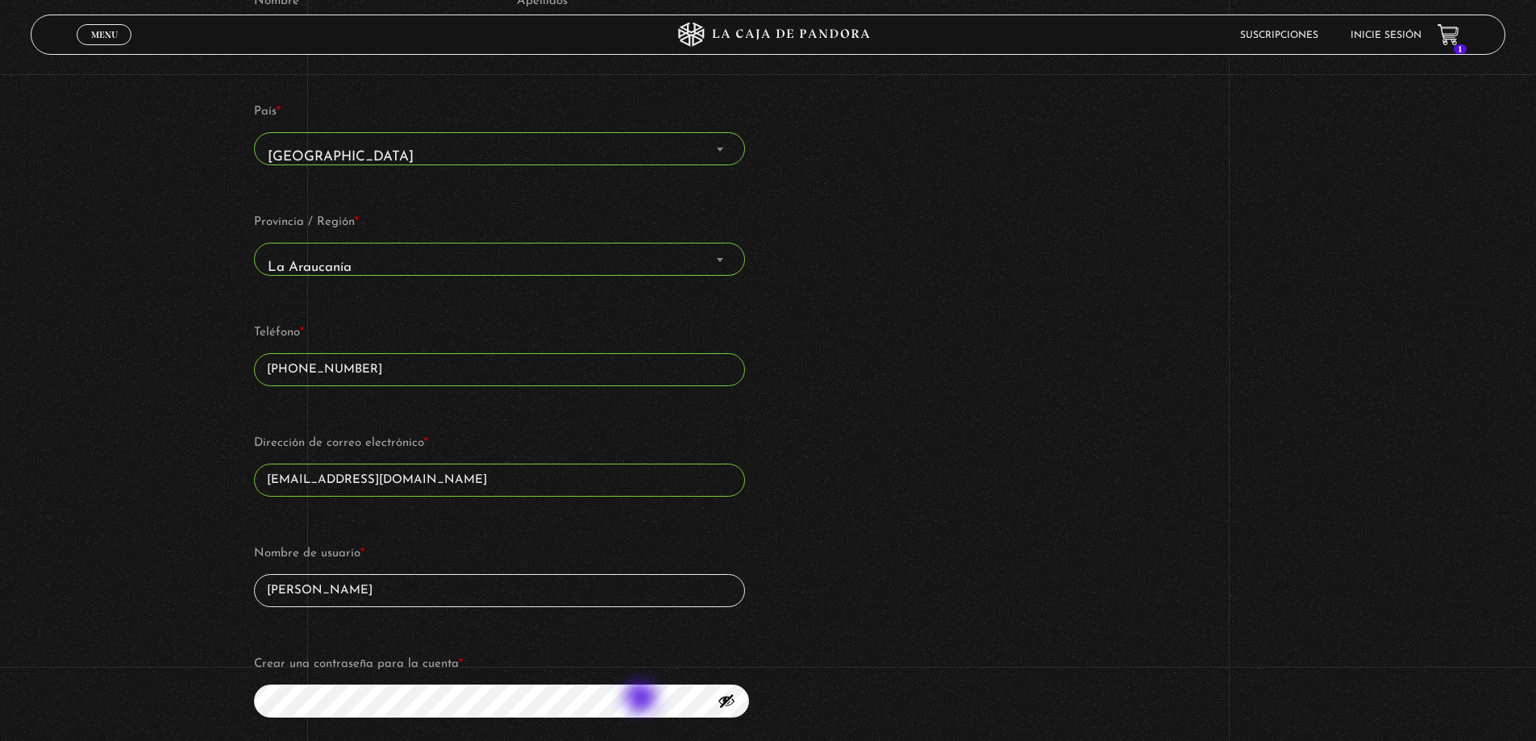
type input "cindhia"
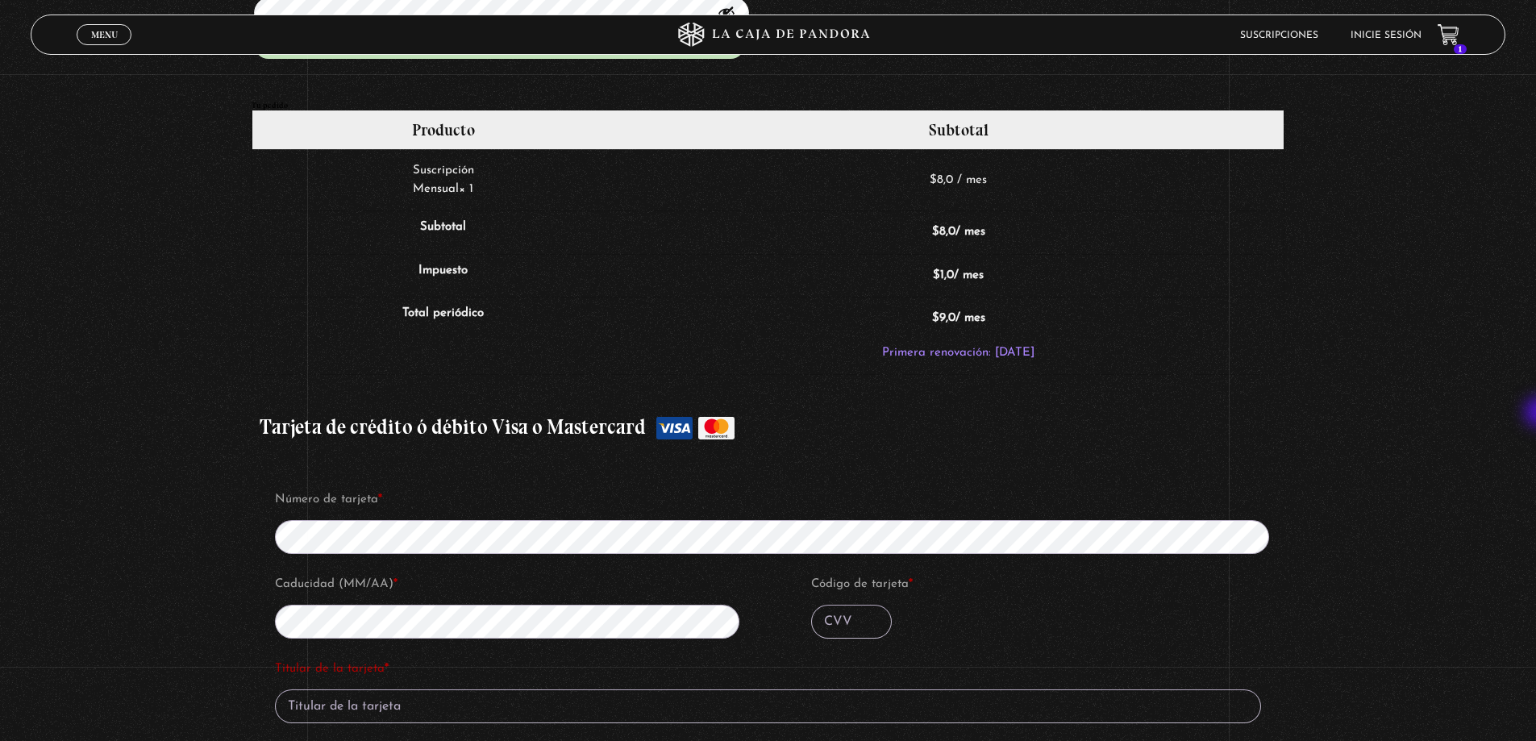
scroll to position [1460, 0]
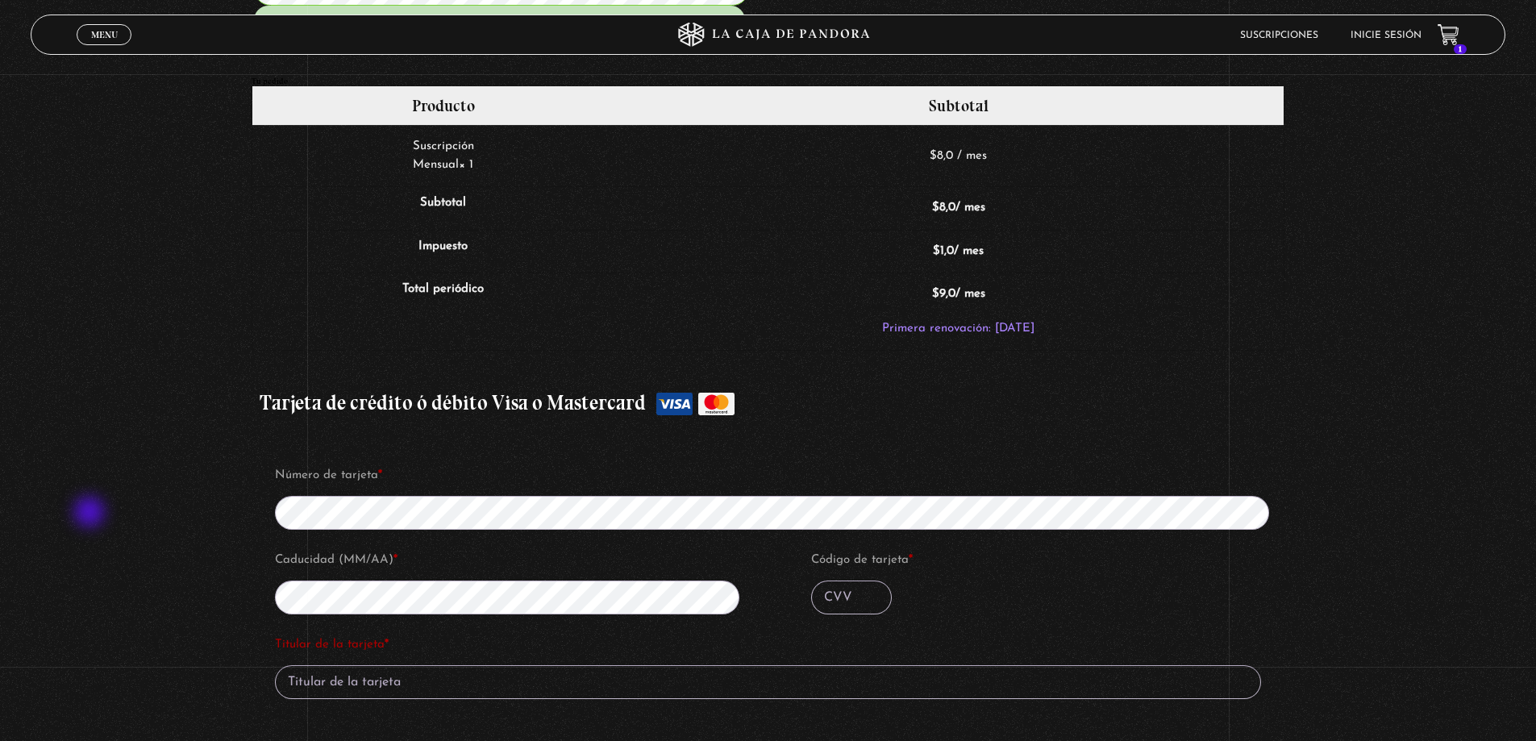
click at [846, 595] on input "Código de tarjeta *" at bounding box center [851, 598] width 81 height 34
type input "3"
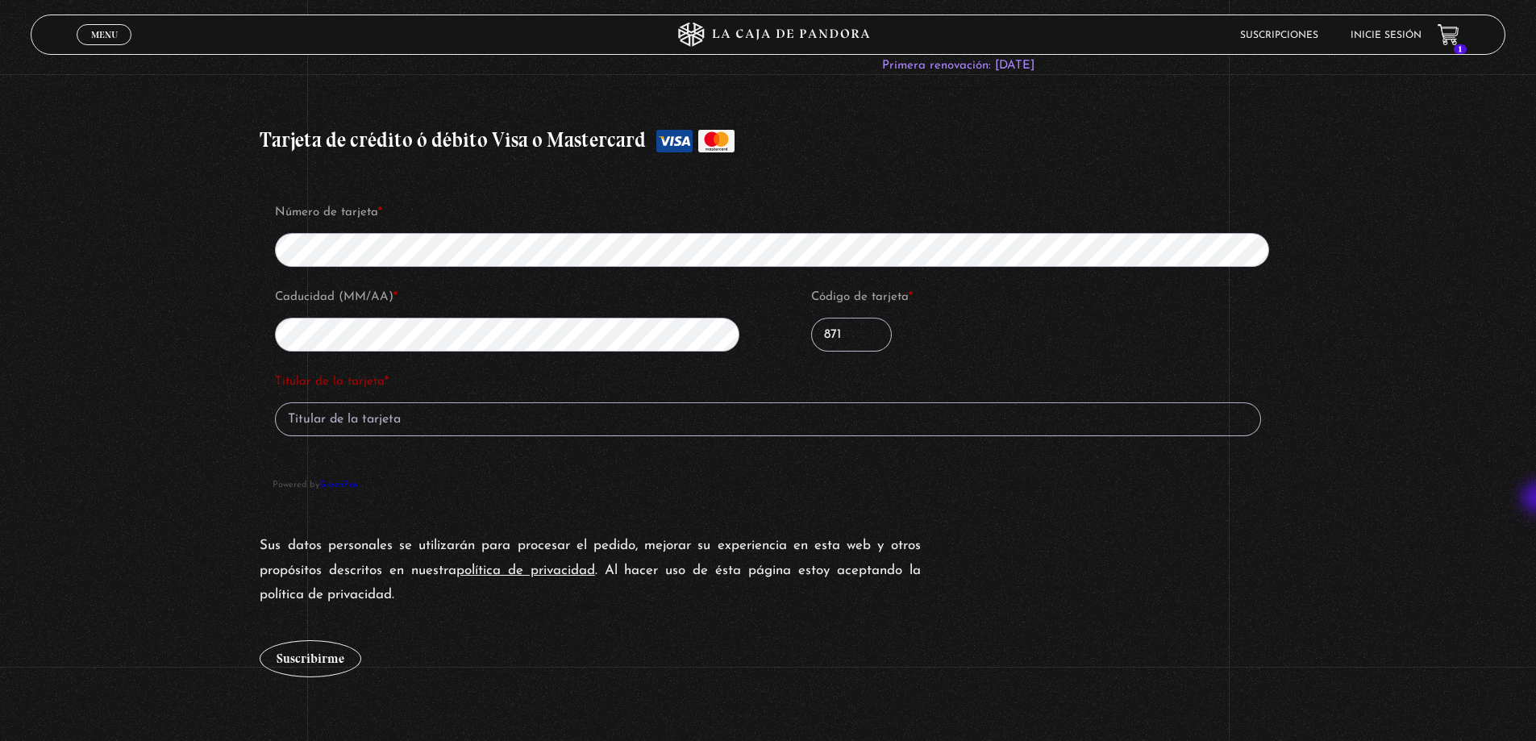
scroll to position [1726, 0]
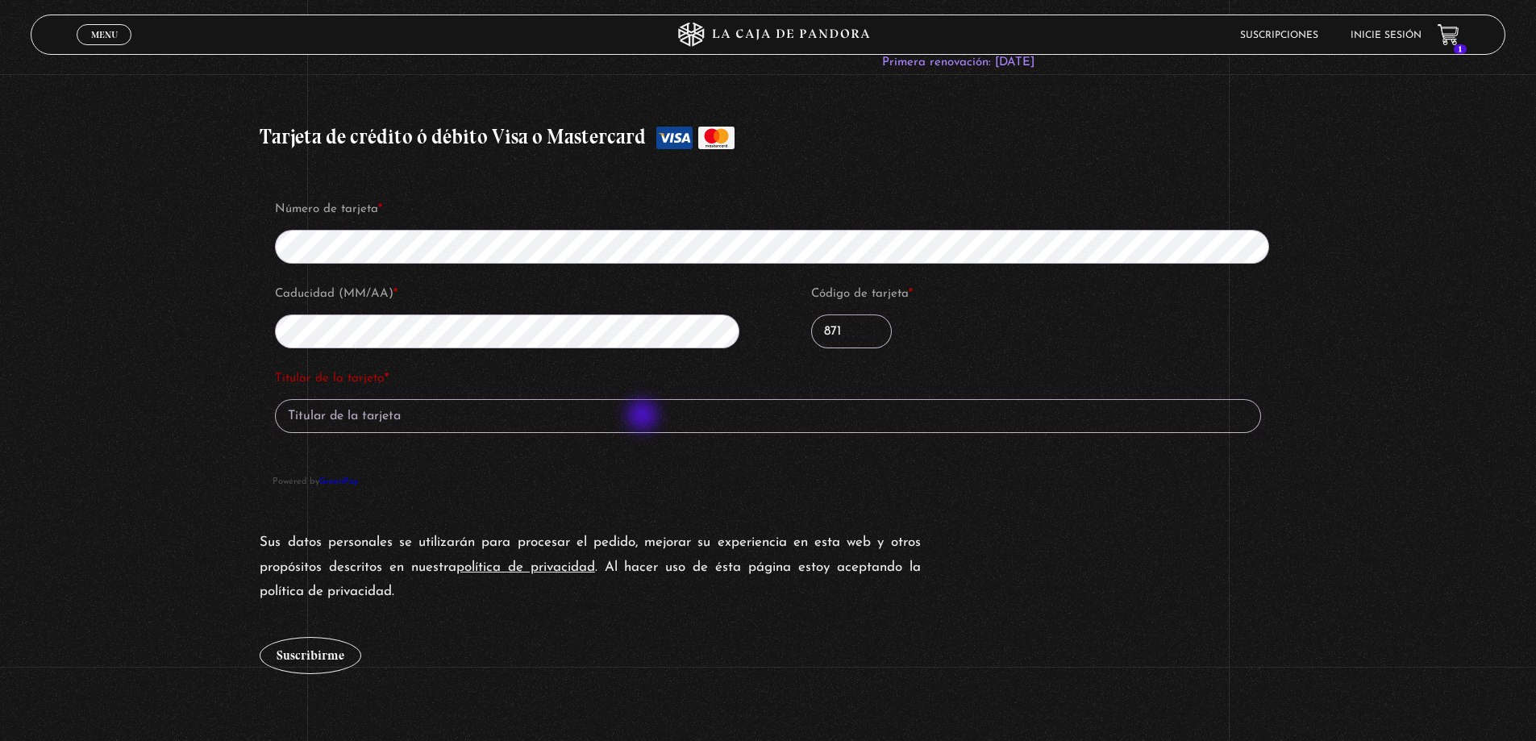
type input "871"
click at [644, 416] on input "Titular de la tarjeta *" at bounding box center [768, 416] width 986 height 34
type input "Cindhia Tapia"
click at [327, 661] on button "Suscribirme" at bounding box center [311, 655] width 102 height 37
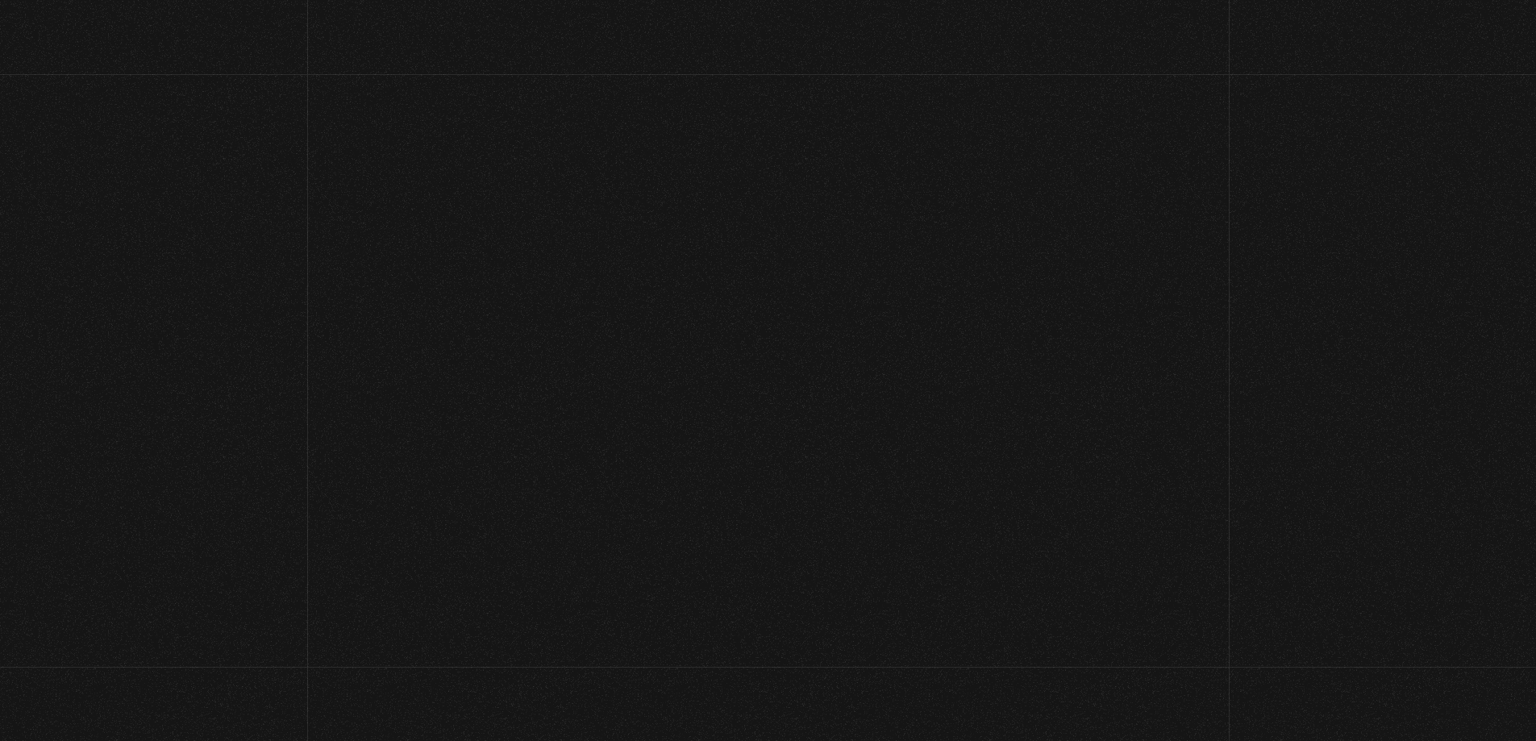
drag, startPoint x: 0, startPoint y: 0, endPoint x: 665, endPoint y: 677, distance: 948.4
click at [665, 677] on td "$ 8,0" at bounding box center [920, 662] width 728 height 61
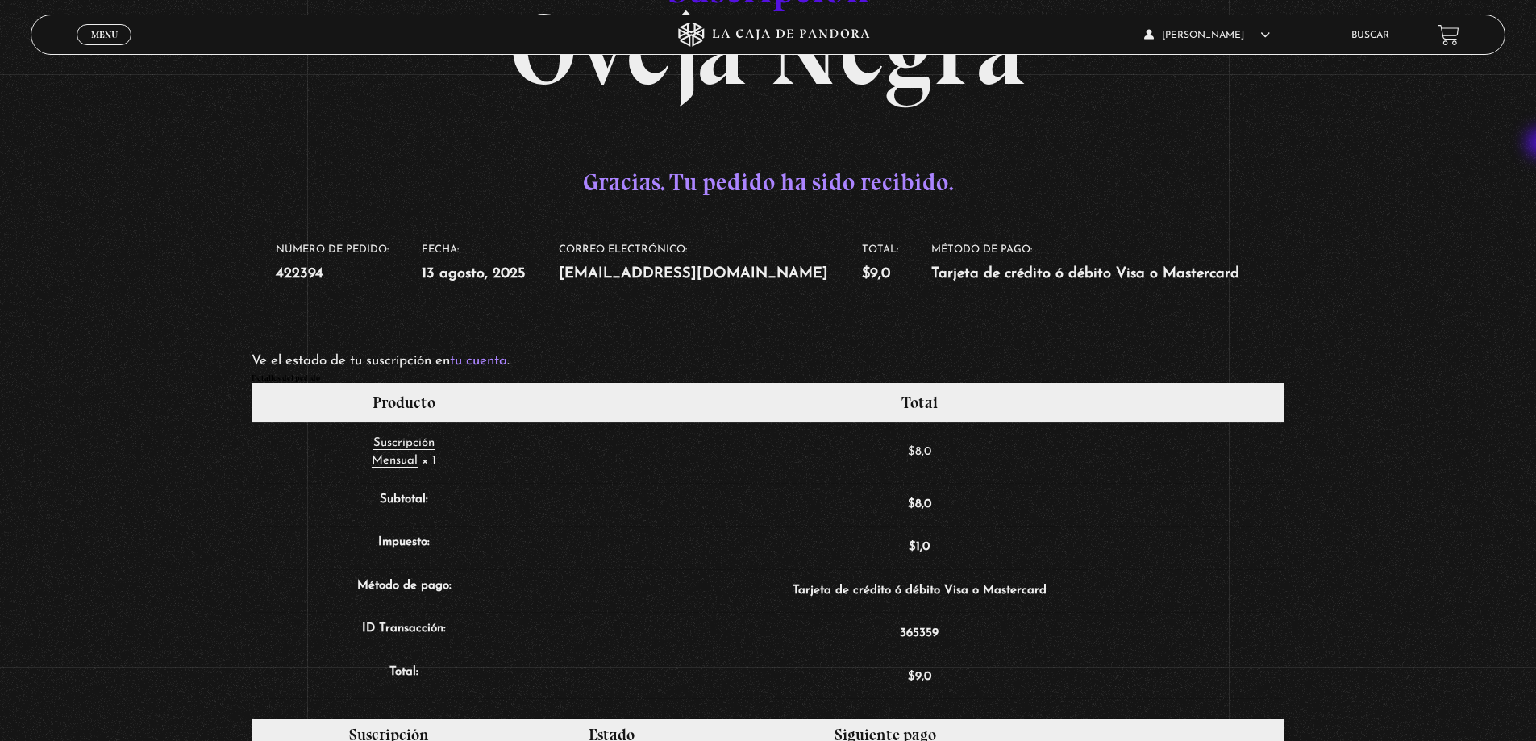
scroll to position [261, 0]
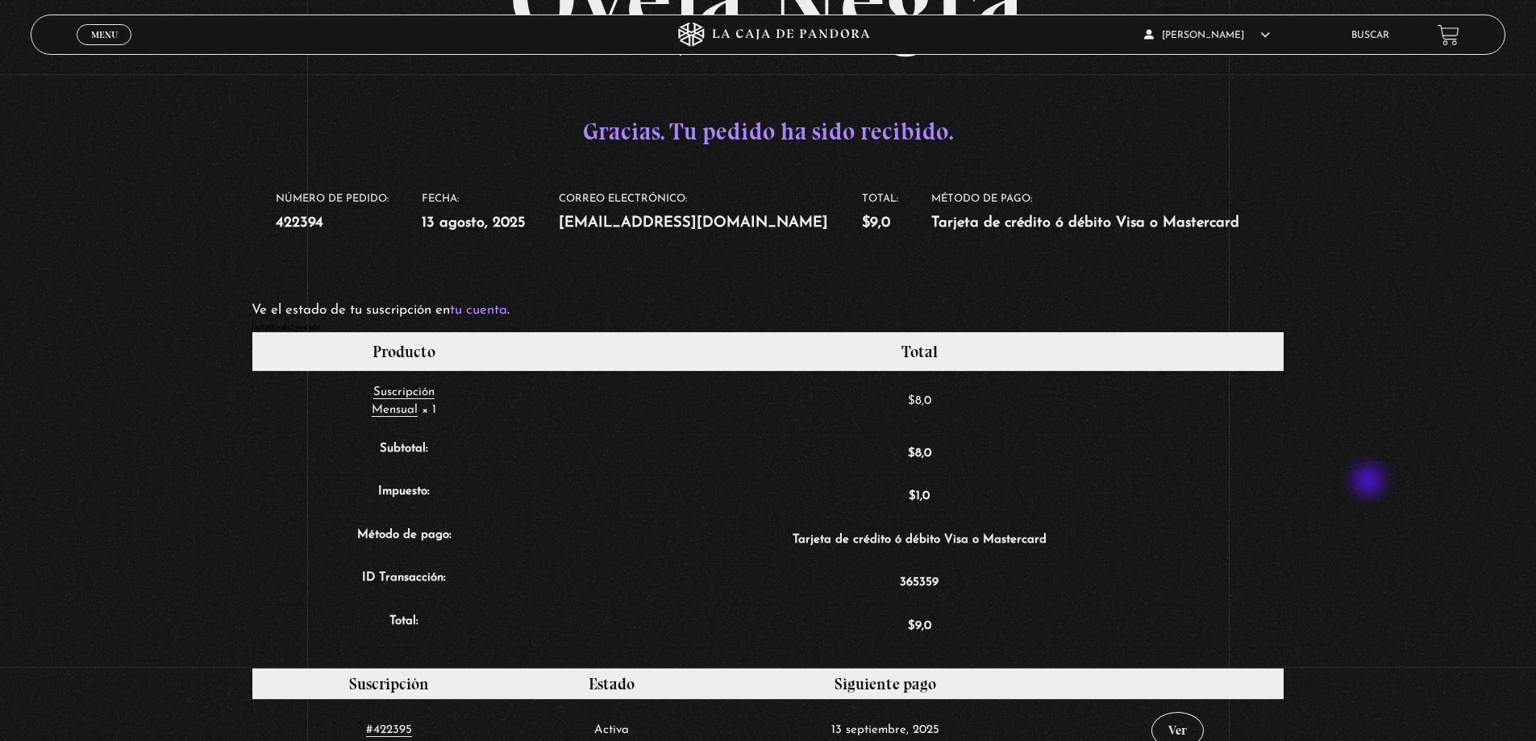
click at [1372, 483] on div "Suscripción Oveja Negra Gracias. Tu pedido ha sido recibido. Número de pedido: …" at bounding box center [768, 444] width 1536 height 1114
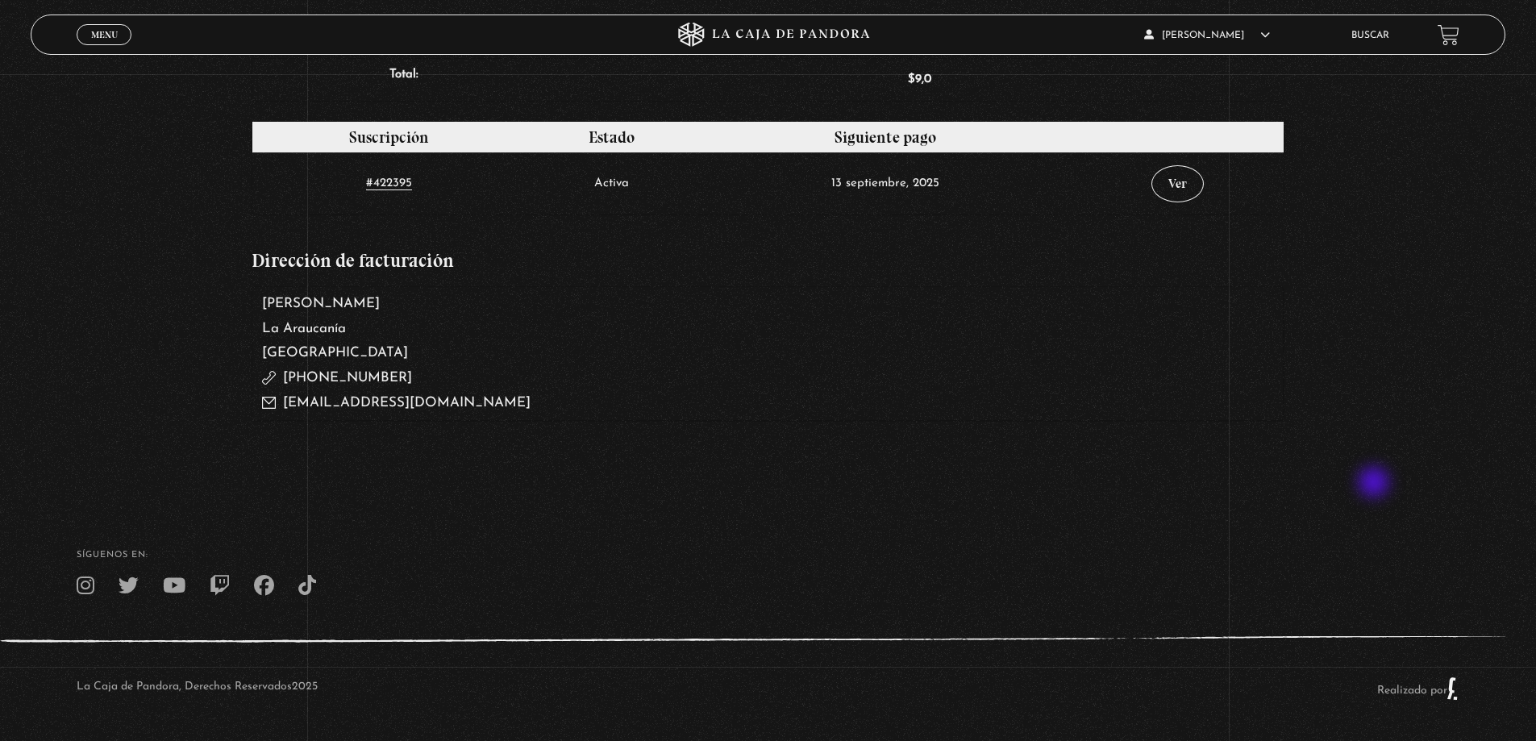
scroll to position [163, 0]
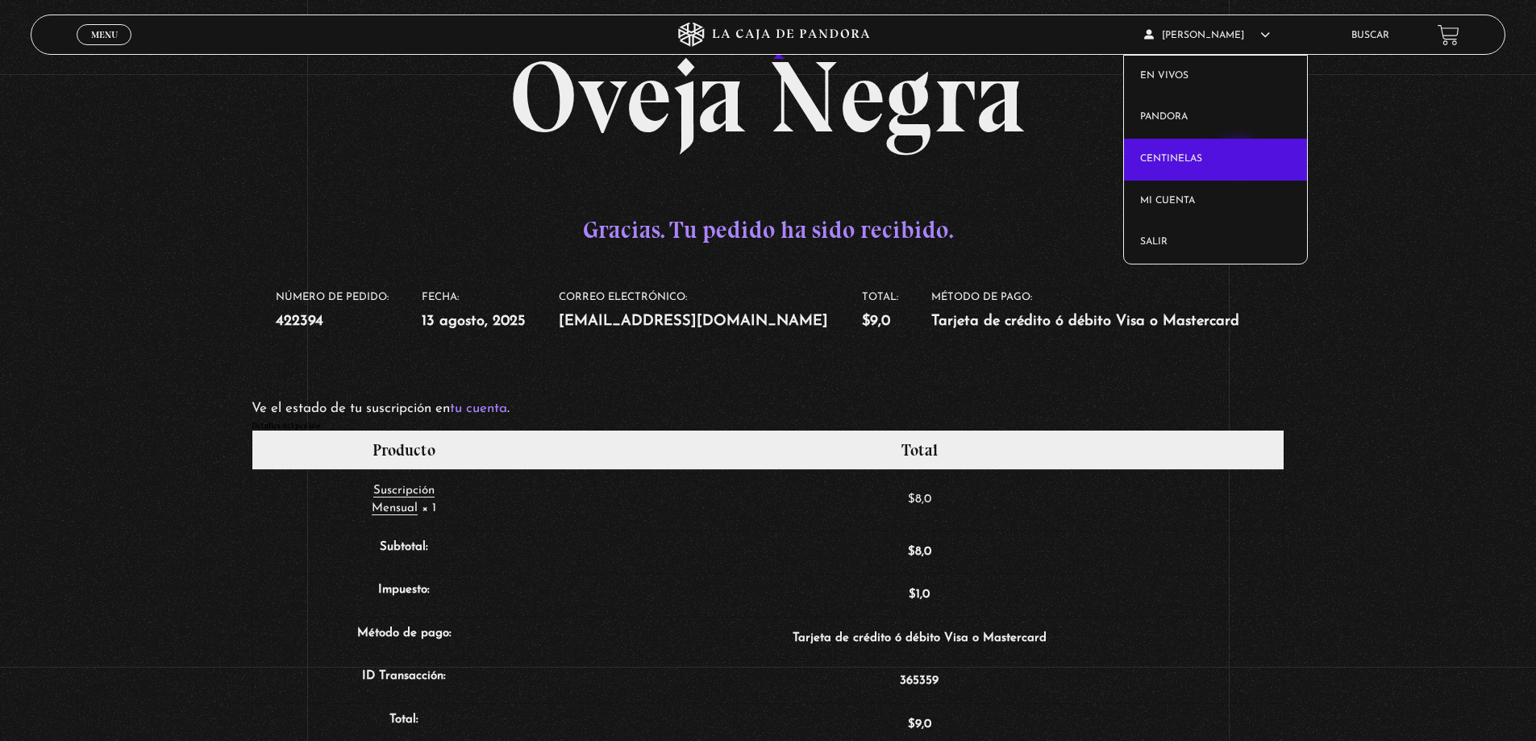
click at [1240, 158] on link "Centinelas" at bounding box center [1215, 160] width 183 height 42
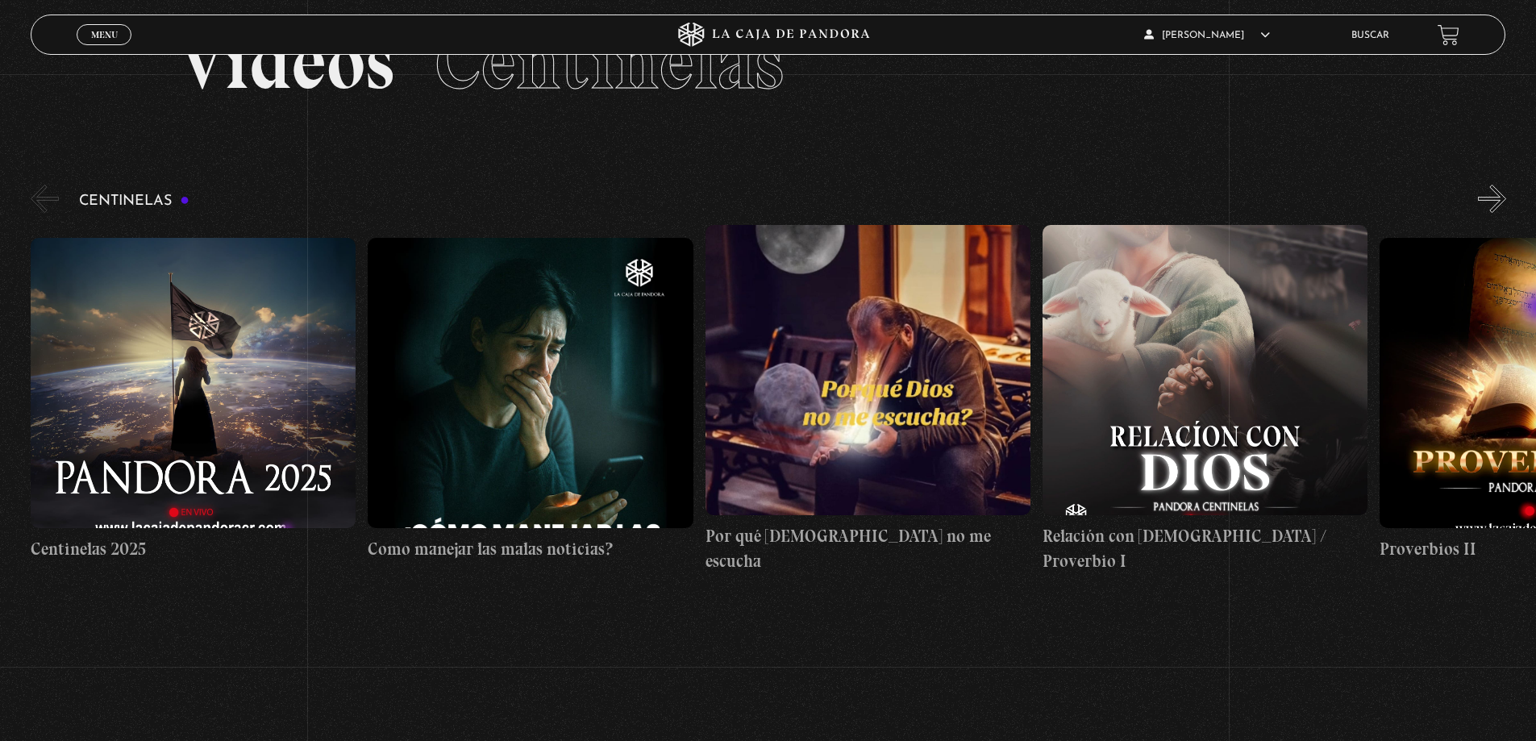
scroll to position [93, 0]
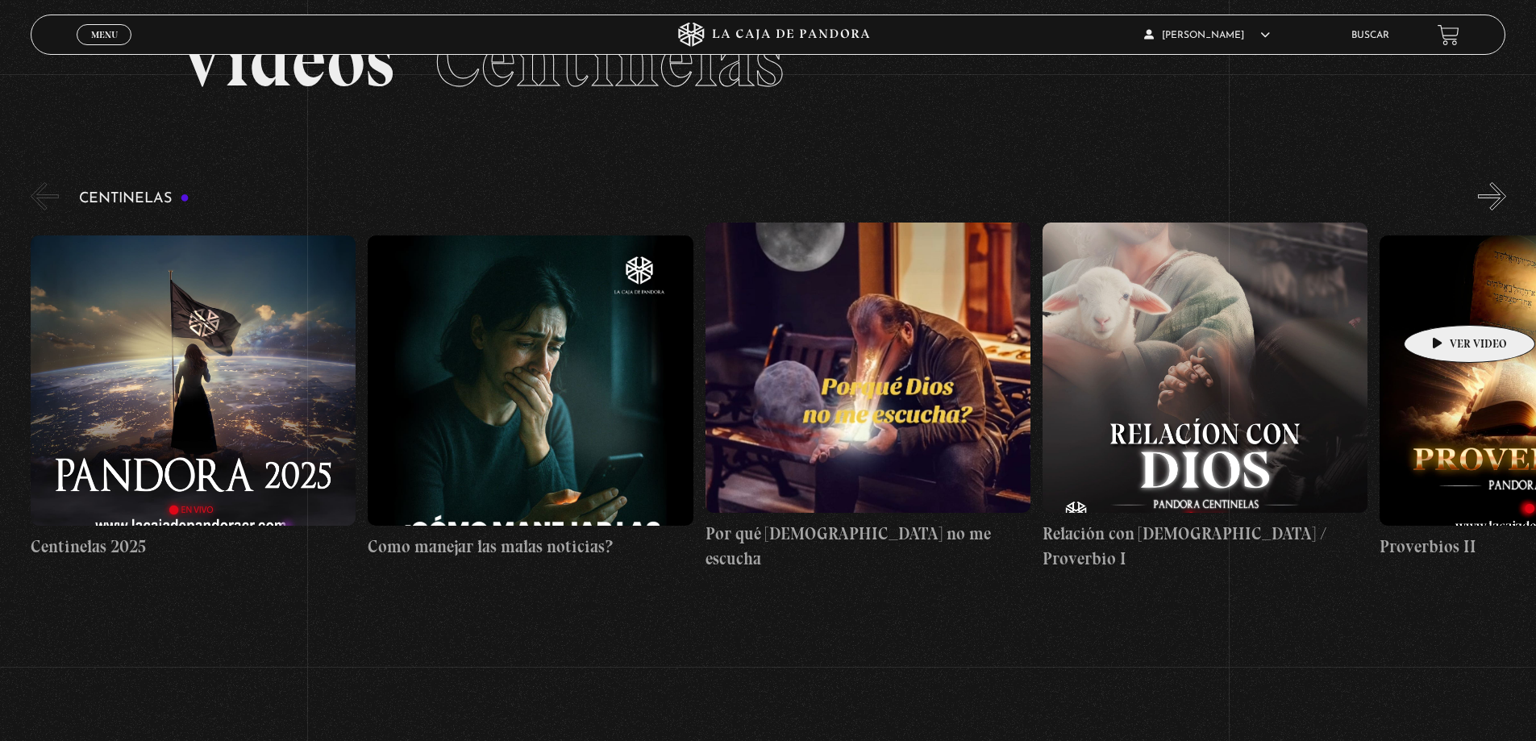
click at [1444, 301] on figure at bounding box center [1542, 380] width 325 height 290
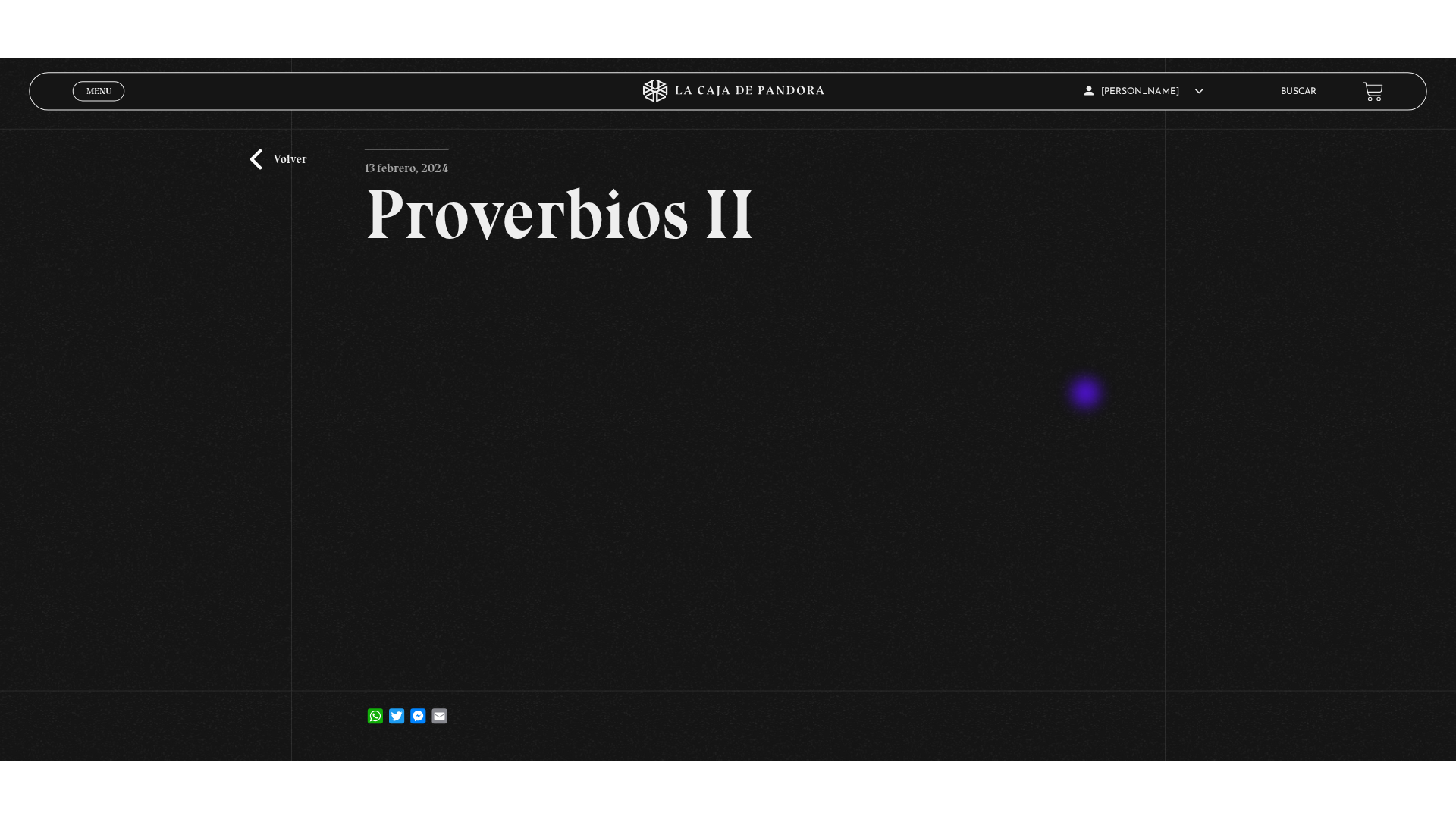
scroll to position [76, 0]
